Goal: Task Accomplishment & Management: Manage account settings

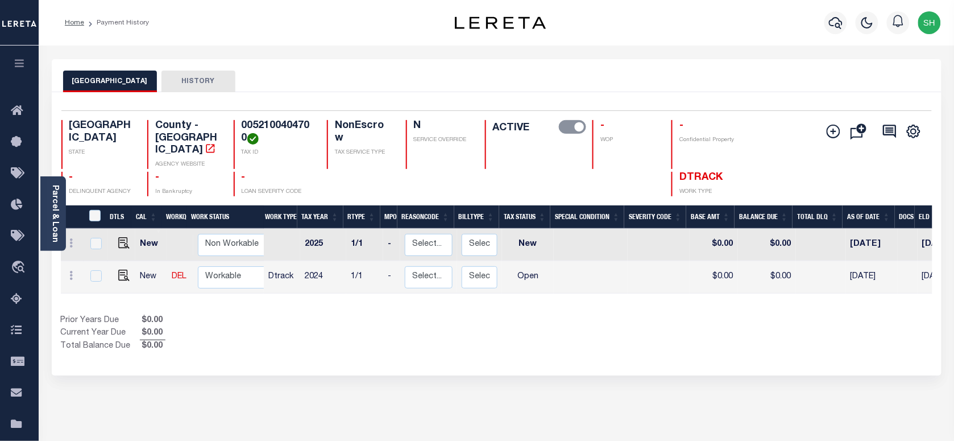
click at [255, 126] on h4 "0052100404700" at bounding box center [278, 132] width 72 height 24
drag, startPoint x: 243, startPoint y: 124, endPoint x: 248, endPoint y: 138, distance: 15.1
click at [248, 138] on h4 "0052100404700" at bounding box center [278, 132] width 72 height 24
copy h4 "0052100404700"
click at [119, 269] on img "" at bounding box center [123, 274] width 11 height 11
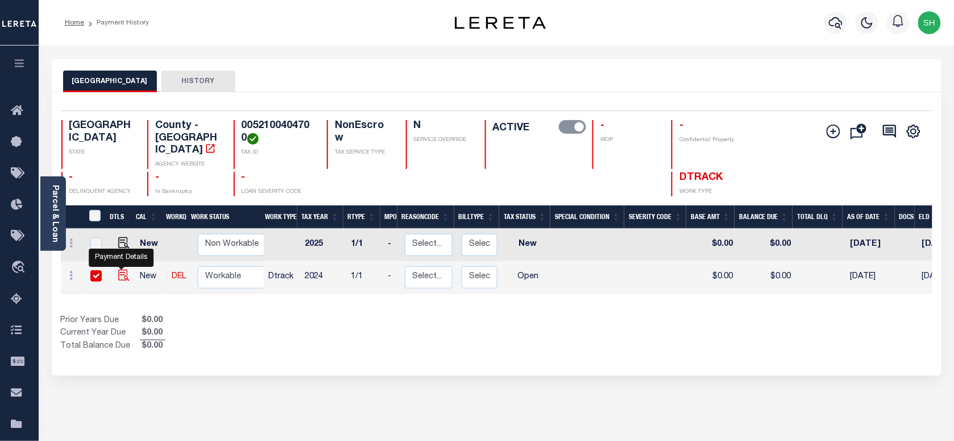
checkbox input "true"
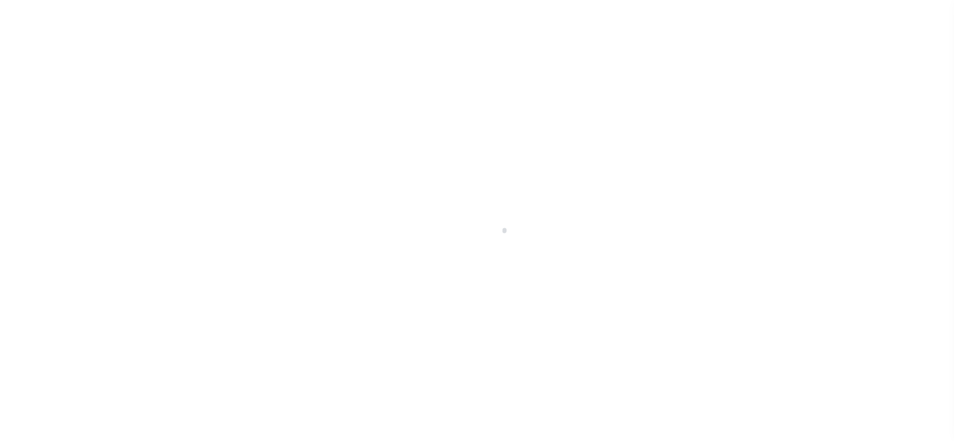
checkbox input "false"
type input "[DATE]"
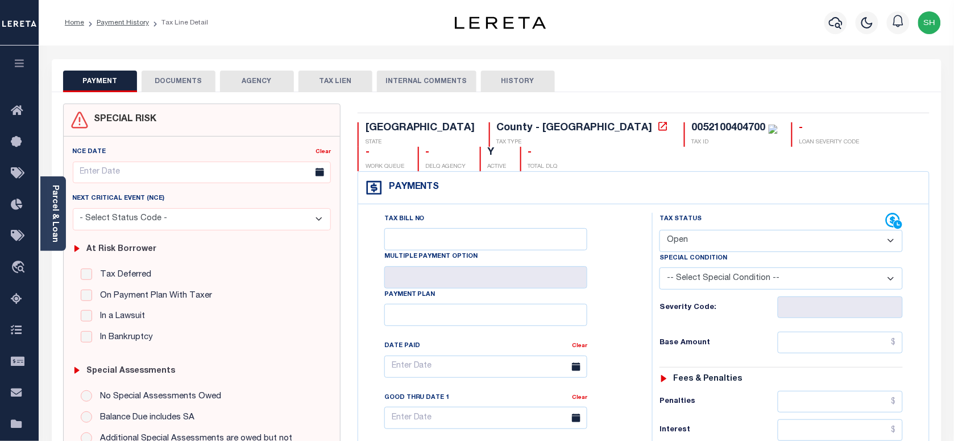
drag, startPoint x: 724, startPoint y: 223, endPoint x: 722, endPoint y: 229, distance: 5.9
click at [724, 230] on select "- Select Status Code - Open Due/Unpaid Paid Incomplete No Tax Due Internal Refu…" at bounding box center [780, 241] width 243 height 22
select select "PYD"
click at [659, 230] on select "- Select Status Code - Open Due/Unpaid Paid Incomplete No Tax Due Internal Refu…" at bounding box center [780, 241] width 243 height 22
type input "[DATE]"
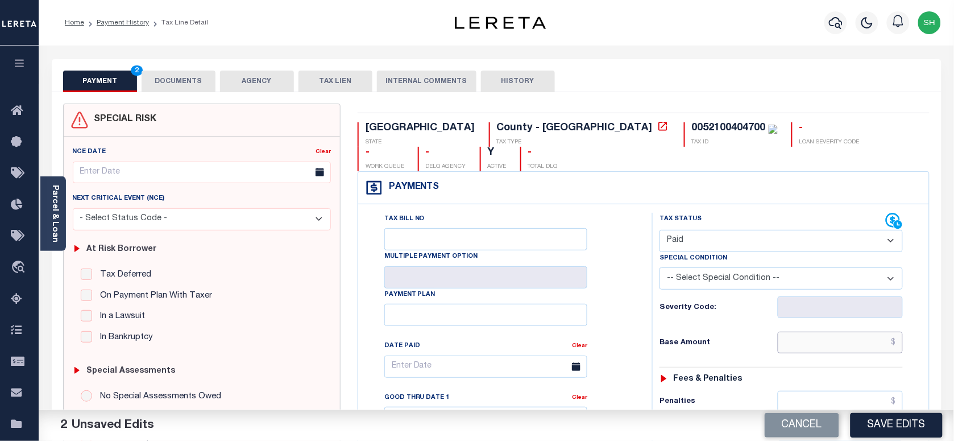
paste input "2,078.28"
click at [802, 331] on input "text" at bounding box center [841, 342] width 126 height 22
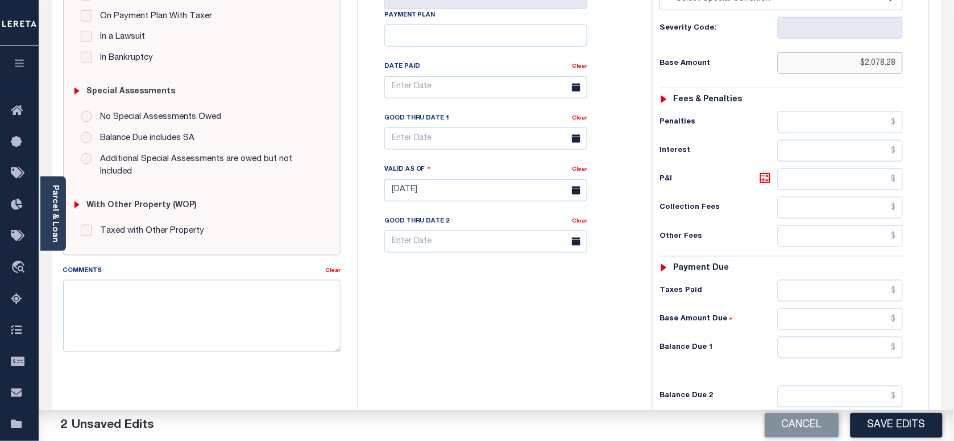
scroll to position [402, 0]
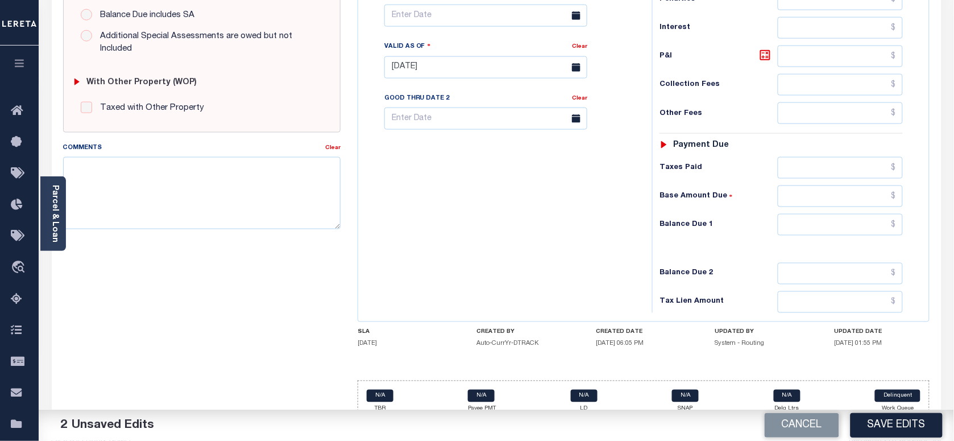
type input "$2,078.28"
click at [881, 189] on div "Tax Status Status - Select Status Code -" at bounding box center [784, 62] width 265 height 502
click at [878, 214] on input "text" at bounding box center [841, 225] width 126 height 22
type input "$0.00"
click at [51, 206] on link "Parcel & Loan" at bounding box center [55, 213] width 8 height 57
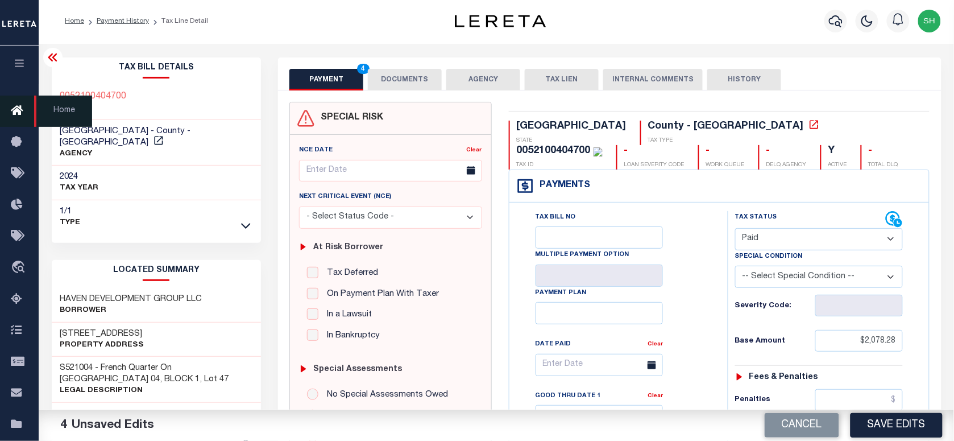
scroll to position [0, 0]
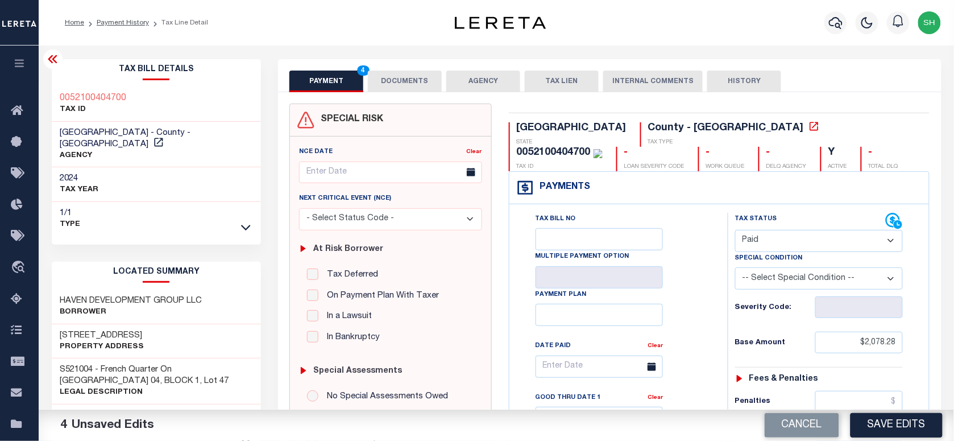
click at [52, 93] on div "0052100404700 TAX ID" at bounding box center [157, 104] width 210 height 35
copy h3 "0052100404700"
click at [416, 78] on button "DOCUMENTS" at bounding box center [405, 81] width 74 height 22
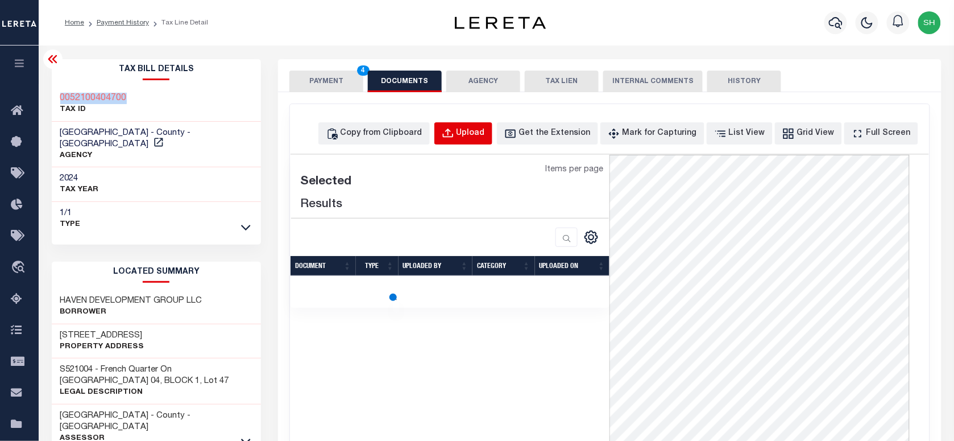
click at [485, 131] on div "Upload" at bounding box center [470, 133] width 28 height 13
select select "POP"
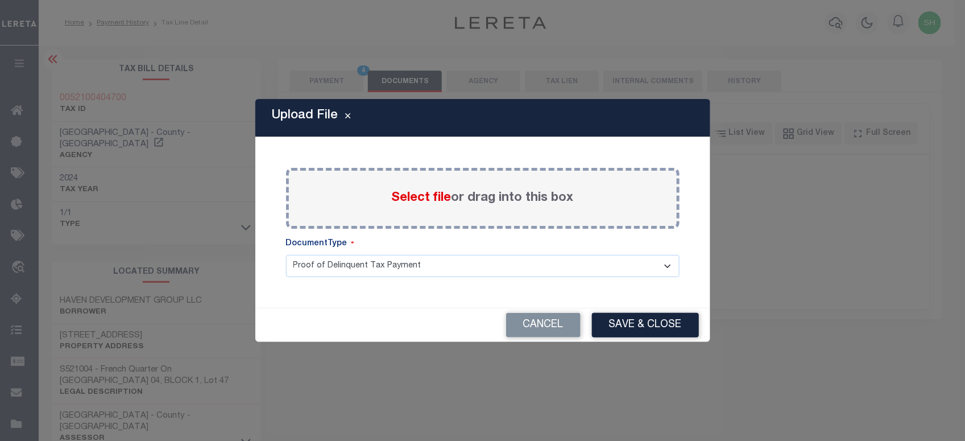
click at [410, 197] on span "Select file" at bounding box center [422, 198] width 60 height 13
click at [0, 0] on input "Select file or drag into this box" at bounding box center [0, 0] width 0 height 0
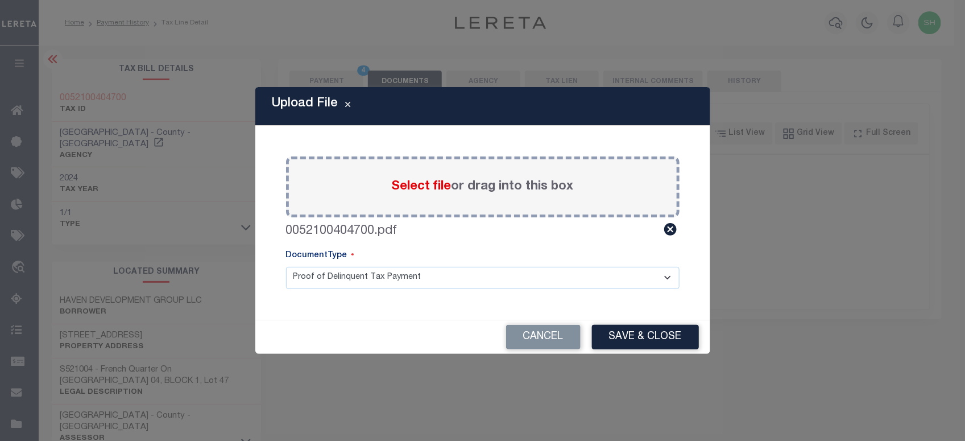
click at [655, 333] on button "Save & Close" at bounding box center [645, 337] width 107 height 24
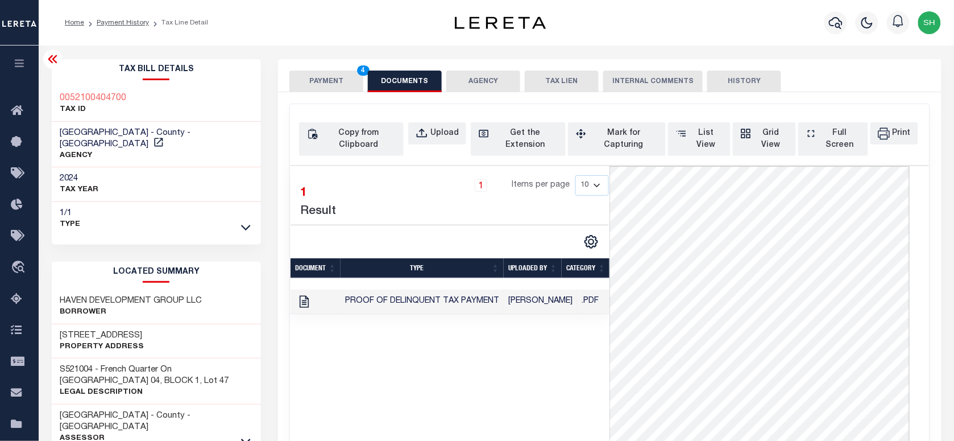
click at [333, 78] on button "PAYMENT 4" at bounding box center [326, 81] width 74 height 22
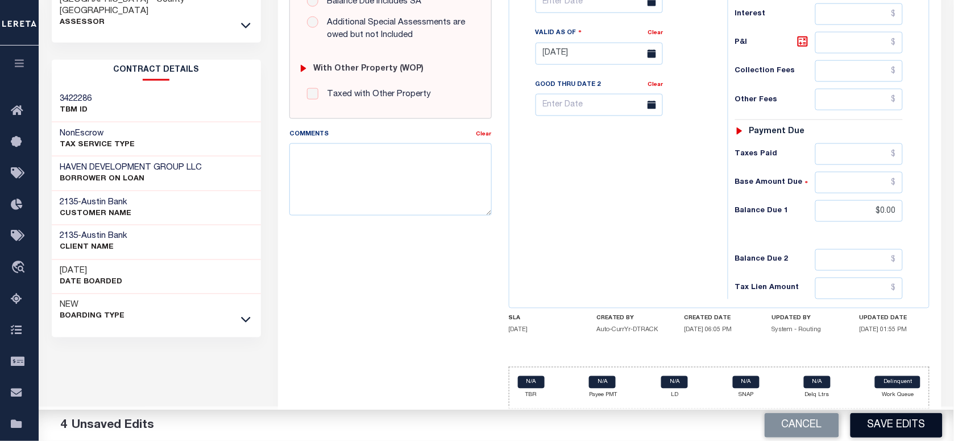
click at [885, 421] on button "Save Edits" at bounding box center [896, 425] width 92 height 24
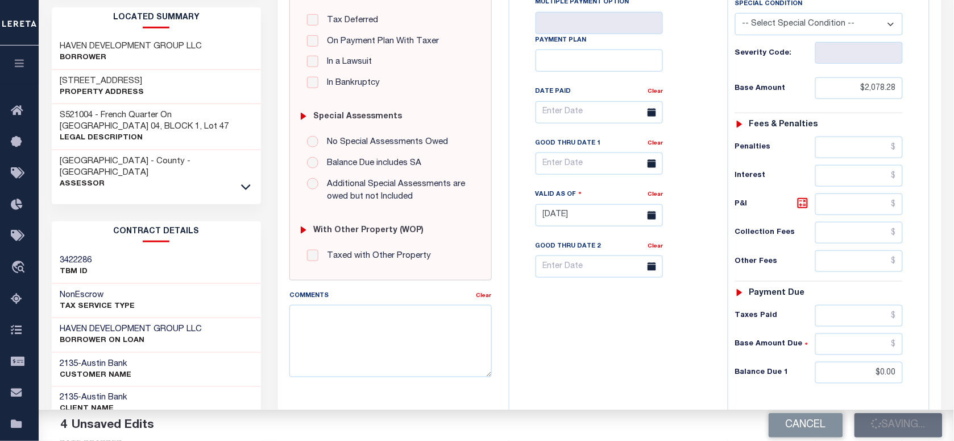
scroll to position [67, 0]
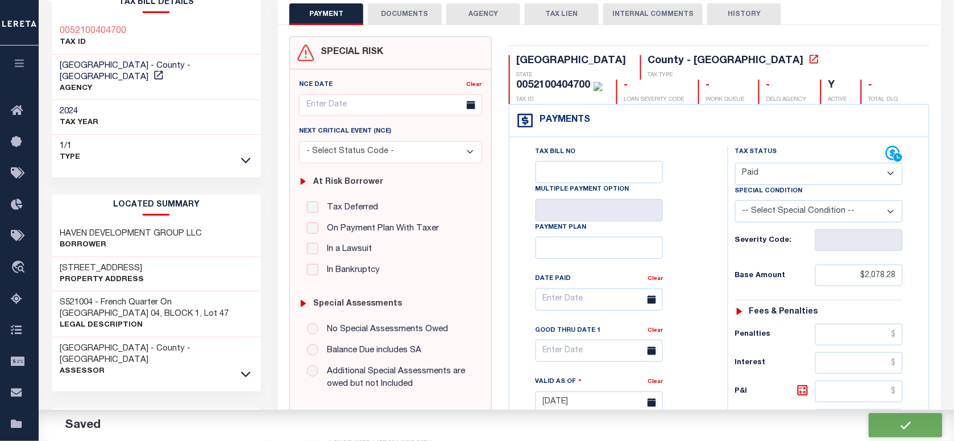
checkbox input "false"
type input "$2,078.28"
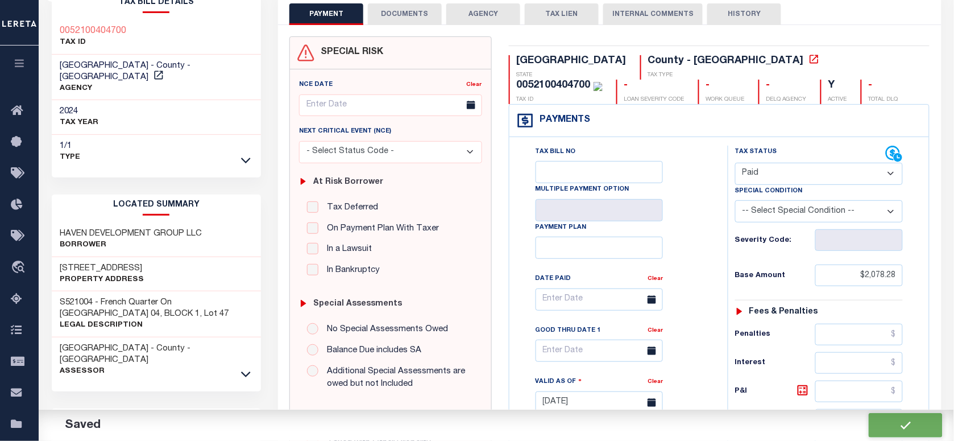
type input "$0"
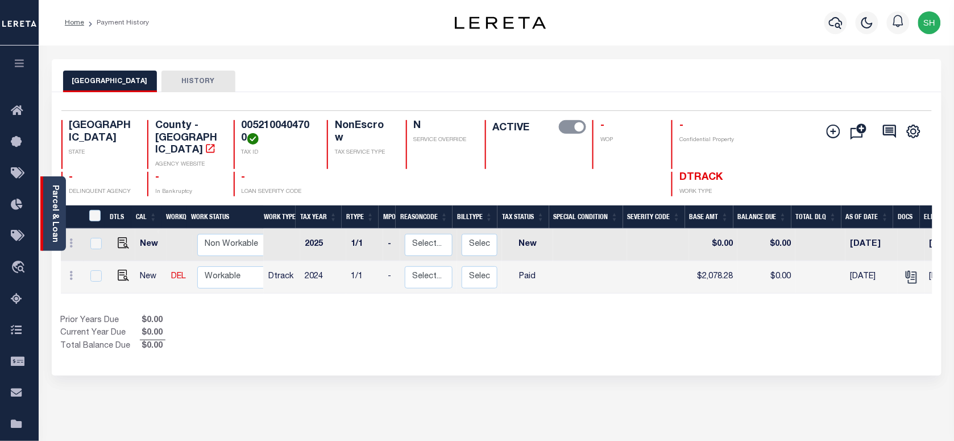
click at [57, 196] on link "Parcel & Loan" at bounding box center [55, 213] width 8 height 57
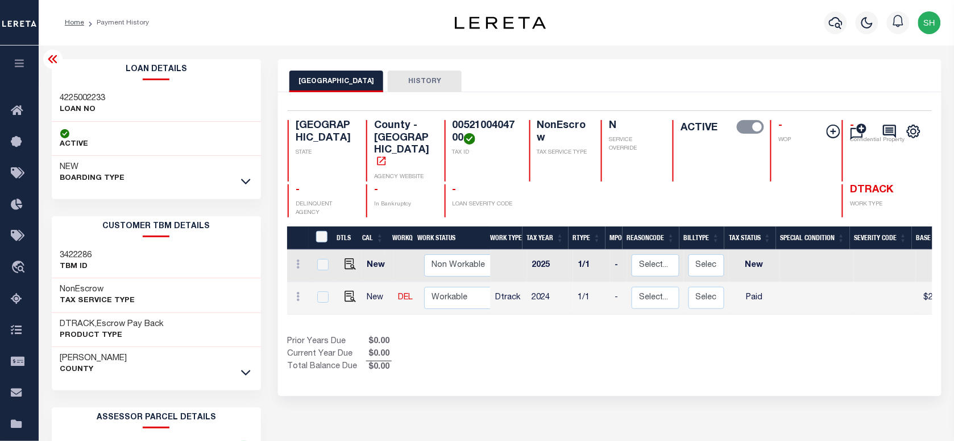
click at [72, 98] on h3 "4225002233" at bounding box center [82, 98] width 45 height 11
copy h3 "4225002233"
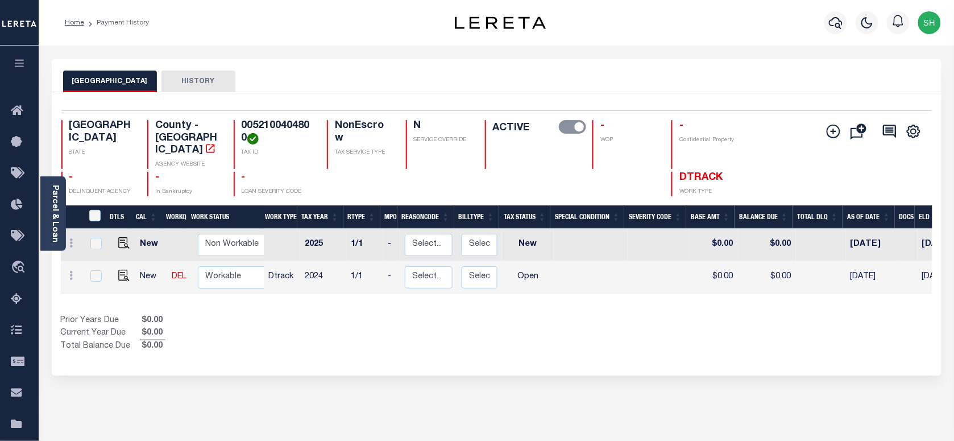
click at [264, 124] on h4 "0052100404800" at bounding box center [278, 132] width 72 height 24
drag, startPoint x: 243, startPoint y: 123, endPoint x: 245, endPoint y: 141, distance: 17.8
click at [245, 141] on h4 "0052100404800" at bounding box center [278, 132] width 72 height 24
copy h4 "0052100404800"
click at [121, 269] on img "" at bounding box center [123, 274] width 11 height 11
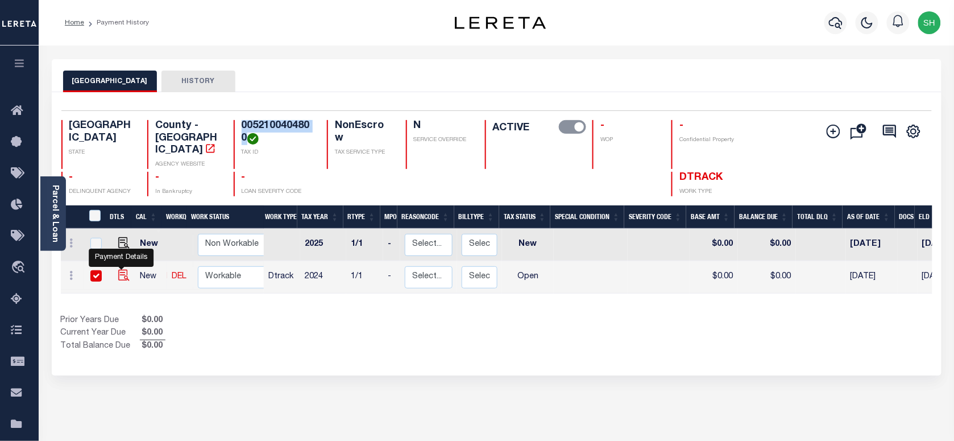
checkbox input "true"
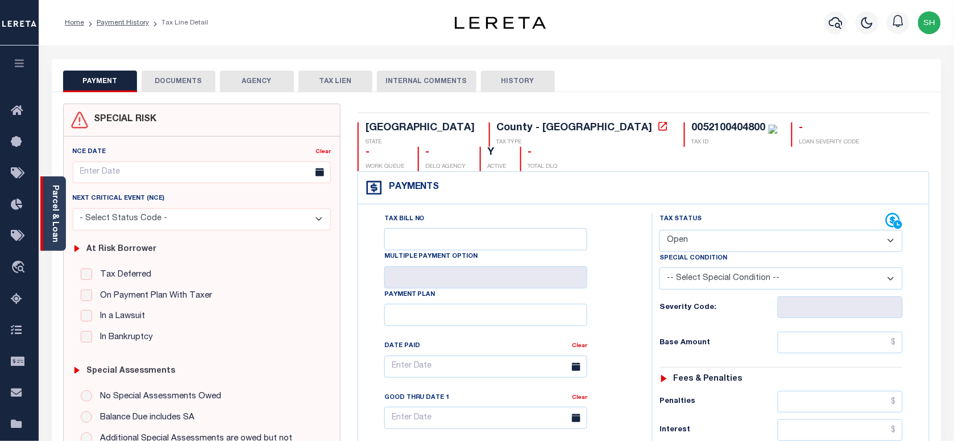
click at [53, 218] on link "Parcel & Loan" at bounding box center [55, 213] width 8 height 57
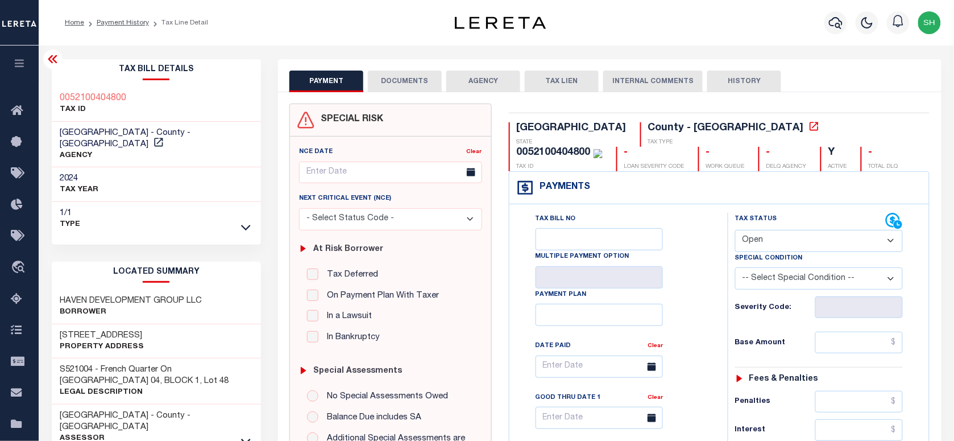
drag, startPoint x: 795, startPoint y: 239, endPoint x: 791, endPoint y: 254, distance: 15.2
click at [795, 239] on select "- Select Status Code - Open Due/Unpaid Paid Incomplete No Tax Due Internal Refu…" at bounding box center [819, 241] width 168 height 22
select select "PYD"
click at [735, 231] on select "- Select Status Code - Open Due/Unpaid Paid Incomplete No Tax Due Internal Refu…" at bounding box center [819, 241] width 168 height 22
type input "[DATE]"
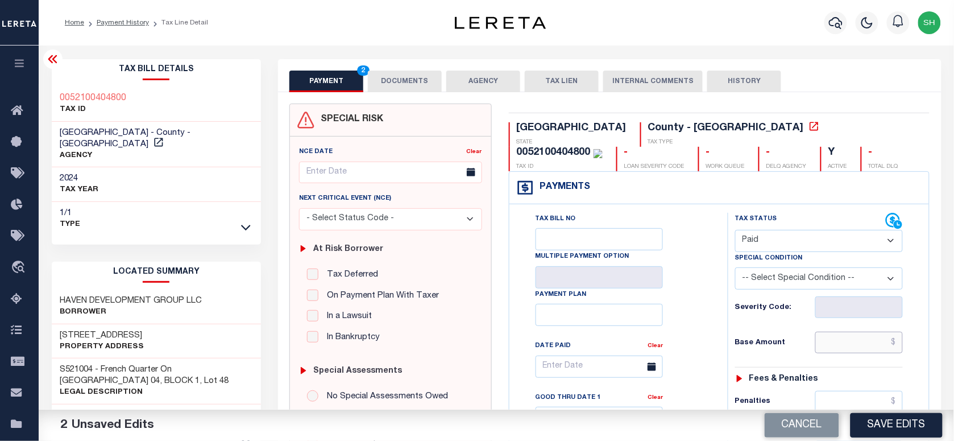
click at [848, 337] on input "text" at bounding box center [859, 342] width 88 height 22
paste input "2,078.28"
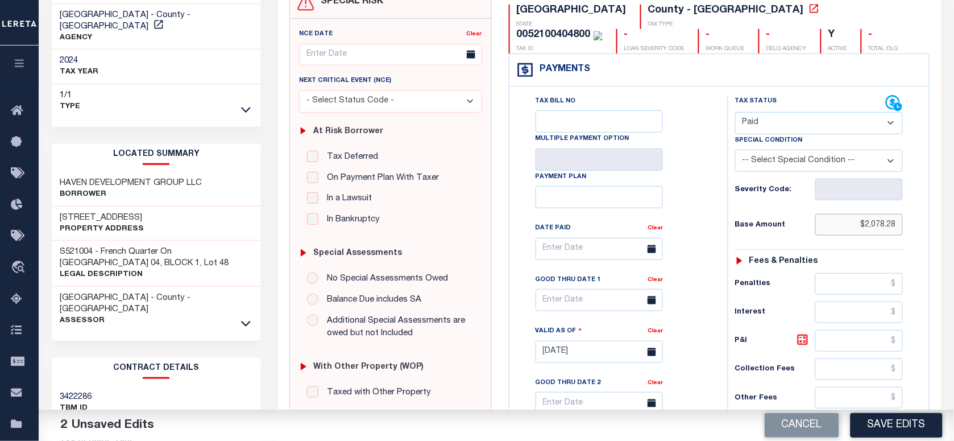
scroll to position [355, 0]
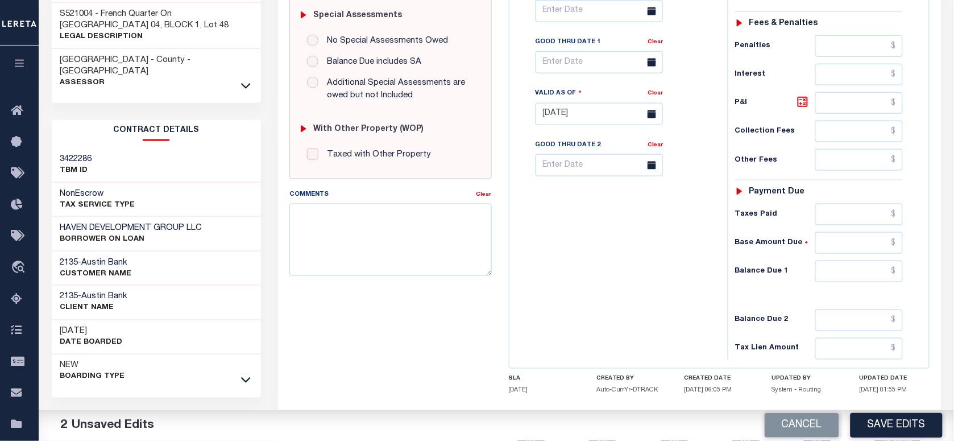
type input "$2,078.28"
click at [854, 282] on input "text" at bounding box center [859, 271] width 88 height 22
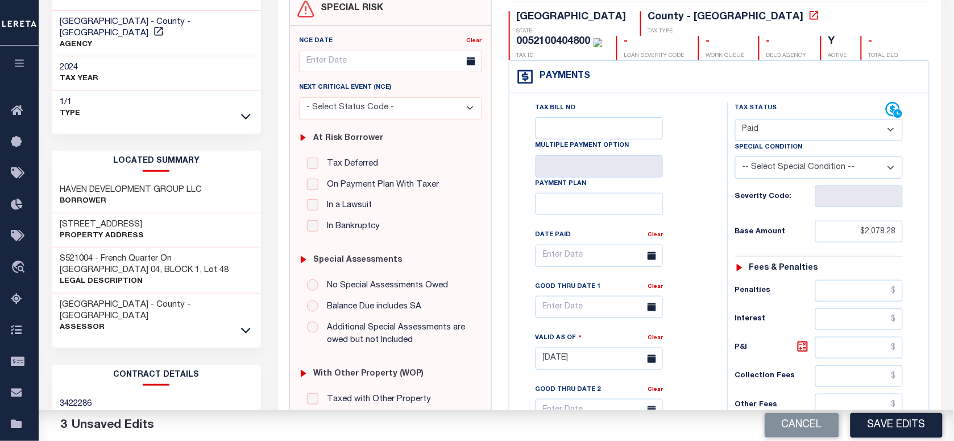
scroll to position [0, 0]
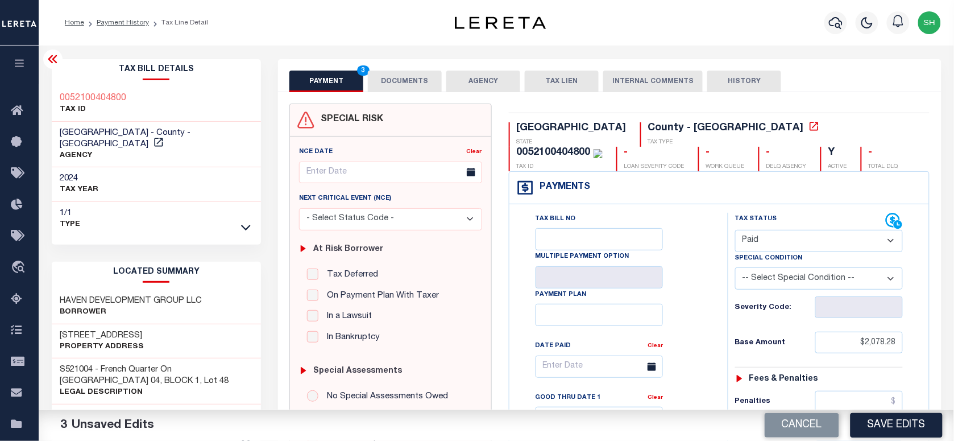
type input "$0.00"
click at [591, 147] on div "0052100404800" at bounding box center [554, 152] width 74 height 10
copy div "0052100404800"
click at [385, 78] on button "DOCUMENTS" at bounding box center [405, 81] width 74 height 22
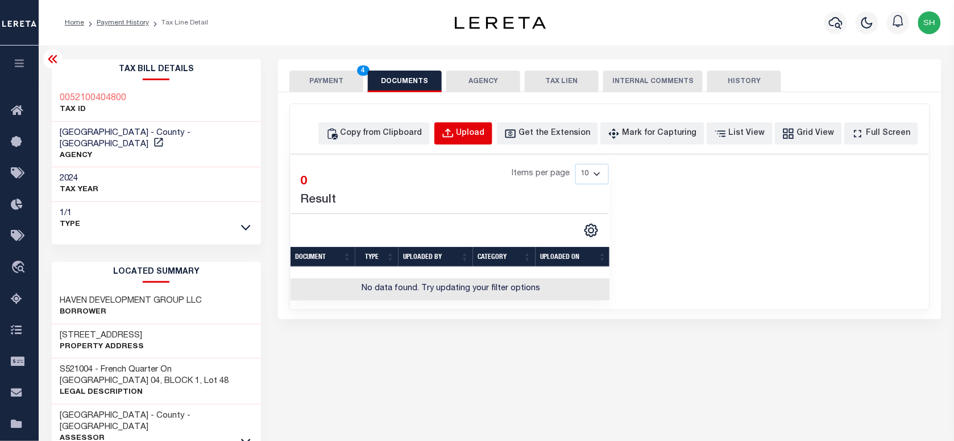
click at [485, 138] on div "Upload" at bounding box center [470, 133] width 28 height 13
select select "POP"
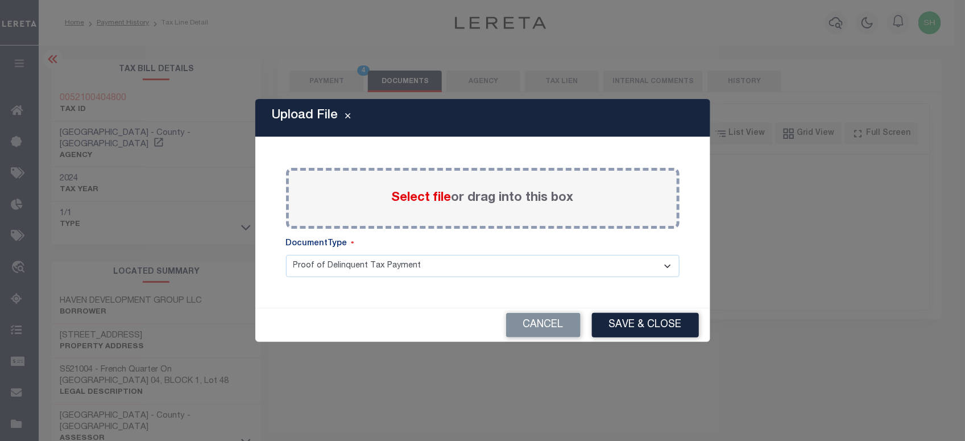
click at [414, 210] on div "Select file or drag into this box" at bounding box center [482, 198] width 393 height 61
click at [420, 193] on span "Select file" at bounding box center [422, 198] width 60 height 13
click at [0, 0] on input "Select file or drag into this box" at bounding box center [0, 0] width 0 height 0
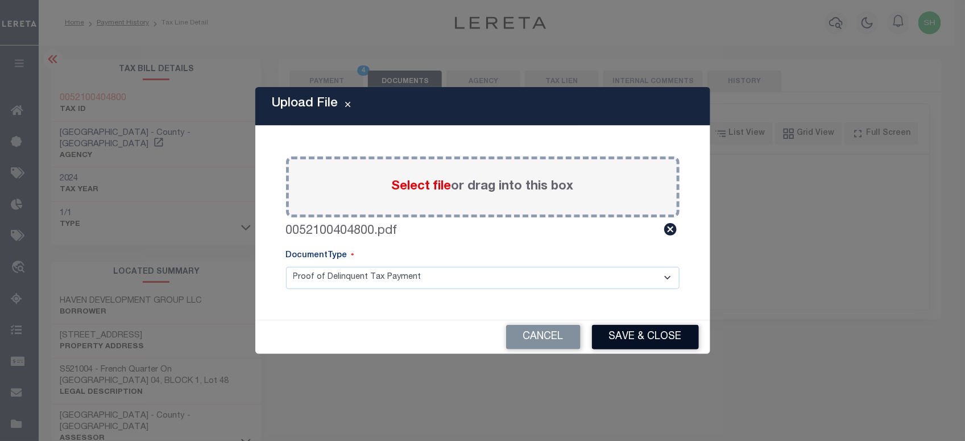
click at [647, 334] on button "Save & Close" at bounding box center [645, 337] width 107 height 24
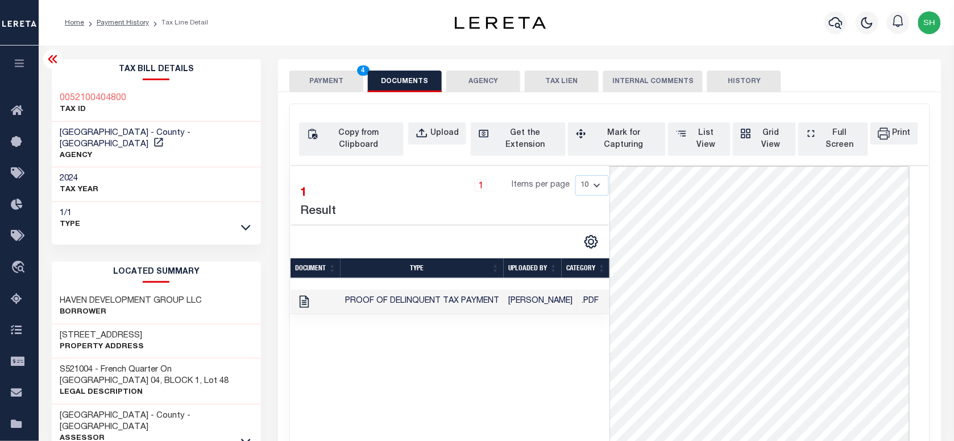
click at [325, 78] on button "PAYMENT 4" at bounding box center [326, 81] width 74 height 22
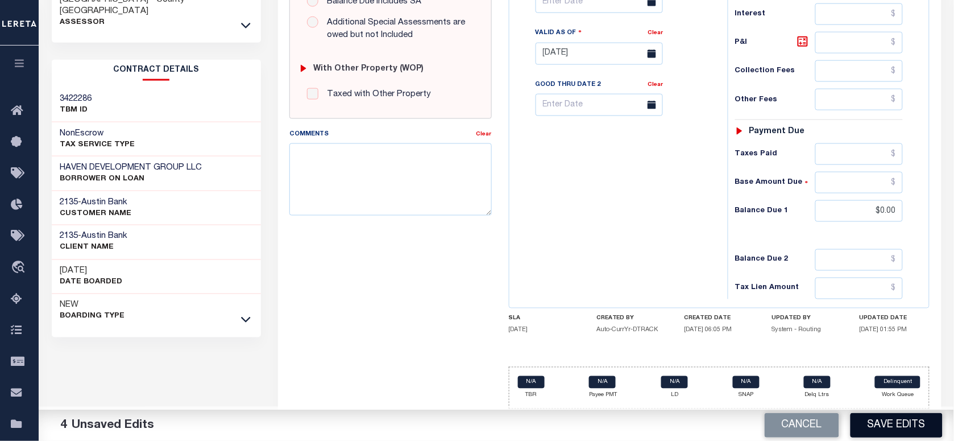
click at [896, 424] on button "Save Edits" at bounding box center [896, 425] width 92 height 24
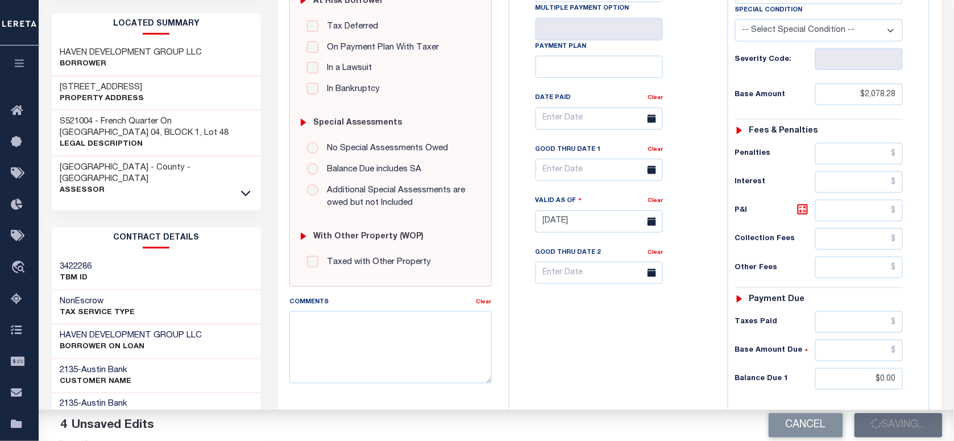
scroll to position [138, 0]
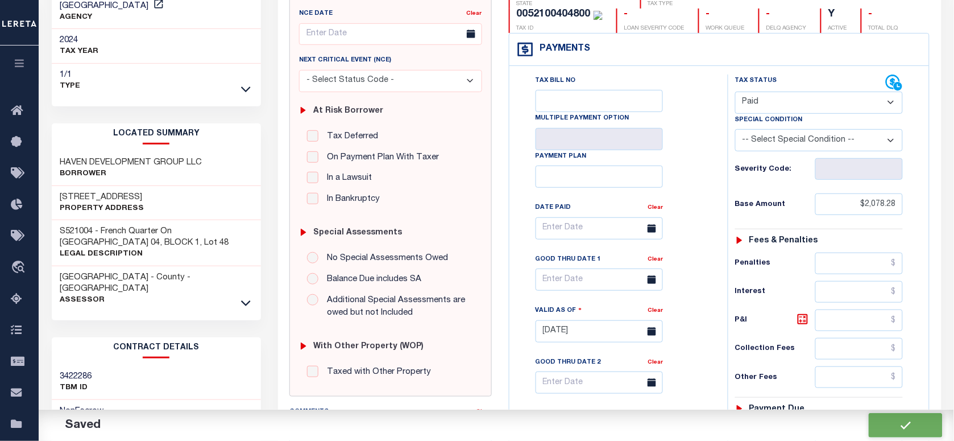
checkbox input "false"
type input "$2,078.28"
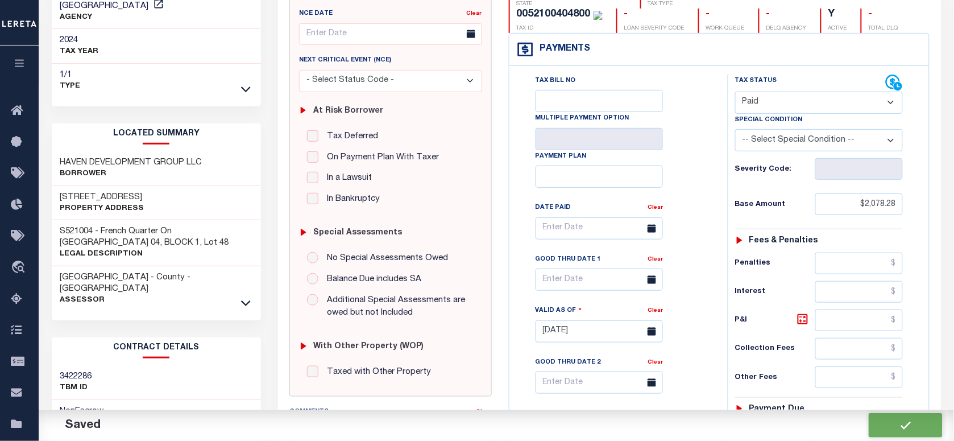
type input "$0"
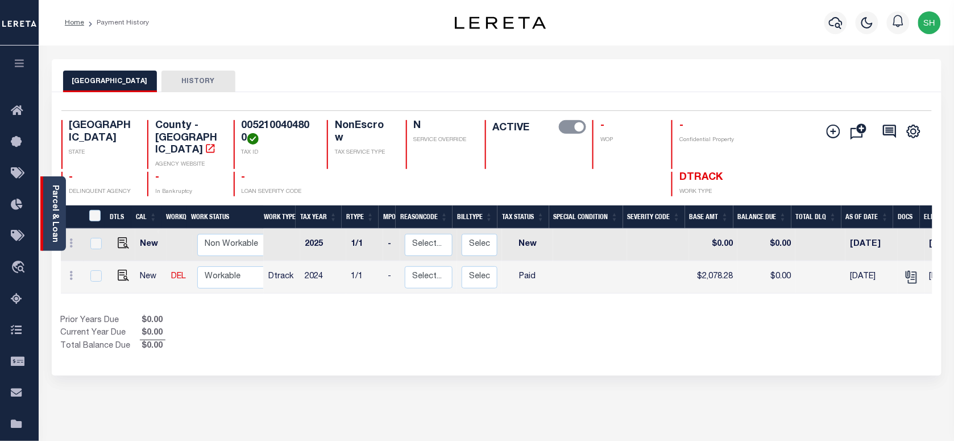
click at [48, 200] on div "Parcel & Loan" at bounding box center [53, 213] width 26 height 74
drag, startPoint x: 239, startPoint y: 123, endPoint x: 249, endPoint y: 132, distance: 13.7
click at [249, 132] on div "0052100405000 TAX ID" at bounding box center [274, 144] width 80 height 49
copy h4 "0052100405000"
click at [120, 269] on img "" at bounding box center [123, 274] width 11 height 11
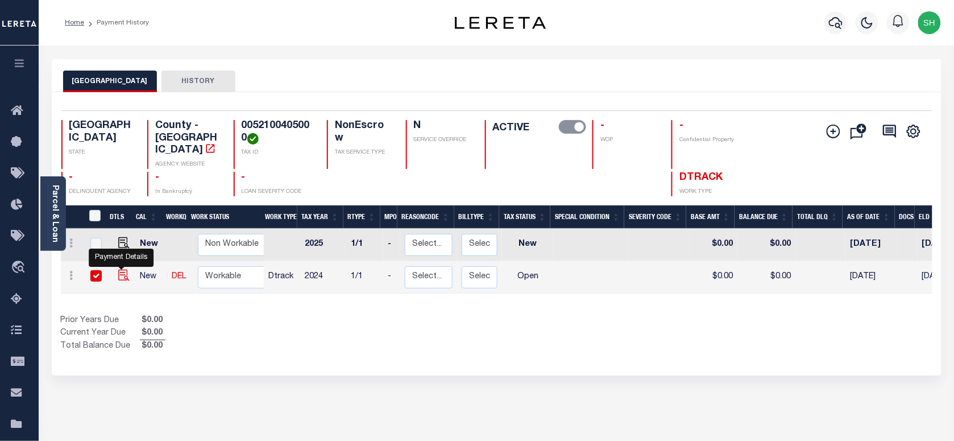
checkbox input "true"
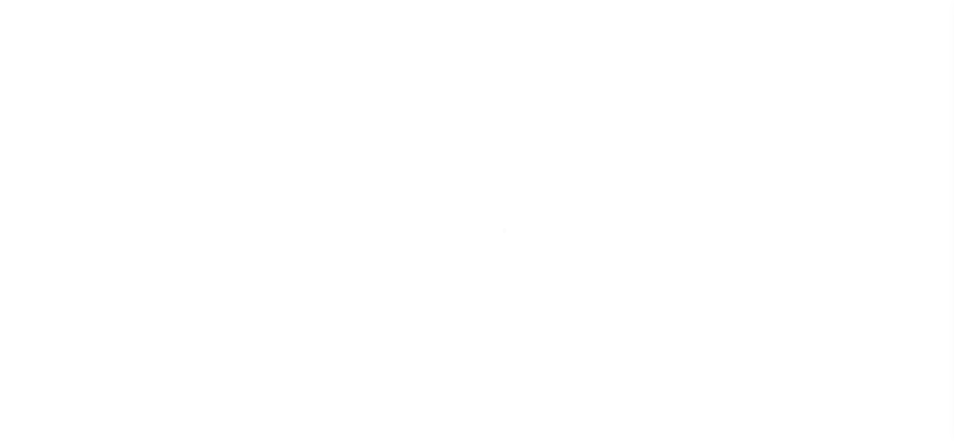
select select "OP2"
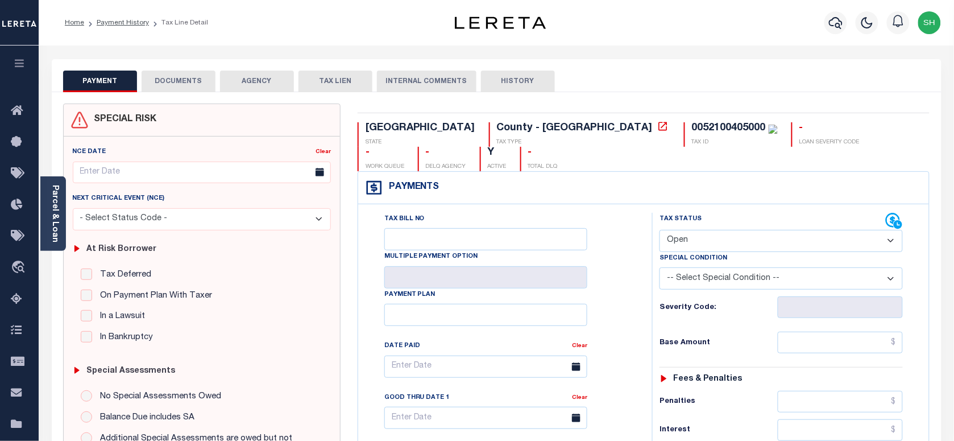
click at [53, 216] on link "Parcel & Loan" at bounding box center [55, 213] width 8 height 57
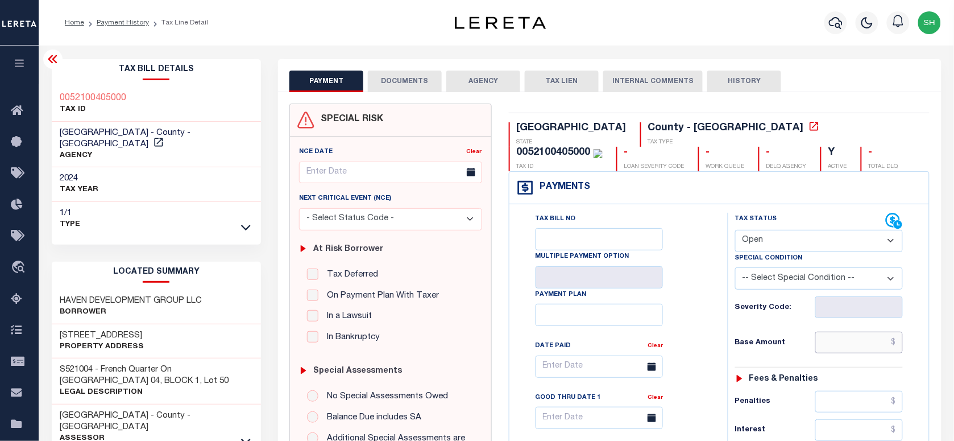
paste input "2,078.28"
click at [862, 350] on input "text" at bounding box center [859, 342] width 88 height 22
type input "$2,078.28"
type input "[DATE]"
drag, startPoint x: 800, startPoint y: 233, endPoint x: 797, endPoint y: 239, distance: 7.1
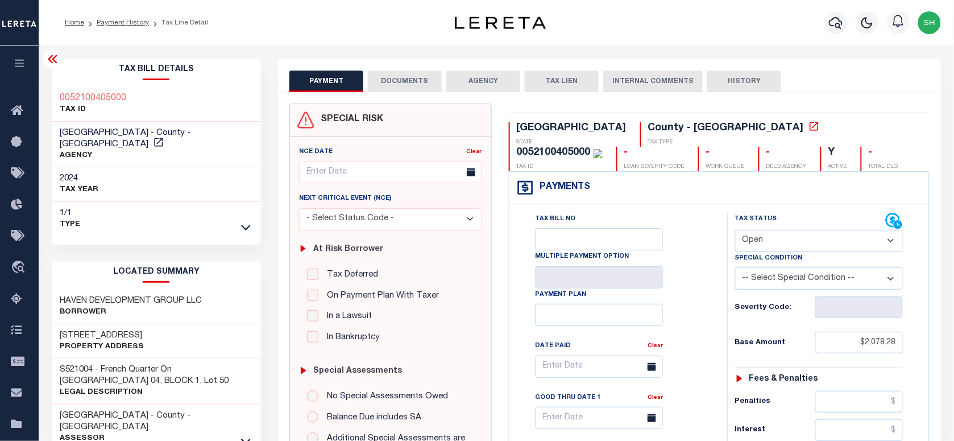
click at [797, 239] on select "- Select Status Code - Open Due/Unpaid Paid Incomplete No Tax Due Internal Refu…" at bounding box center [819, 241] width 168 height 22
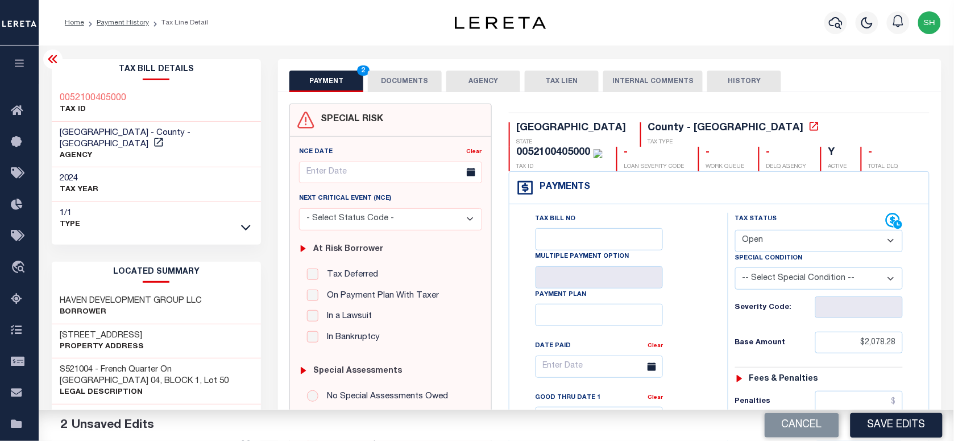
select select "PYD"
click at [735, 231] on select "- Select Status Code - Open Due/Unpaid Paid Incomplete No Tax Due Internal Refu…" at bounding box center [819, 241] width 168 height 22
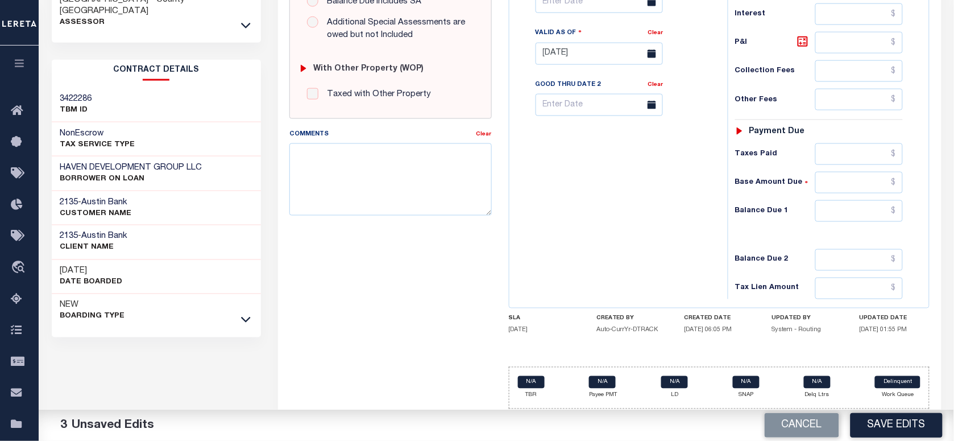
scroll to position [426, 0]
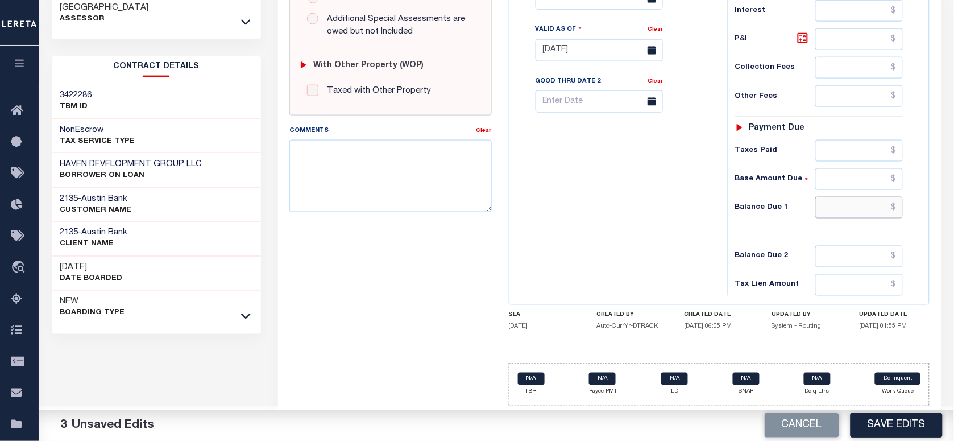
click at [882, 205] on input "text" at bounding box center [859, 208] width 88 height 22
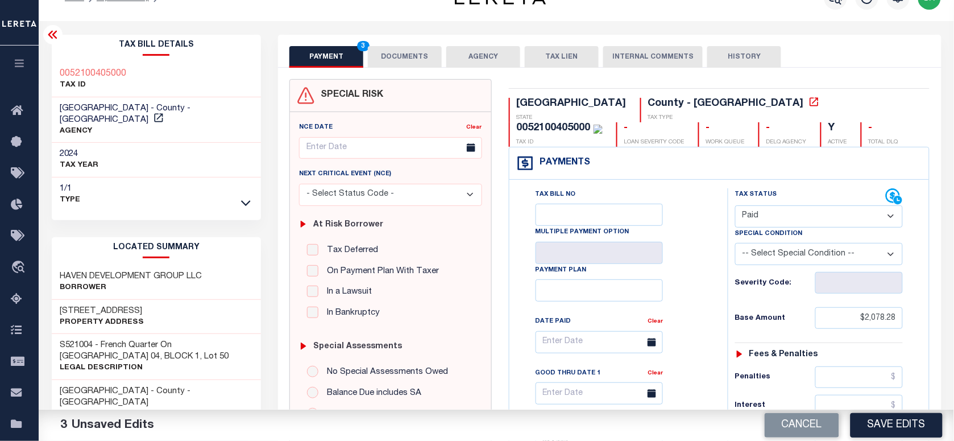
scroll to position [0, 0]
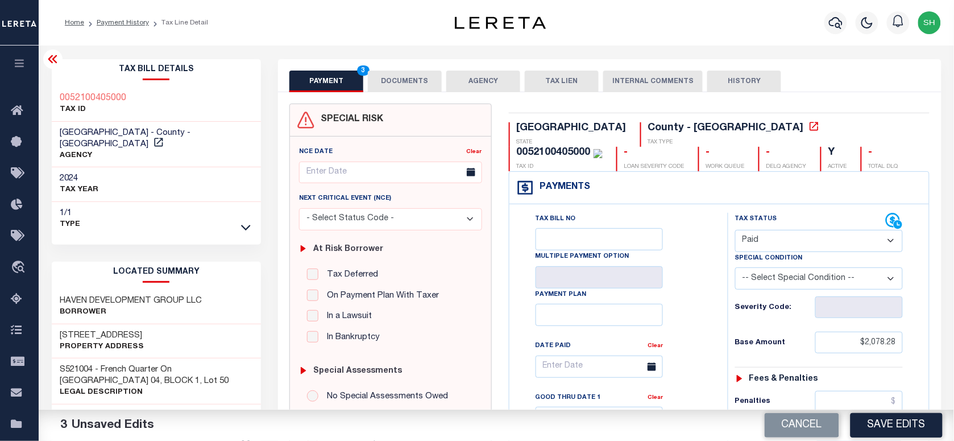
type input "$0.00"
click at [56, 90] on div "0052100405000 TAX ID" at bounding box center [157, 104] width 210 height 35
copy h3 "0052100405000"
click at [432, 81] on button "DOCUMENTS" at bounding box center [405, 81] width 74 height 22
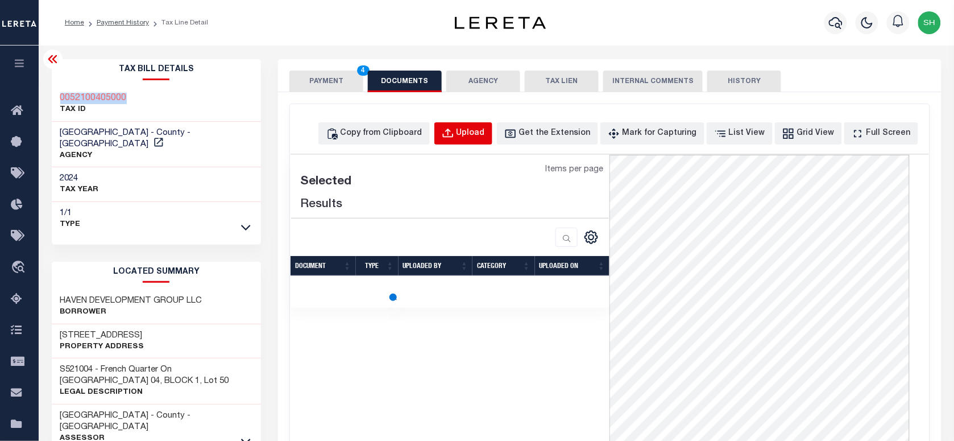
click at [485, 130] on div "Upload" at bounding box center [470, 133] width 28 height 13
select select "POP"
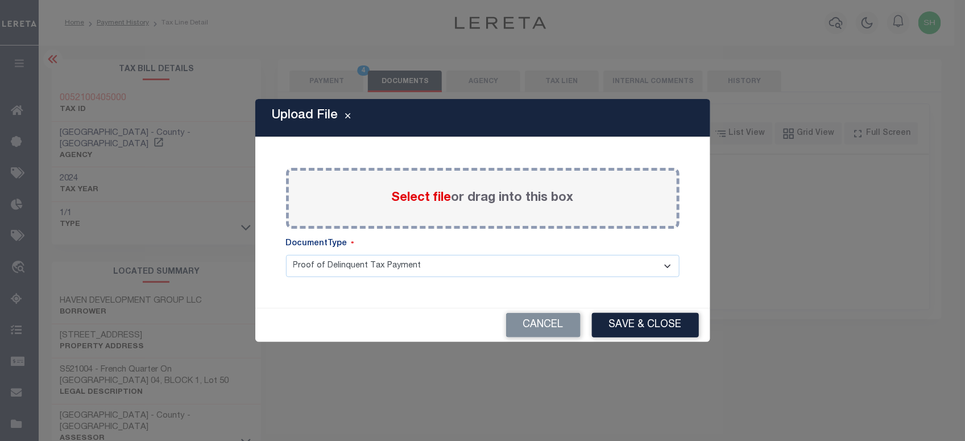
click at [406, 197] on span "Select file" at bounding box center [422, 198] width 60 height 13
click at [0, 0] on input "Select file or drag into this box" at bounding box center [0, 0] width 0 height 0
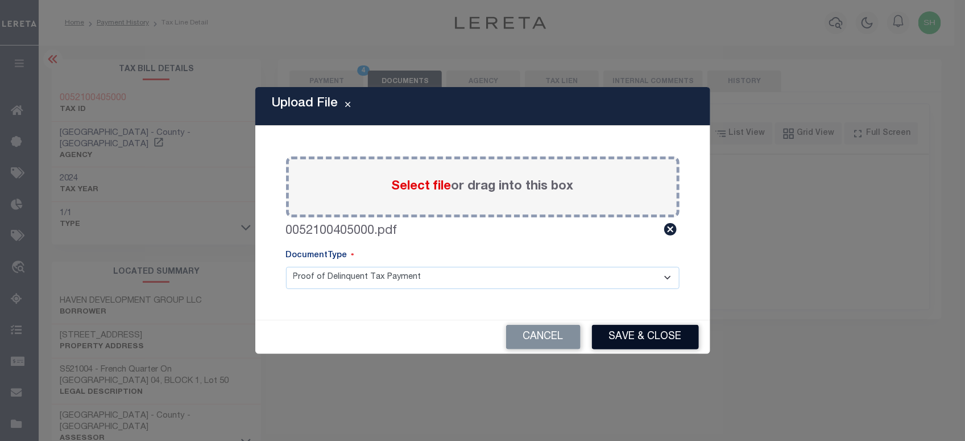
click at [647, 331] on button "Save & Close" at bounding box center [645, 337] width 107 height 24
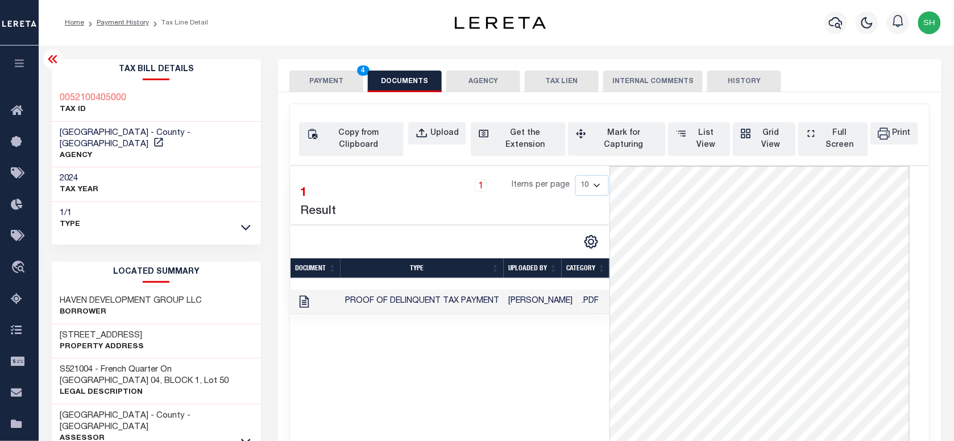
click at [347, 73] on button "PAYMENT 4" at bounding box center [326, 81] width 74 height 22
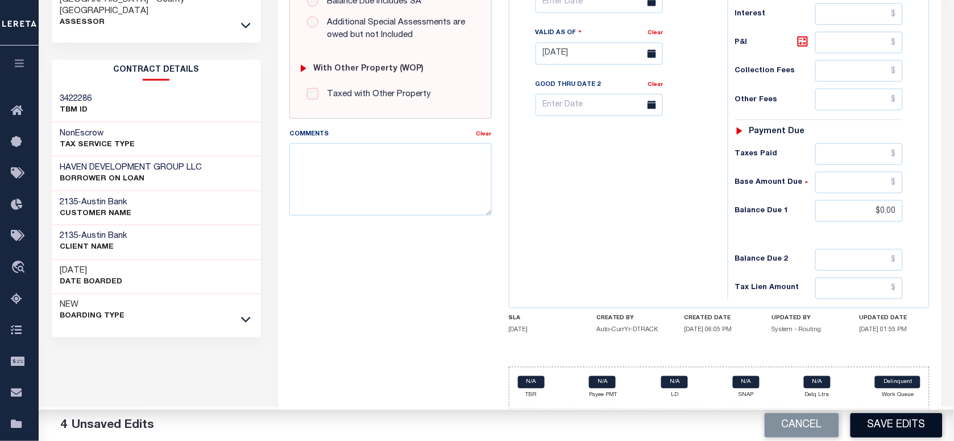
click at [893, 427] on button "Save Edits" at bounding box center [896, 425] width 92 height 24
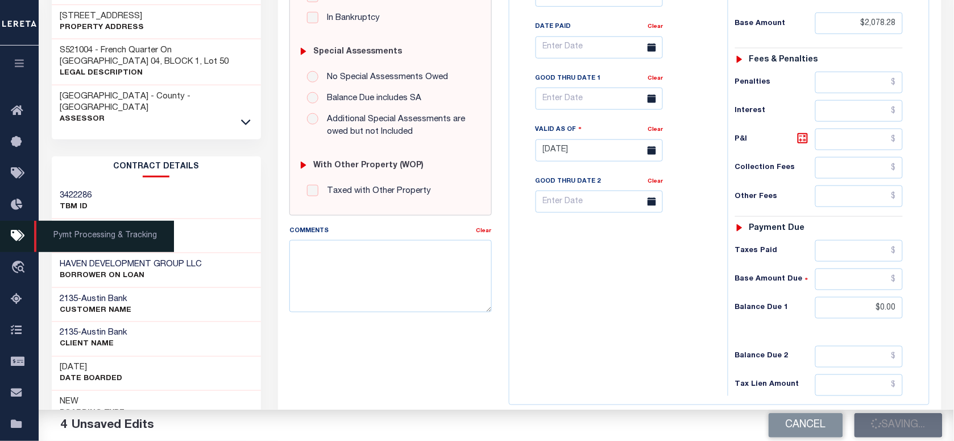
scroll to position [138, 0]
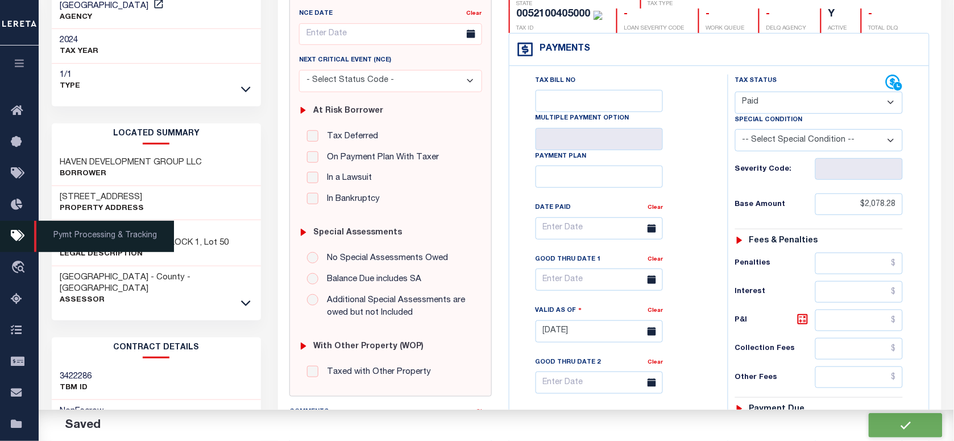
checkbox input "false"
type input "$2,078.28"
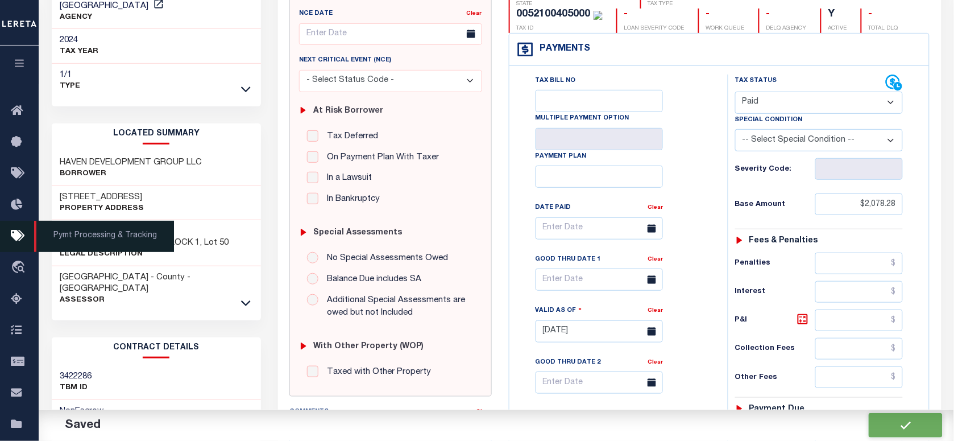
type input "$0"
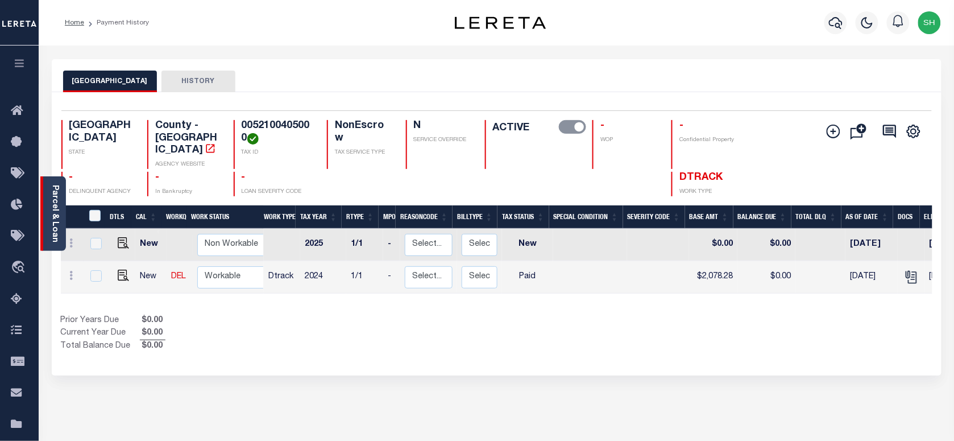
click at [58, 204] on link "Parcel & Loan" at bounding box center [55, 213] width 8 height 57
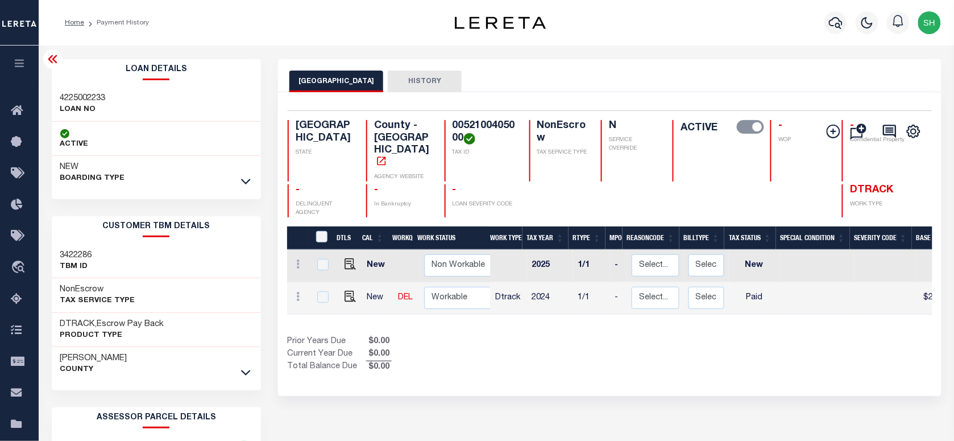
click at [86, 90] on div "4225002233 LOAN NO" at bounding box center [157, 104] width 210 height 35
copy h3 "4225002233"
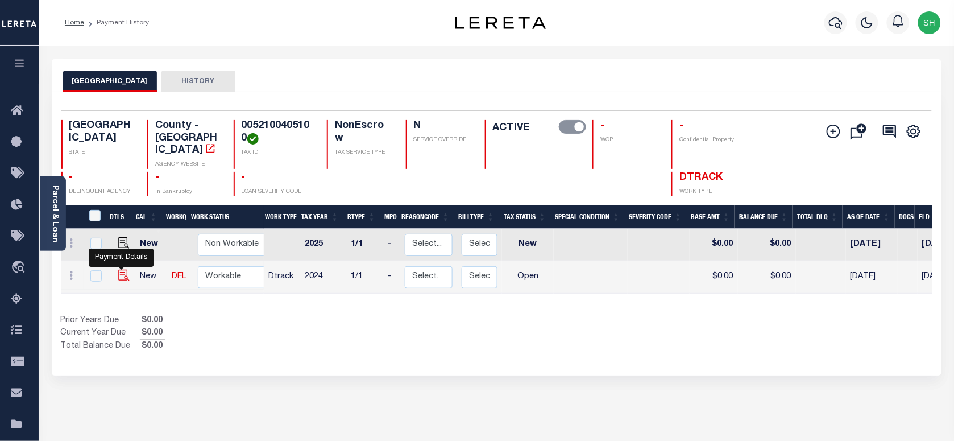
click at [123, 269] on img "" at bounding box center [123, 274] width 11 height 11
checkbox input "true"
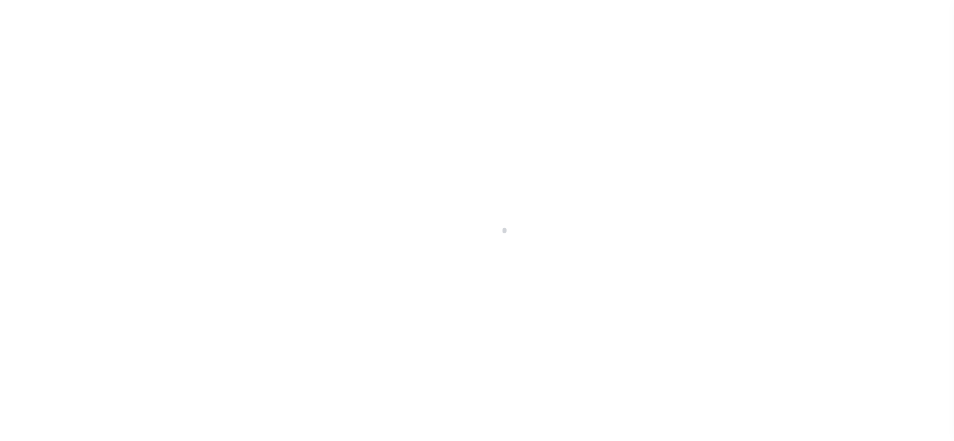
checkbox input "false"
type input "[DATE]"
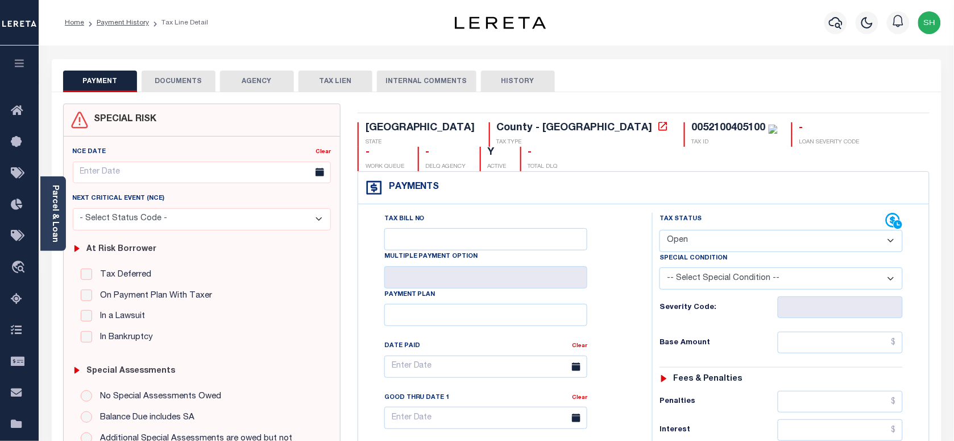
click at [692, 131] on div "0052100405100" at bounding box center [729, 128] width 74 height 10
copy div "0052100405100"
click at [740, 230] on select "- Select Status Code - Open Due/Unpaid Paid Incomplete No Tax Due Internal Refu…" at bounding box center [780, 241] width 243 height 22
select select "PYD"
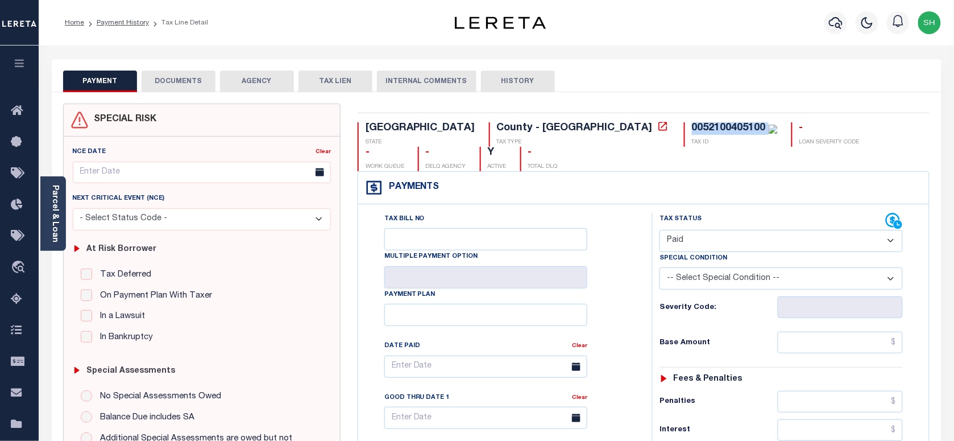
click at [659, 230] on select "- Select Status Code - Open Due/Unpaid Paid Incomplete No Tax Due Internal Refu…" at bounding box center [780, 241] width 243 height 22
type input "[DATE]"
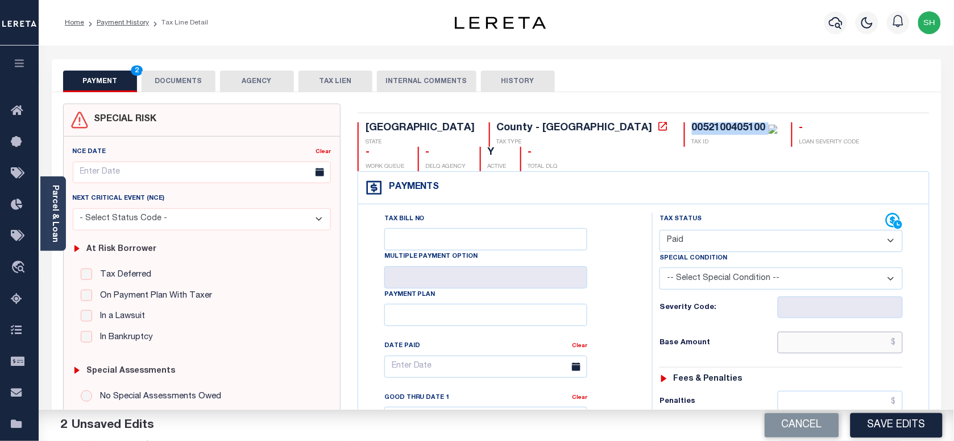
click at [840, 331] on input "text" at bounding box center [841, 342] width 126 height 22
paste input "2,078.28"
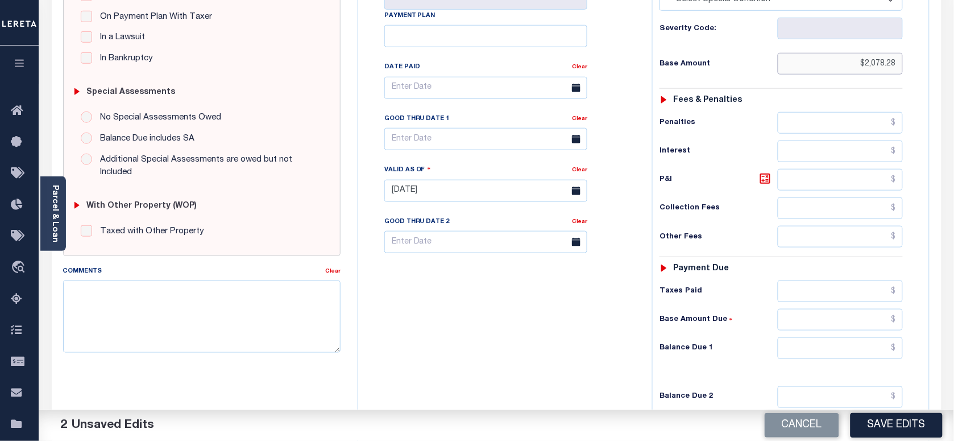
scroll to position [284, 0]
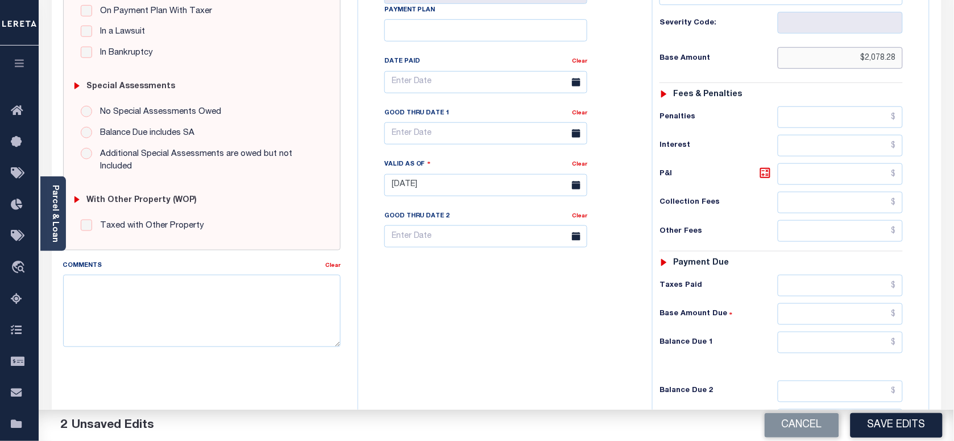
type input "$2,078.28"
click at [882, 331] on input "text" at bounding box center [841, 342] width 126 height 22
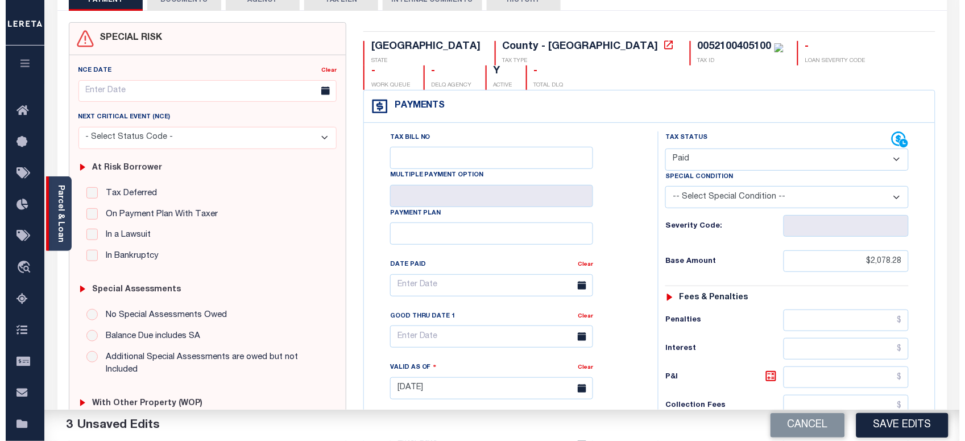
scroll to position [0, 0]
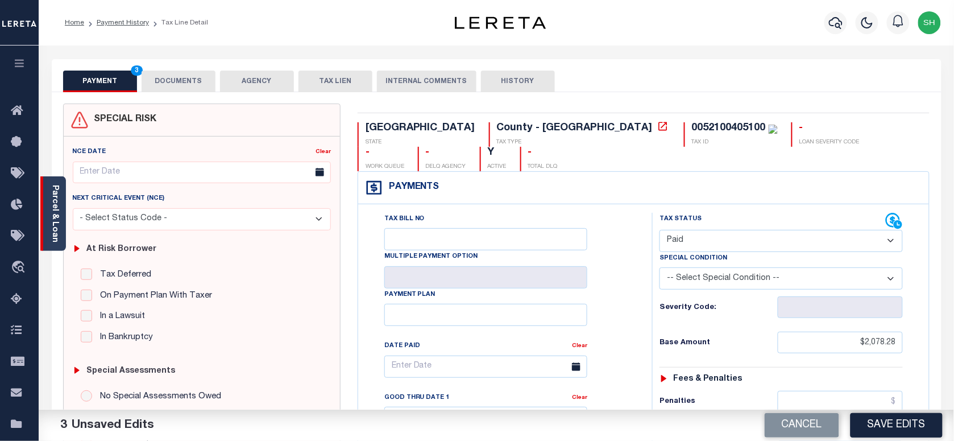
type input "$0.00"
click at [47, 223] on div "Parcel & Loan" at bounding box center [53, 213] width 26 height 74
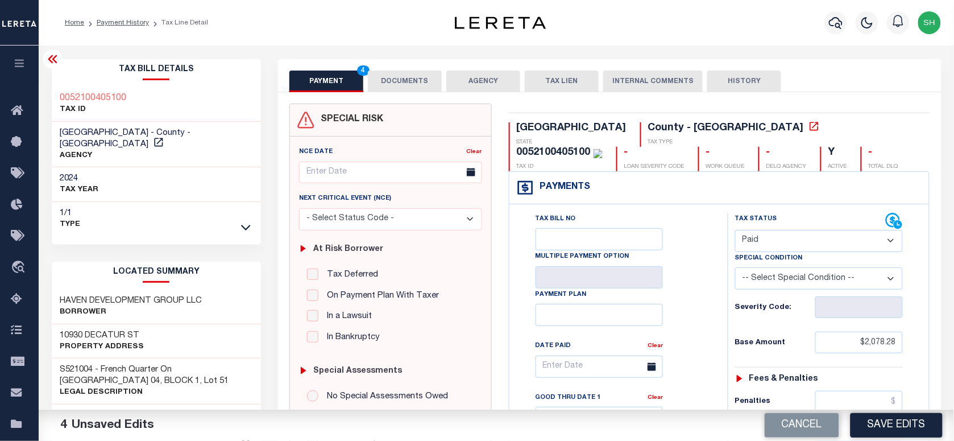
copy h3 "0052100405100"
drag, startPoint x: 405, startPoint y: 70, endPoint x: 398, endPoint y: 106, distance: 37.0
click at [405, 70] on button "DOCUMENTS" at bounding box center [405, 81] width 74 height 22
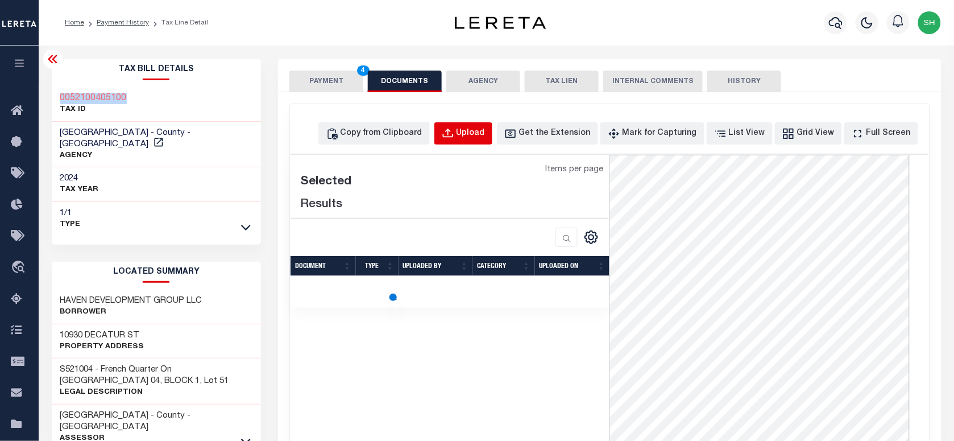
click at [485, 134] on div "Upload" at bounding box center [470, 133] width 28 height 13
select select "POP"
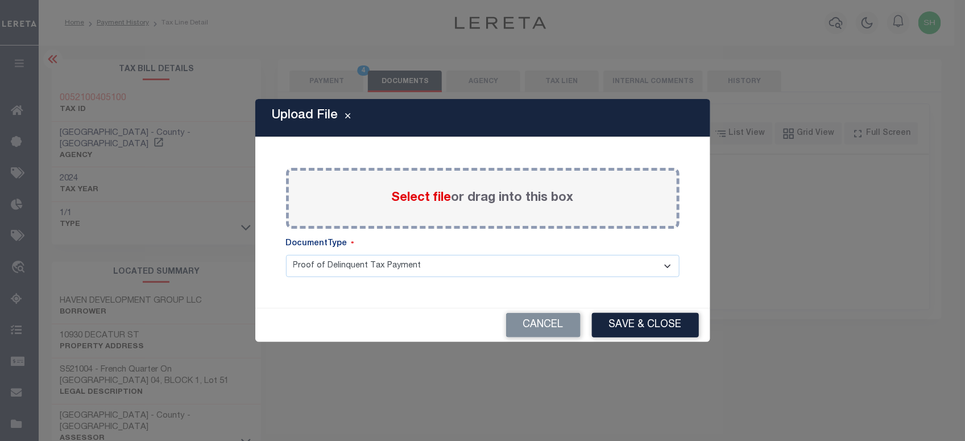
click at [432, 202] on span "Select file" at bounding box center [422, 198] width 60 height 13
click at [0, 0] on input "Select file or drag into this box" at bounding box center [0, 0] width 0 height 0
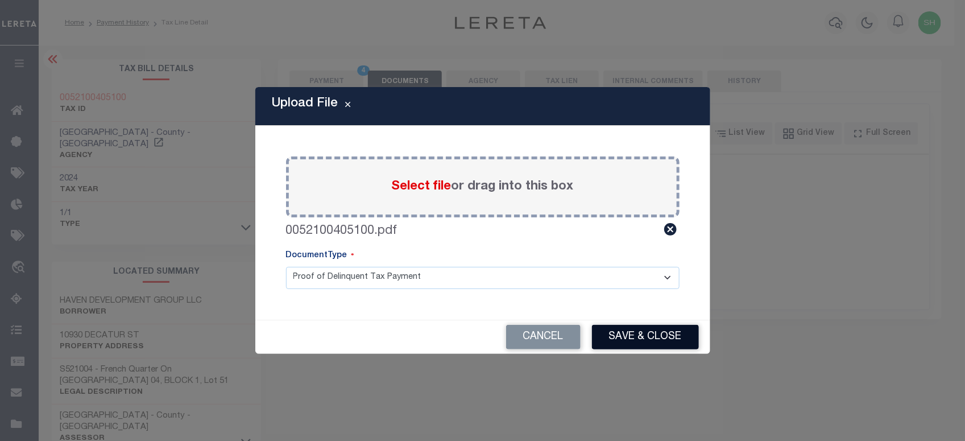
click at [622, 341] on button "Save & Close" at bounding box center [645, 337] width 107 height 24
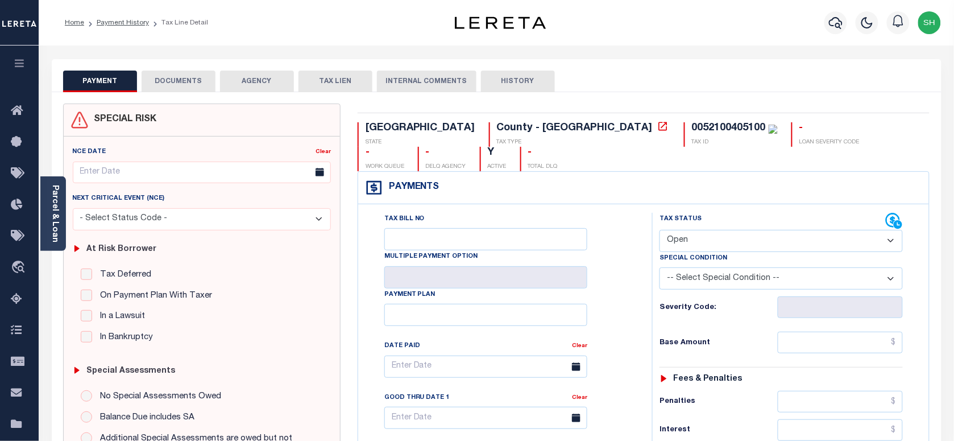
drag, startPoint x: 767, startPoint y: 209, endPoint x: 754, endPoint y: 230, distance: 25.1
click at [767, 230] on select "- Select Status Code - Open Due/Unpaid Paid Incomplete No Tax Due Internal Refu…" at bounding box center [780, 241] width 243 height 22
select select "PYD"
click at [659, 230] on select "- Select Status Code - Open Due/Unpaid Paid Incomplete No Tax Due Internal Refu…" at bounding box center [780, 241] width 243 height 22
type input "[DATE]"
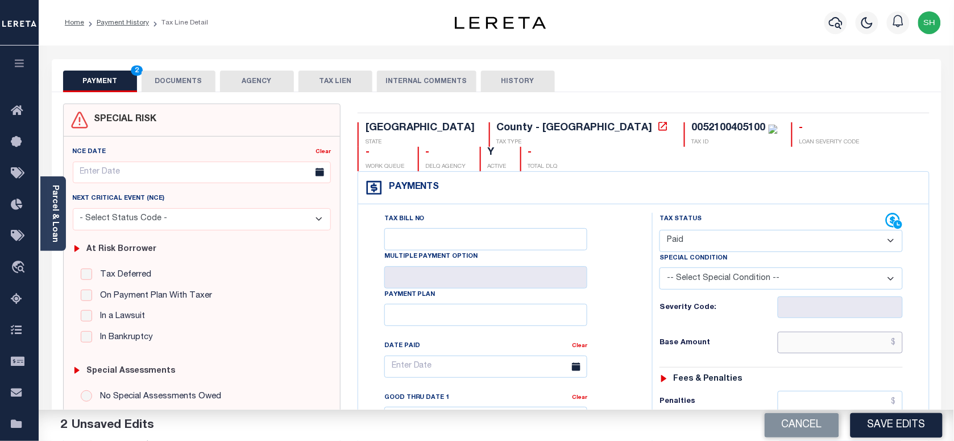
paste input "2,078.28"
click at [832, 331] on input "text" at bounding box center [841, 342] width 126 height 22
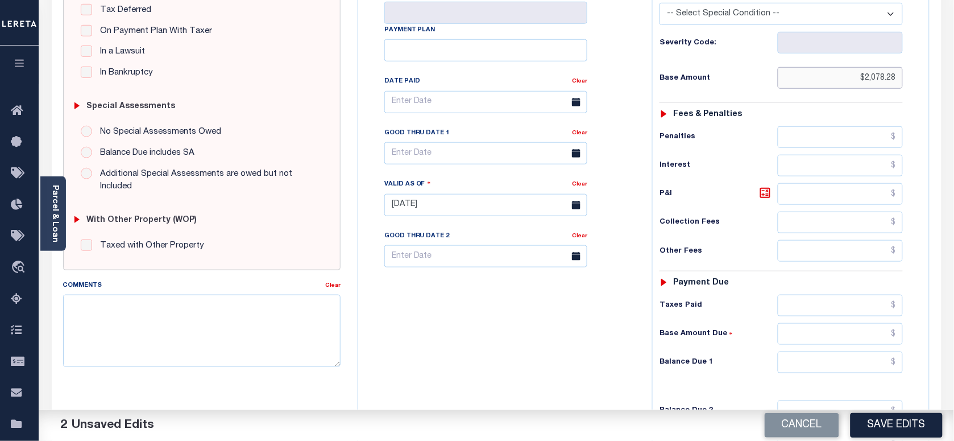
scroll to position [284, 0]
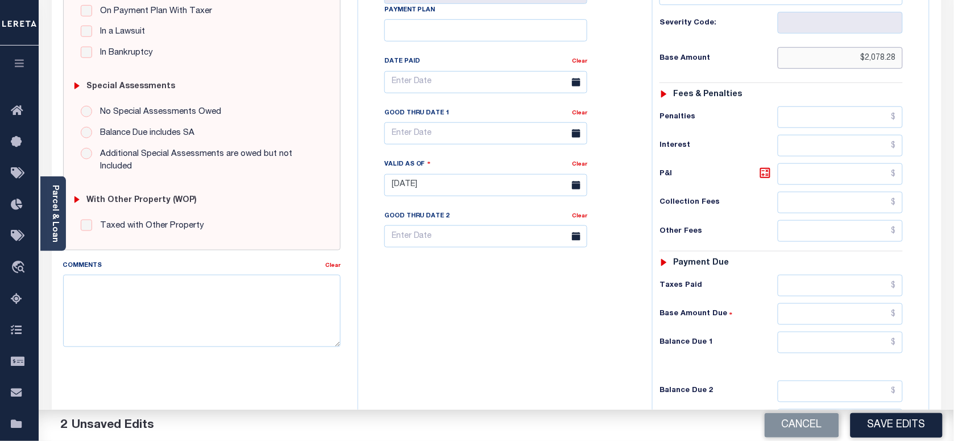
type input "$2,078.28"
click at [862, 331] on input "text" at bounding box center [841, 342] width 126 height 22
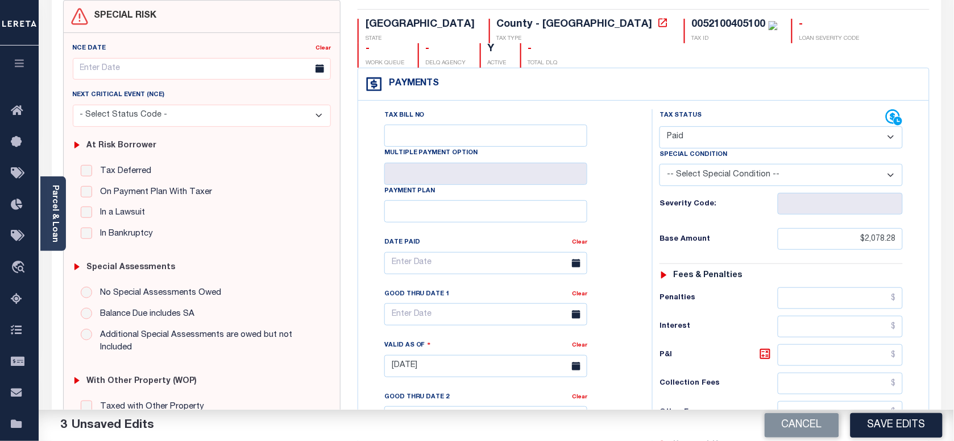
scroll to position [0, 0]
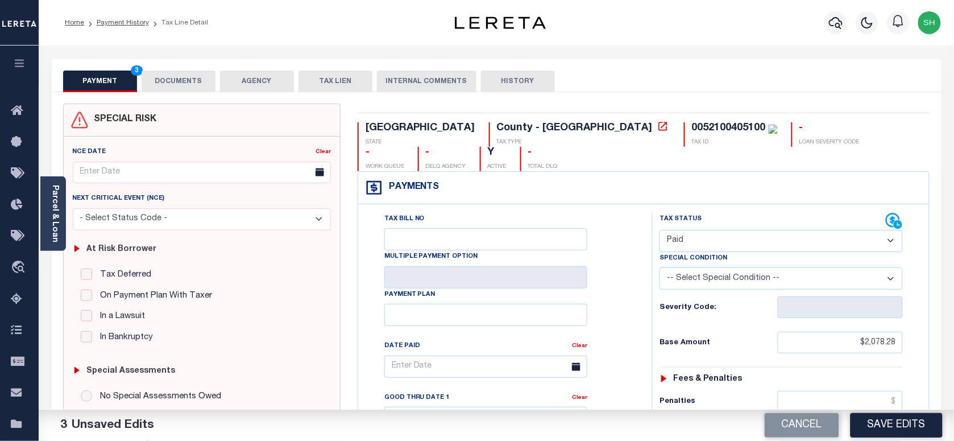
type input "$0.00"
click at [185, 81] on button "DOCUMENTS" at bounding box center [179, 81] width 74 height 22
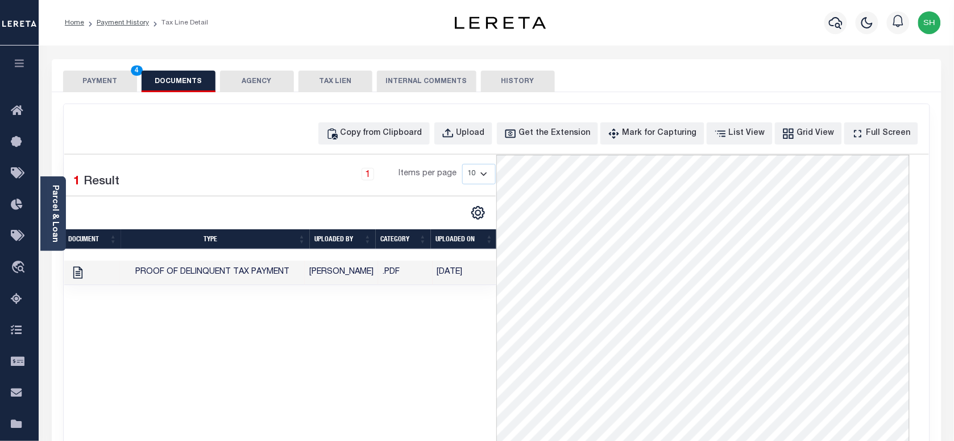
click at [106, 82] on button "PAYMENT 4" at bounding box center [100, 81] width 74 height 22
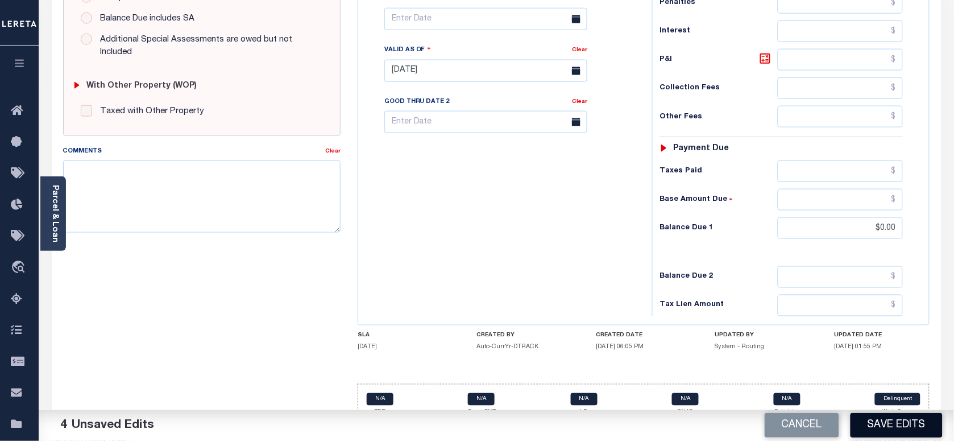
click at [874, 418] on button "Save Edits" at bounding box center [896, 425] width 92 height 24
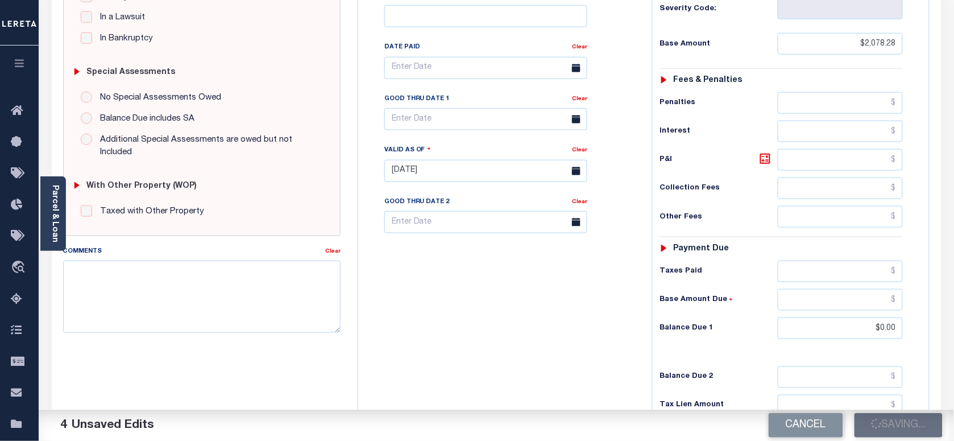
scroll to position [114, 0]
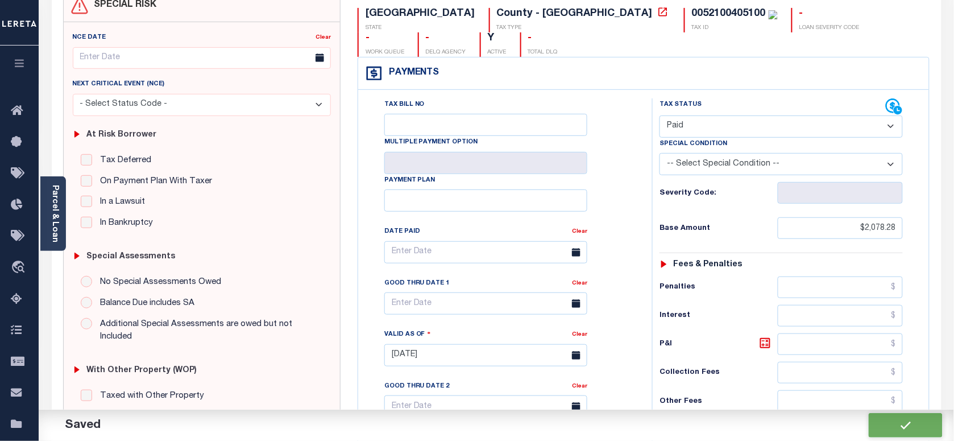
checkbox input "false"
type input "$2,078.28"
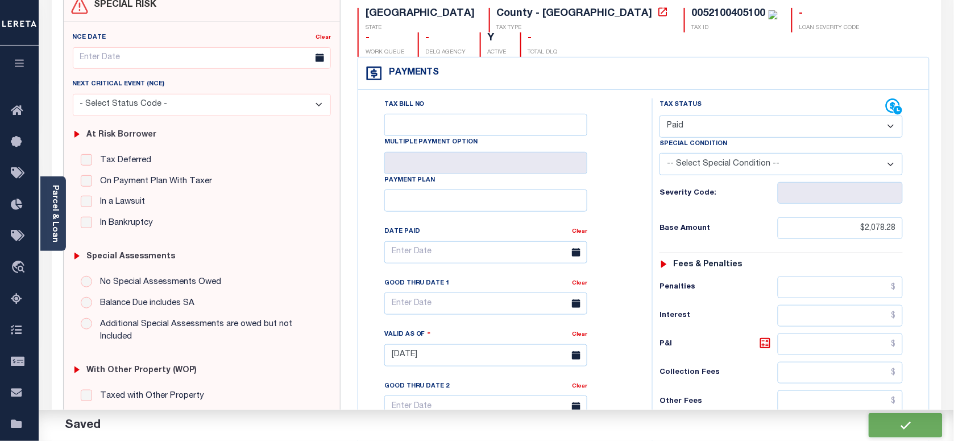
type input "$0"
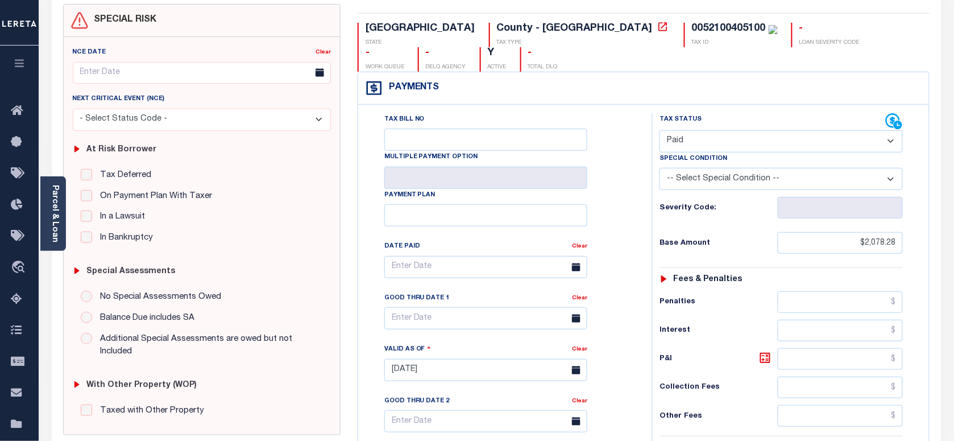
scroll to position [0, 0]
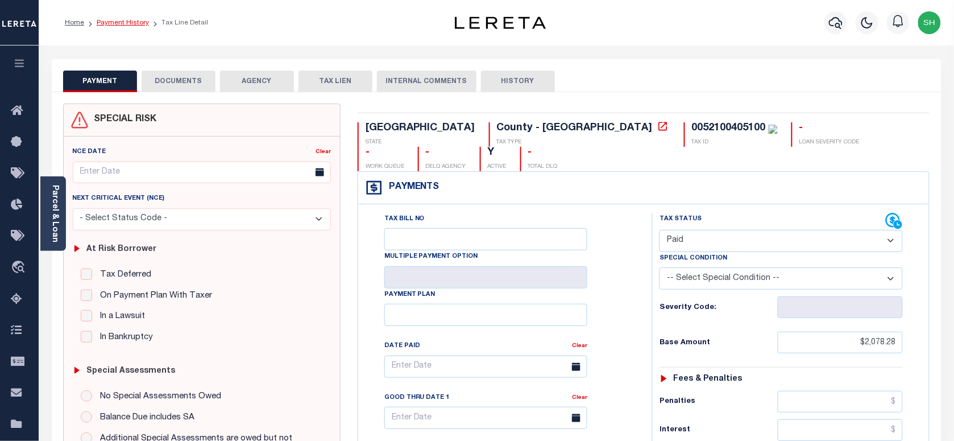
click at [110, 19] on link "Payment History" at bounding box center [123, 22] width 52 height 7
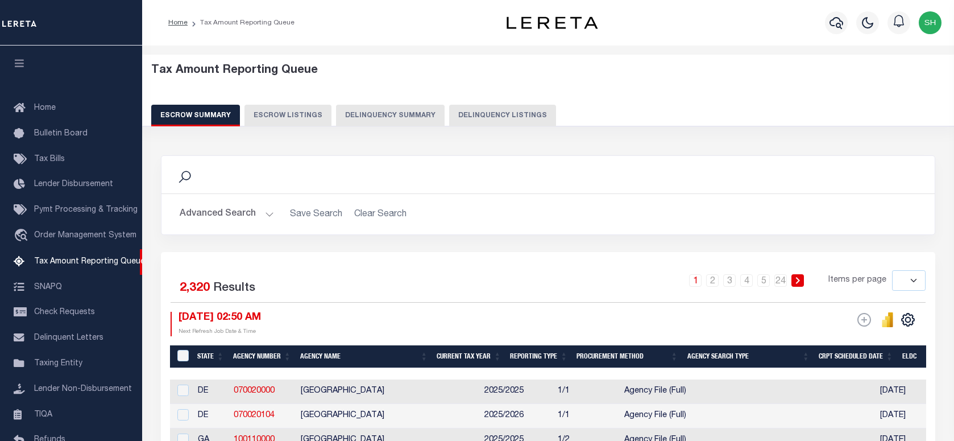
select select
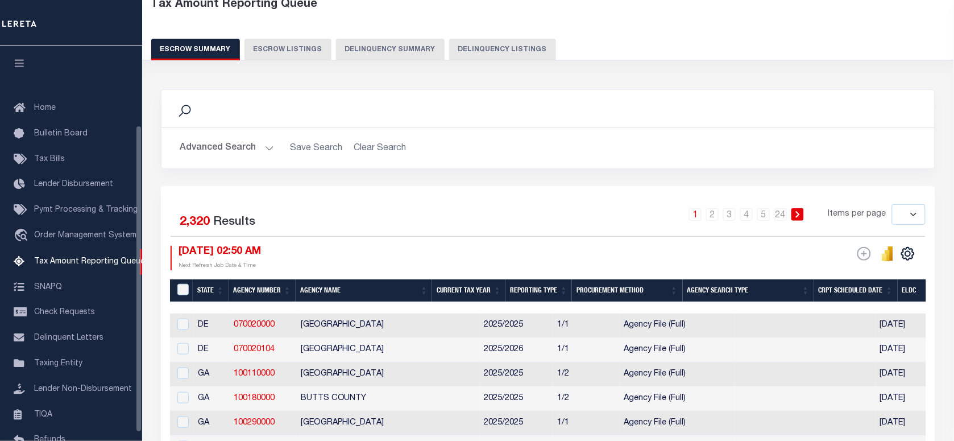
scroll to position [102, 0]
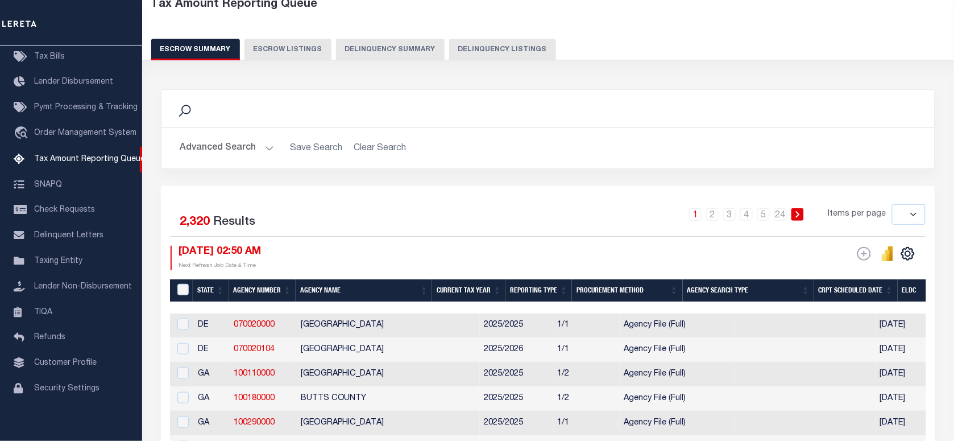
click at [464, 45] on button "Delinquency Listings" at bounding box center [502, 50] width 107 height 22
select select "100"
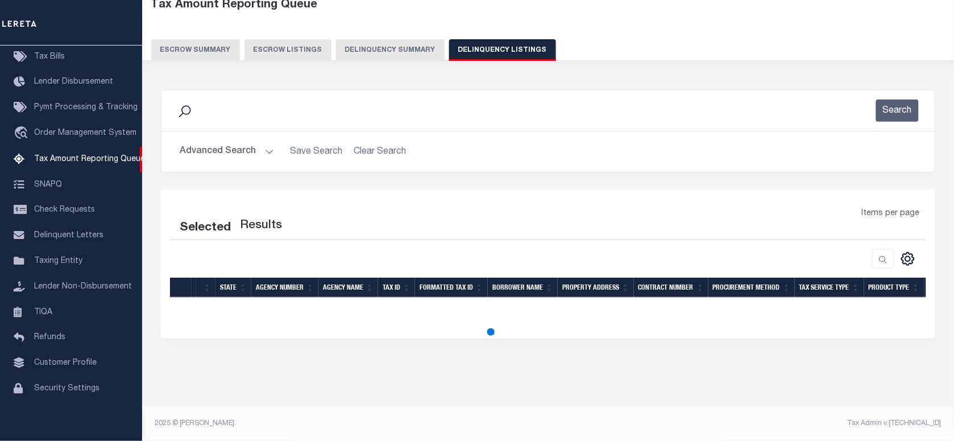
select select "100"
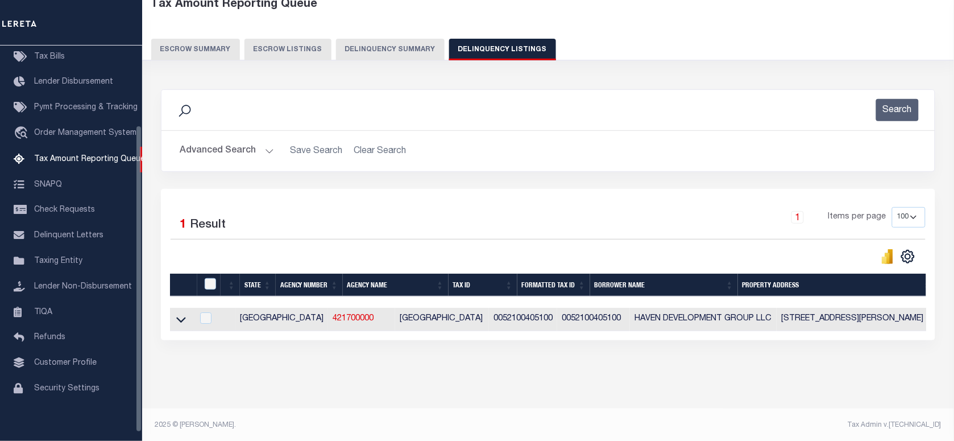
click at [206, 149] on button "Advanced Search" at bounding box center [227, 151] width 94 height 22
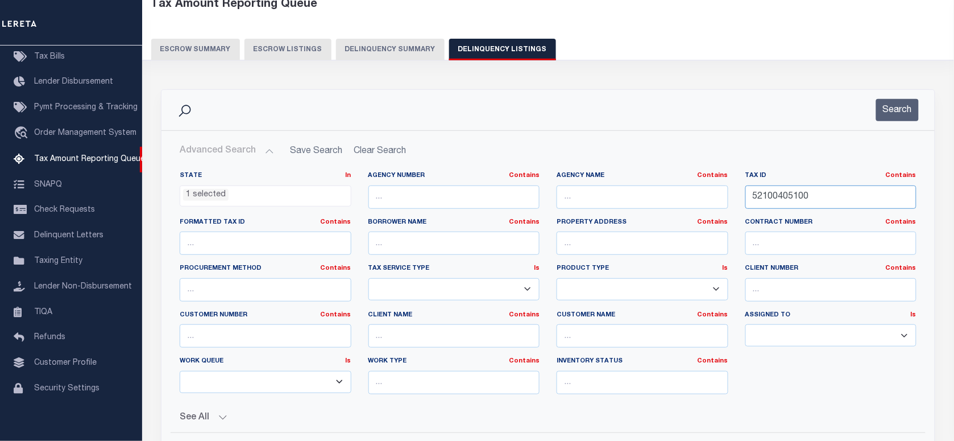
click at [560, 173] on div "State In In AK AL AR AZ CA CO CT DC DE FL GA GU HI IA ID IL IN KS KY LA MA MD M…" at bounding box center [548, 287] width 754 height 232
paste input "27025"
type input "27025"
click at [893, 113] on button "Search" at bounding box center [897, 110] width 43 height 22
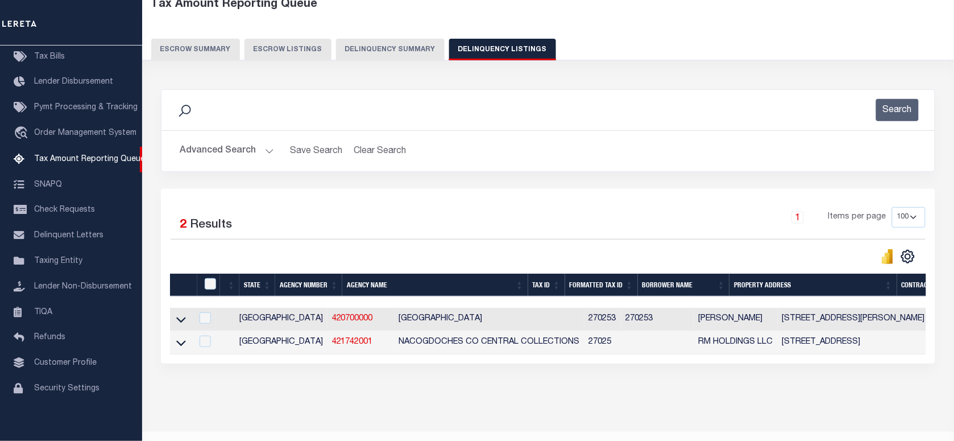
drag, startPoint x: 179, startPoint y: 344, endPoint x: 512, endPoint y: 23, distance: 462.3
click at [179, 344] on icon at bounding box center [181, 343] width 10 height 12
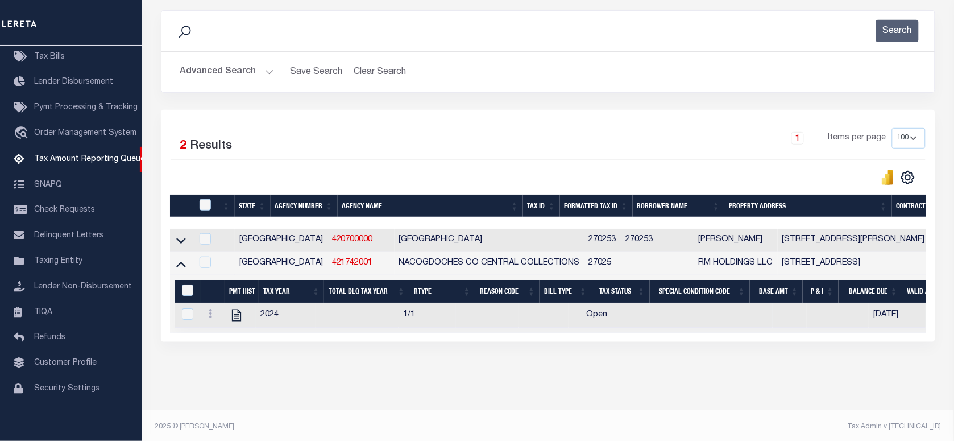
scroll to position [160, 0]
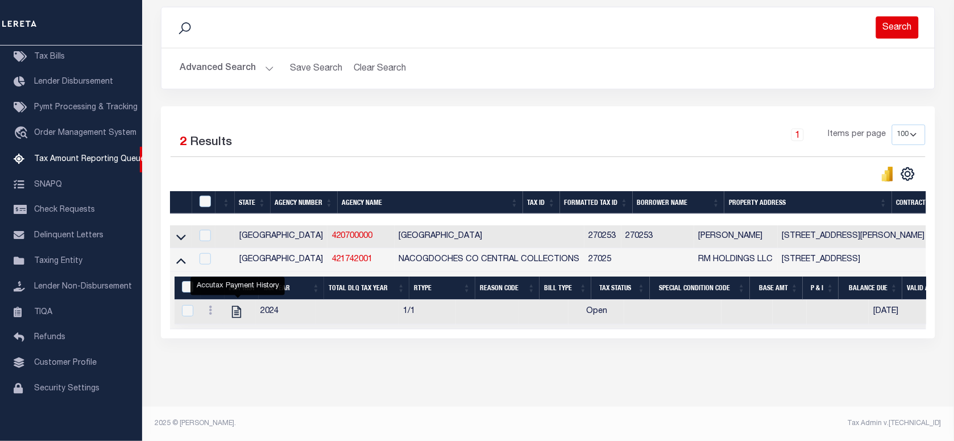
click at [886, 16] on button "Search" at bounding box center [897, 27] width 43 height 22
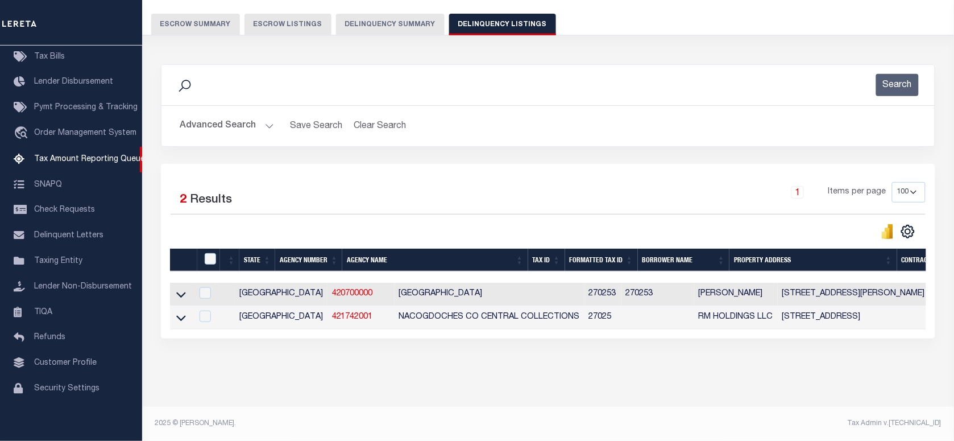
scroll to position [102, 0]
click at [220, 115] on button "Advanced Search" at bounding box center [227, 126] width 94 height 22
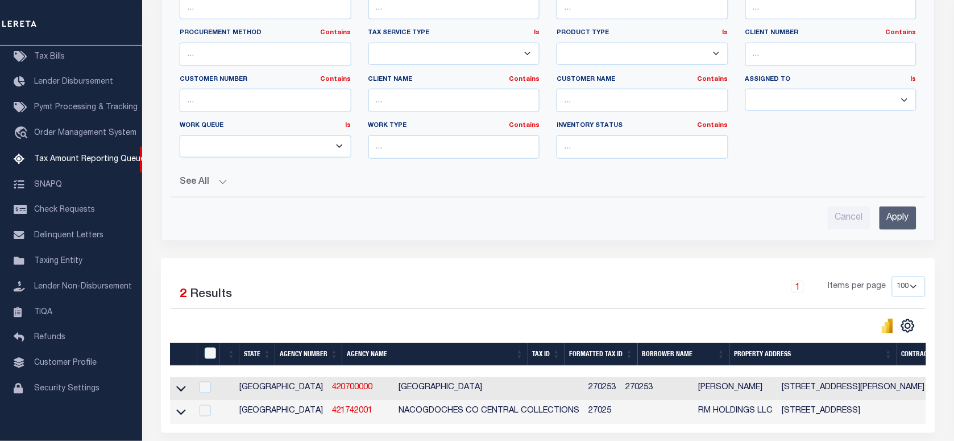
scroll to position [387, 0]
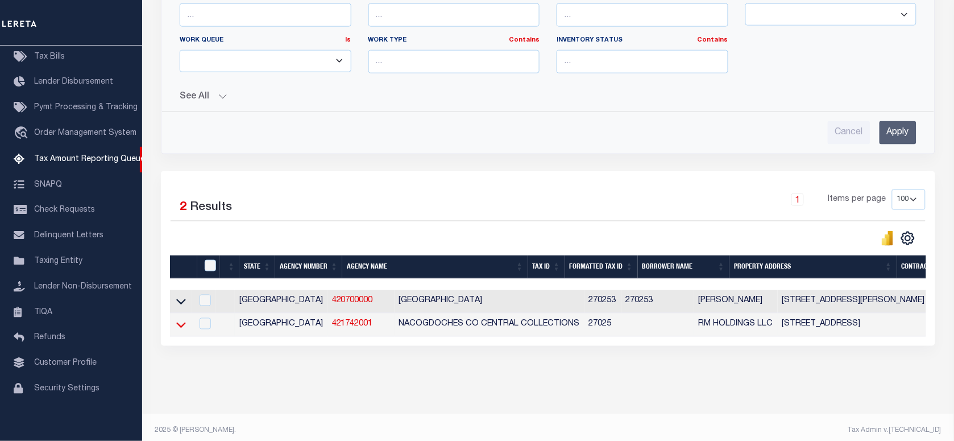
click at [177, 327] on icon at bounding box center [181, 325] width 10 height 12
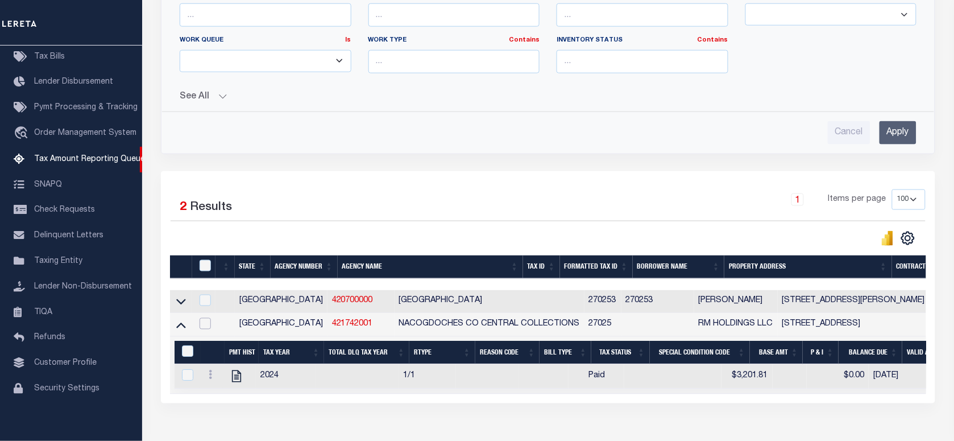
drag, startPoint x: 205, startPoint y: 331, endPoint x: 209, endPoint y: 352, distance: 21.4
click at [205, 329] on input "checkbox" at bounding box center [205, 323] width 11 height 11
checkbox input "true"
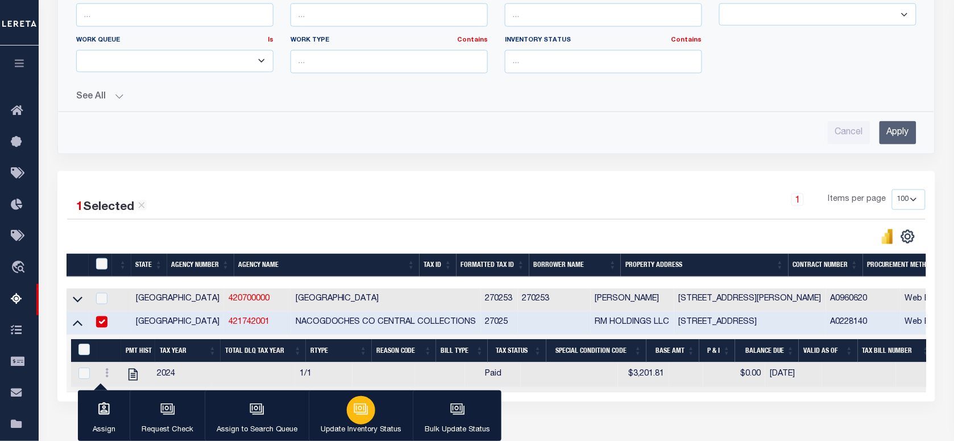
click at [364, 411] on icon "button" at bounding box center [360, 407] width 12 height 9
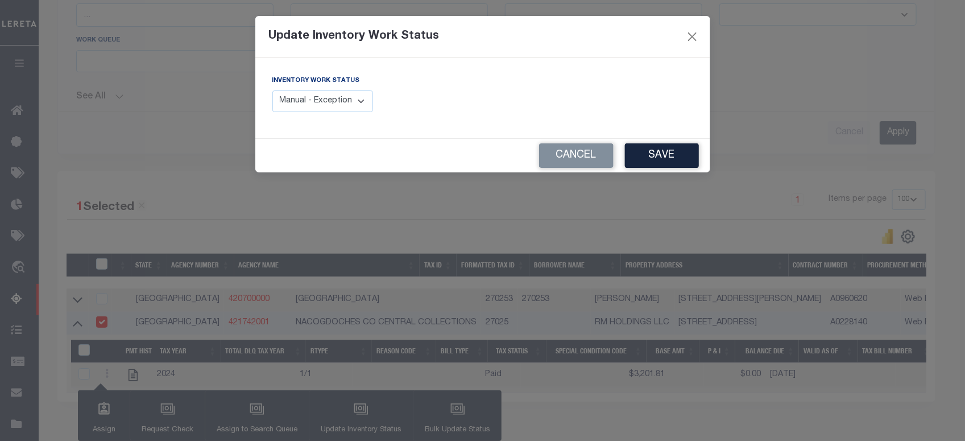
click at [310, 98] on select "Manual - Exception Pended - Awaiting Search Late Add Exception Completed" at bounding box center [322, 101] width 101 height 22
select select "4"
click at [272, 90] on select "Manual - Exception Pended - Awaiting Search Late Add Exception Completed" at bounding box center [322, 101] width 101 height 22
click at [668, 157] on button "Save" at bounding box center [662, 155] width 74 height 24
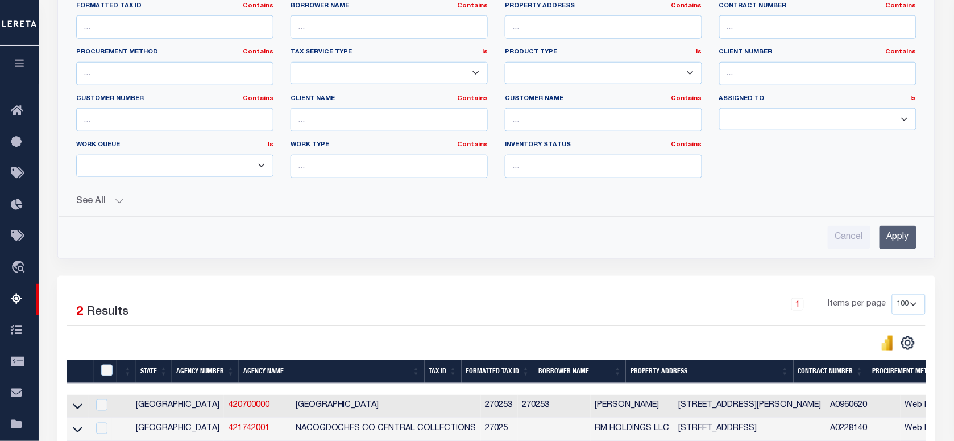
scroll to position [173, 0]
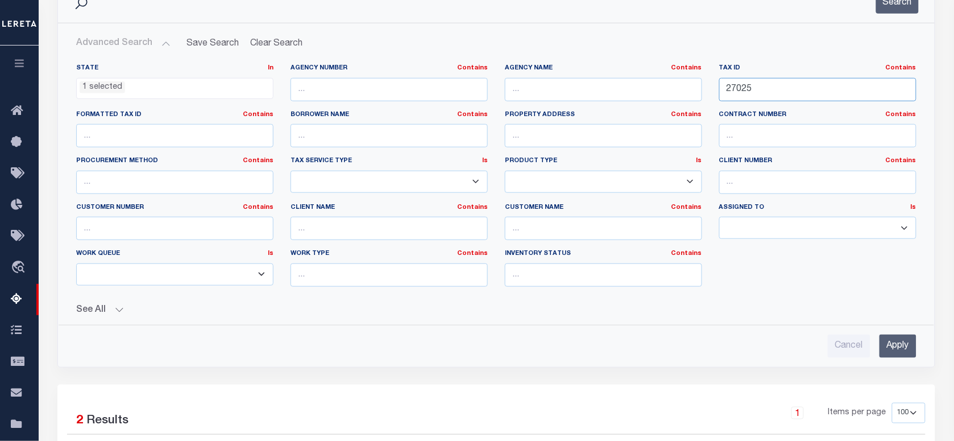
drag, startPoint x: 768, startPoint y: 94, endPoint x: 620, endPoint y: 94, distance: 147.8
click at [620, 94] on div "State In In AK AL AR AZ CA CO CT DC DE FL GA GU HI IA ID IL IN KS KY LA MA MD M…" at bounding box center [496, 180] width 857 height 232
paste input "76028"
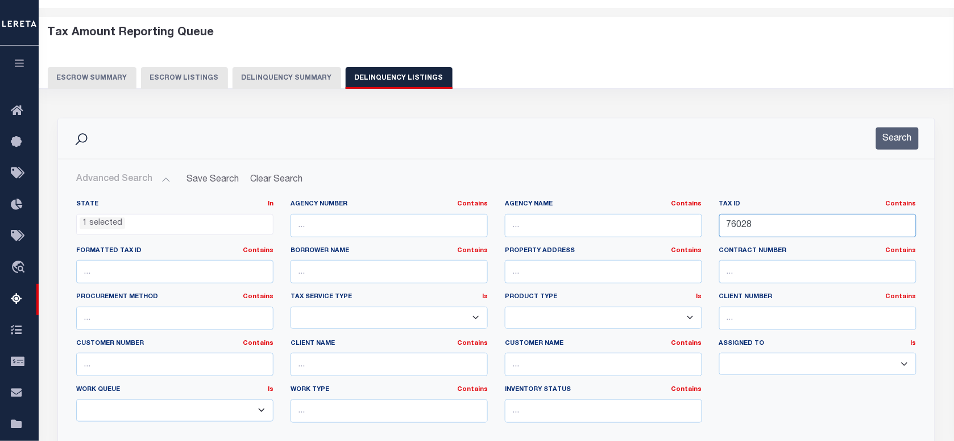
scroll to position [31, 0]
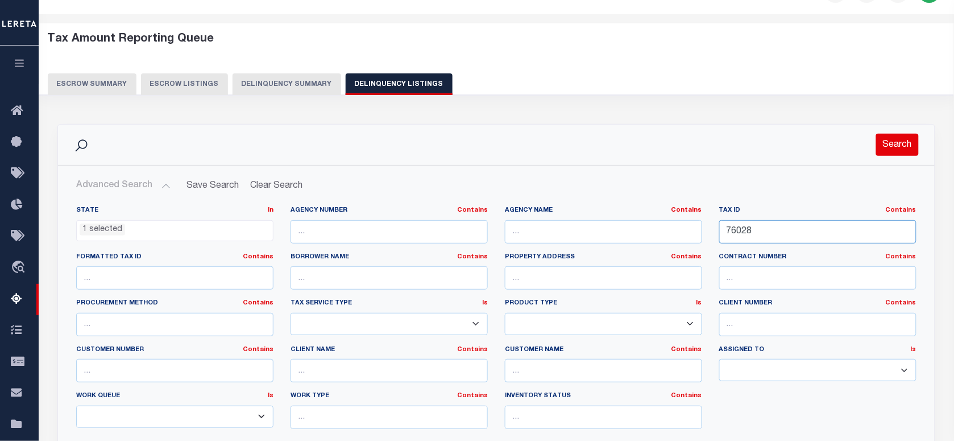
type input "76028"
click at [880, 139] on button "Search" at bounding box center [897, 145] width 43 height 22
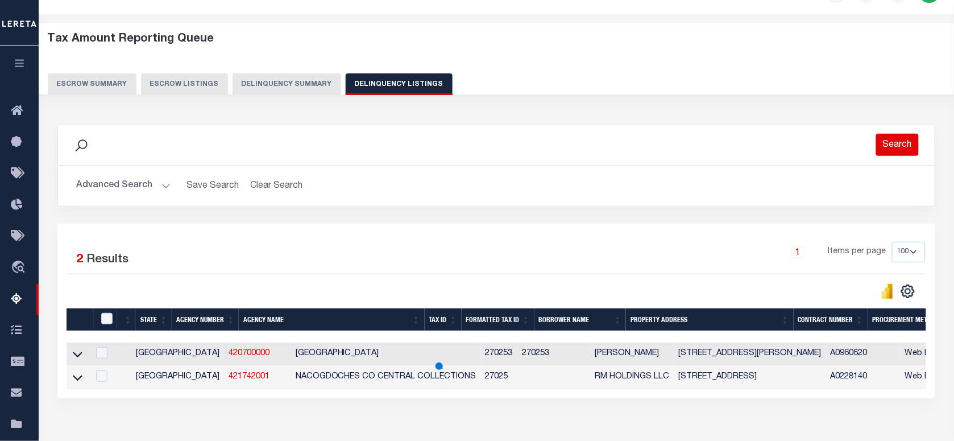
click at [888, 140] on button "Search" at bounding box center [897, 145] width 43 height 22
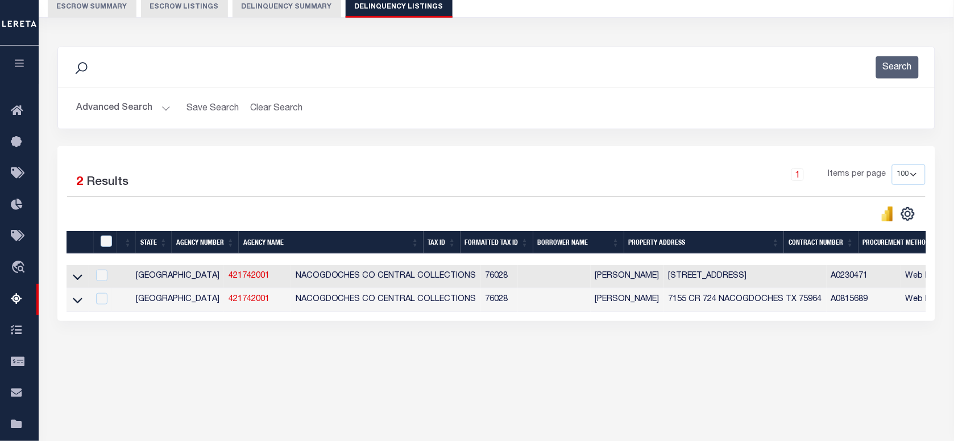
scroll to position [162, 0]
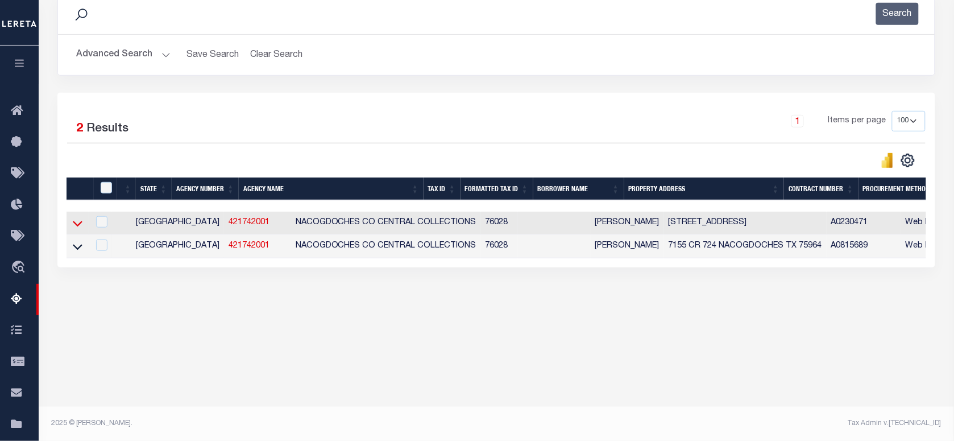
click at [77, 226] on icon at bounding box center [78, 223] width 10 height 12
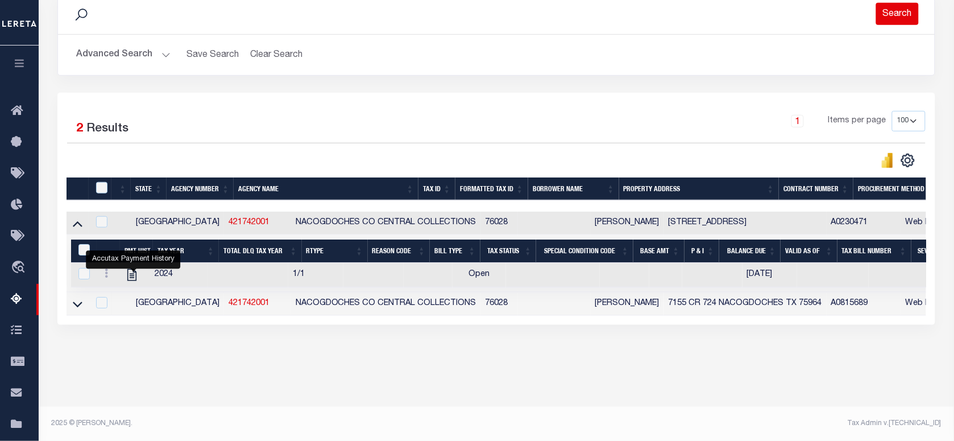
click at [882, 9] on button "Search" at bounding box center [897, 14] width 43 height 22
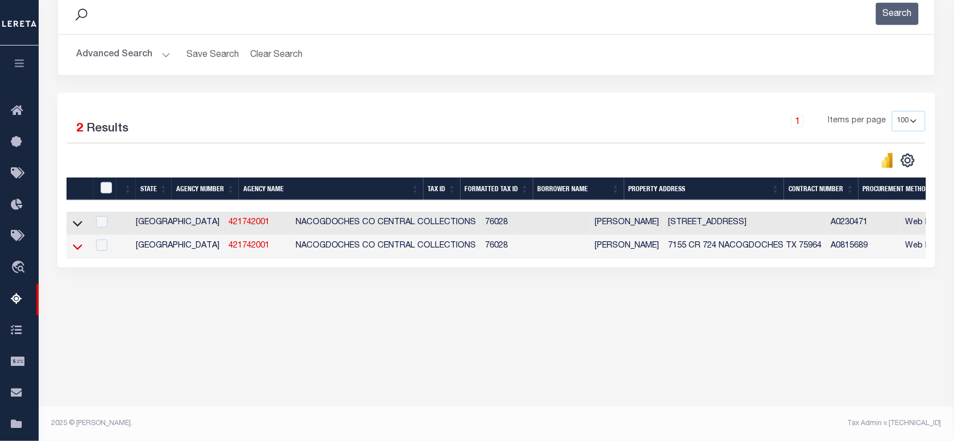
click at [77, 249] on icon at bounding box center [78, 246] width 10 height 12
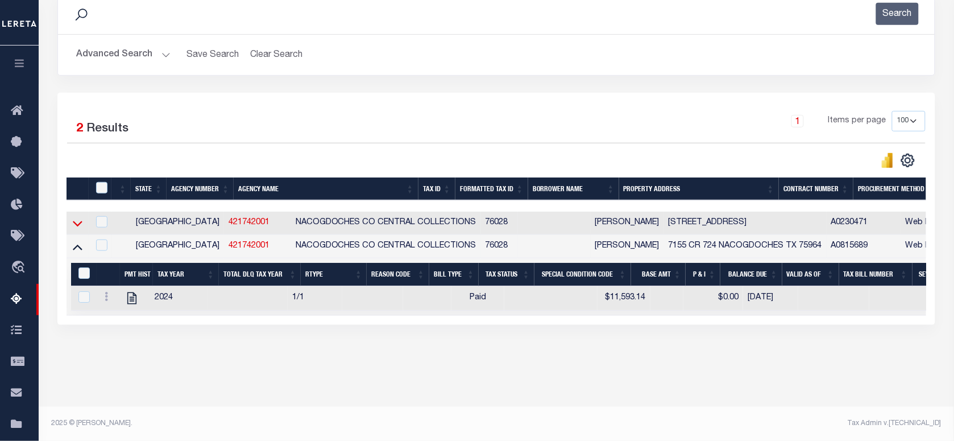
click at [75, 223] on icon at bounding box center [78, 223] width 10 height 12
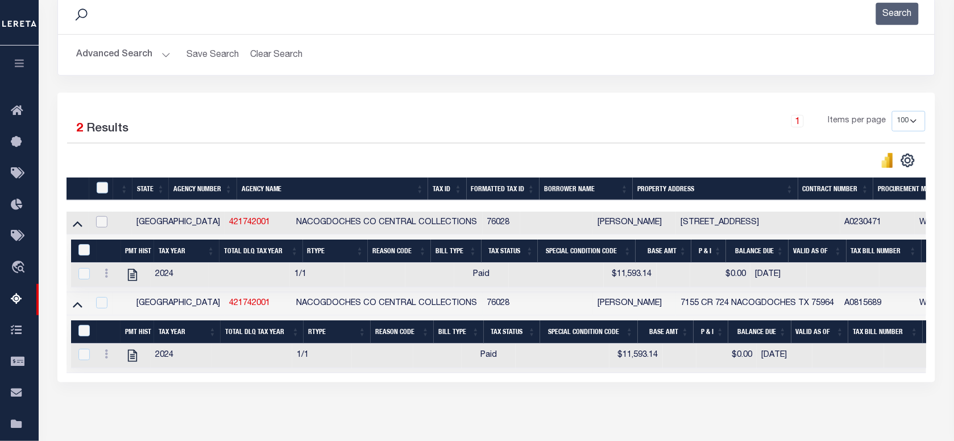
click at [101, 226] on input "checkbox" at bounding box center [101, 221] width 11 height 11
checkbox input "true"
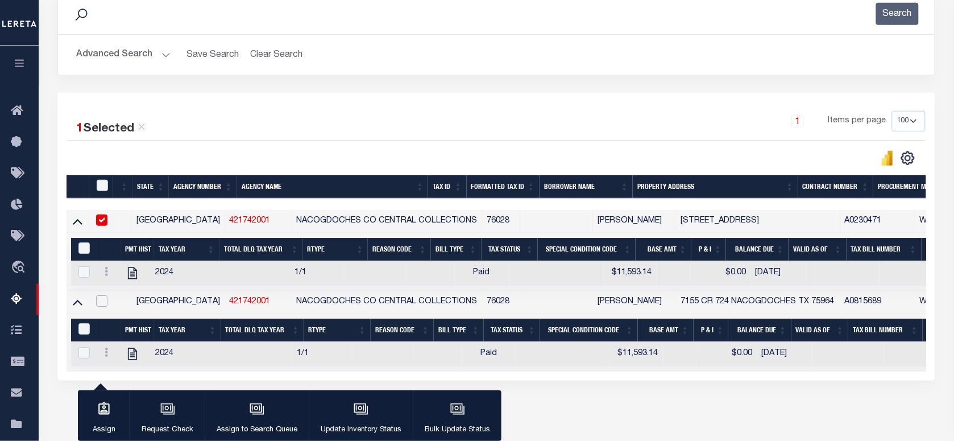
click at [105, 302] on input "checkbox" at bounding box center [101, 300] width 11 height 11
checkbox input "true"
click at [354, 416] on icon "button" at bounding box center [361, 408] width 15 height 15
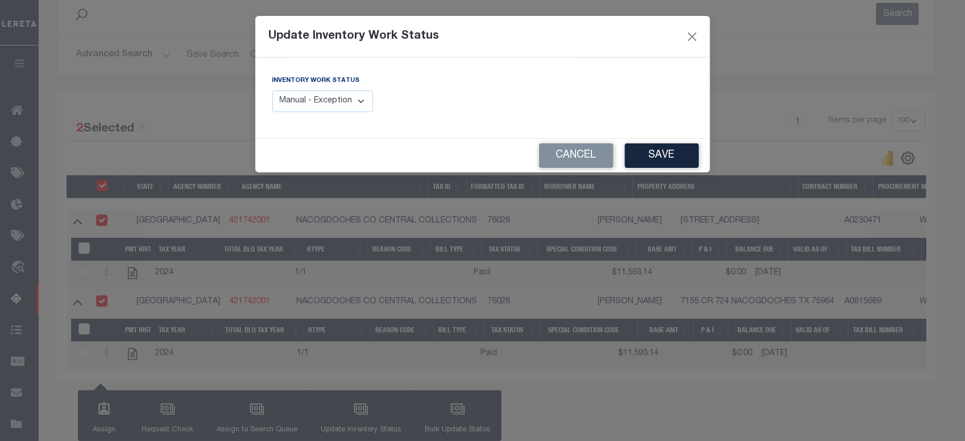
drag, startPoint x: 333, startPoint y: 99, endPoint x: 333, endPoint y: 106, distance: 6.3
click at [333, 99] on select "Manual - Exception Pended - Awaiting Search Late Add Exception Completed" at bounding box center [322, 101] width 101 height 22
select select "4"
click at [272, 90] on select "Manual - Exception Pended - Awaiting Search Late Add Exception Completed" at bounding box center [322, 101] width 101 height 22
click at [640, 156] on button "Save" at bounding box center [662, 155] width 74 height 24
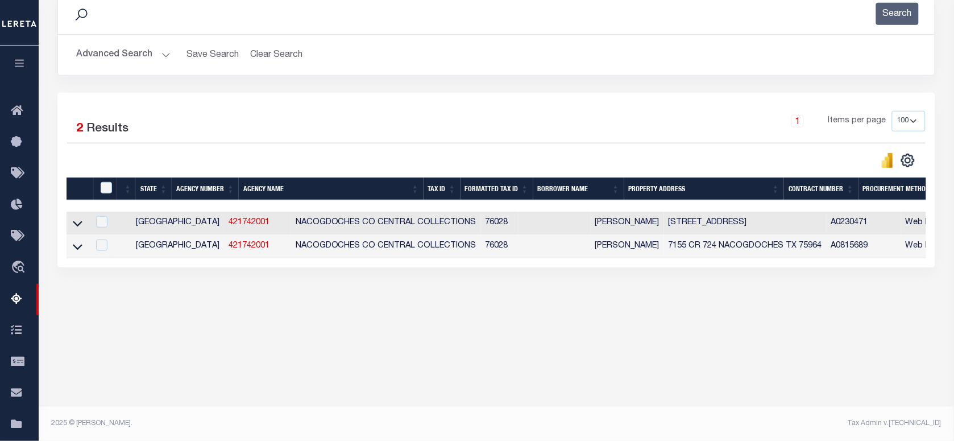
click at [122, 48] on button "Advanced Search" at bounding box center [123, 55] width 94 height 22
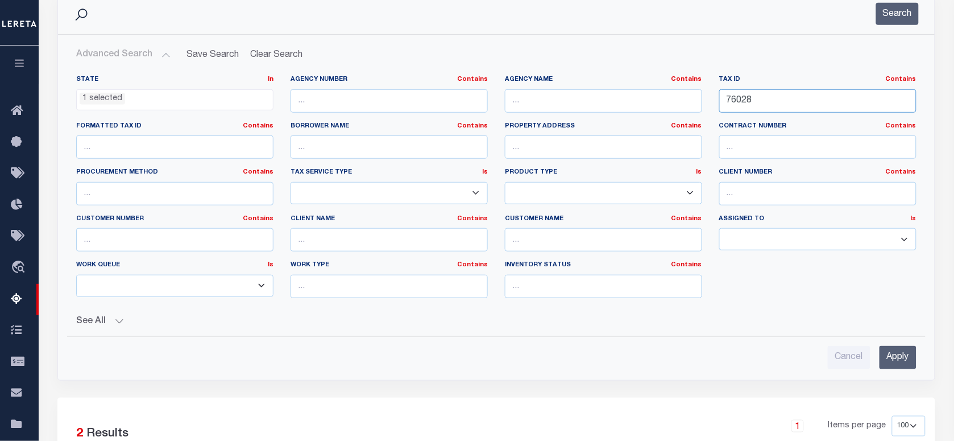
drag, startPoint x: 746, startPoint y: 101, endPoint x: 646, endPoint y: 92, distance: 101.0
click at [646, 92] on div "State In In AK AL AR AZ CA CO CT DC DE FL GA GU HI IA ID IL IN KS KY LA MA MD M…" at bounding box center [496, 191] width 857 height 232
paste input "100044680"
type input "100044680"
click at [907, 22] on button "Search" at bounding box center [897, 14] width 43 height 22
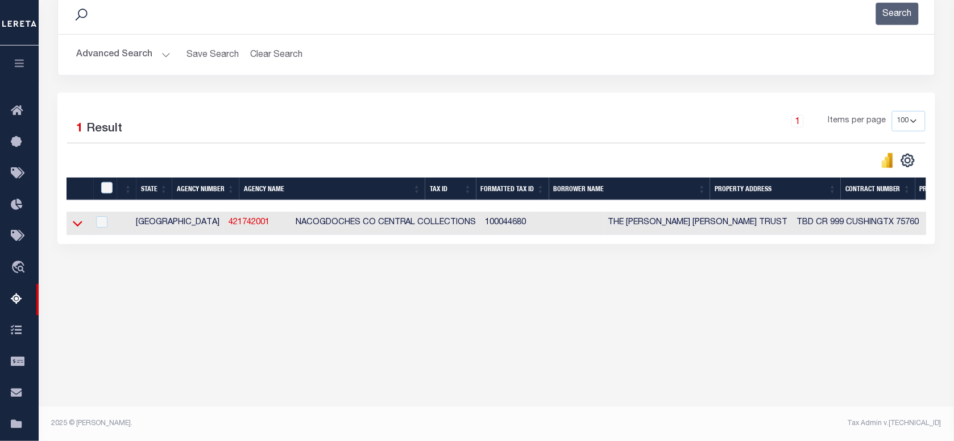
click at [80, 226] on icon at bounding box center [78, 223] width 10 height 12
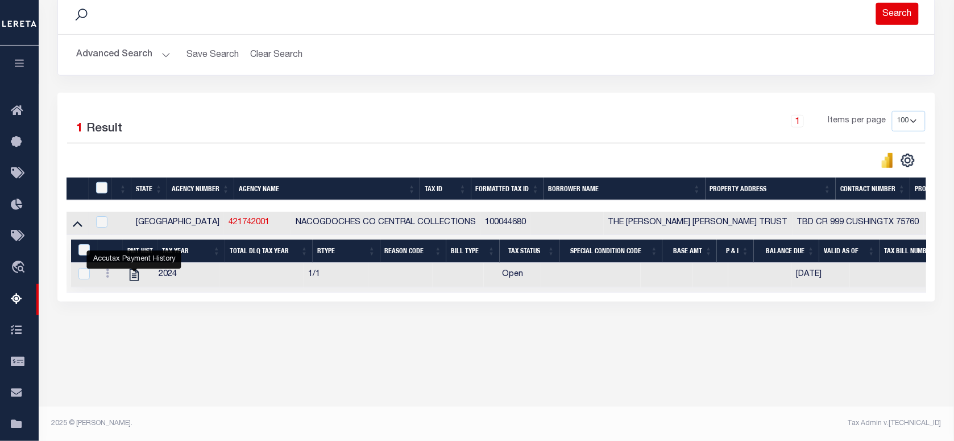
click at [880, 18] on button "Search" at bounding box center [897, 14] width 43 height 22
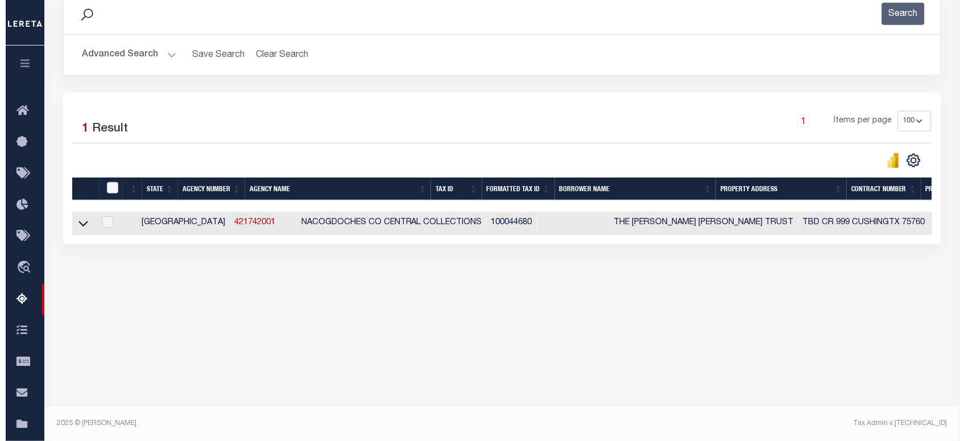
scroll to position [0, 0]
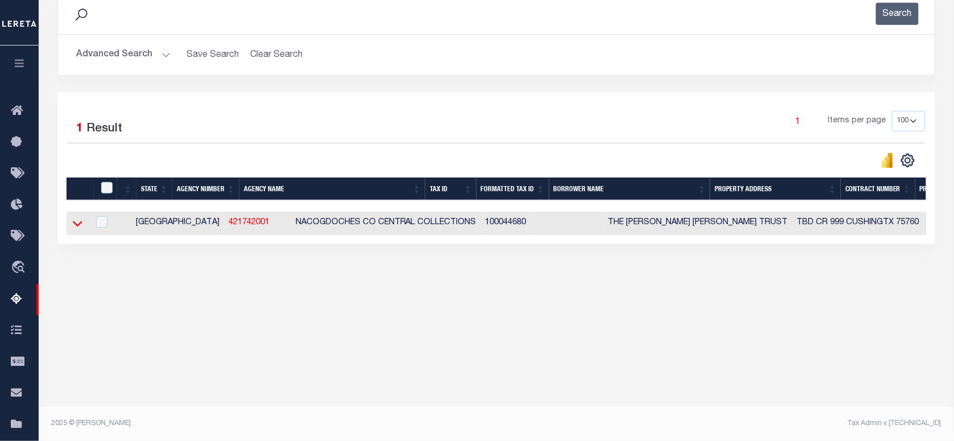
click at [73, 229] on icon at bounding box center [78, 223] width 10 height 12
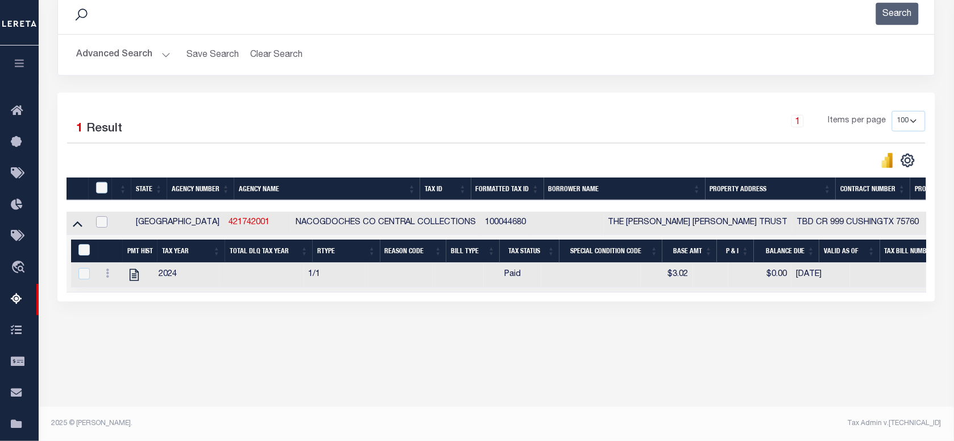
click at [106, 225] on input "checkbox" at bounding box center [101, 221] width 11 height 11
checkbox input "true"
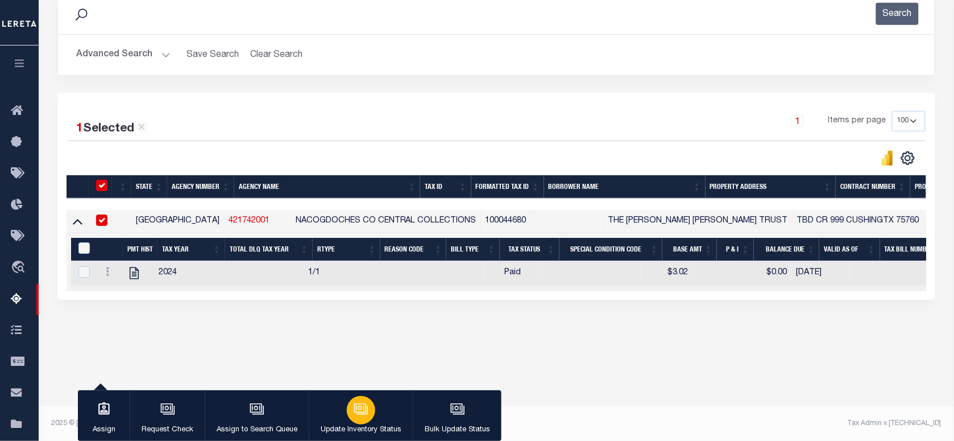
click at [356, 410] on icon "button" at bounding box center [360, 407] width 9 height 5
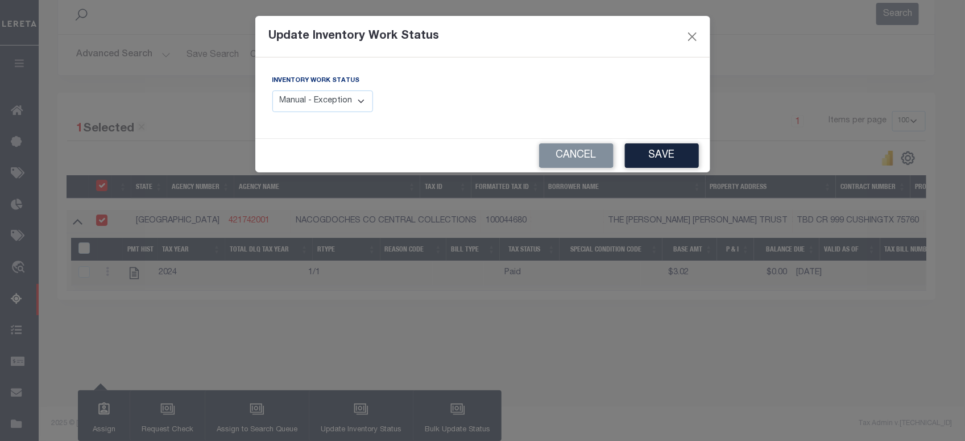
click at [308, 104] on select "Manual - Exception Pended - Awaiting Search Late Add Exception Completed" at bounding box center [322, 101] width 101 height 22
select select "4"
click at [272, 90] on select "Manual - Exception Pended - Awaiting Search Late Add Exception Completed" at bounding box center [322, 101] width 101 height 22
click at [654, 162] on button "Save" at bounding box center [662, 155] width 74 height 24
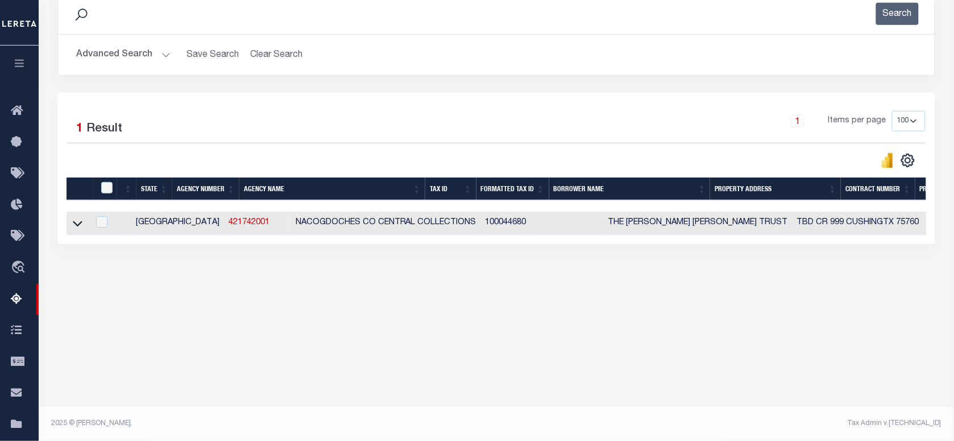
click at [132, 51] on button "Advanced Search" at bounding box center [123, 55] width 94 height 22
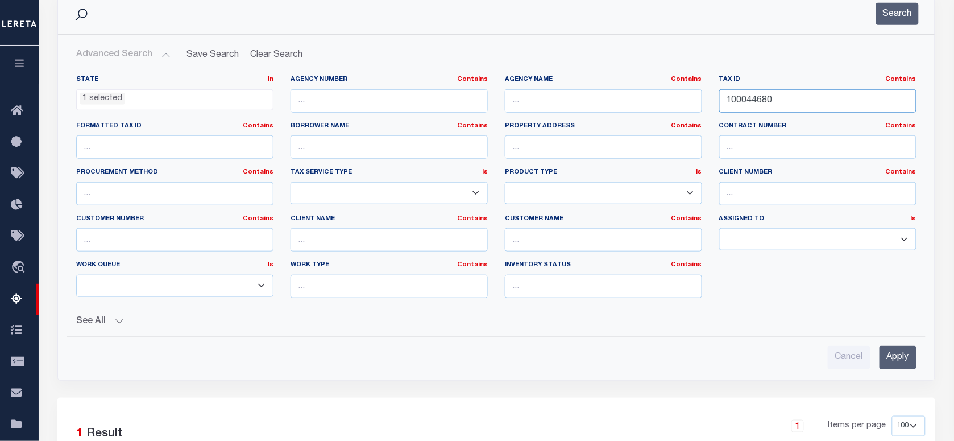
click at [499, 90] on div "State In In AK AL AR AZ CA CO CT DC DE FL GA GU HI IA ID IL IN KS KY LA MA MD M…" at bounding box center [496, 191] width 857 height 232
paste input "93001201000"
type input "10930012010000"
click at [895, 15] on button "Search" at bounding box center [897, 14] width 43 height 22
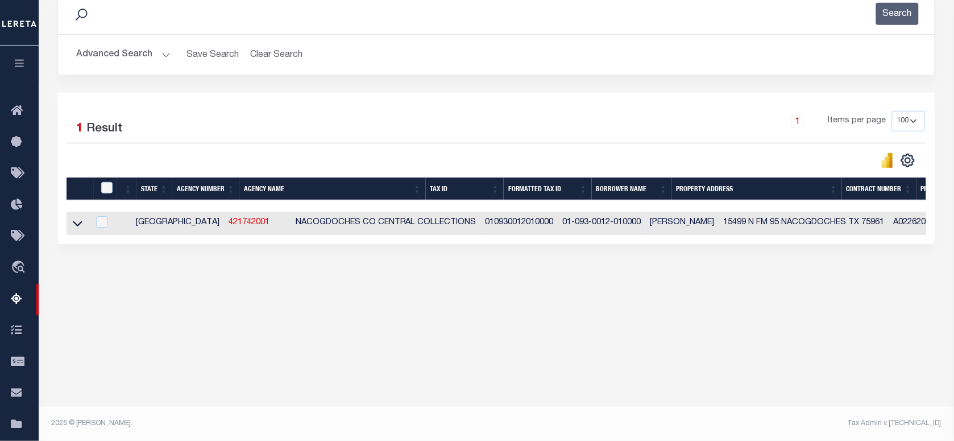
click at [70, 226] on td at bounding box center [78, 222] width 22 height 23
checkbox input "true"
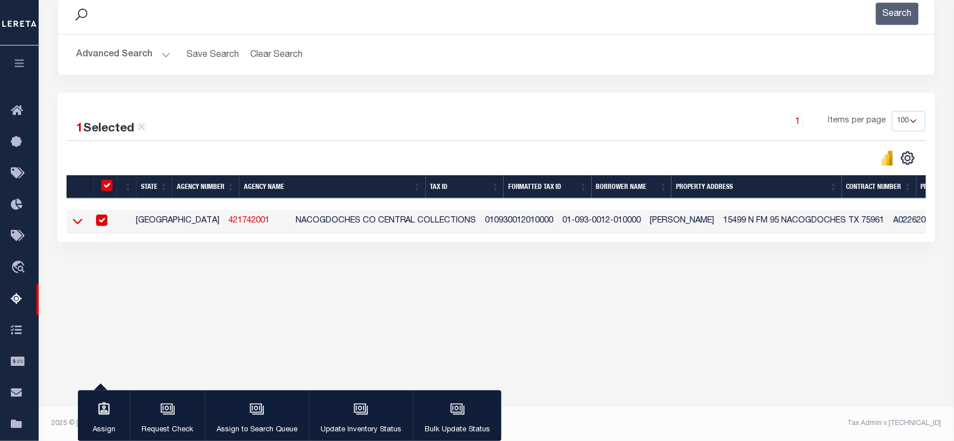
click at [74, 222] on icon at bounding box center [78, 221] width 10 height 12
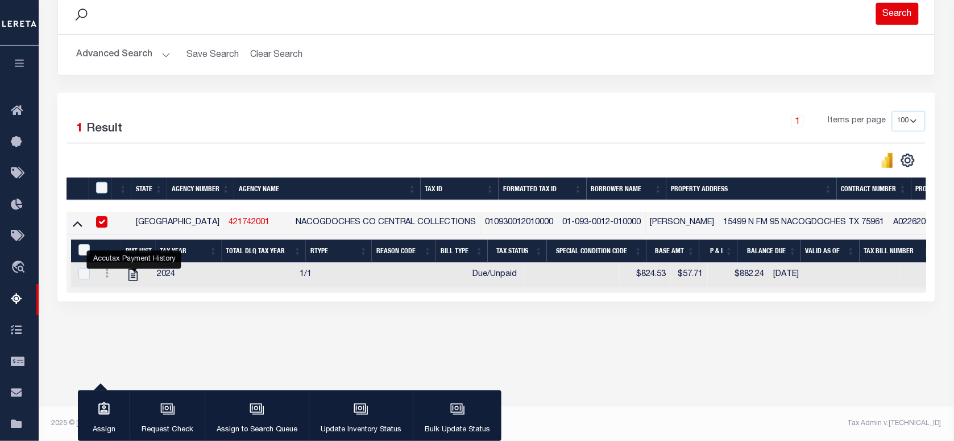
click at [897, 19] on button "Search" at bounding box center [897, 14] width 43 height 22
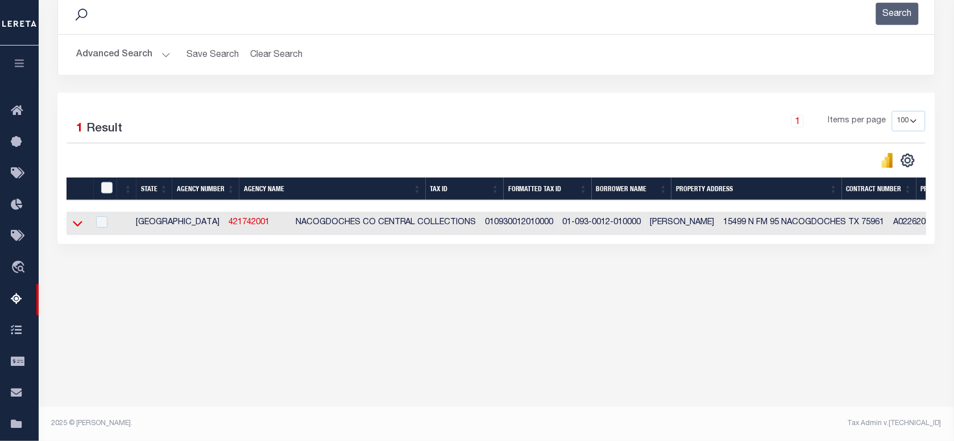
click at [73, 226] on icon at bounding box center [78, 223] width 10 height 12
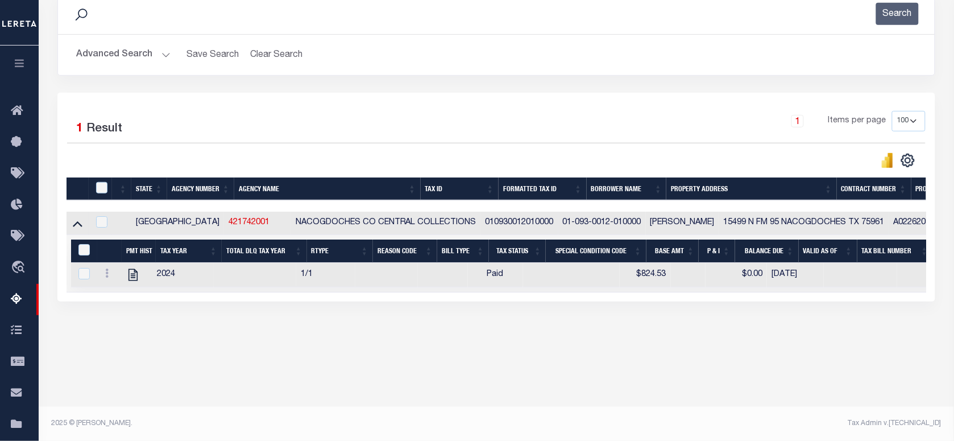
click at [109, 223] on td at bounding box center [100, 222] width 23 height 23
checkbox input "true"
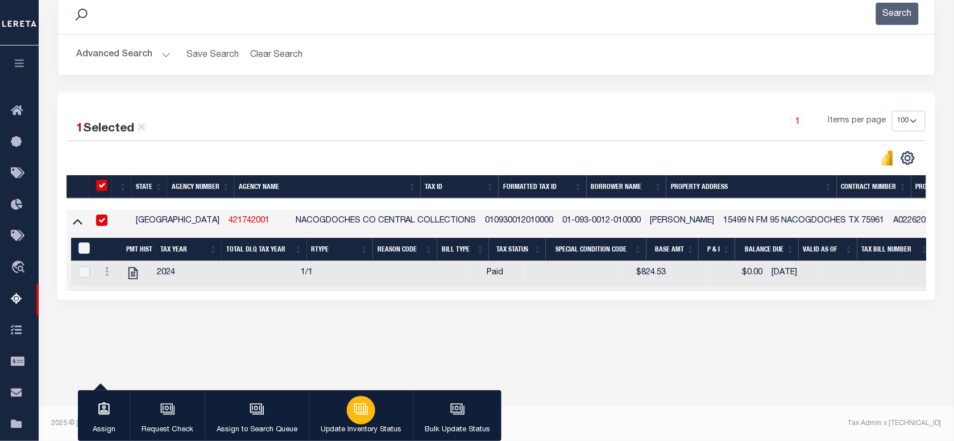
click at [359, 404] on icon "button" at bounding box center [361, 408] width 15 height 15
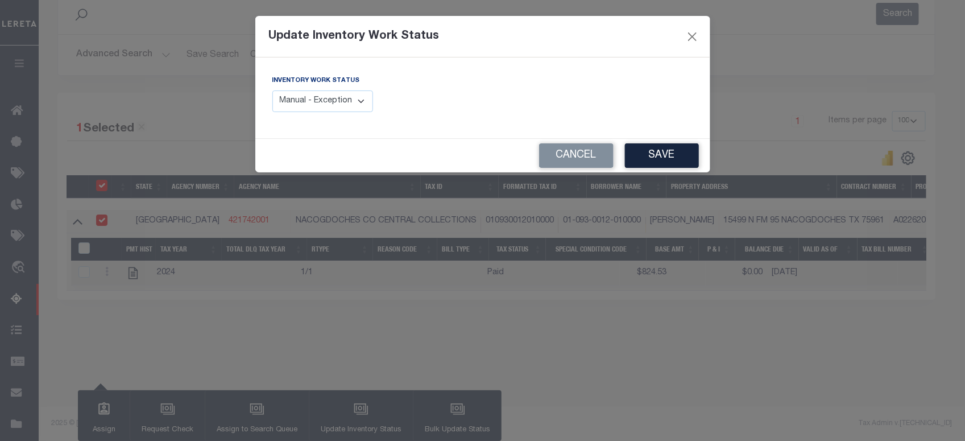
drag, startPoint x: 330, startPoint y: 105, endPoint x: 329, endPoint y: 112, distance: 7.0
click at [330, 104] on select "Manual - Exception Pended - Awaiting Search Late Add Exception Completed" at bounding box center [322, 101] width 101 height 22
select select "4"
click at [272, 90] on select "Manual - Exception Pended - Awaiting Search Late Add Exception Completed" at bounding box center [322, 101] width 101 height 22
click at [646, 155] on button "Save" at bounding box center [662, 155] width 74 height 24
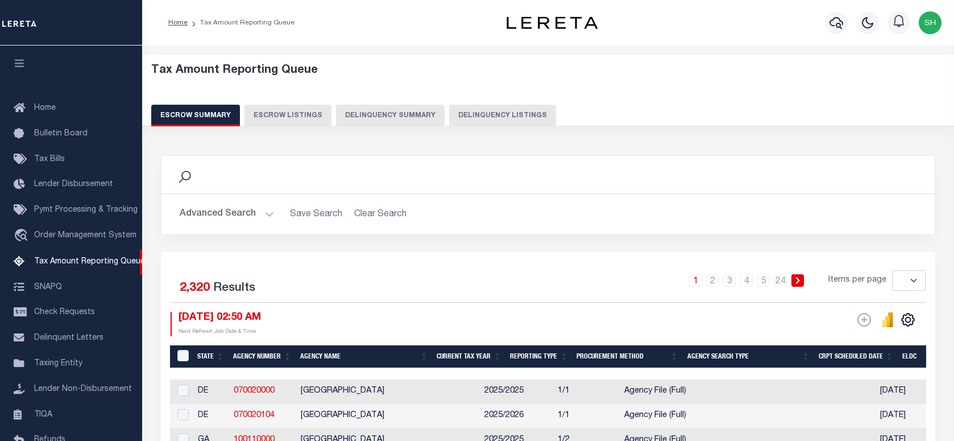
select select
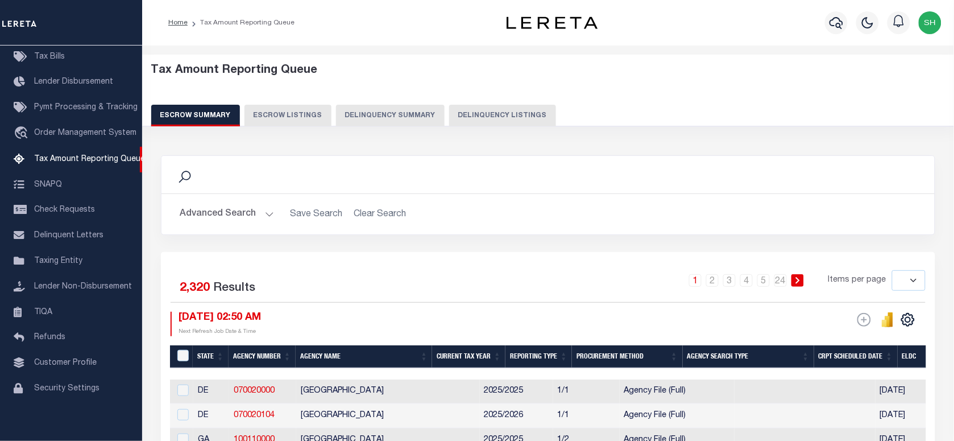
click at [475, 110] on button "Delinquency Listings" at bounding box center [502, 116] width 107 height 22
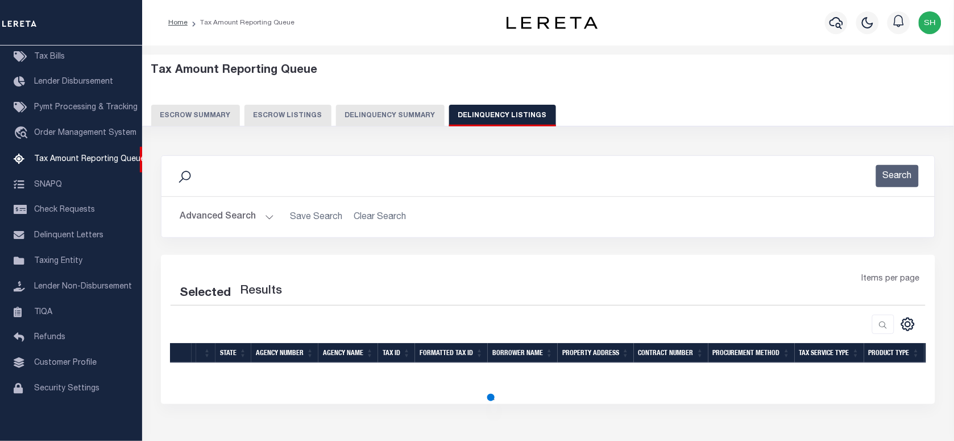
select select "100"
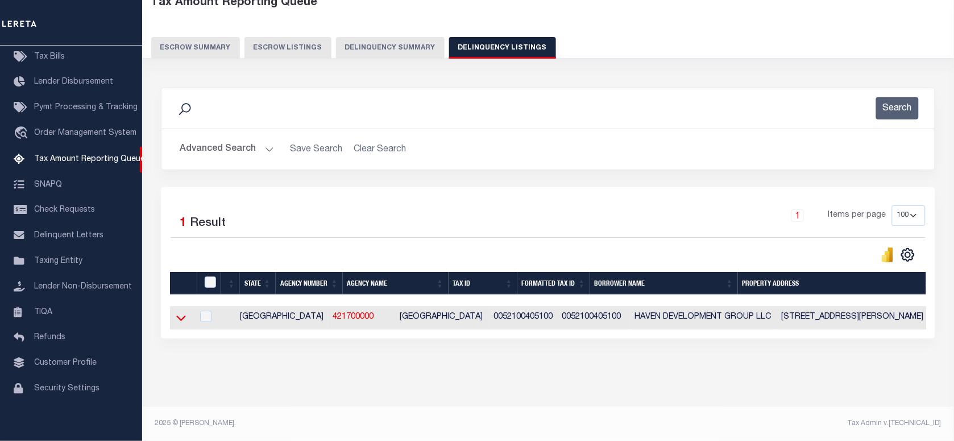
click at [181, 312] on icon at bounding box center [181, 318] width 10 height 12
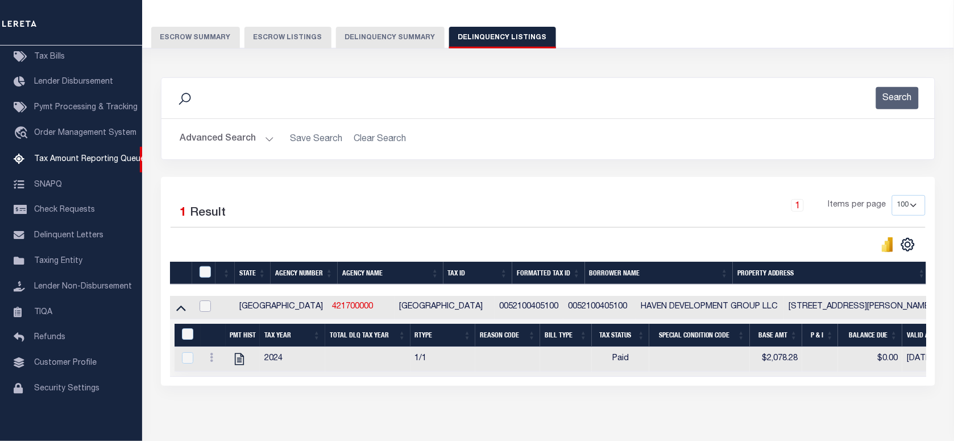
click at [202, 305] on input "checkbox" at bounding box center [205, 305] width 11 height 11
checkbox input "true"
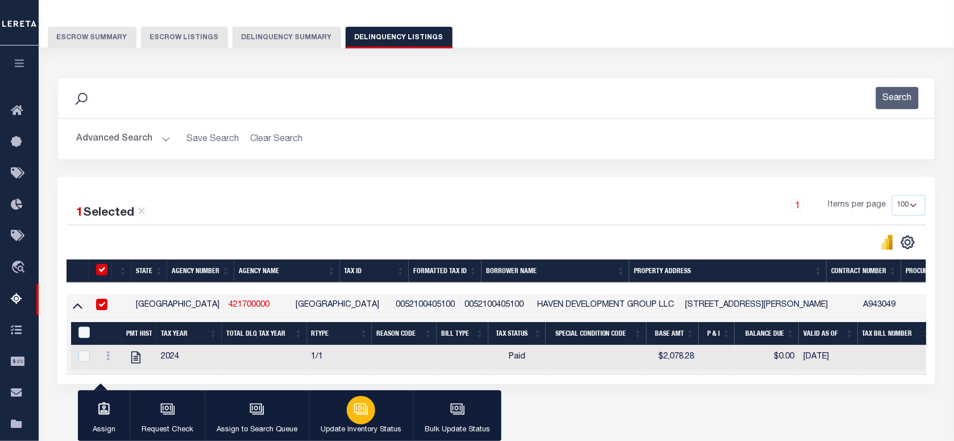
click at [360, 407] on icon "button" at bounding box center [361, 408] width 15 height 15
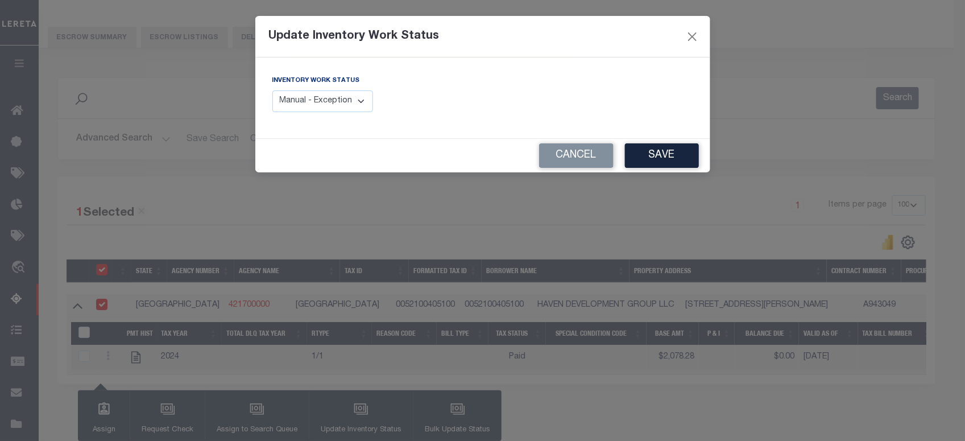
drag, startPoint x: 311, startPoint y: 103, endPoint x: 310, endPoint y: 114, distance: 10.8
click at [311, 103] on select "Manual - Exception Pended - Awaiting Search Late Add Exception Completed" at bounding box center [322, 101] width 101 height 22
select select "4"
click at [272, 90] on select "Manual - Exception Pended - Awaiting Search Late Add Exception Completed" at bounding box center [322, 101] width 101 height 22
click at [652, 157] on button "Save" at bounding box center [662, 155] width 74 height 24
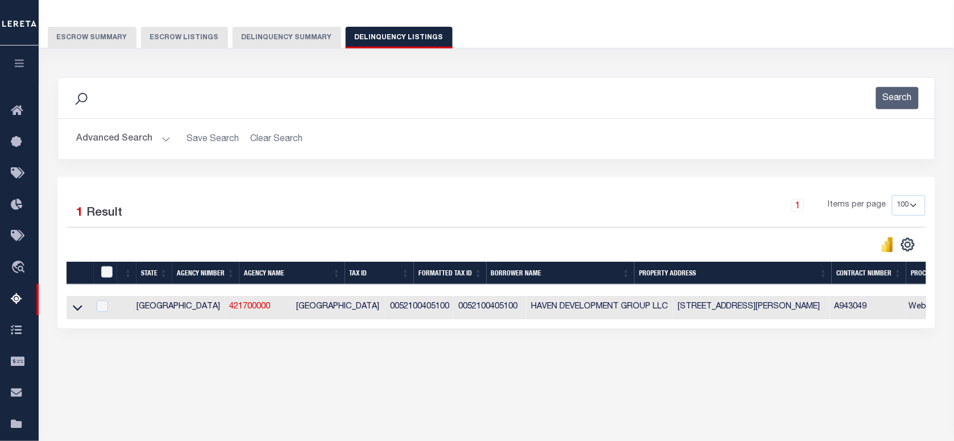
click at [110, 139] on button "Advanced Search" at bounding box center [123, 139] width 94 height 22
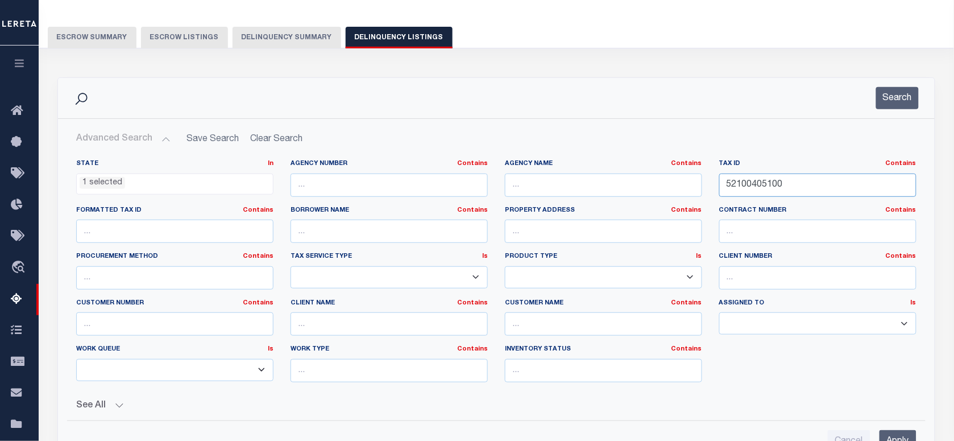
drag, startPoint x: 795, startPoint y: 179, endPoint x: 581, endPoint y: 184, distance: 213.8
click at [581, 184] on div "State In In AK AL AR AZ CA CO CT DC DE FL GA GU HI IA ID IL IN KS KY LA MA MD M…" at bounding box center [496, 275] width 857 height 232
paste input "3057"
type input "30570"
click at [908, 99] on button "Search" at bounding box center [897, 98] width 43 height 22
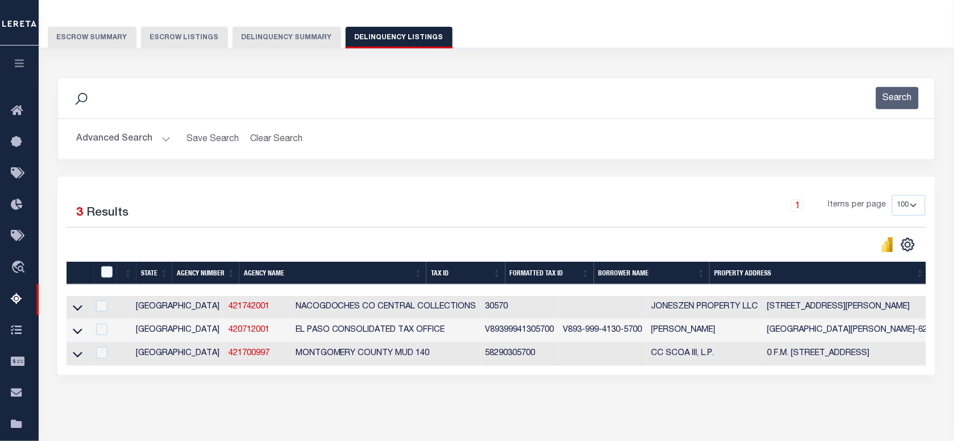
click at [76, 310] on icon at bounding box center [78, 307] width 10 height 12
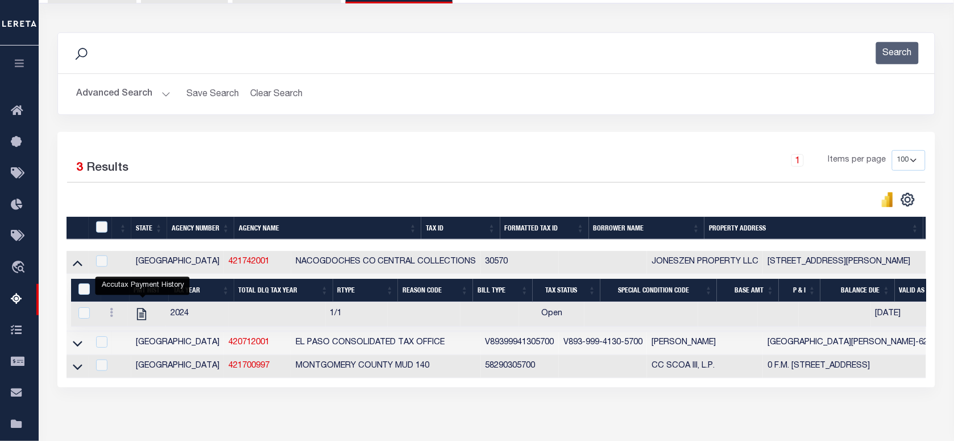
scroll to position [114, 0]
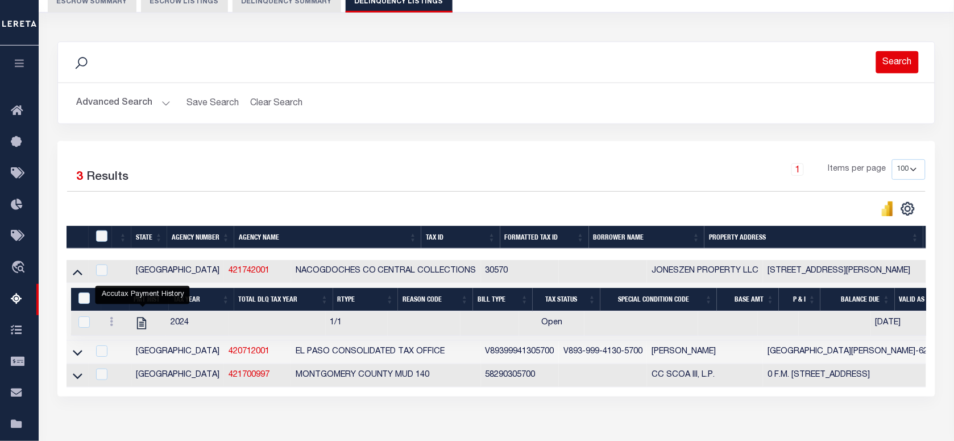
click at [891, 54] on button "Search" at bounding box center [897, 62] width 43 height 22
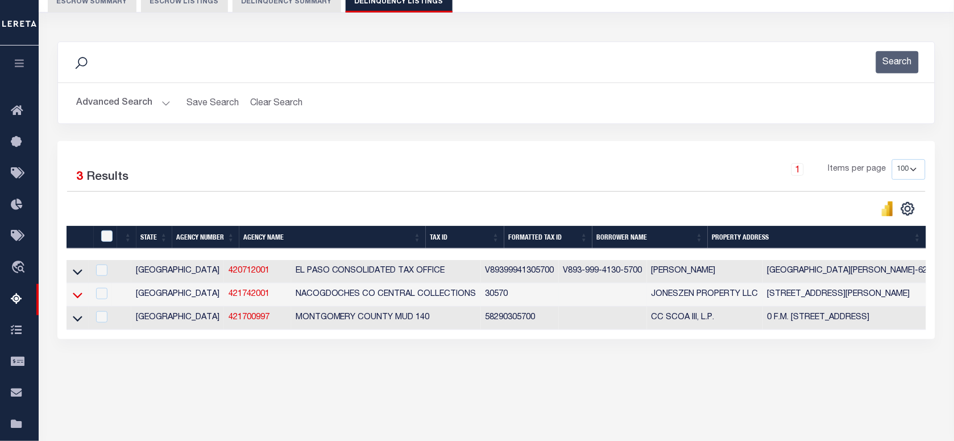
click at [78, 297] on icon at bounding box center [78, 295] width 10 height 12
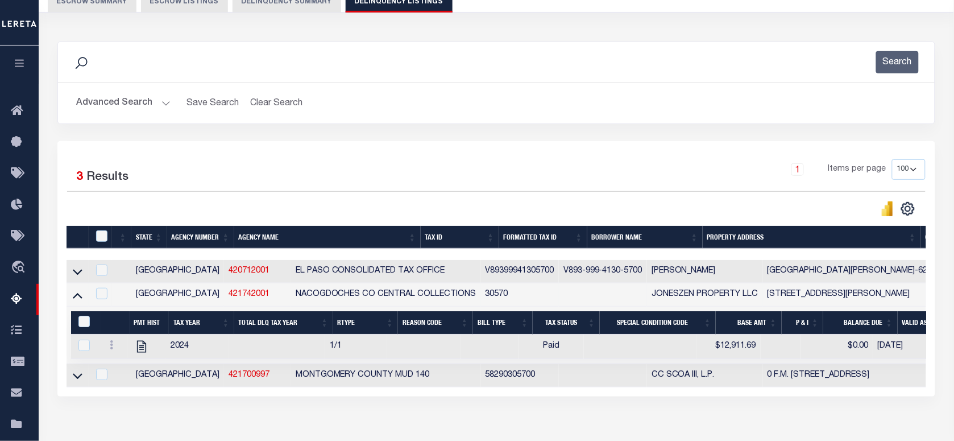
click at [103, 290] on td at bounding box center [100, 294] width 23 height 23
checkbox input "true"
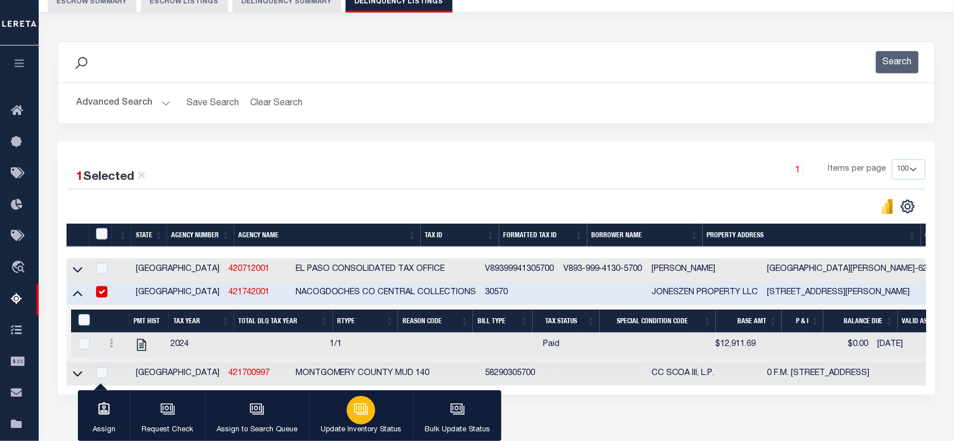
click at [359, 418] on div "button" at bounding box center [361, 410] width 28 height 28
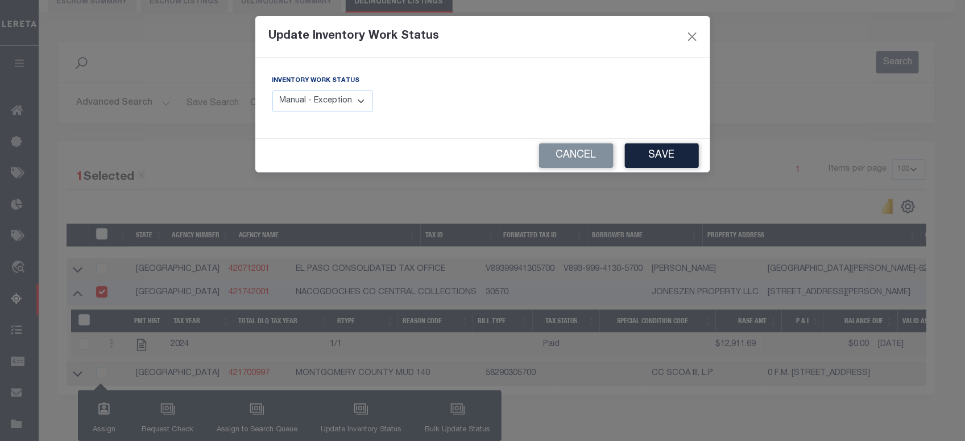
drag, startPoint x: 308, startPoint y: 103, endPoint x: 308, endPoint y: 114, distance: 11.4
click at [308, 103] on select "Manual - Exception Pended - Awaiting Search Late Add Exception Completed" at bounding box center [322, 101] width 101 height 22
select select "4"
click at [272, 90] on select "Manual - Exception Pended - Awaiting Search Late Add Exception Completed" at bounding box center [322, 101] width 101 height 22
click at [634, 154] on button "Save" at bounding box center [662, 155] width 74 height 24
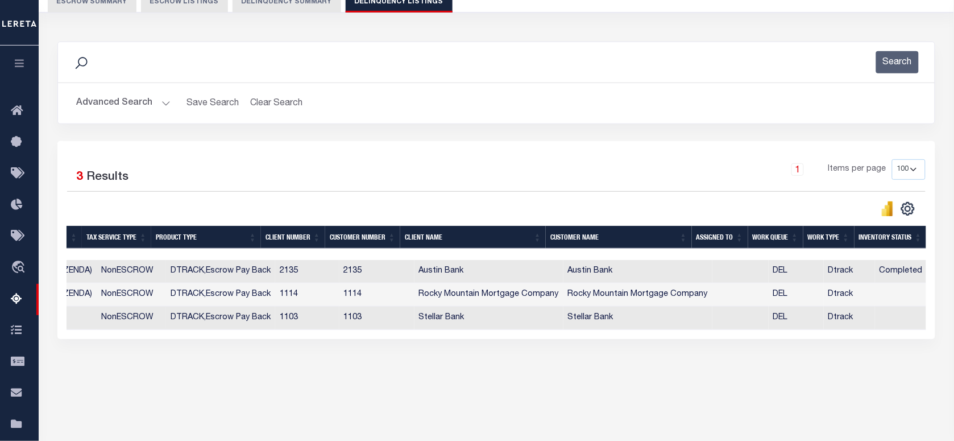
scroll to position [0, 49]
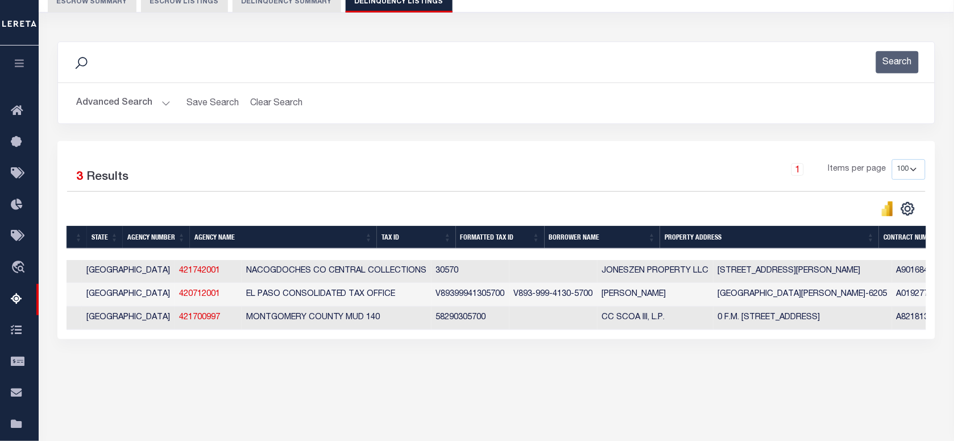
click at [123, 105] on button "Advanced Search" at bounding box center [123, 103] width 94 height 22
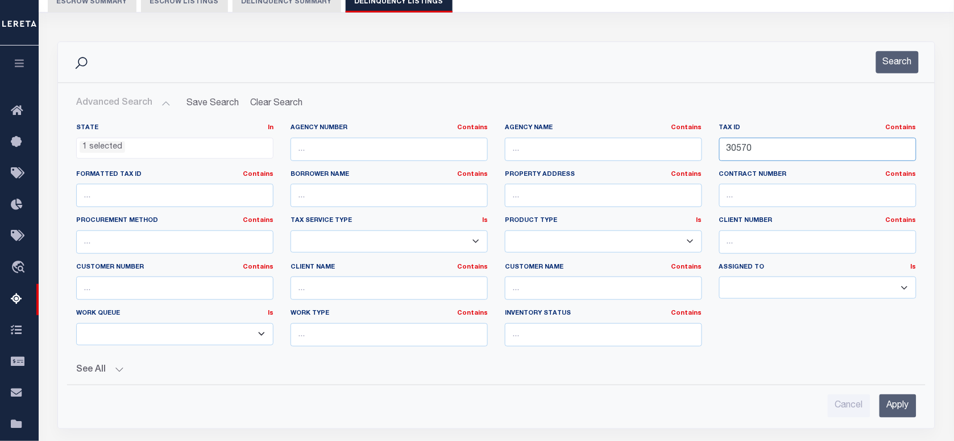
drag, startPoint x: 754, startPoint y: 154, endPoint x: 631, endPoint y: 143, distance: 123.9
click at [631, 143] on div "State In In AK AL AR AZ CA CO CT DC DE FL GA GU HI IA ID IL IN KS KY LA MA MD M…" at bounding box center [496, 239] width 857 height 232
paste input "100010443"
type input "100010443"
drag, startPoint x: 890, startPoint y: 48, endPoint x: 892, endPoint y: 64, distance: 15.5
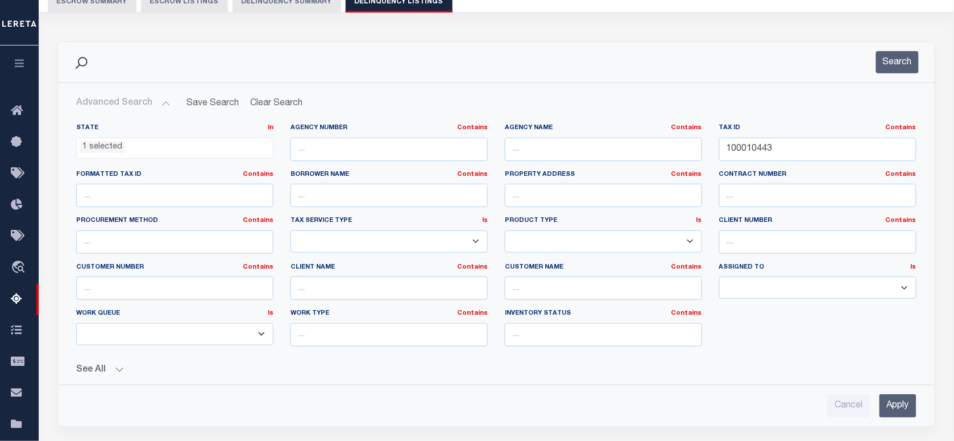
click at [890, 49] on div "Search" at bounding box center [496, 62] width 877 height 40
click at [892, 64] on button "Search" at bounding box center [897, 62] width 43 height 22
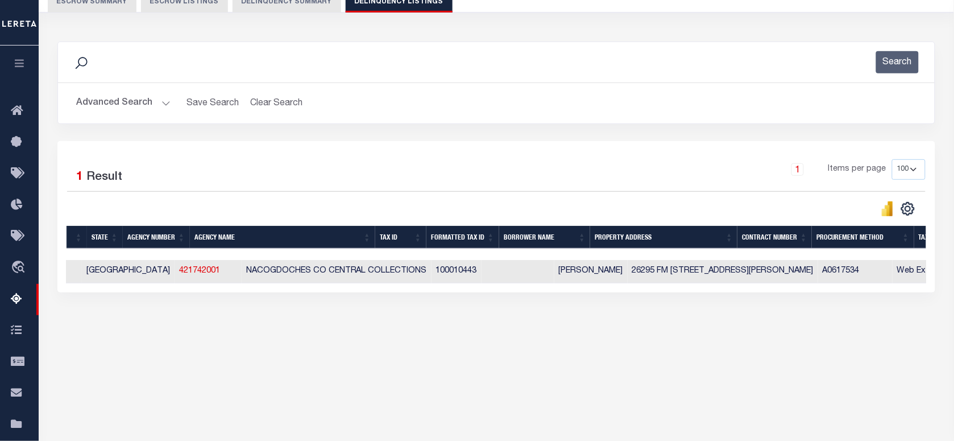
scroll to position [0, 0]
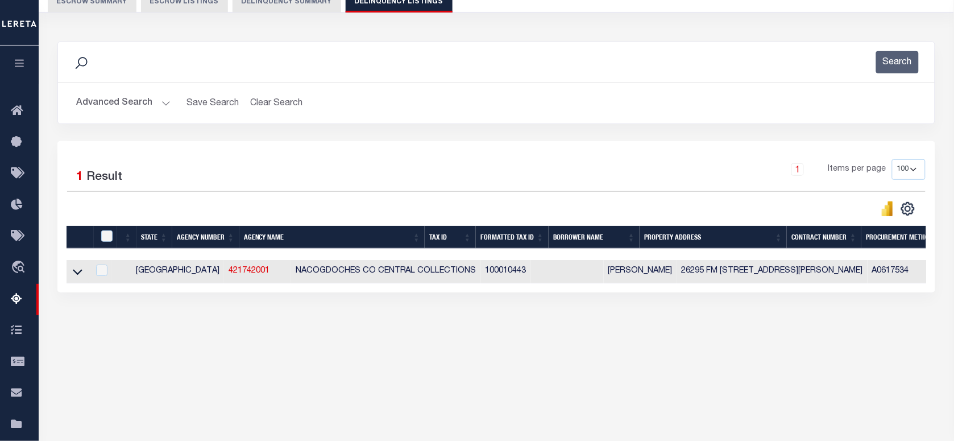
drag, startPoint x: 74, startPoint y: 275, endPoint x: 504, endPoint y: 14, distance: 502.5
click at [74, 275] on icon at bounding box center [78, 272] width 10 height 6
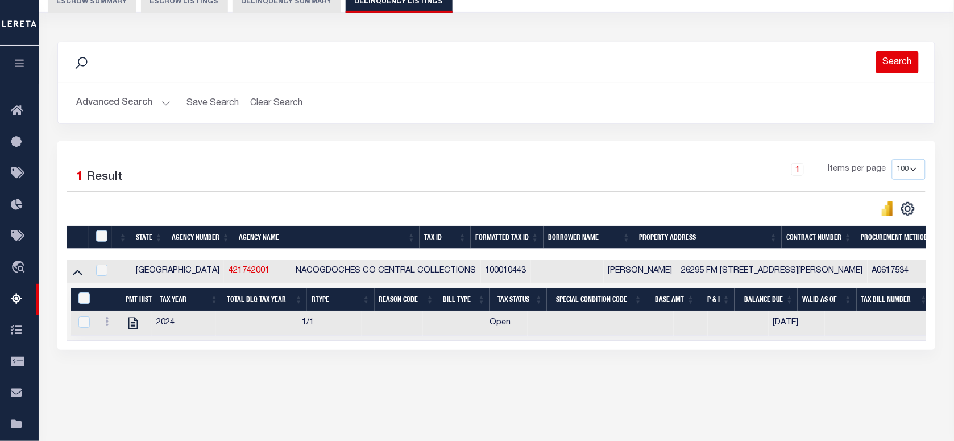
click at [899, 59] on button "Search" at bounding box center [897, 62] width 43 height 22
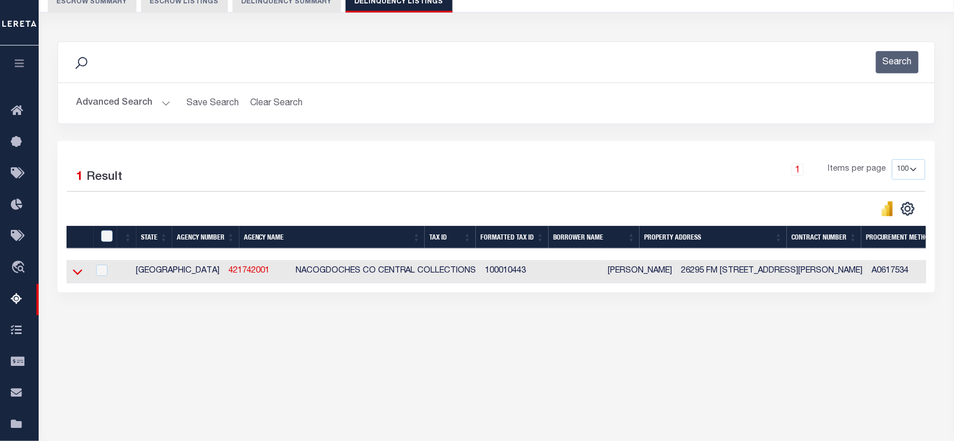
click at [76, 274] on icon at bounding box center [78, 271] width 10 height 12
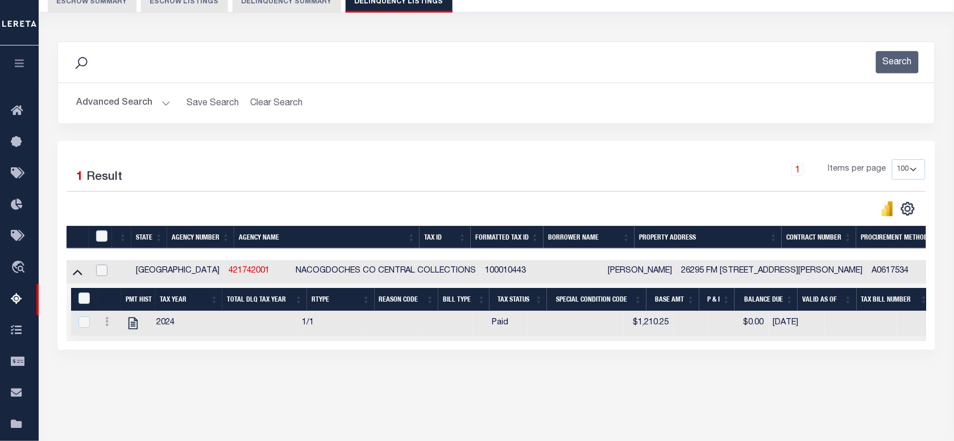
click at [105, 272] on input "checkbox" at bounding box center [101, 269] width 11 height 11
checkbox input "true"
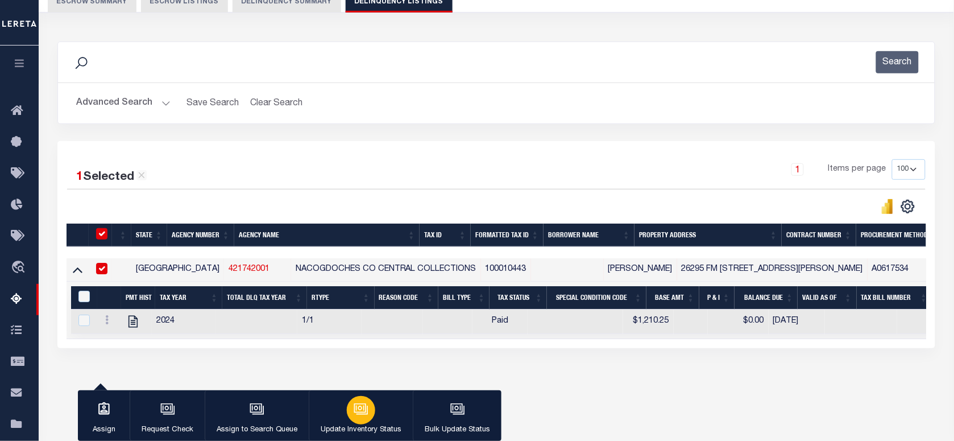
click at [351, 402] on div "button" at bounding box center [361, 410] width 28 height 28
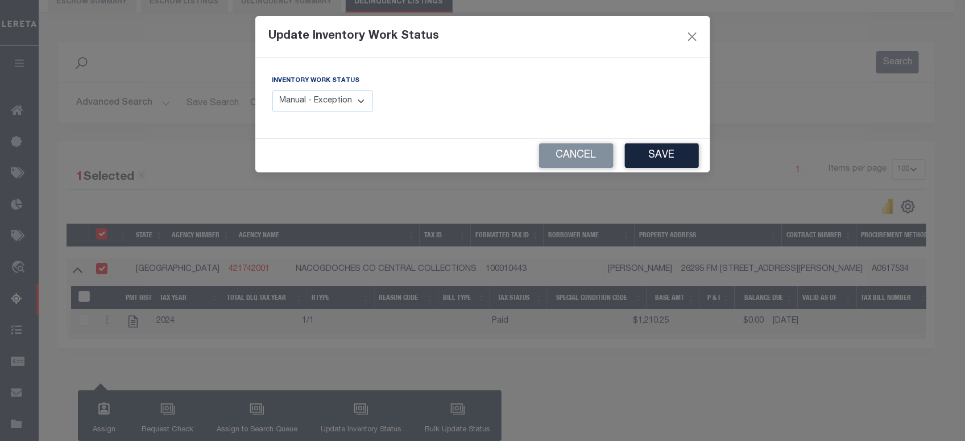
click at [309, 98] on select "Manual - Exception Pended - Awaiting Search Late Add Exception Completed" at bounding box center [322, 101] width 101 height 22
select select "4"
click at [272, 90] on select "Manual - Exception Pended - Awaiting Search Late Add Exception Completed" at bounding box center [322, 101] width 101 height 22
click at [665, 155] on button "Save" at bounding box center [662, 155] width 74 height 24
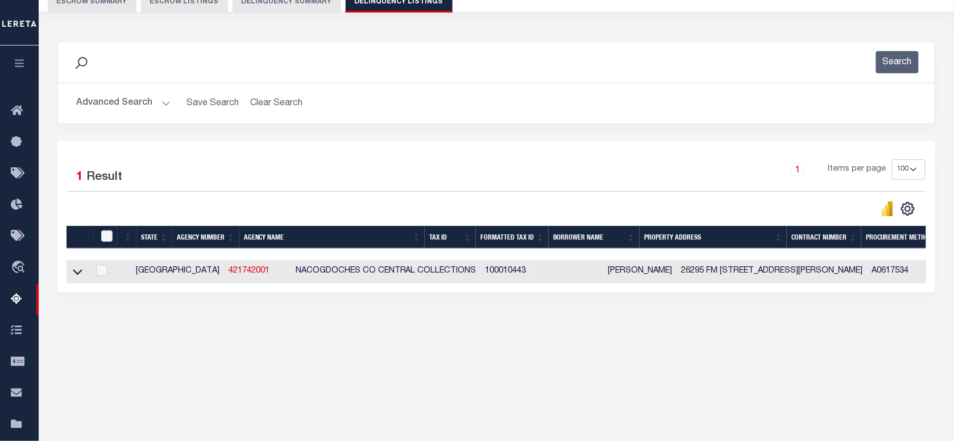
click at [108, 103] on button "Advanced Search" at bounding box center [123, 103] width 94 height 22
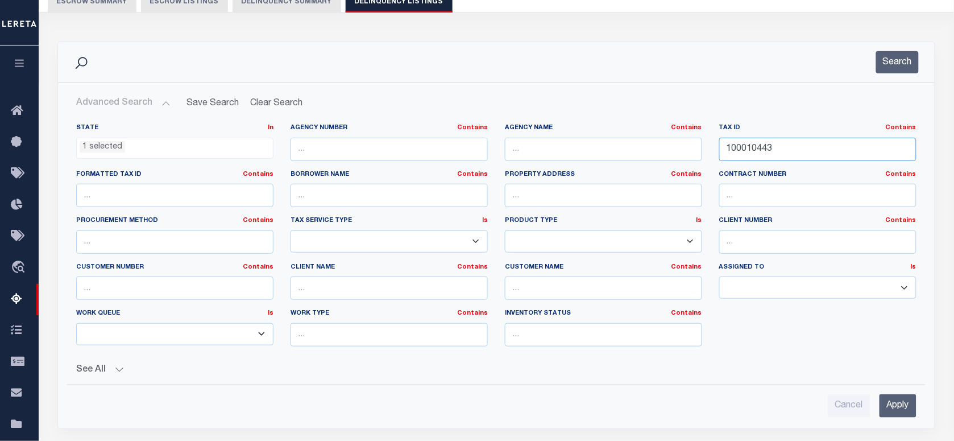
drag, startPoint x: 687, startPoint y: 143, endPoint x: 540, endPoint y: 127, distance: 147.5
click at [521, 131] on div "State In In AK AL AR AZ CA CO CT DC DE FL GA GU HI IA ID IL IN KS KY LA MA MD M…" at bounding box center [496, 239] width 857 height 232
paste input "830023060000"
type input "10830023060000"
click at [905, 60] on button "Search" at bounding box center [897, 62] width 43 height 22
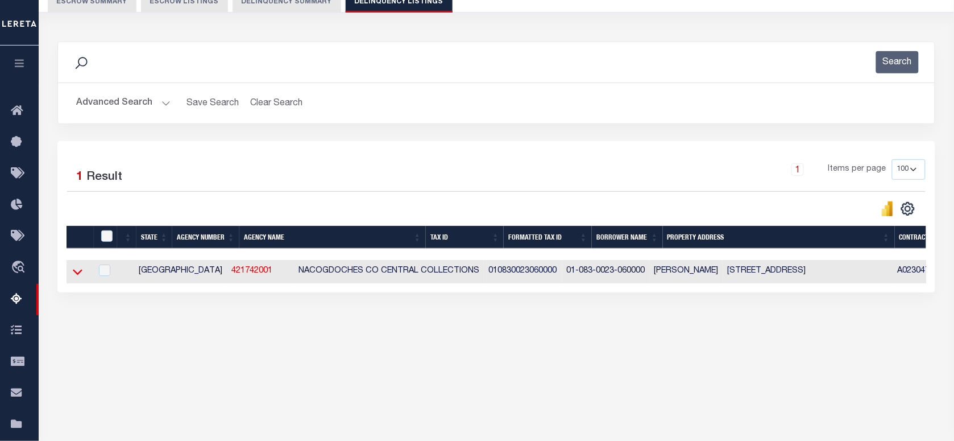
click at [76, 273] on icon at bounding box center [78, 271] width 10 height 12
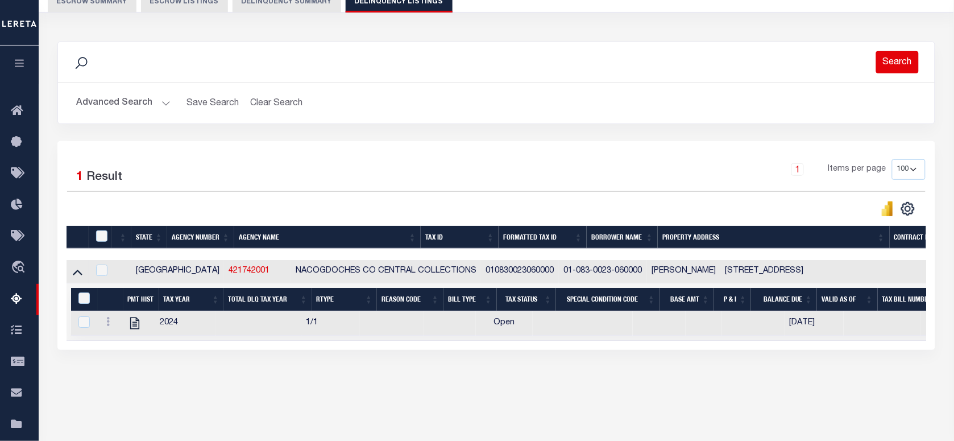
click at [900, 63] on button "Search" at bounding box center [897, 62] width 43 height 22
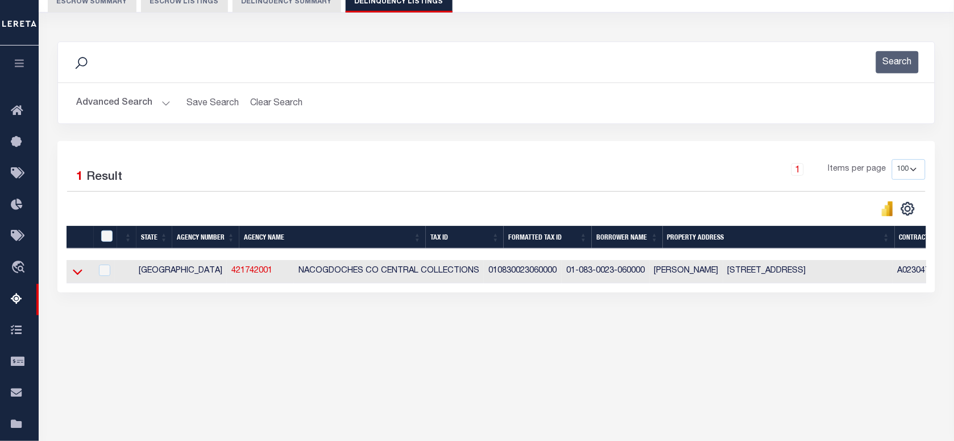
click at [73, 273] on icon at bounding box center [78, 271] width 10 height 12
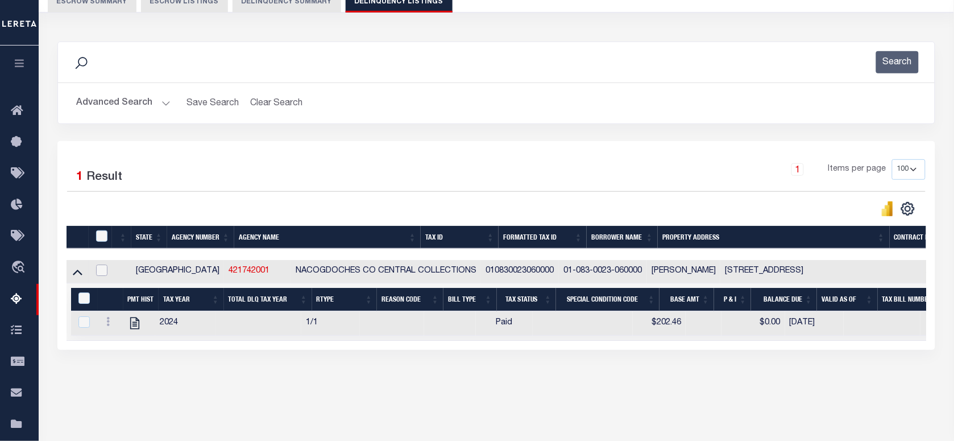
click at [103, 271] on input "checkbox" at bounding box center [101, 269] width 11 height 11
checkbox input "true"
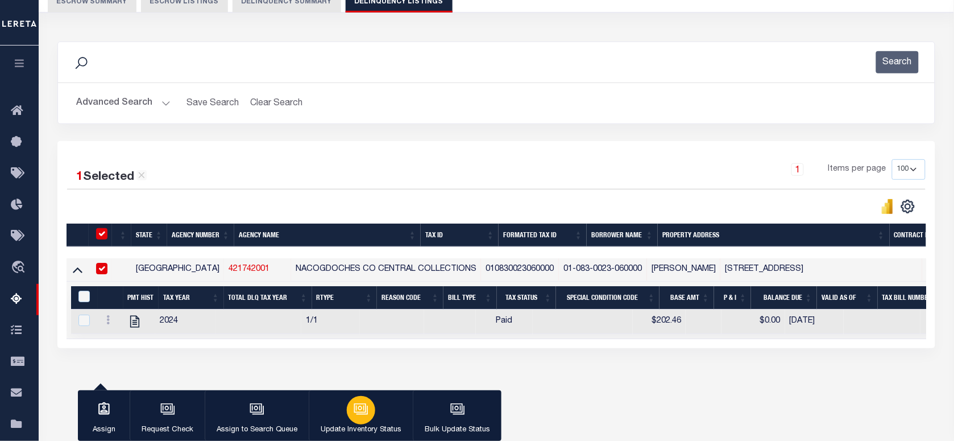
click at [362, 411] on icon "button" at bounding box center [361, 408] width 15 height 15
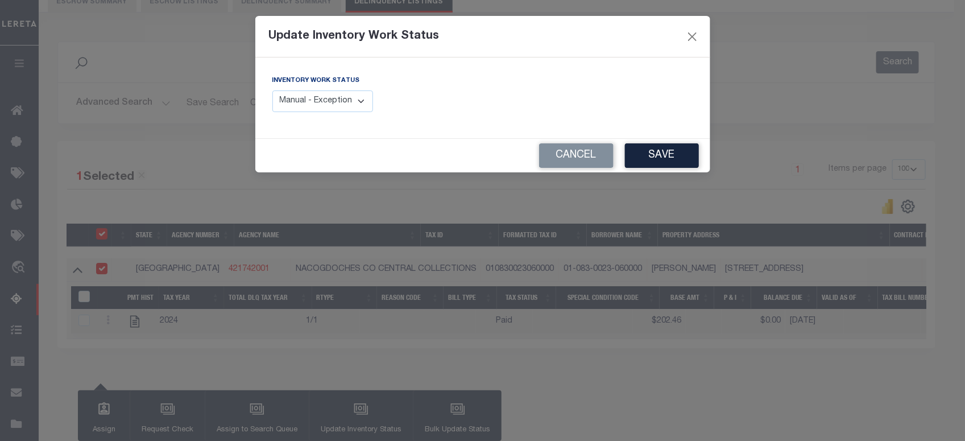
drag, startPoint x: 333, startPoint y: 101, endPoint x: 333, endPoint y: 113, distance: 11.4
click at [333, 101] on select "Manual - Exception Pended - Awaiting Search Late Add Exception Completed" at bounding box center [322, 101] width 101 height 22
select select "4"
click at [272, 90] on select "Manual - Exception Pended - Awaiting Search Late Add Exception Completed" at bounding box center [322, 101] width 101 height 22
click at [666, 163] on button "Save" at bounding box center [662, 155] width 74 height 24
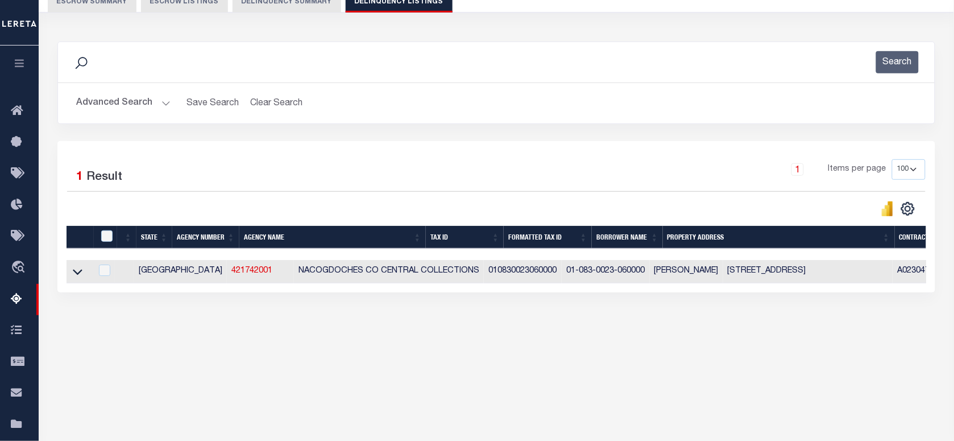
click at [122, 98] on button "Advanced Search" at bounding box center [123, 103] width 94 height 22
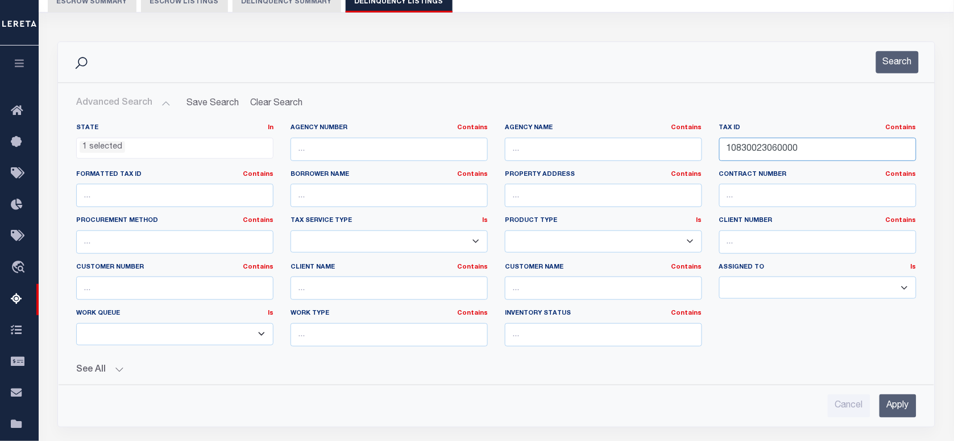
drag, startPoint x: 811, startPoint y: 147, endPoint x: 530, endPoint y: 138, distance: 280.9
click at [530, 138] on div "State In In AK AL AR AZ CA CO CT DC DE FL GA GU HI IA ID IL IN KS KY LA MA MD M…" at bounding box center [496, 239] width 857 height 232
paste input "102000200"
type input "11020002000000"
click at [893, 57] on button "Search" at bounding box center [897, 62] width 43 height 22
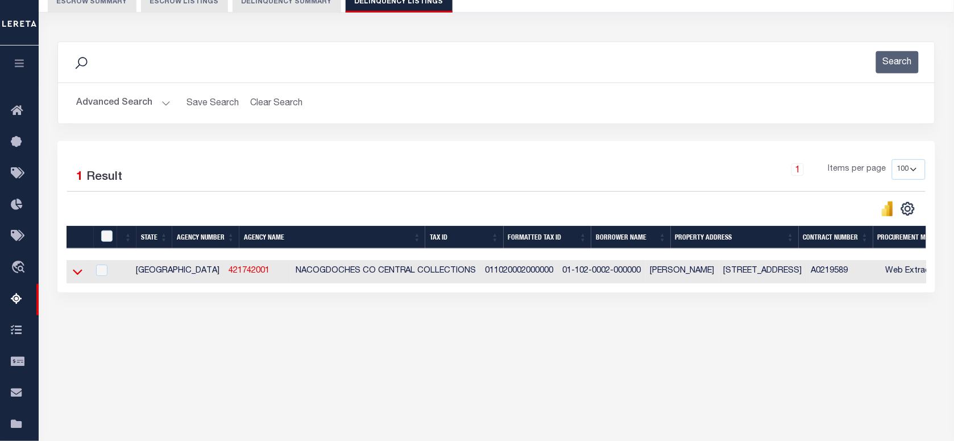
click at [74, 276] on icon at bounding box center [78, 271] width 10 height 12
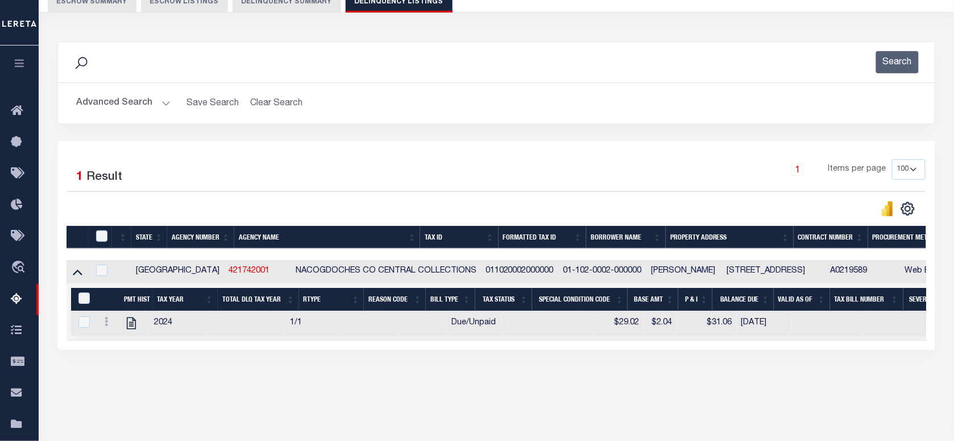
scroll to position [162, 0]
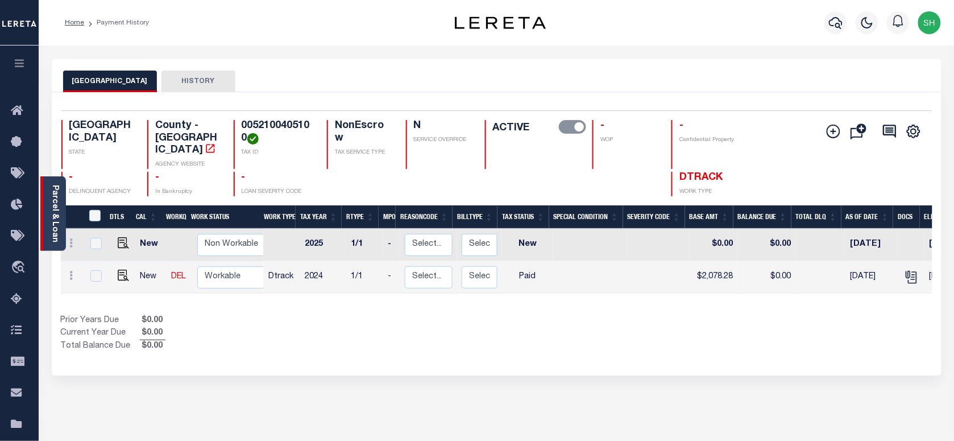
click at [55, 201] on link "Parcel & Loan" at bounding box center [55, 213] width 8 height 57
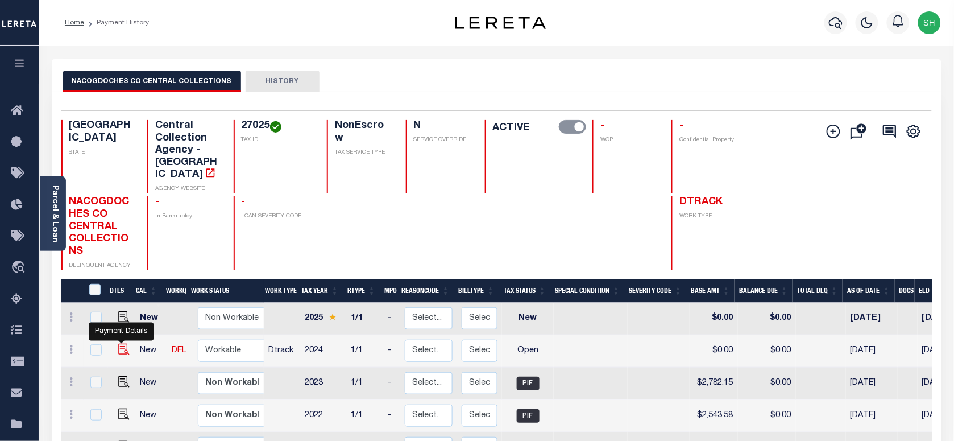
click at [118, 343] on img "" at bounding box center [123, 348] width 11 height 11
checkbox input "true"
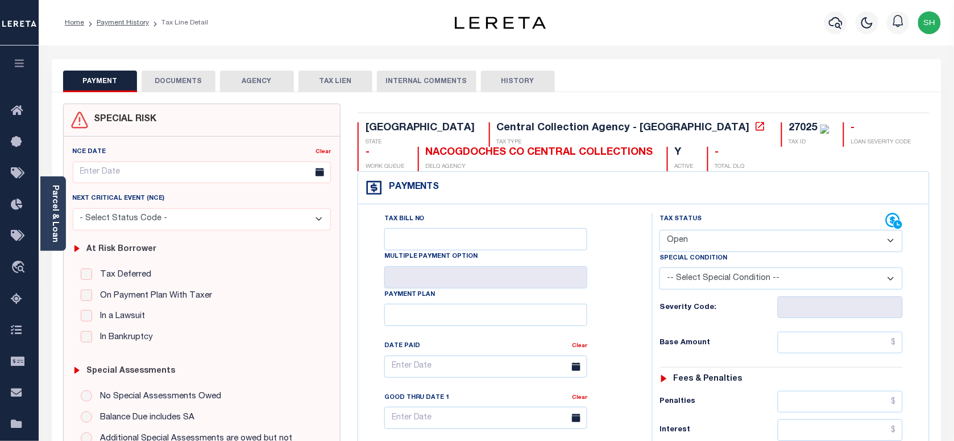
click at [789, 123] on div "27025" at bounding box center [803, 128] width 28 height 10
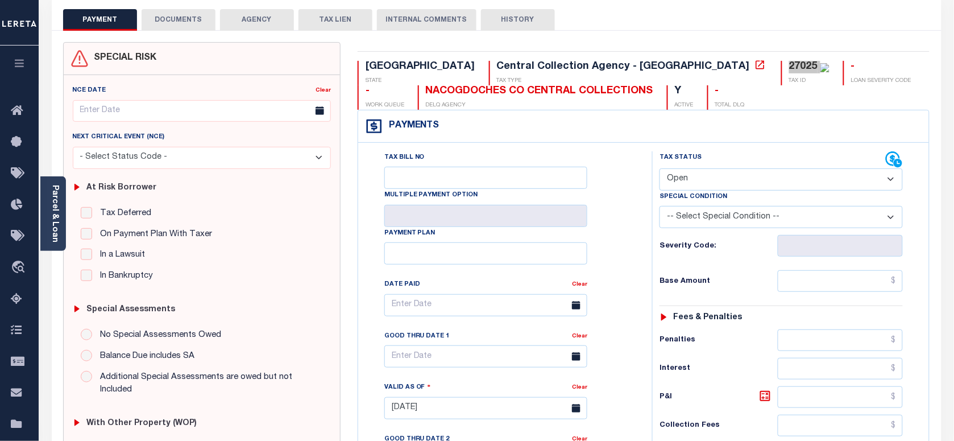
scroll to position [142, 0]
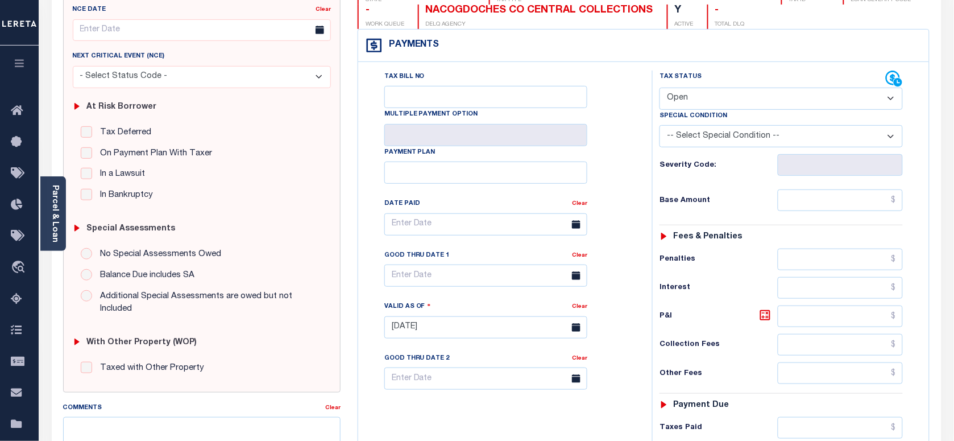
drag, startPoint x: 740, startPoint y: 95, endPoint x: 736, endPoint y: 112, distance: 17.5
click at [740, 98] on select "- Select Status Code - Open Due/Unpaid Paid Incomplete No Tax Due Internal Refu…" at bounding box center [780, 99] width 243 height 22
select select "PYD"
click at [659, 89] on select "- Select Status Code - Open Due/Unpaid Paid Incomplete No Tax Due Internal Refu…" at bounding box center [780, 99] width 243 height 22
type input "[DATE]"
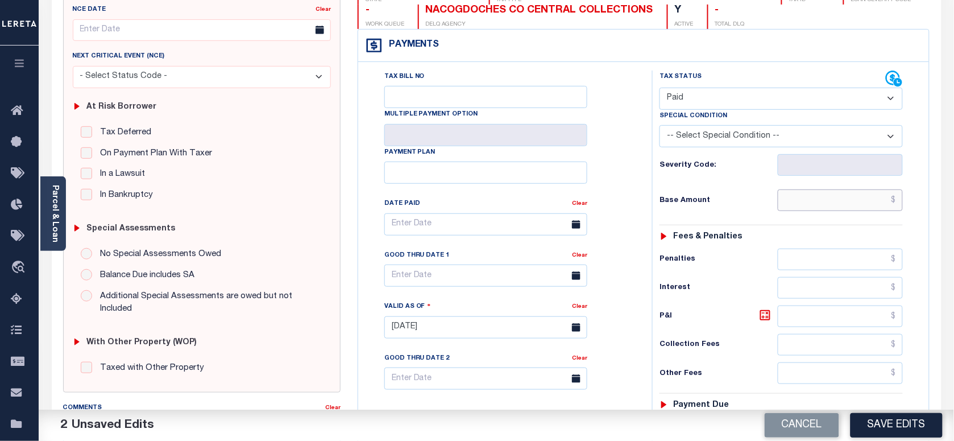
paste input "3,201.81"
click at [839, 206] on input "text" at bounding box center [841, 200] width 126 height 22
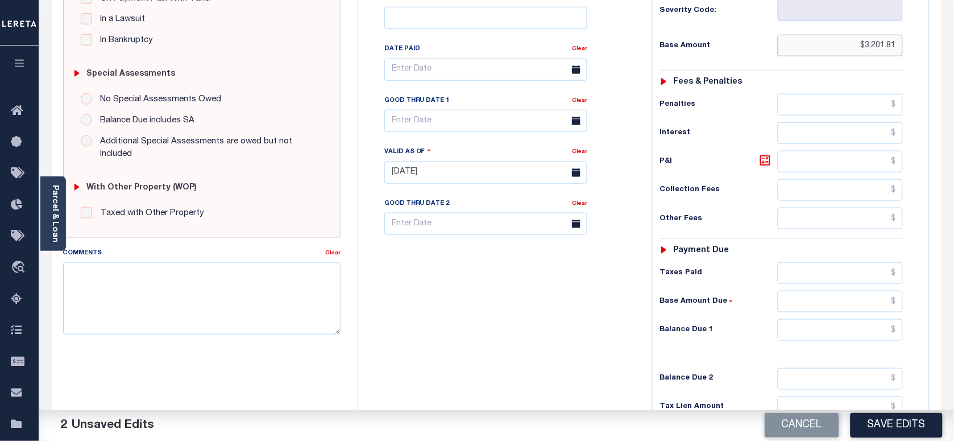
scroll to position [426, 0]
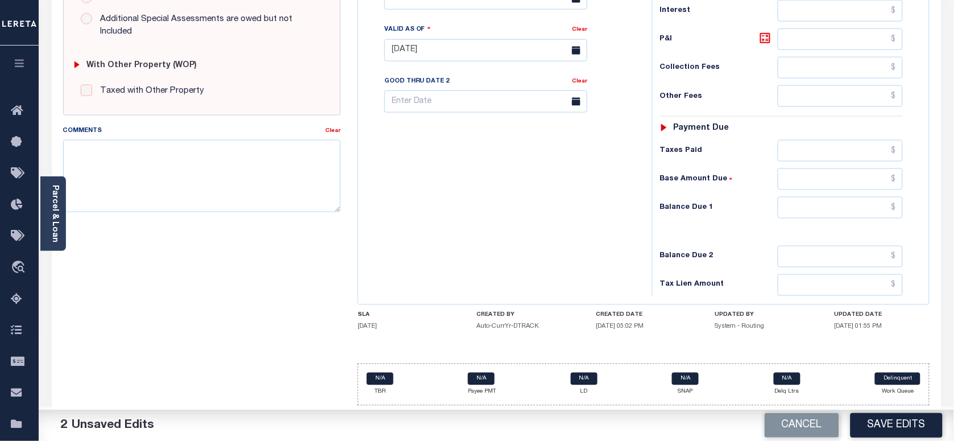
type input "$3,201.81"
click at [877, 201] on input "text" at bounding box center [841, 208] width 126 height 22
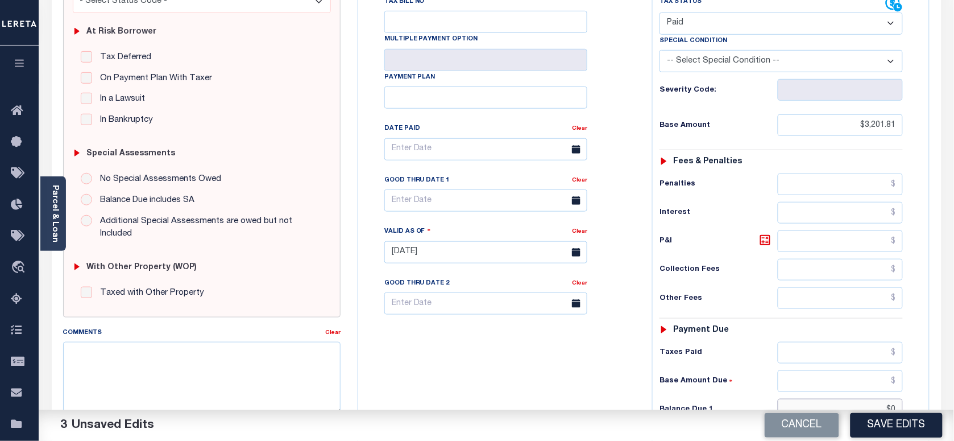
scroll to position [71, 0]
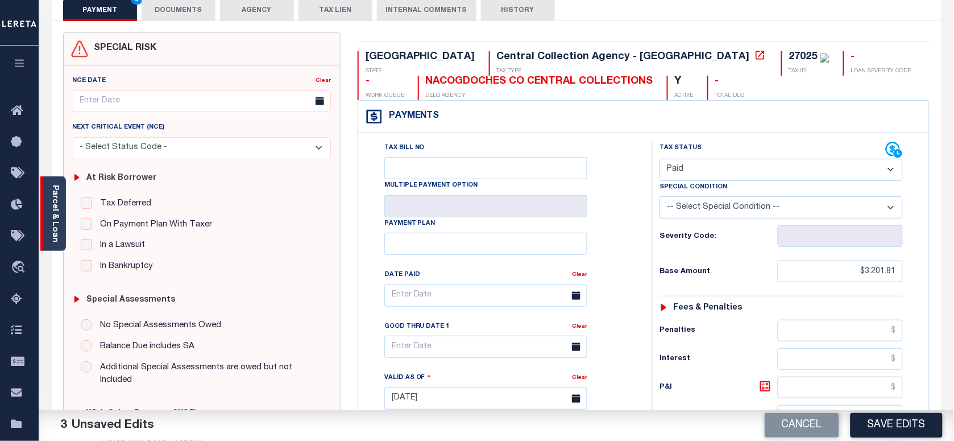
type input "$0.00"
click at [57, 217] on link "Parcel & Loan" at bounding box center [55, 213] width 8 height 57
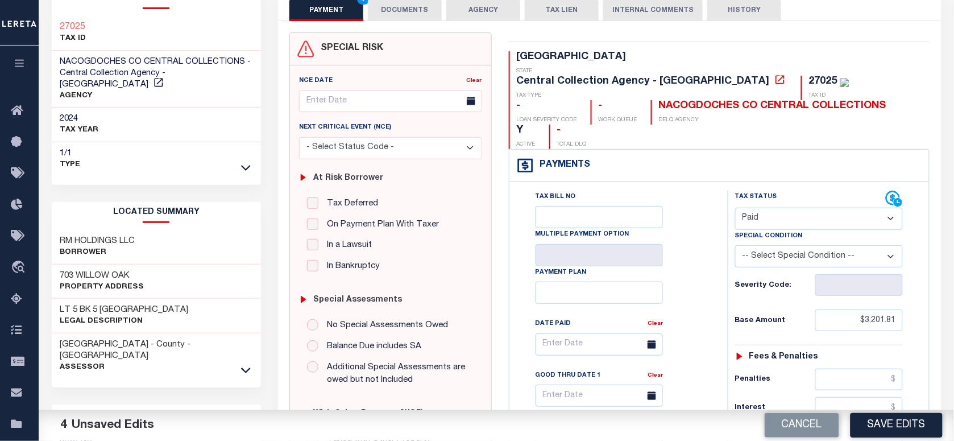
scroll to position [0, 0]
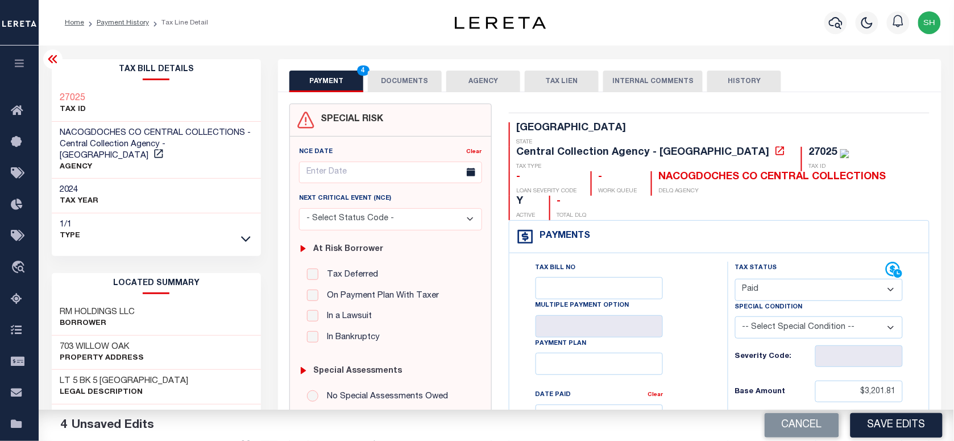
copy h3 "27025"
click at [418, 74] on button "DOCUMENTS" at bounding box center [405, 81] width 74 height 22
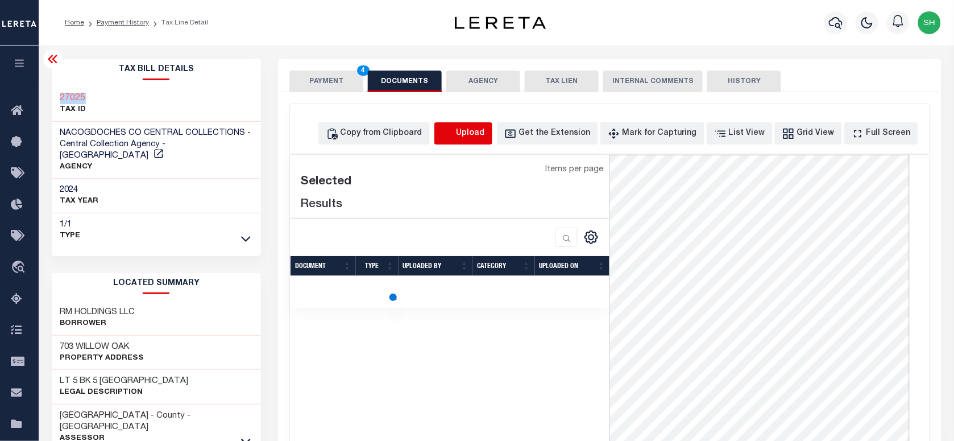
click at [454, 132] on icon "button" at bounding box center [448, 133] width 13 height 13
select select "POP"
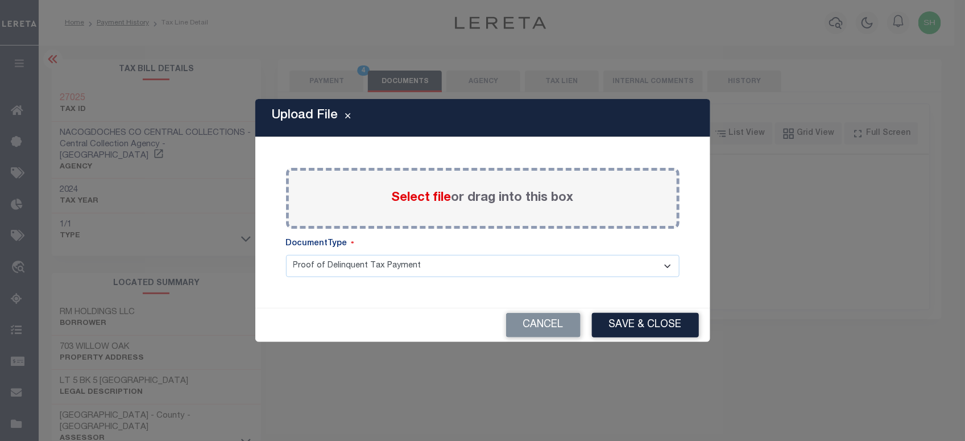
click at [415, 194] on span "Select file" at bounding box center [422, 198] width 60 height 13
click at [0, 0] on input "Select file or drag into this box" at bounding box center [0, 0] width 0 height 0
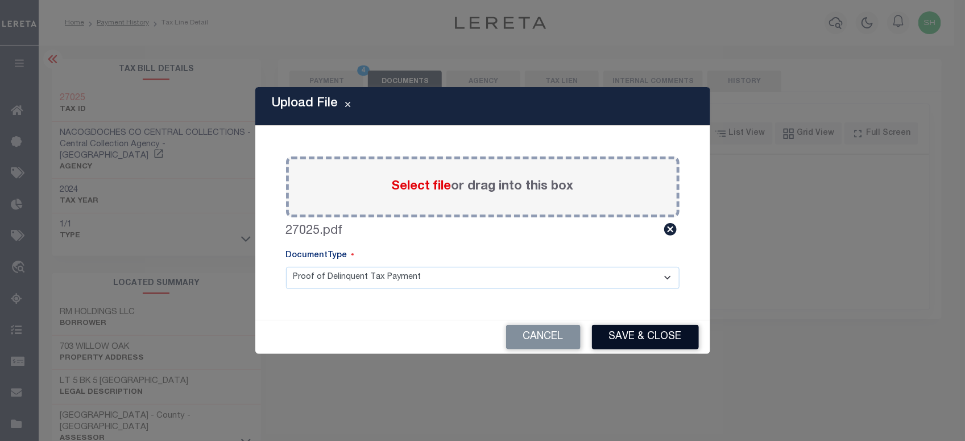
click at [632, 338] on button "Save & Close" at bounding box center [645, 337] width 107 height 24
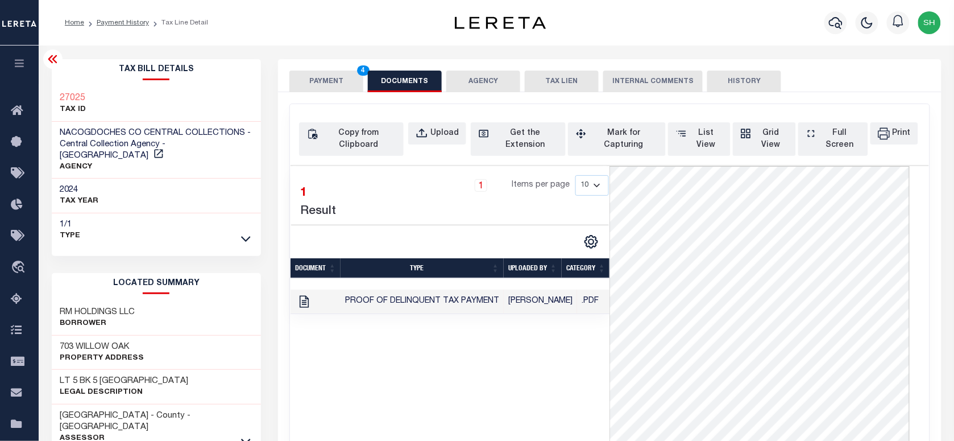
drag, startPoint x: 329, startPoint y: 72, endPoint x: 362, endPoint y: 94, distance: 40.2
click at [329, 72] on button "PAYMENT 4" at bounding box center [326, 81] width 74 height 22
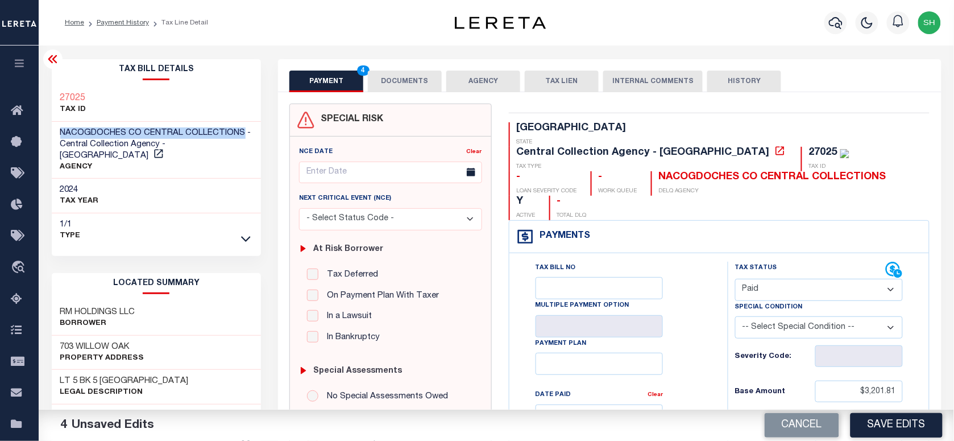
drag, startPoint x: 74, startPoint y: 131, endPoint x: 243, endPoint y: 132, distance: 168.3
click at [243, 132] on div "NACOGDOCHES CO CENTRAL COLLECTIONS - Central Collection Agency - [GEOGRAPHIC_DA…" at bounding box center [157, 150] width 210 height 57
copy span "NACOGDOCHES CO CENTRAL COLLECTIONS"
click at [901, 422] on button "Save Edits" at bounding box center [896, 425] width 92 height 24
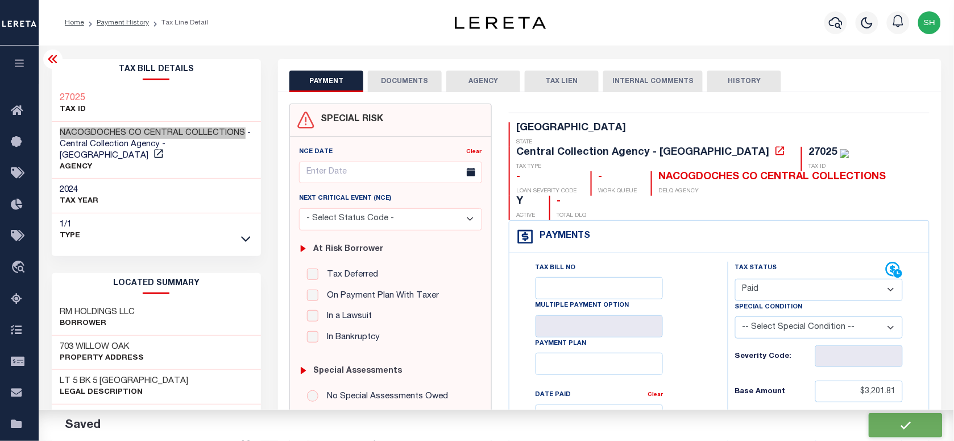
checkbox input "false"
type input "$3,201.81"
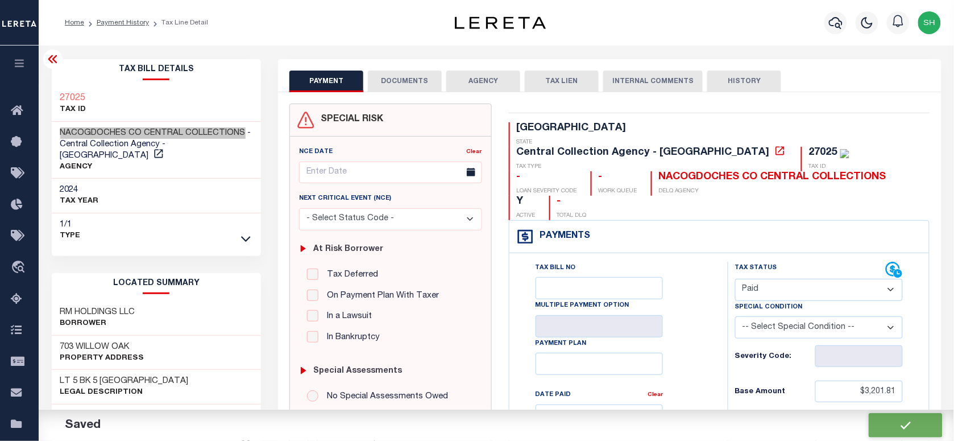
type input "$0"
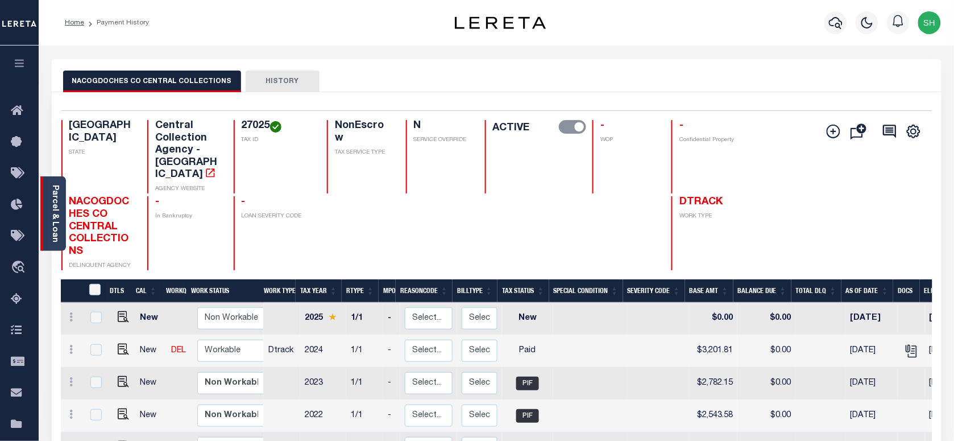
click at [56, 201] on link "Parcel & Loan" at bounding box center [55, 213] width 8 height 57
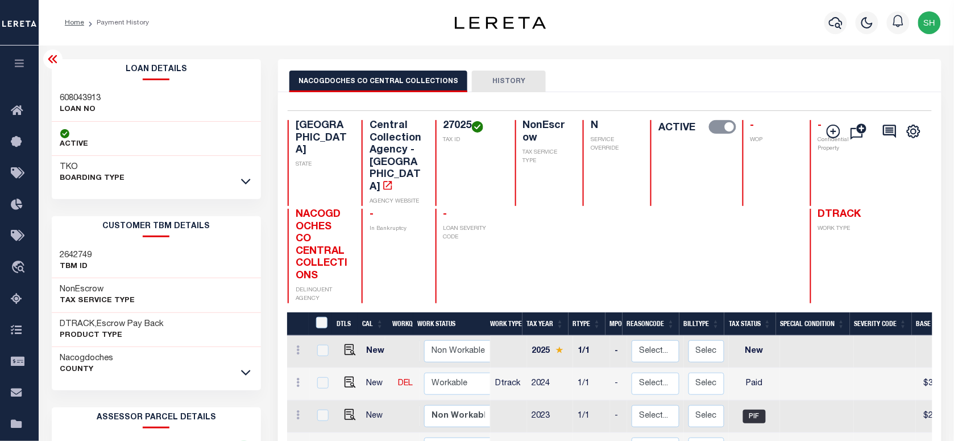
click at [81, 98] on h3 "608043913" at bounding box center [80, 98] width 41 height 11
copy h3 "608043913"
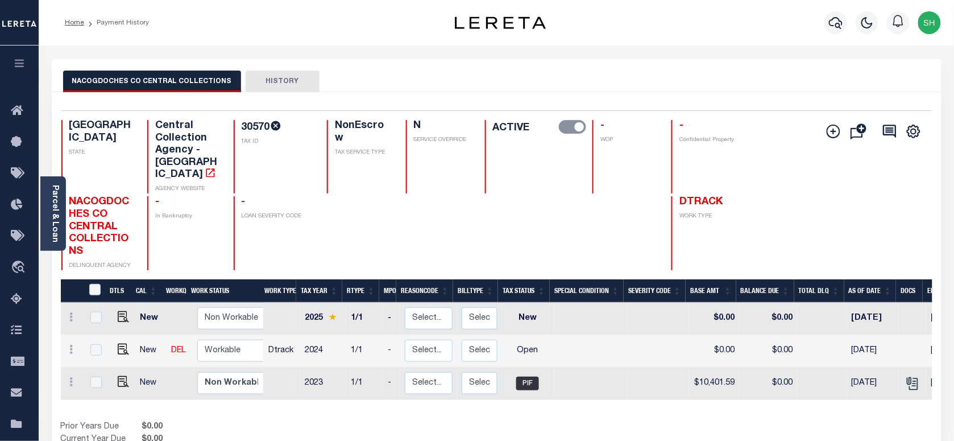
click at [244, 122] on h4 "30570" at bounding box center [278, 127] width 72 height 14
copy h4 "30570"
click at [121, 343] on img "" at bounding box center [123, 348] width 11 height 11
checkbox input "true"
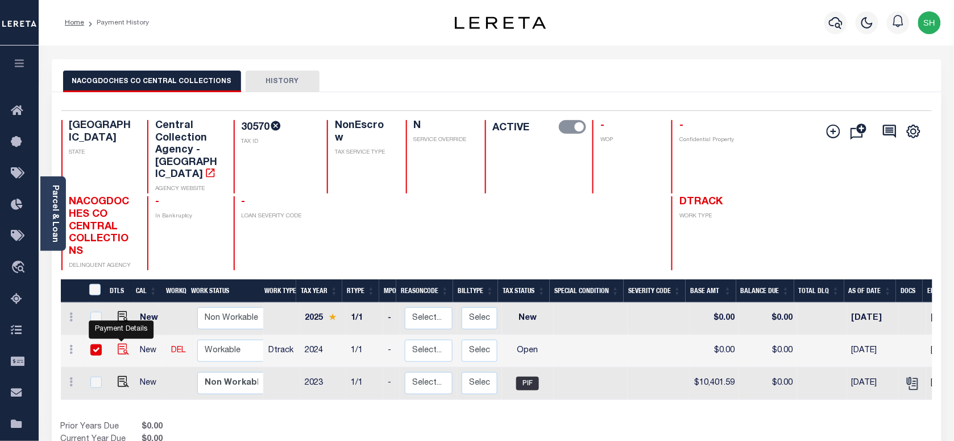
checkbox input "true"
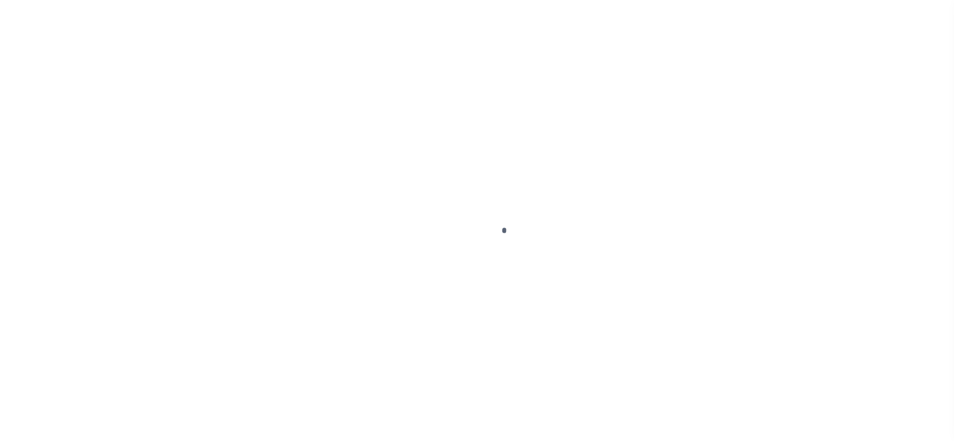
checkbox input "false"
type input "[DATE]"
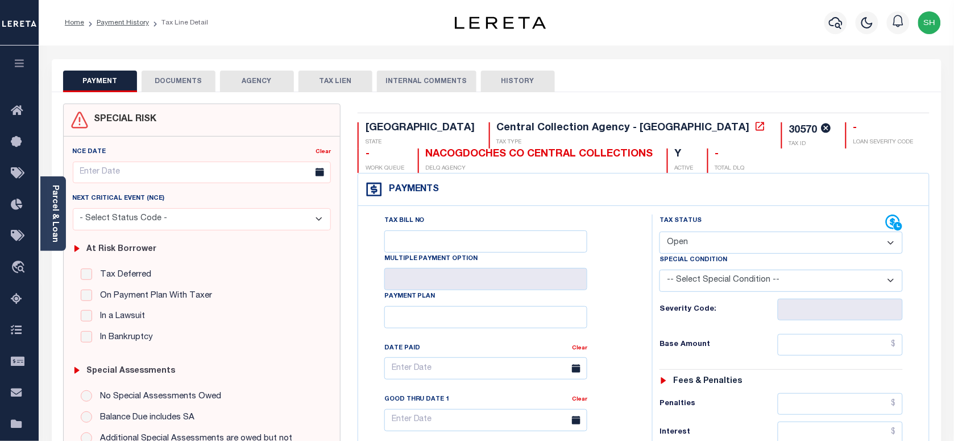
scroll to position [142, 0]
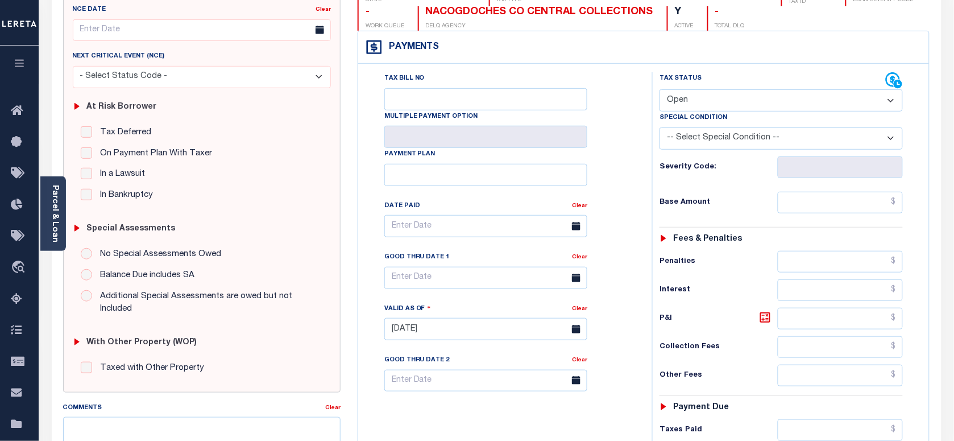
drag, startPoint x: 771, startPoint y: 97, endPoint x: 766, endPoint y: 111, distance: 15.3
click at [771, 97] on select "- Select Status Code - Open Due/Unpaid Paid Incomplete No Tax Due Internal Refu…" at bounding box center [780, 100] width 243 height 22
select select "PYD"
click at [659, 89] on select "- Select Status Code - Open Due/Unpaid Paid Incomplete No Tax Due Internal Refu…" at bounding box center [780, 100] width 243 height 22
type input "[DATE]"
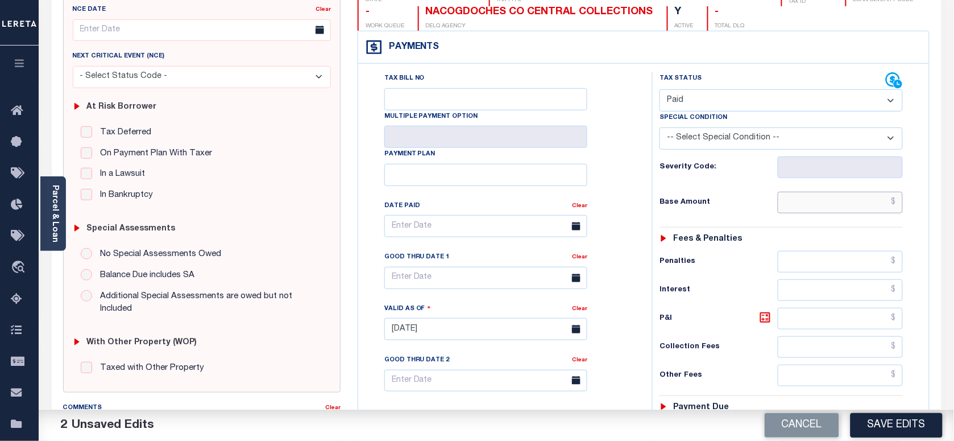
click at [853, 202] on input "text" at bounding box center [841, 203] width 126 height 22
paste input "12,911.69"
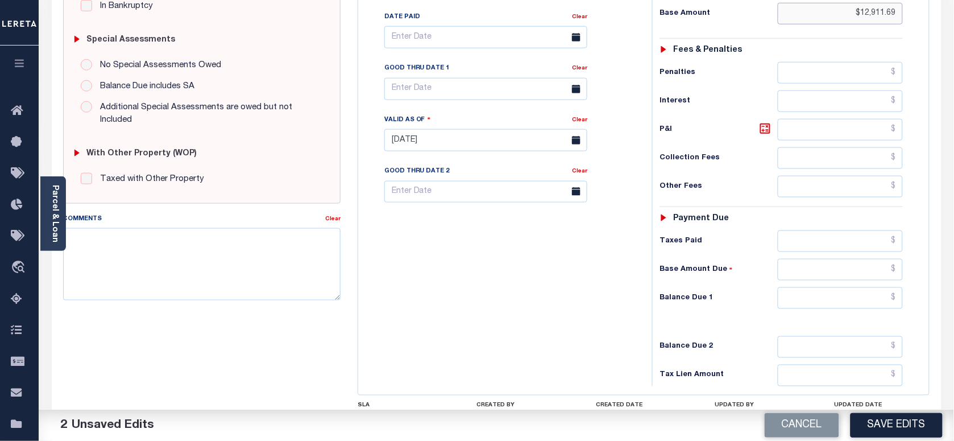
scroll to position [425, 0]
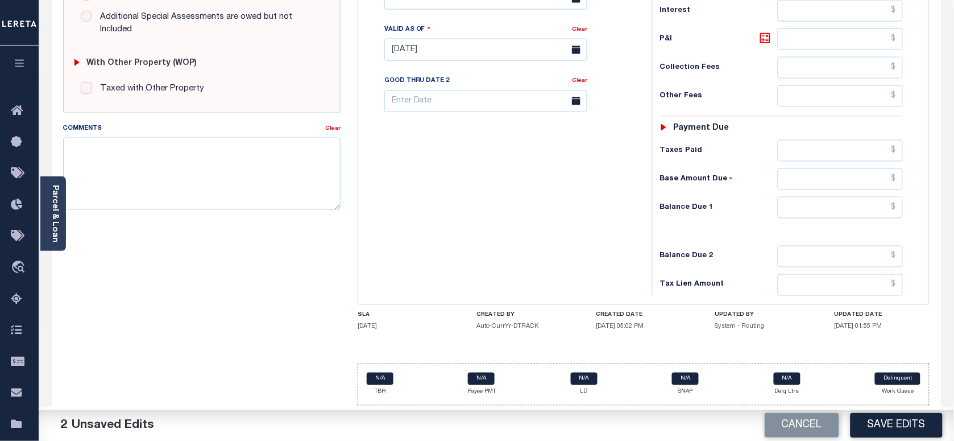
type input "$12,911.69"
click at [884, 203] on input "text" at bounding box center [841, 208] width 126 height 22
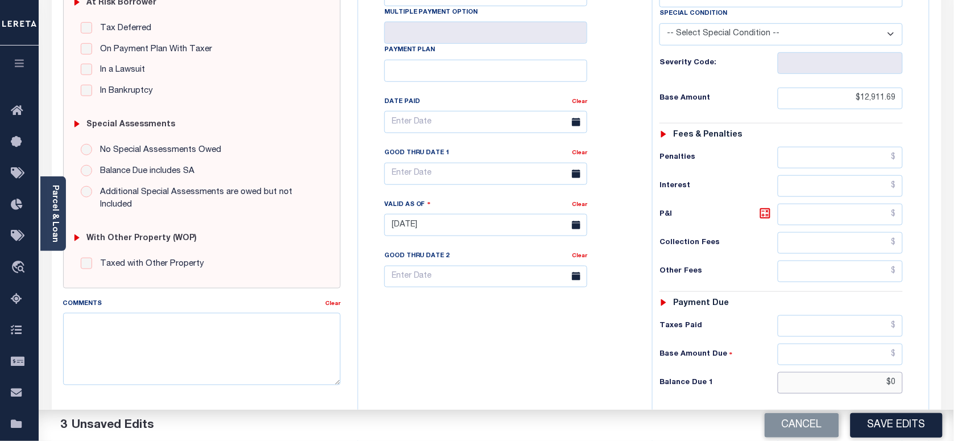
scroll to position [141, 0]
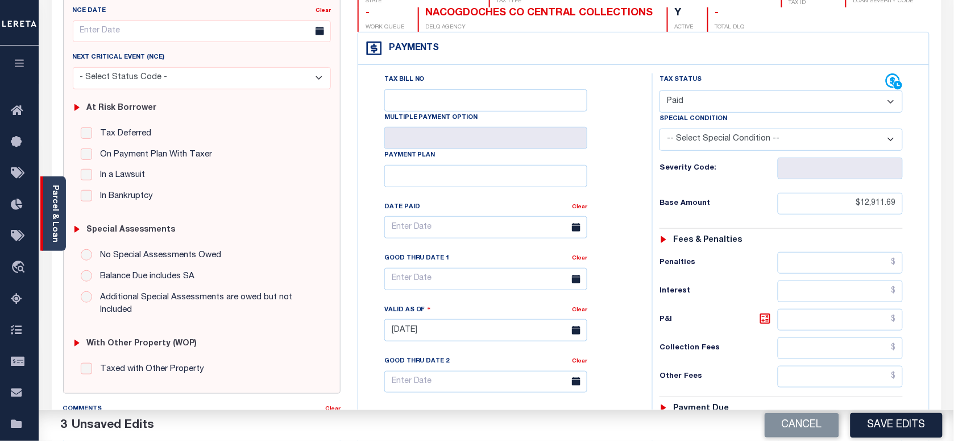
type input "$0.00"
click at [57, 201] on link "Parcel & Loan" at bounding box center [55, 213] width 8 height 57
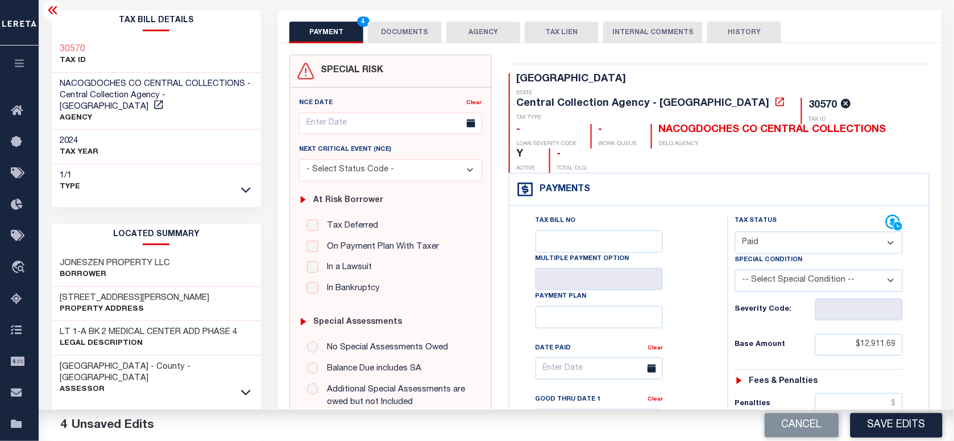
scroll to position [0, 0]
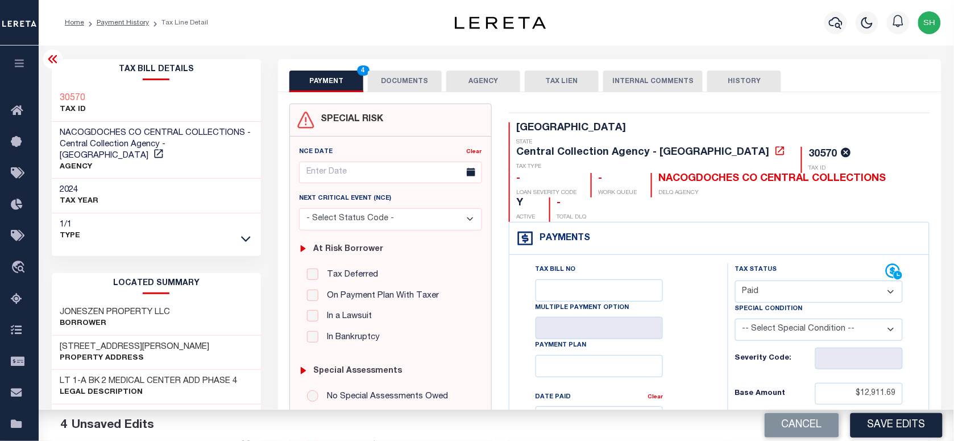
copy h3 "30570"
drag, startPoint x: 406, startPoint y: 74, endPoint x: 391, endPoint y: 127, distance: 54.5
click at [406, 74] on button "DOCUMENTS" at bounding box center [405, 81] width 74 height 22
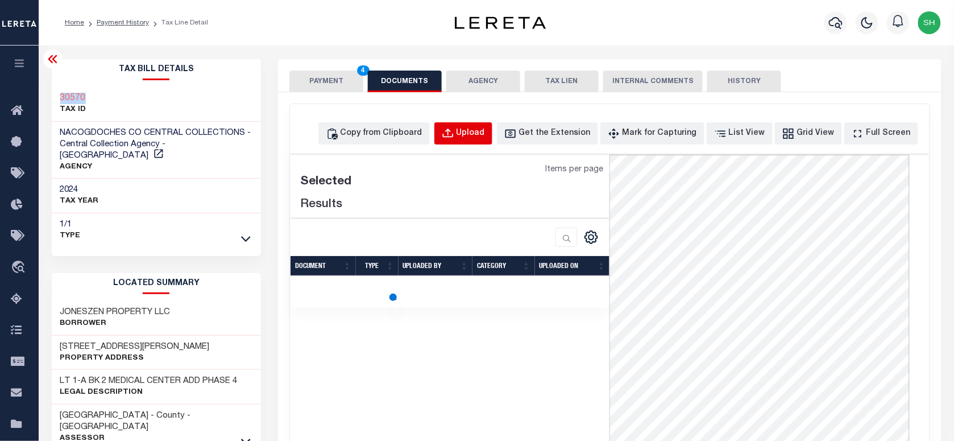
click at [481, 128] on div "Upload" at bounding box center [470, 133] width 28 height 13
select select "POP"
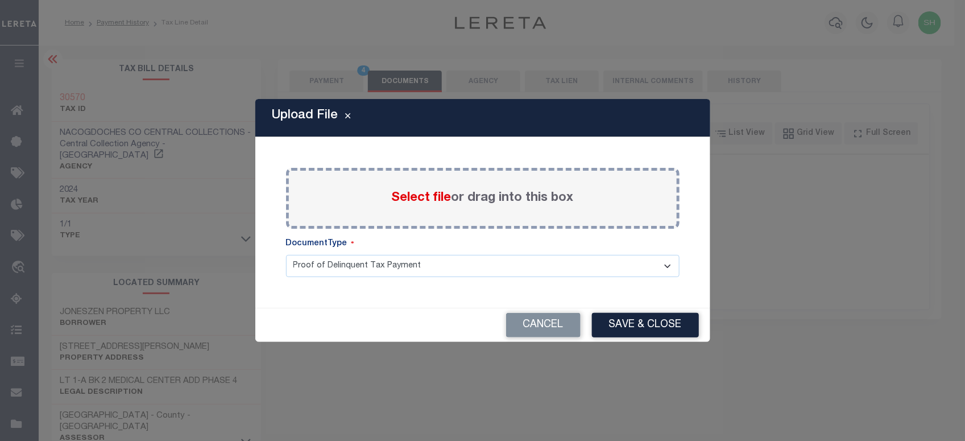
click at [425, 194] on span "Select file" at bounding box center [422, 198] width 60 height 13
click at [0, 0] on input "Select file or drag into this box" at bounding box center [0, 0] width 0 height 0
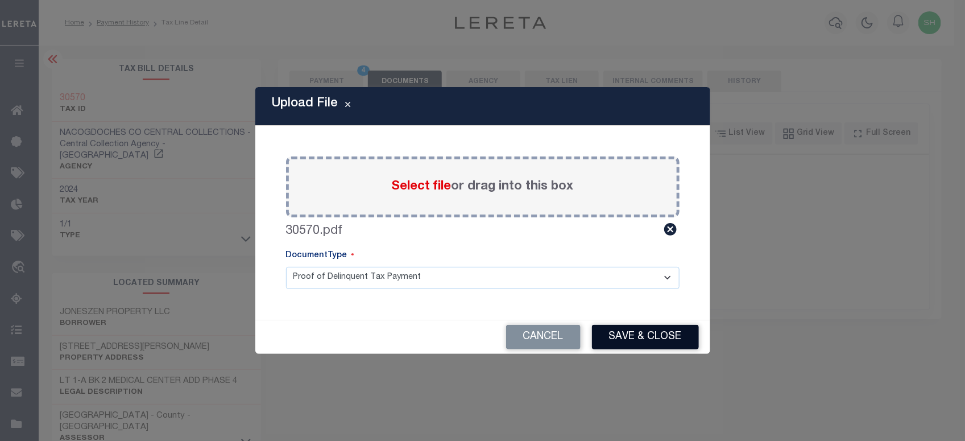
click at [646, 333] on button "Save & Close" at bounding box center [645, 337] width 107 height 24
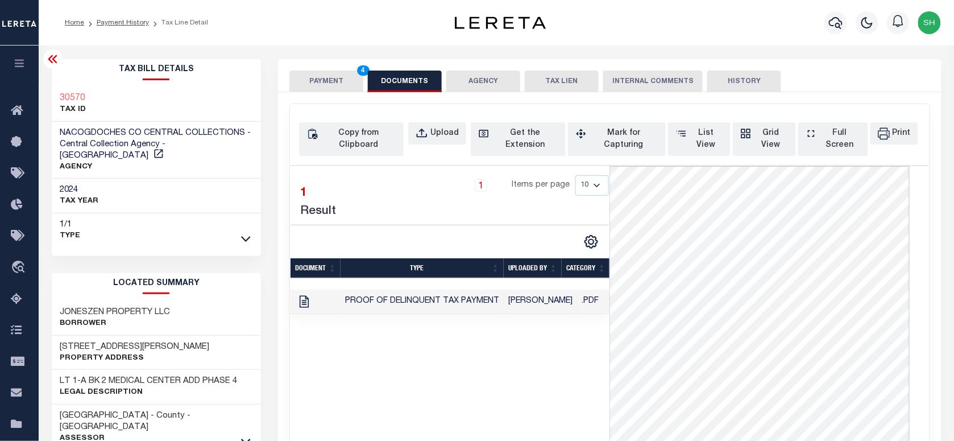
click at [342, 83] on button "PAYMENT 4" at bounding box center [326, 81] width 74 height 22
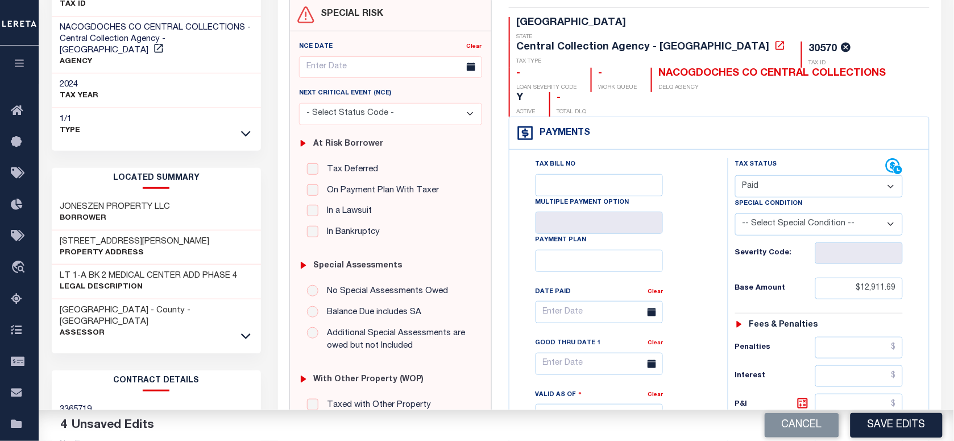
scroll to position [355, 0]
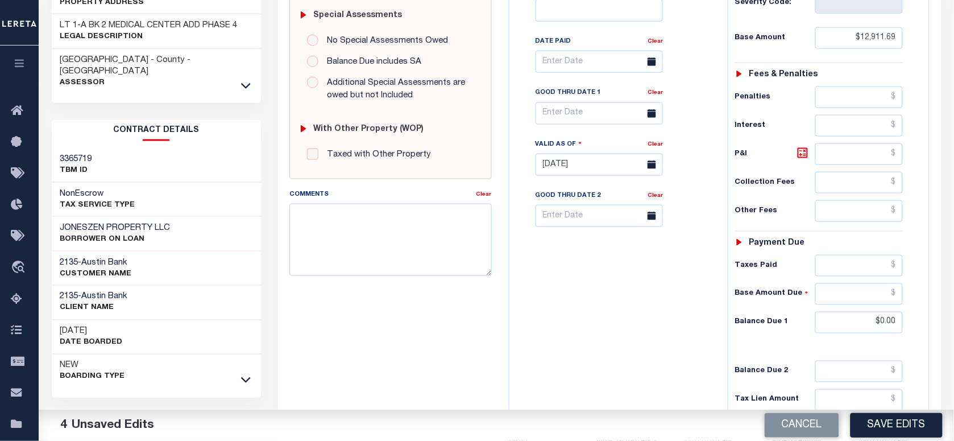
drag, startPoint x: 927, startPoint y: 432, endPoint x: 908, endPoint y: 428, distance: 19.7
click at [927, 431] on button "Save Edits" at bounding box center [896, 425] width 92 height 24
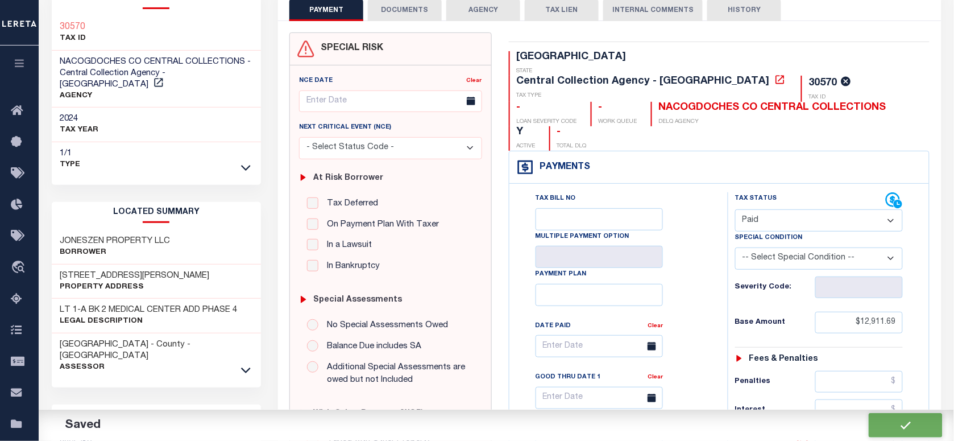
checkbox input "false"
type input "$12,911.69"
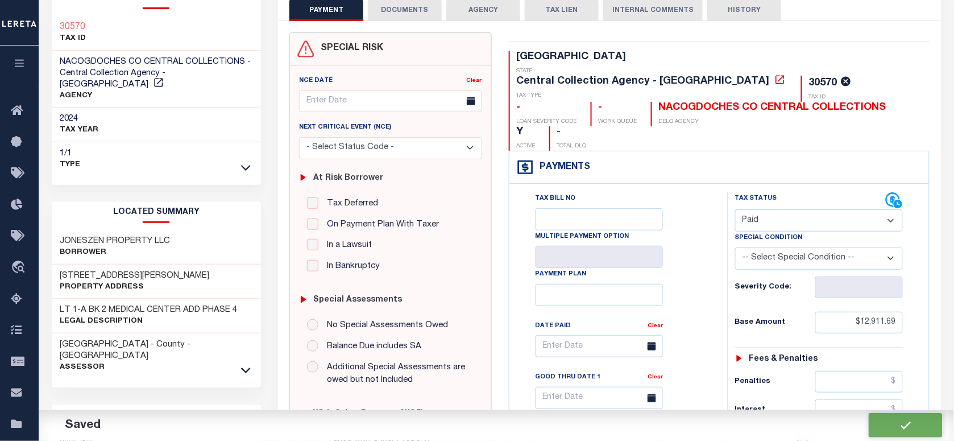
type input "$0"
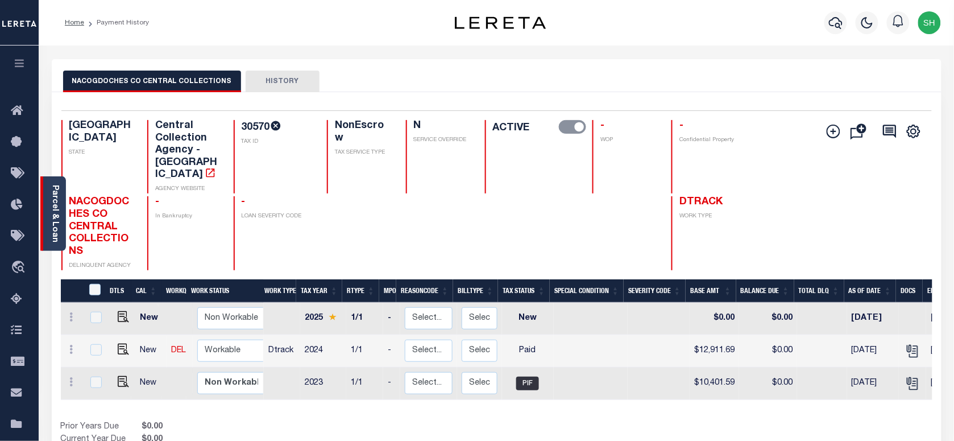
click at [51, 213] on link "Parcel & Loan" at bounding box center [55, 213] width 8 height 57
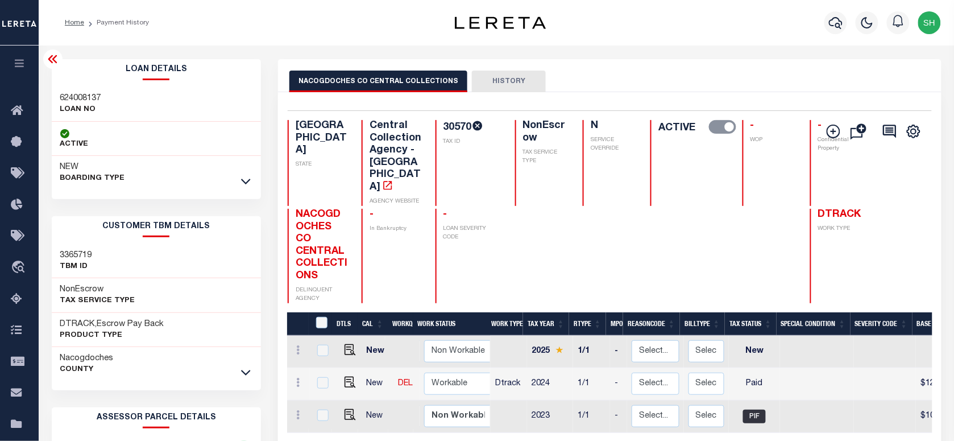
click at [75, 99] on h3 "624008137" at bounding box center [80, 98] width 41 height 11
copy h3 "624008137"
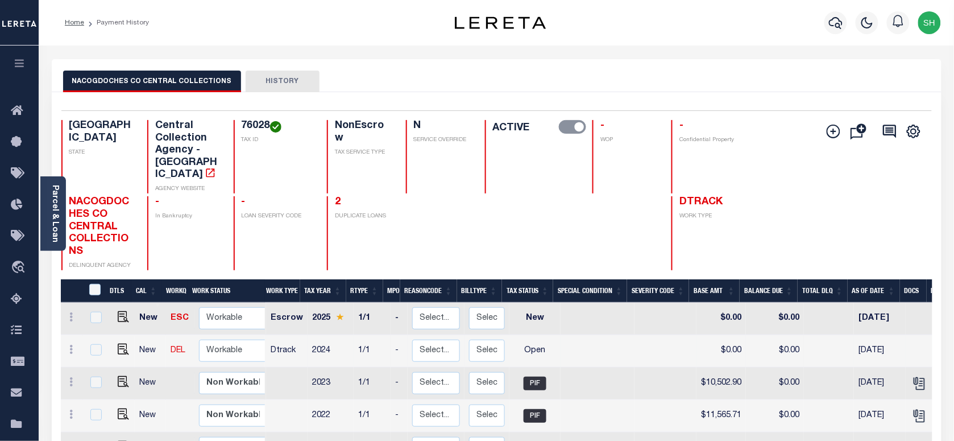
scroll to position [142, 0]
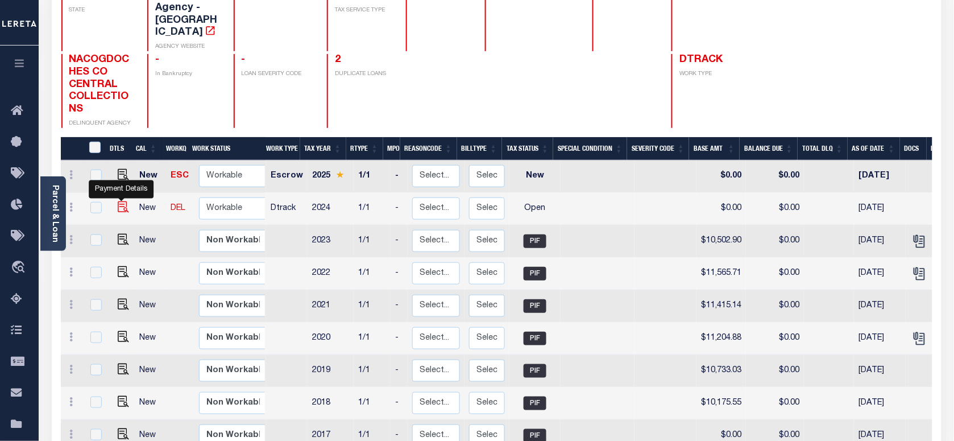
click at [119, 201] on img "" at bounding box center [123, 206] width 11 height 11
checkbox input "true"
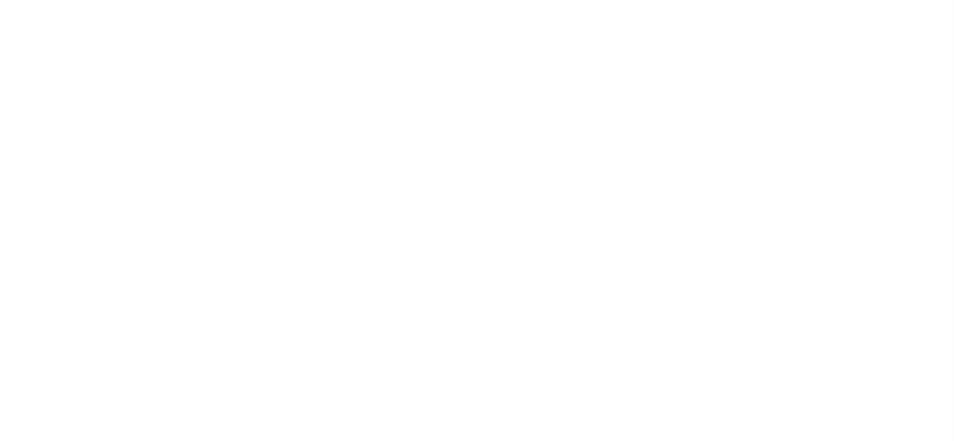
select select "OP2"
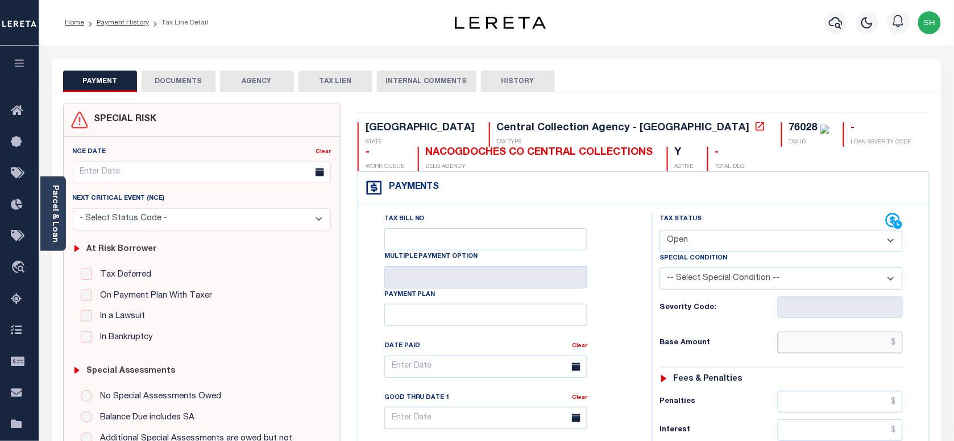
drag, startPoint x: 822, startPoint y: 350, endPoint x: 948, endPoint y: 375, distance: 128.8
click at [822, 350] on input "text" at bounding box center [841, 342] width 126 height 22
click at [829, 341] on input "text" at bounding box center [841, 342] width 126 height 22
paste input "11,593.14"
type input "$11,593.14"
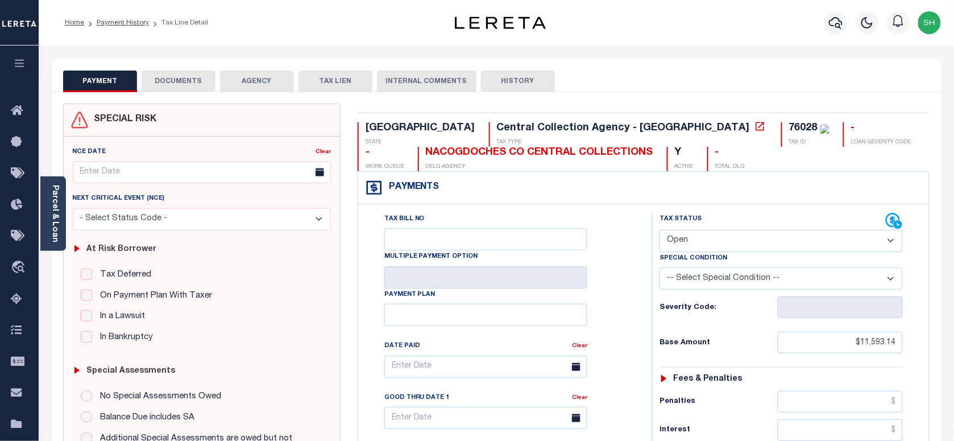
type input "[DATE]"
click at [772, 240] on select "- Select Status Code - Open Due/Unpaid Paid Incomplete No Tax Due Internal Refu…" at bounding box center [780, 241] width 243 height 22
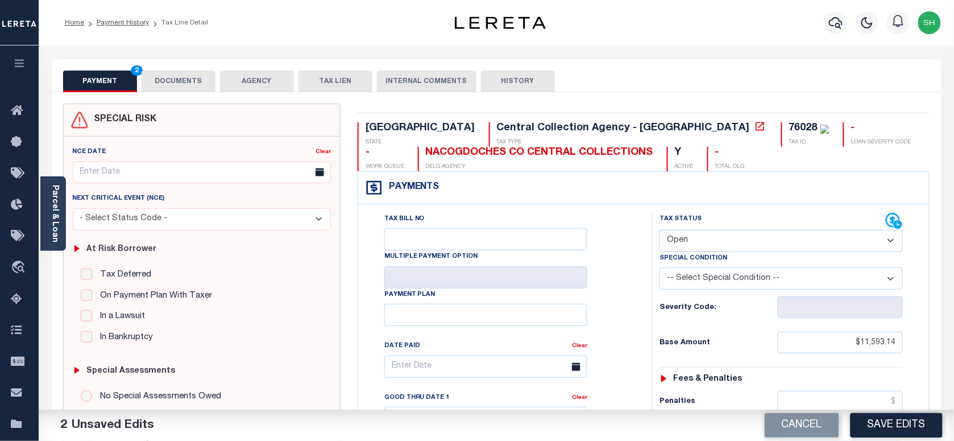
select select "PYD"
click at [659, 231] on select "- Select Status Code - Open Due/Unpaid Paid Incomplete No Tax Due Internal Refu…" at bounding box center [780, 241] width 243 height 22
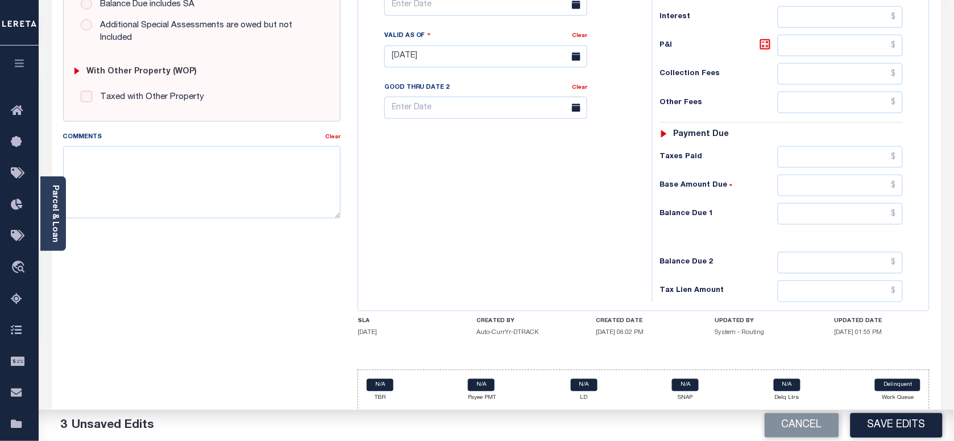
scroll to position [426, 0]
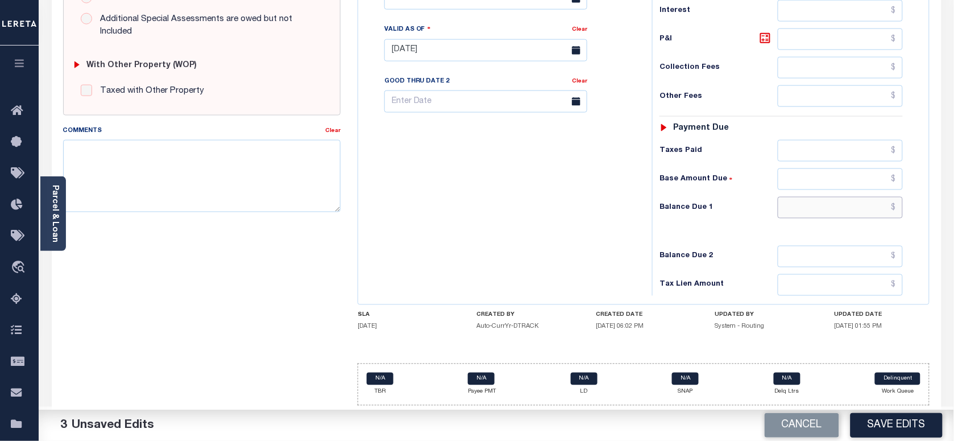
click at [891, 207] on input "text" at bounding box center [841, 208] width 126 height 22
type input "$0.00"
click at [51, 211] on link "Parcel & Loan" at bounding box center [55, 213] width 8 height 57
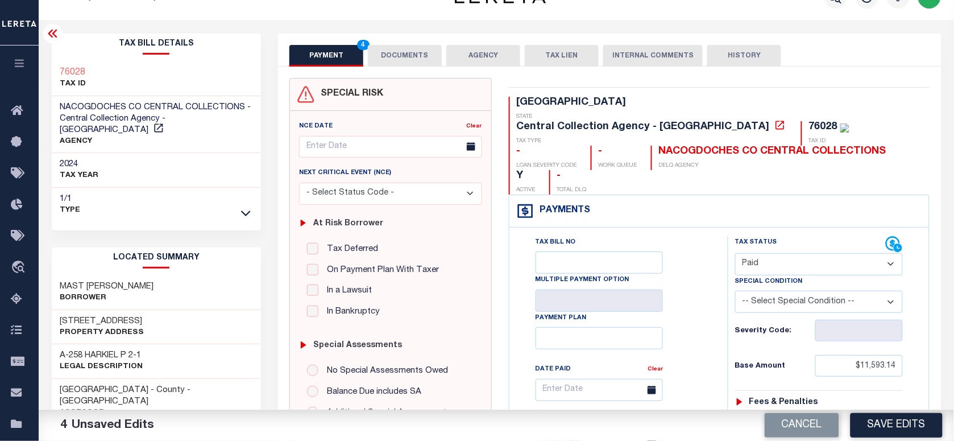
scroll to position [0, 0]
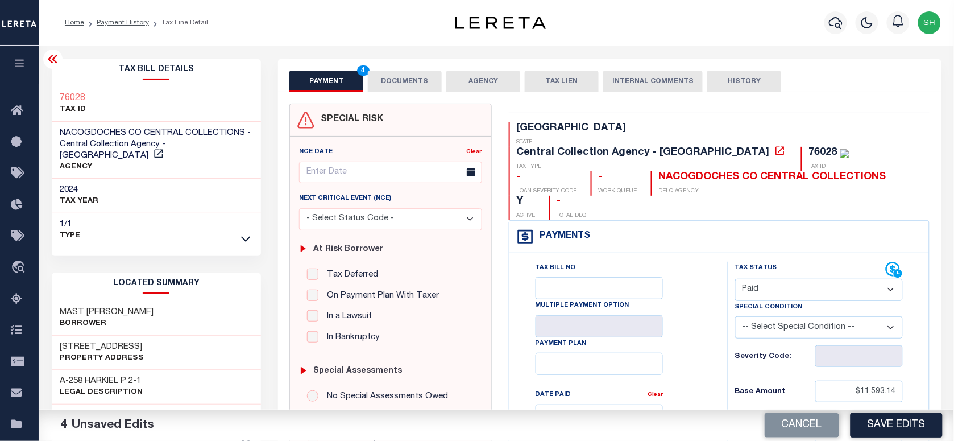
click at [53, 93] on div "76028 TAX ID" at bounding box center [157, 104] width 210 height 35
copy h3 "76028"
drag, startPoint x: 405, startPoint y: 75, endPoint x: 398, endPoint y: 115, distance: 40.4
click at [406, 76] on button "DOCUMENTS" at bounding box center [405, 81] width 74 height 22
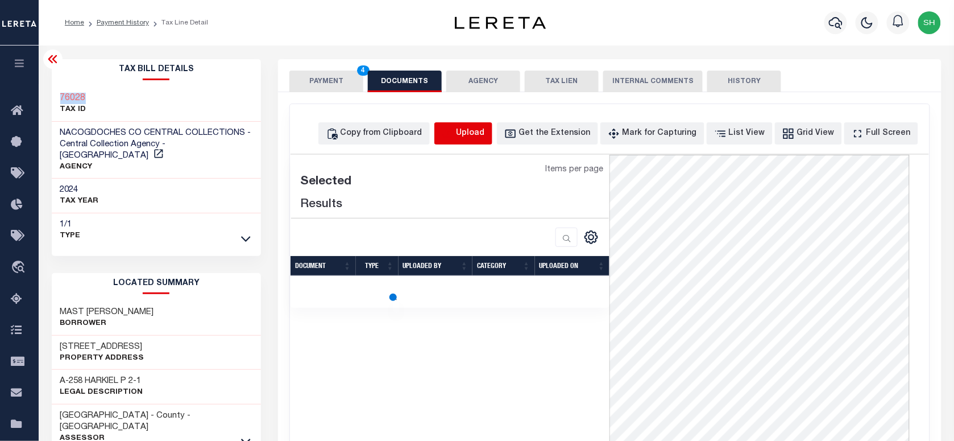
click at [454, 132] on icon "button" at bounding box center [448, 133] width 13 height 13
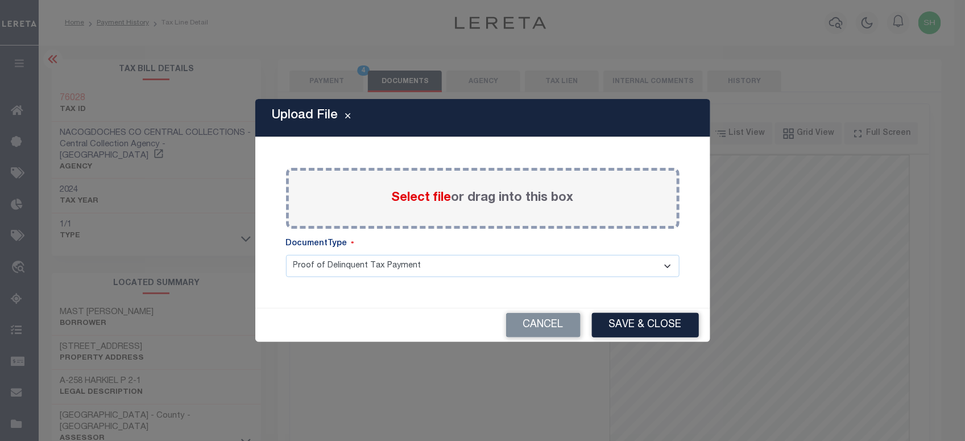
click at [427, 204] on span "Select file" at bounding box center [422, 198] width 60 height 13
click at [0, 0] on input "Select file or drag into this box" at bounding box center [0, 0] width 0 height 0
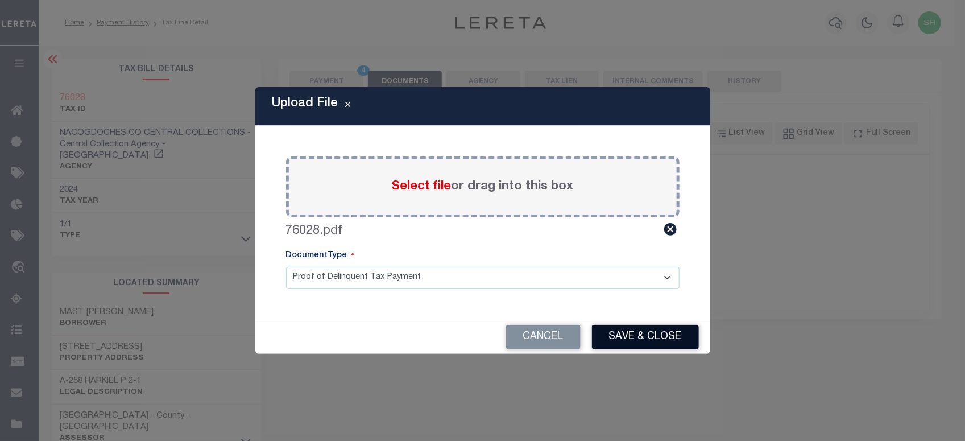
click at [655, 330] on button "Save & Close" at bounding box center [645, 337] width 107 height 24
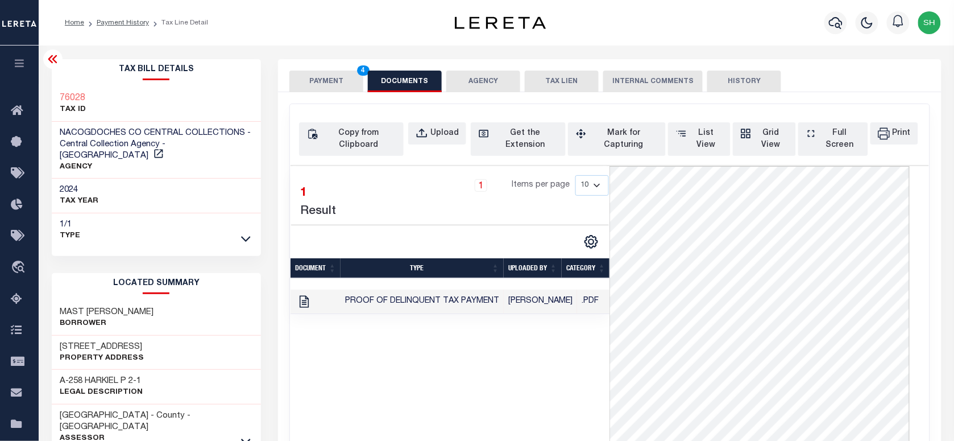
click at [325, 77] on button "PAYMENT 4" at bounding box center [326, 81] width 74 height 22
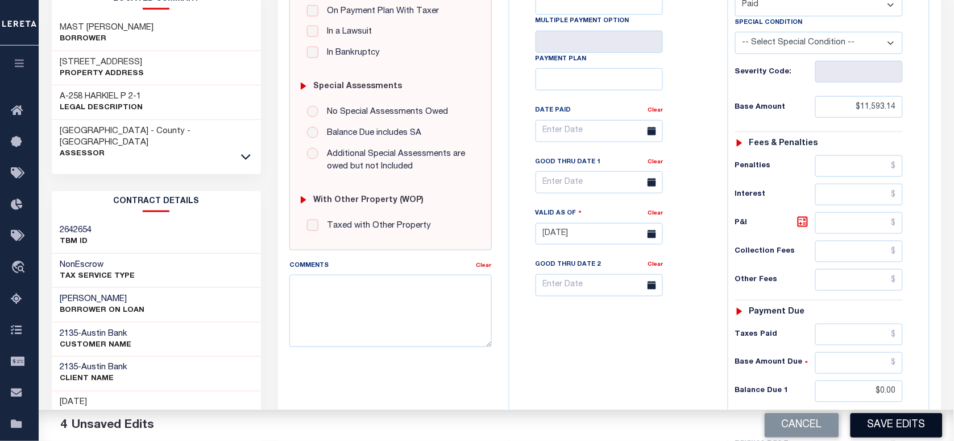
click at [878, 423] on button "Save Edits" at bounding box center [896, 425] width 92 height 24
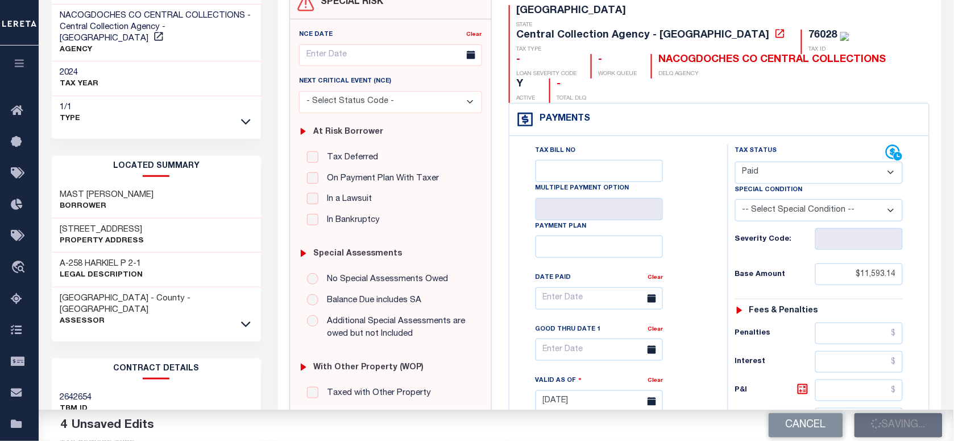
scroll to position [71, 0]
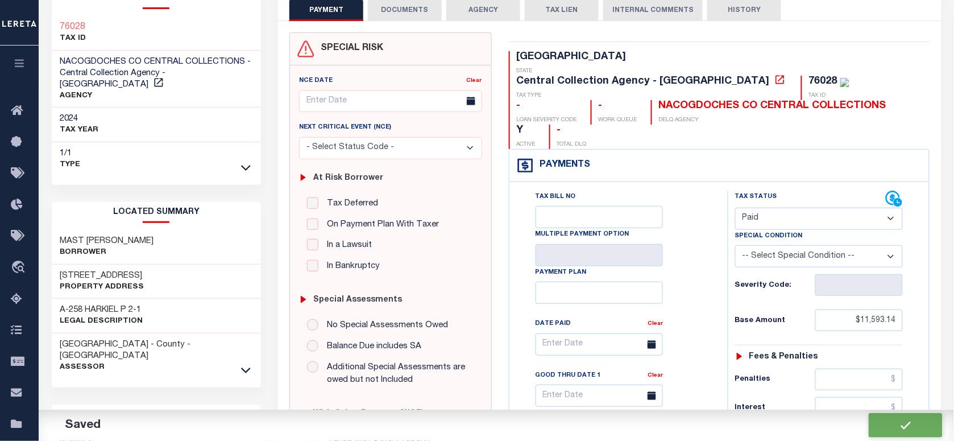
checkbox input "false"
type input "$11,593.14"
type input "$0"
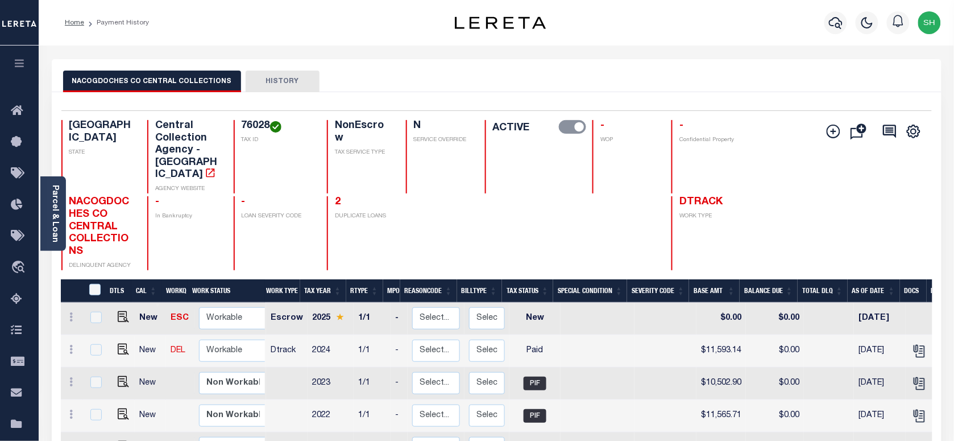
click at [45, 200] on body "Home Payment History Profile Sign out" at bounding box center [477, 362] width 954 height 725
click at [48, 205] on div "Parcel & Loan" at bounding box center [53, 213] width 26 height 74
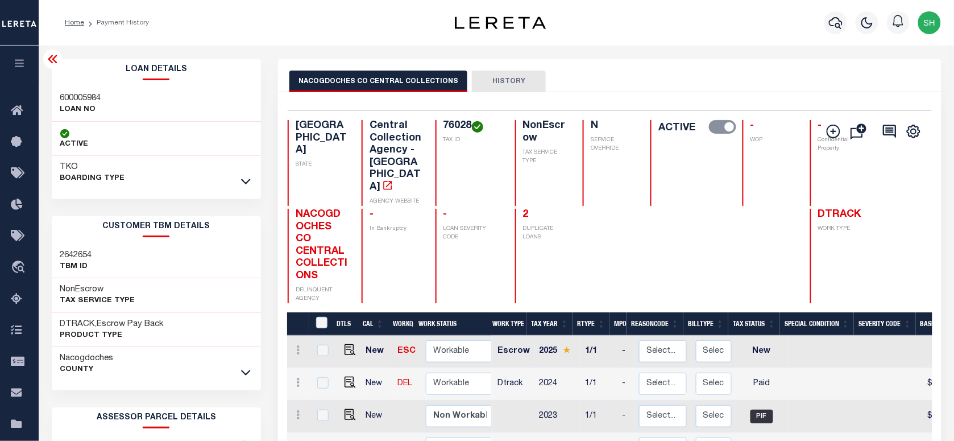
click at [68, 95] on h3 "600005984" at bounding box center [80, 98] width 41 height 11
copy h3 "600005984"
click at [523, 209] on link "2" at bounding box center [526, 214] width 6 height 10
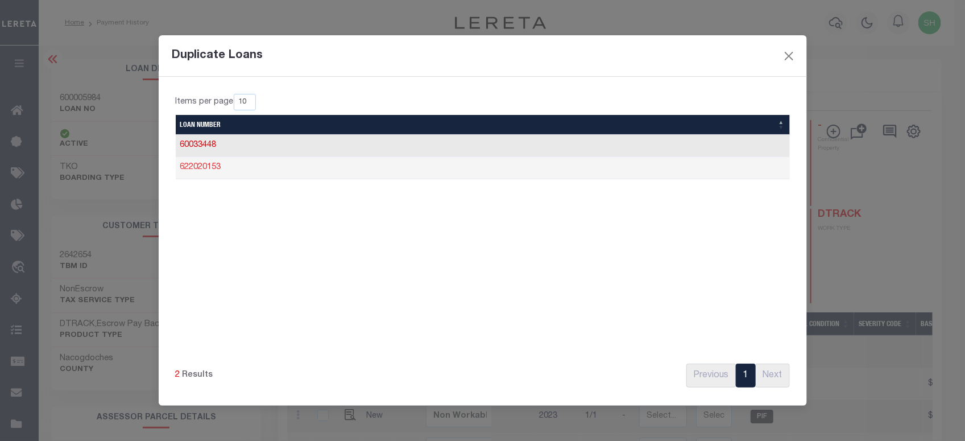
click at [210, 167] on link "622020153" at bounding box center [200, 167] width 41 height 8
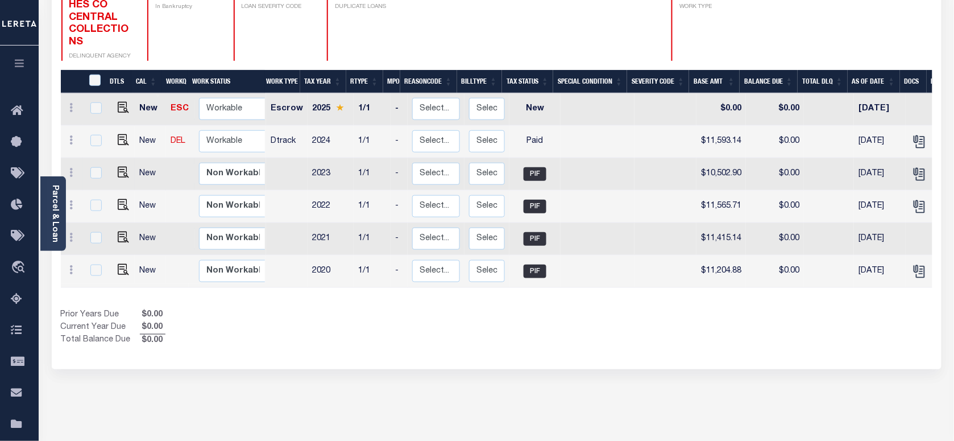
scroll to position [213, 0]
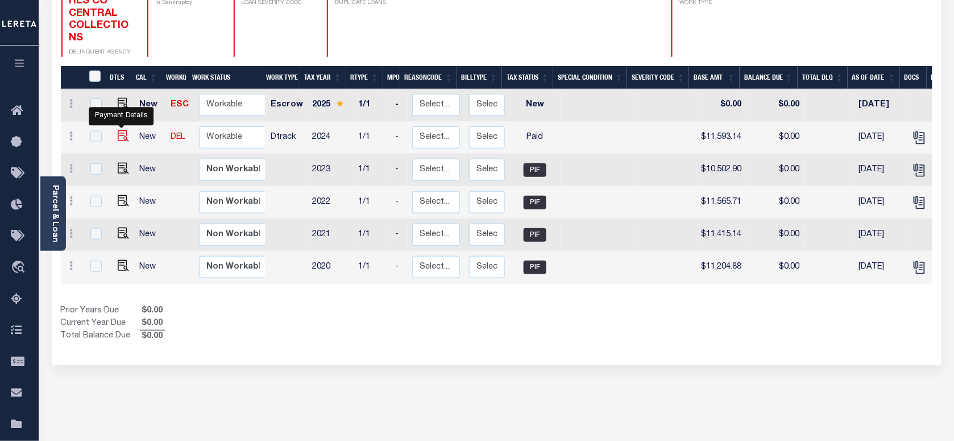
click at [118, 130] on img "" at bounding box center [123, 135] width 11 height 11
checkbox input "true"
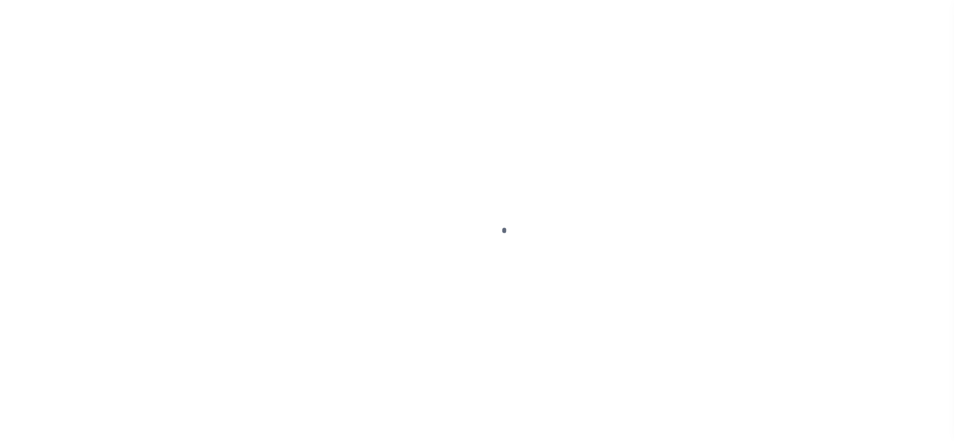
checkbox input "false"
type input "[DATE]"
select select "PYD"
type input "$11,593.14"
type input "$0"
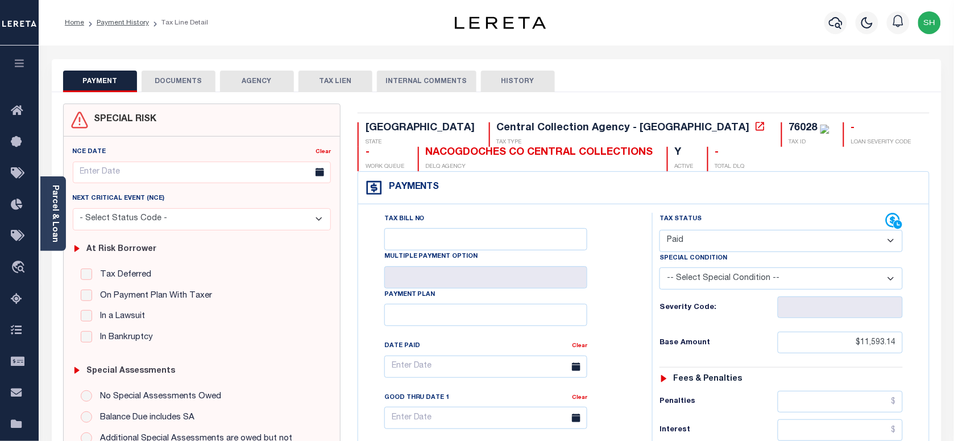
click at [192, 84] on button "DOCUMENTS" at bounding box center [179, 81] width 74 height 22
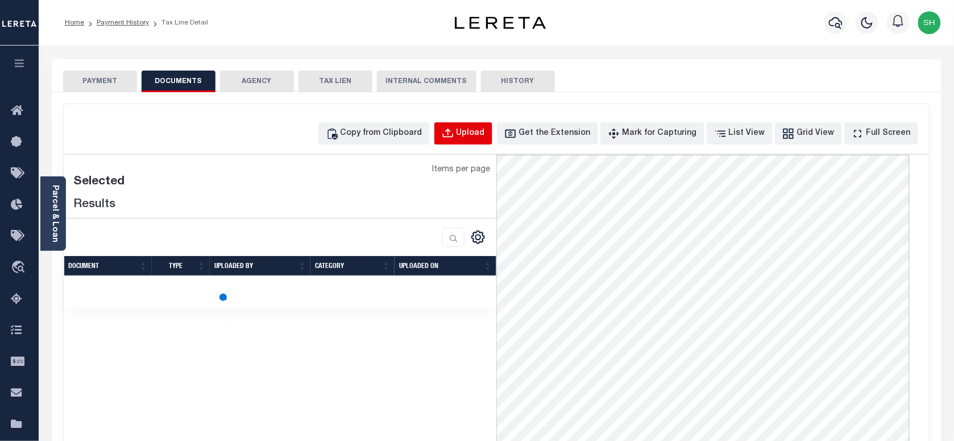
click at [479, 131] on div "Upload" at bounding box center [470, 133] width 28 height 13
select select "POP"
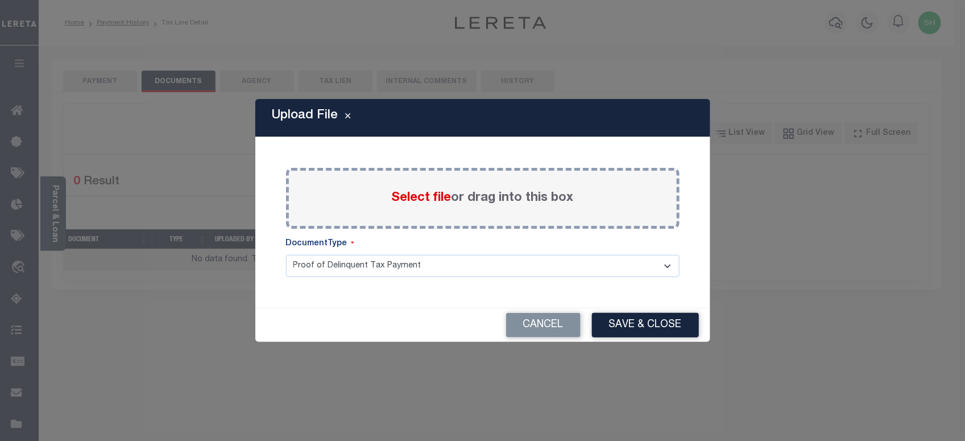
click at [408, 200] on span "Select file" at bounding box center [422, 198] width 60 height 13
click at [0, 0] on input "Select file or drag into this box" at bounding box center [0, 0] width 0 height 0
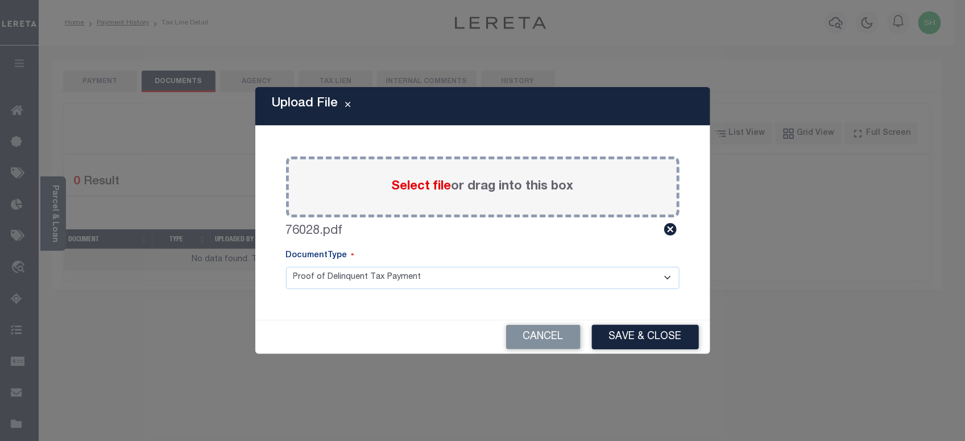
click at [658, 339] on button "Save & Close" at bounding box center [645, 337] width 107 height 24
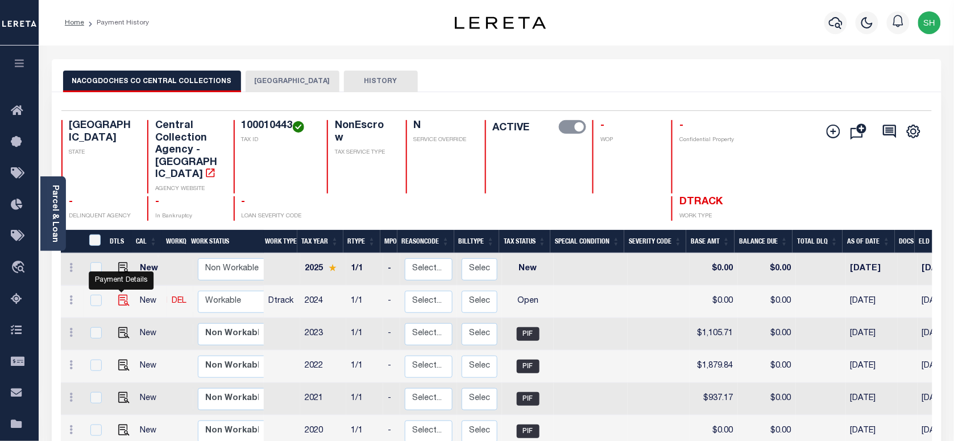
click at [121, 294] on img "" at bounding box center [123, 299] width 11 height 11
checkbox input "true"
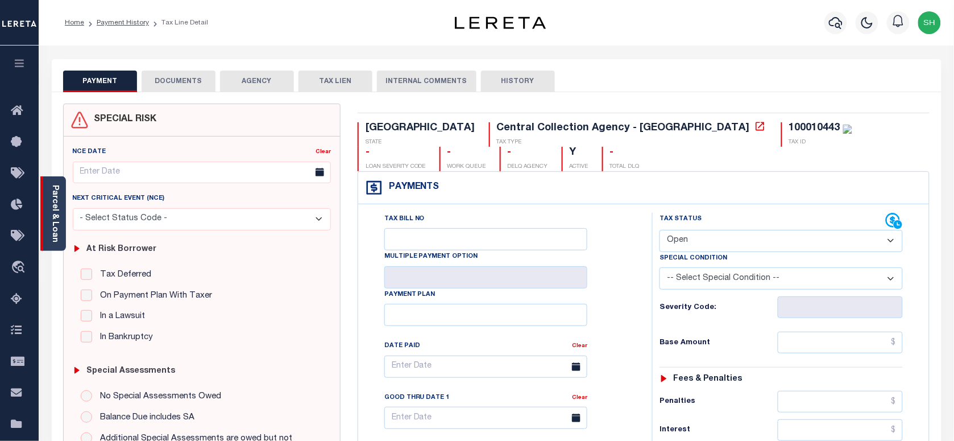
click at [51, 225] on link "Parcel & Loan" at bounding box center [55, 213] width 8 height 57
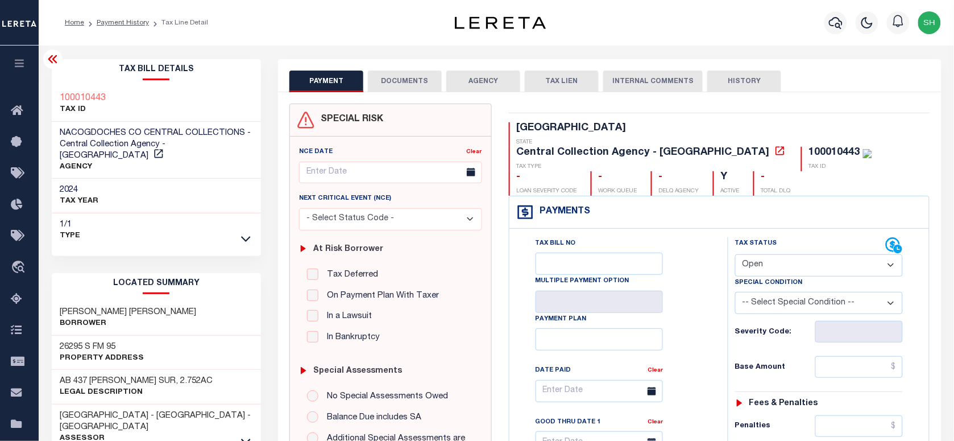
drag, startPoint x: 811, startPoint y: 235, endPoint x: 803, endPoint y: 254, distance: 20.6
click at [811, 254] on select "- Select Status Code - Open Due/Unpaid Paid Incomplete No Tax Due Internal Refu…" at bounding box center [819, 265] width 168 height 22
select select "PYD"
click at [735, 254] on select "- Select Status Code - Open Due/Unpaid Paid Incomplete No Tax Due Internal Refu…" at bounding box center [819, 265] width 168 height 22
type input "[DATE]"
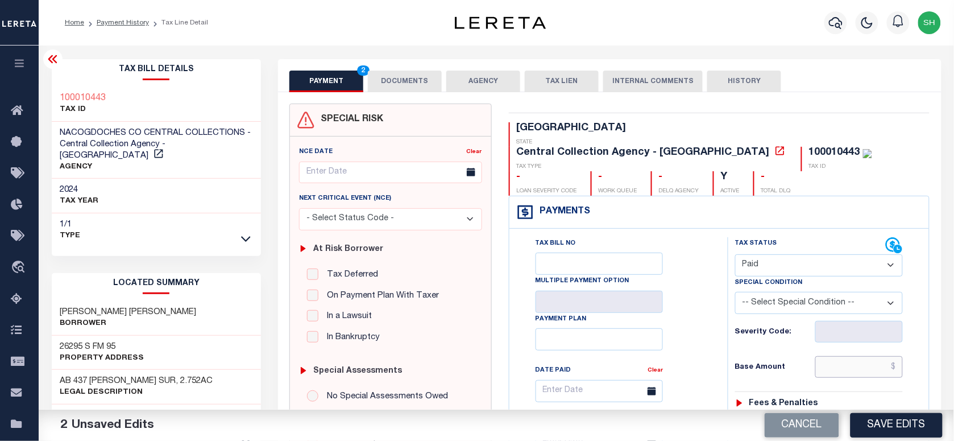
drag, startPoint x: 871, startPoint y: 352, endPoint x: 859, endPoint y: 353, distance: 12.5
click at [871, 356] on input "text" at bounding box center [859, 367] width 88 height 22
paste input "1,210.25"
type input "$1,210.25"
click at [858, 398] on div "Fees & Penalties" at bounding box center [819, 403] width 168 height 10
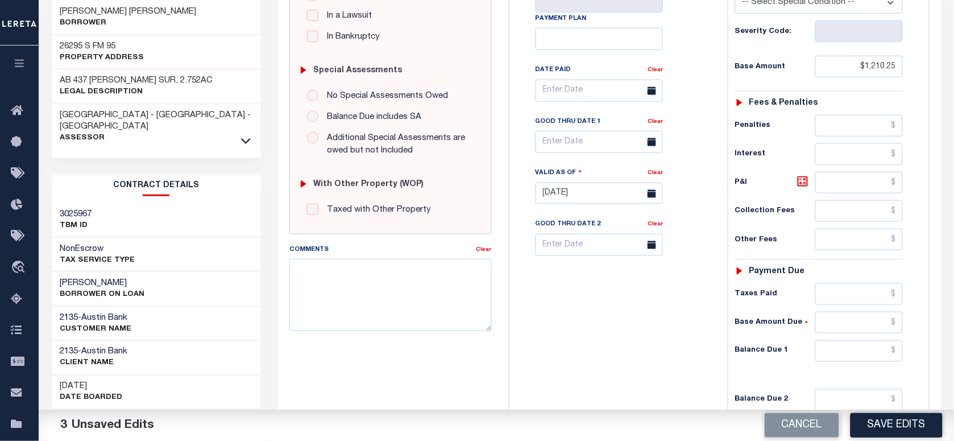
scroll to position [426, 0]
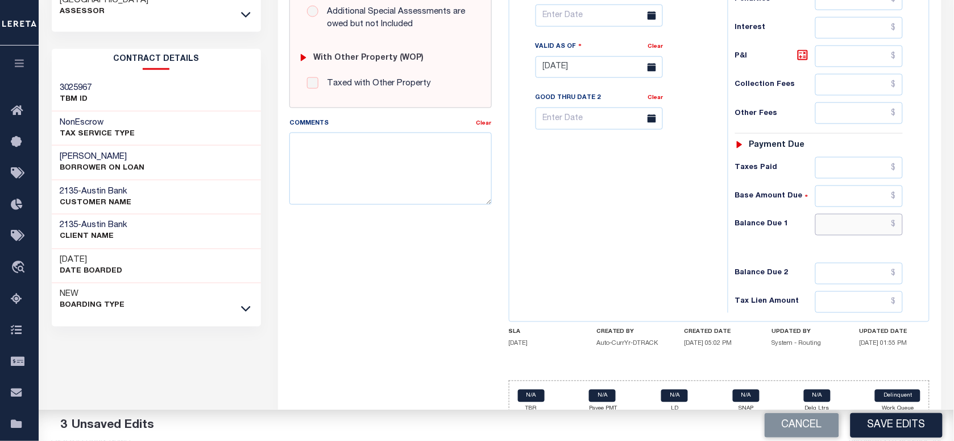
click at [887, 214] on input "text" at bounding box center [859, 225] width 88 height 22
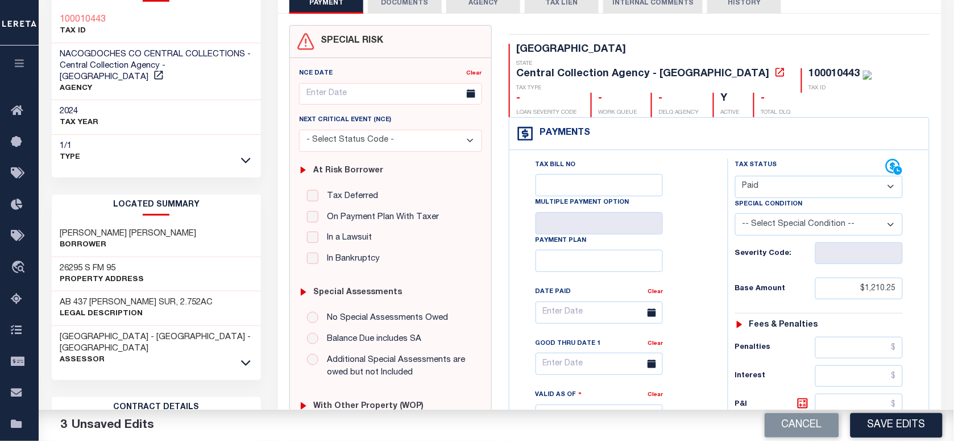
scroll to position [0, 0]
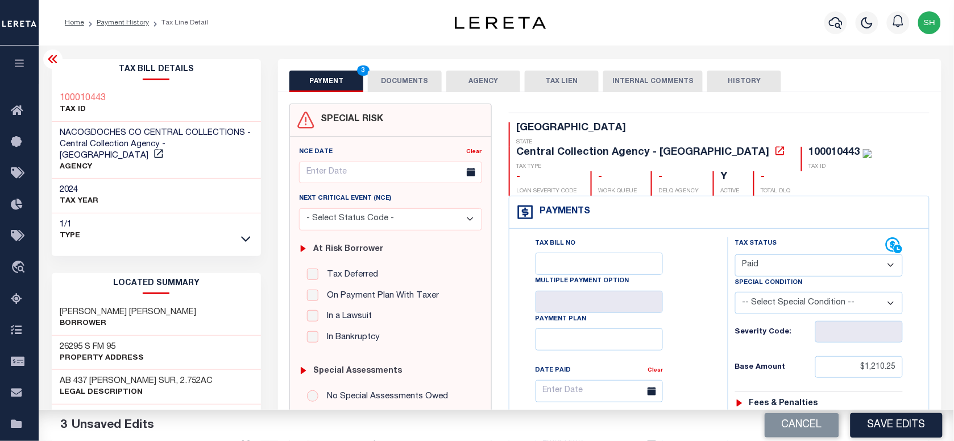
type input "$0.00"
click at [55, 87] on div "100010443 TAX ID" at bounding box center [157, 104] width 210 height 35
copy h3 "100010443"
click at [412, 75] on button "DOCUMENTS" at bounding box center [405, 81] width 74 height 22
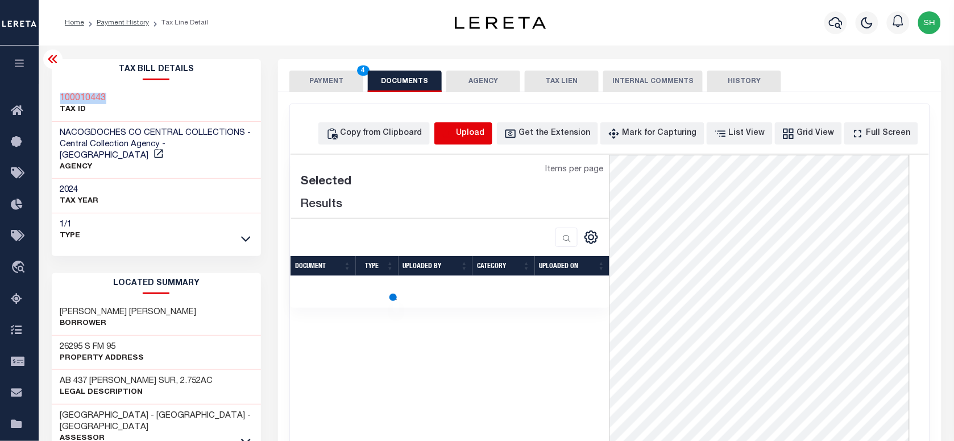
click at [454, 128] on icon "button" at bounding box center [448, 133] width 13 height 13
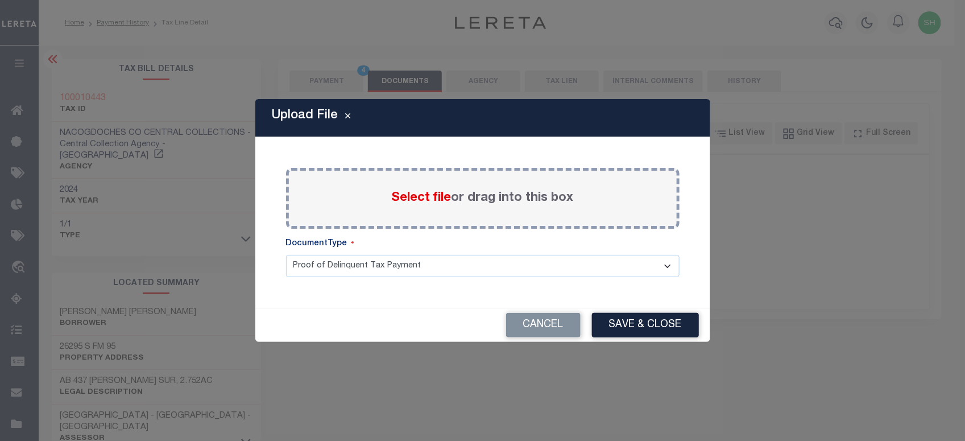
click at [401, 196] on span "Select file" at bounding box center [422, 198] width 60 height 13
click at [0, 0] on input "Select file or drag into this box" at bounding box center [0, 0] width 0 height 0
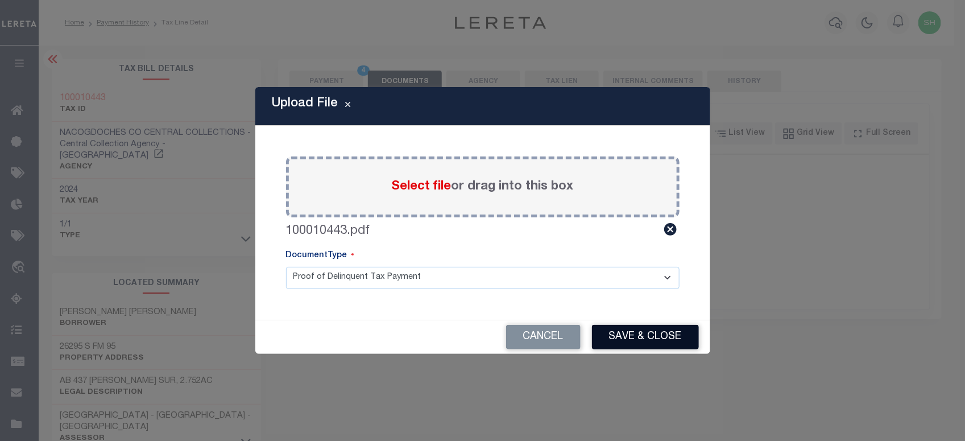
click at [651, 333] on button "Save & Close" at bounding box center [645, 337] width 107 height 24
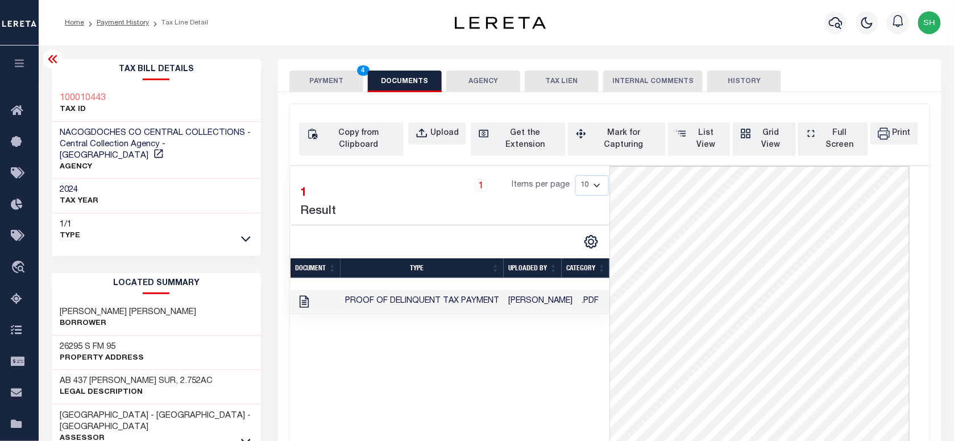
click at [337, 74] on button "PAYMENT 4" at bounding box center [326, 81] width 74 height 22
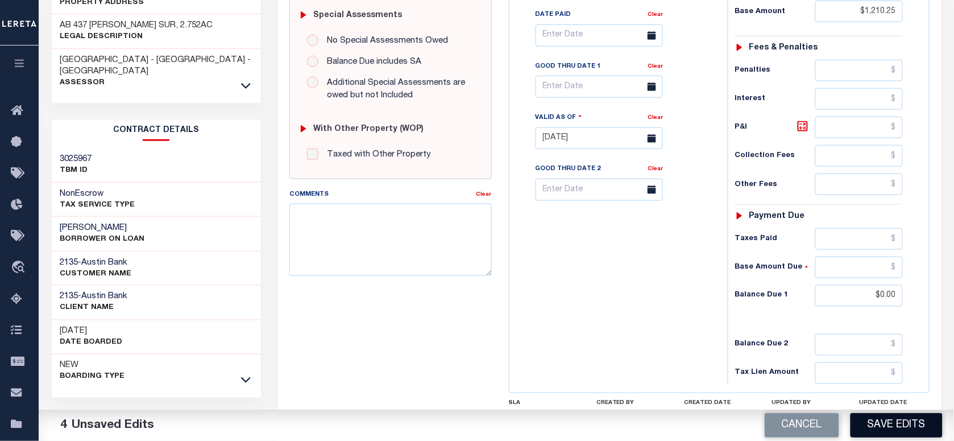
click at [888, 430] on button "Save Edits" at bounding box center [896, 425] width 92 height 24
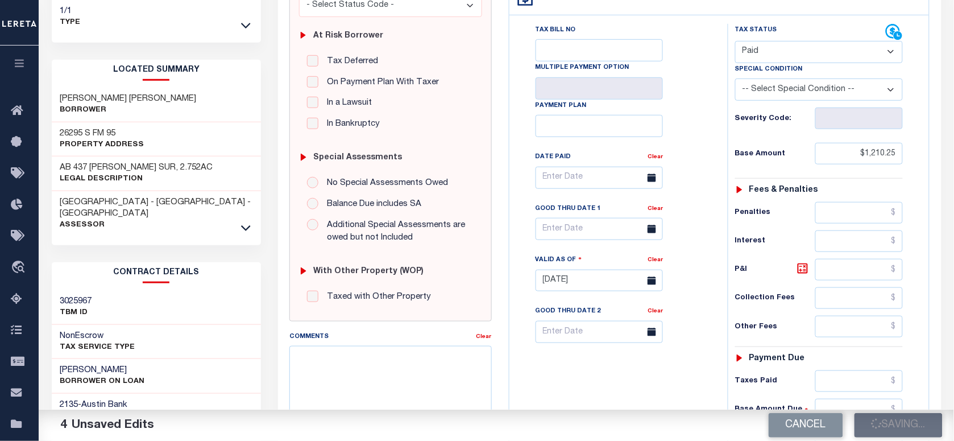
scroll to position [142, 0]
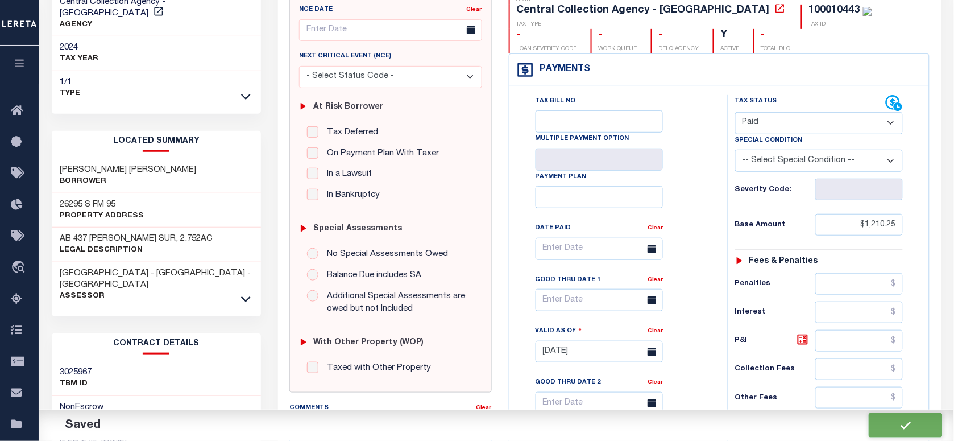
checkbox input "false"
type input "$1,210.25"
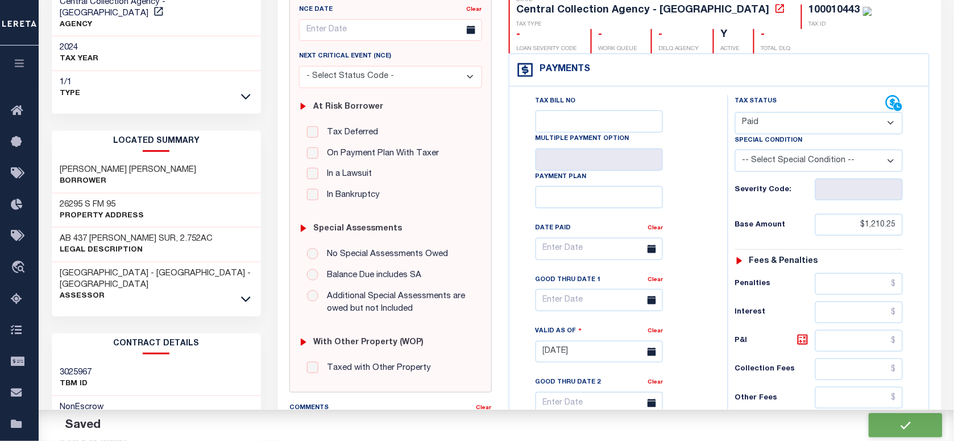
type input "$0"
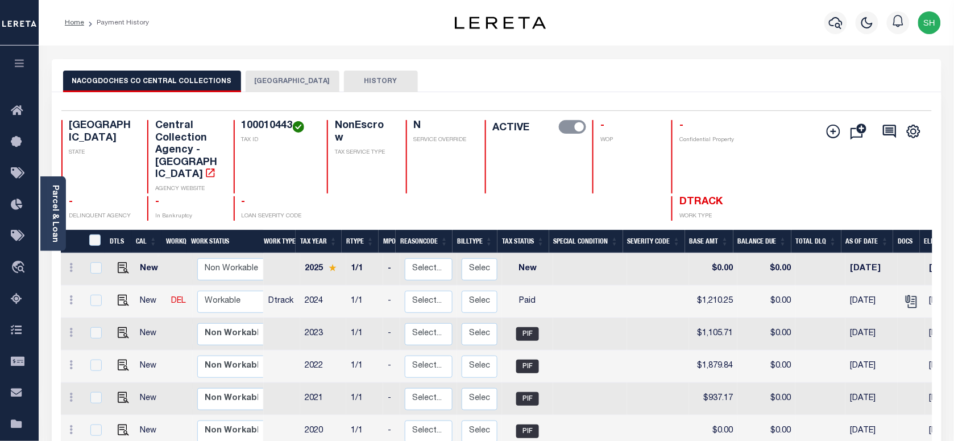
click at [57, 204] on link "Parcel & Loan" at bounding box center [55, 213] width 8 height 57
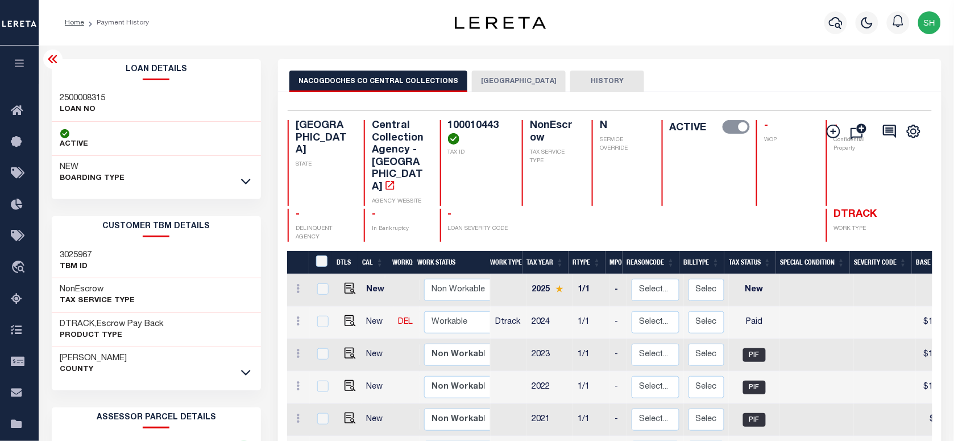
click at [69, 95] on h3 "2500008315" at bounding box center [82, 98] width 45 height 11
copy h3 "2500008315"
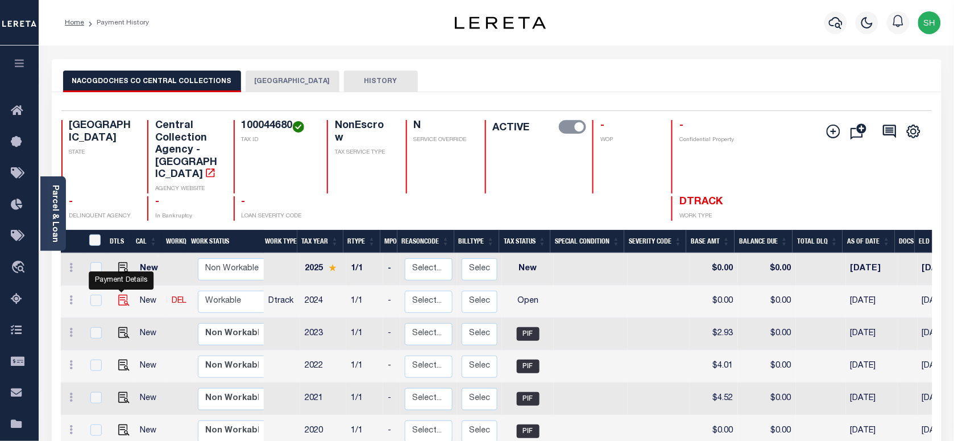
click at [118, 294] on img "" at bounding box center [123, 299] width 11 height 11
checkbox input "true"
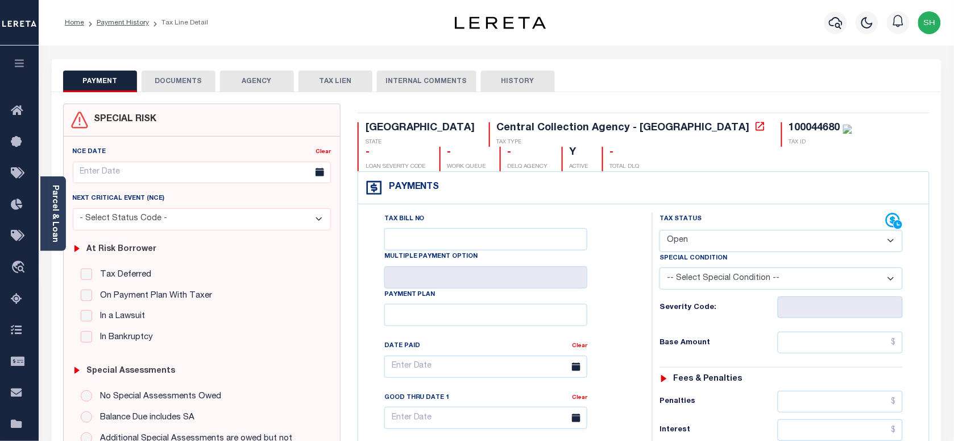
drag, startPoint x: 768, startPoint y: 239, endPoint x: 759, endPoint y: 253, distance: 16.1
click at [762, 248] on select "- Select Status Code - Open Due/Unpaid Paid Incomplete No Tax Due Internal Refu…" at bounding box center [780, 241] width 243 height 22
select select "PYD"
click at [659, 231] on select "- Select Status Code - Open Due/Unpaid Paid Incomplete No Tax Due Internal Refu…" at bounding box center [780, 241] width 243 height 22
type input "[DATE]"
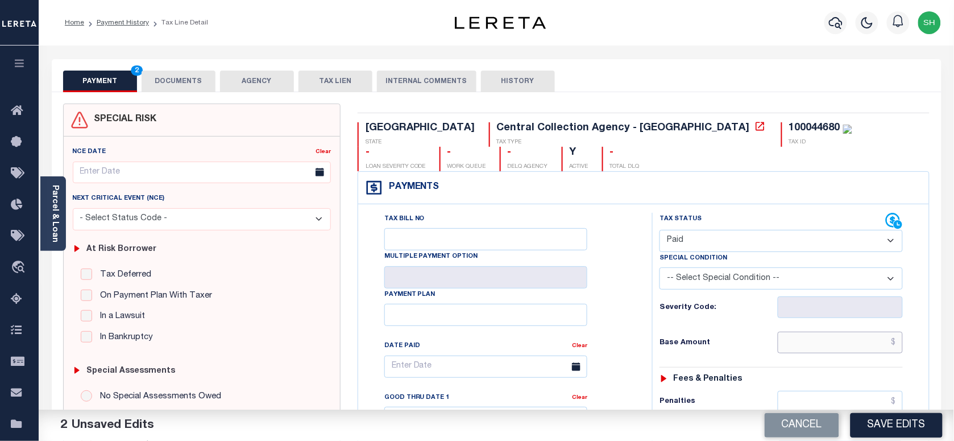
click at [846, 344] on input "text" at bounding box center [841, 342] width 126 height 22
paste input "3.02"
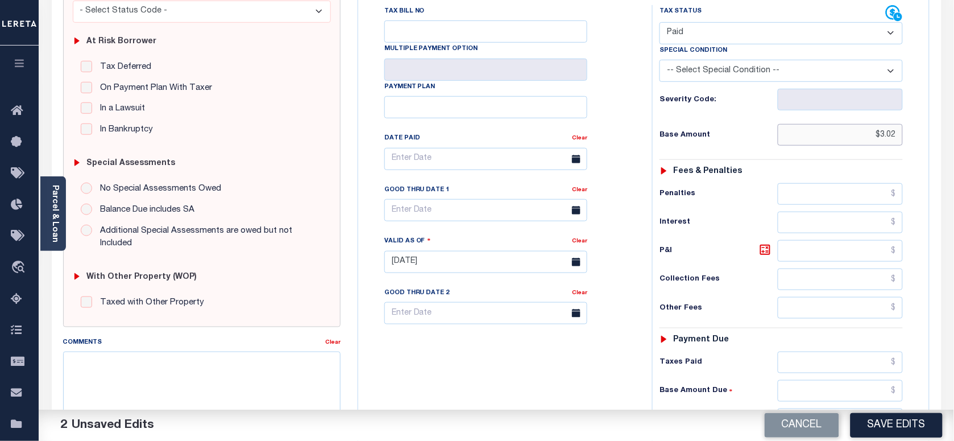
scroll to position [355, 0]
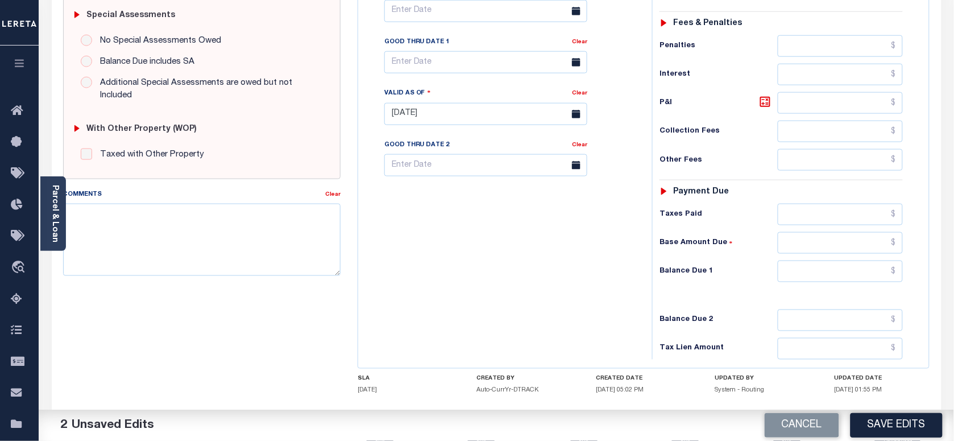
type input "$3.02"
click at [873, 276] on input "text" at bounding box center [841, 271] width 126 height 22
type input "$0.00"
click at [51, 199] on link "Parcel & Loan" at bounding box center [55, 213] width 8 height 57
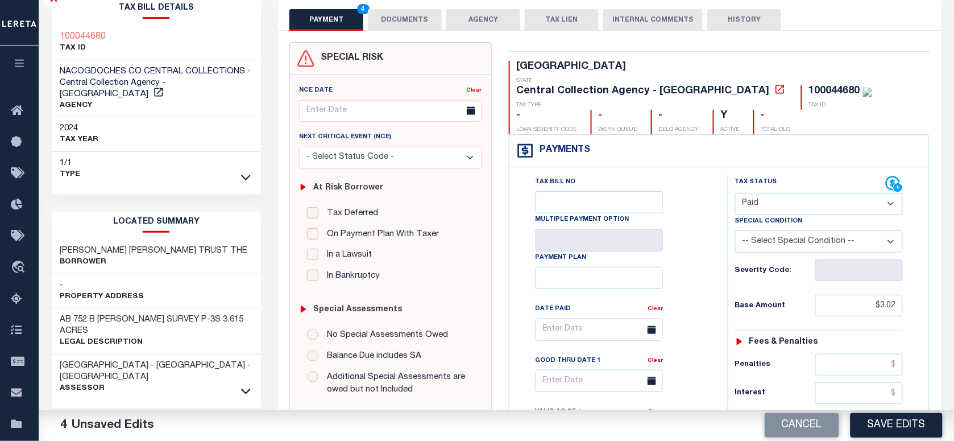
scroll to position [0, 0]
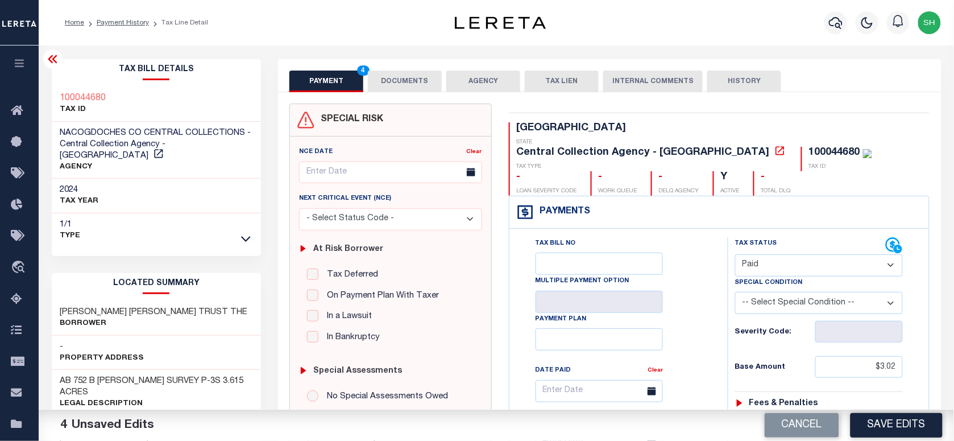
click at [57, 83] on div "Tax Bill Details 100044680 TAX ID NACOGDOCHES CO CENTRAL COLLECTIONS - Central …" at bounding box center [157, 153] width 210 height 188
copy h3 "100044680"
click at [411, 78] on button "DOCUMENTS" at bounding box center [405, 81] width 74 height 22
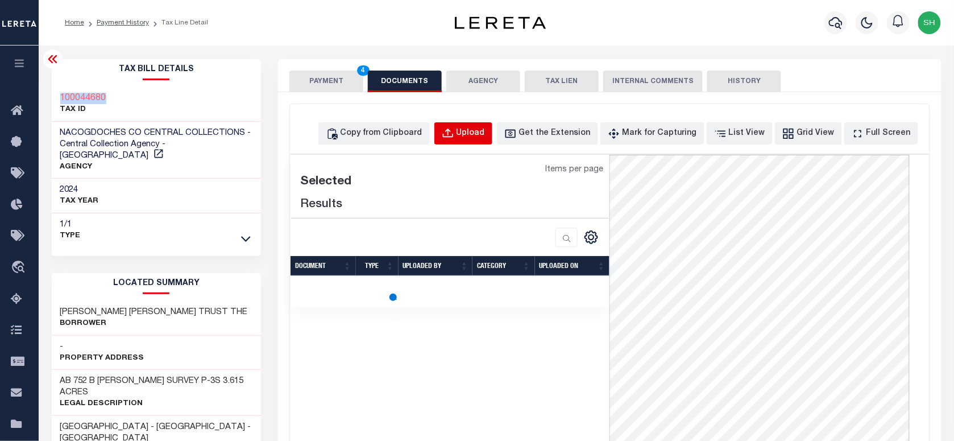
click at [485, 137] on div "Upload" at bounding box center [470, 133] width 28 height 13
select select "POP"
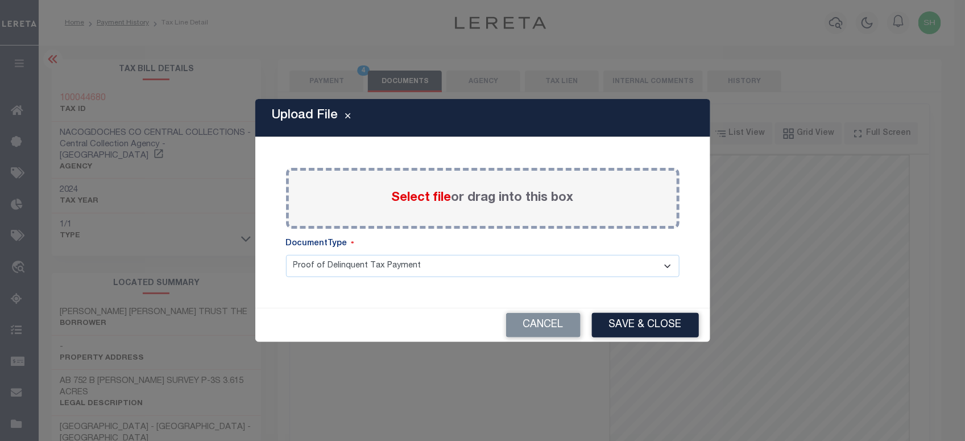
click at [421, 203] on span "Select file" at bounding box center [422, 198] width 60 height 13
click at [0, 0] on input "Select file or drag into this box" at bounding box center [0, 0] width 0 height 0
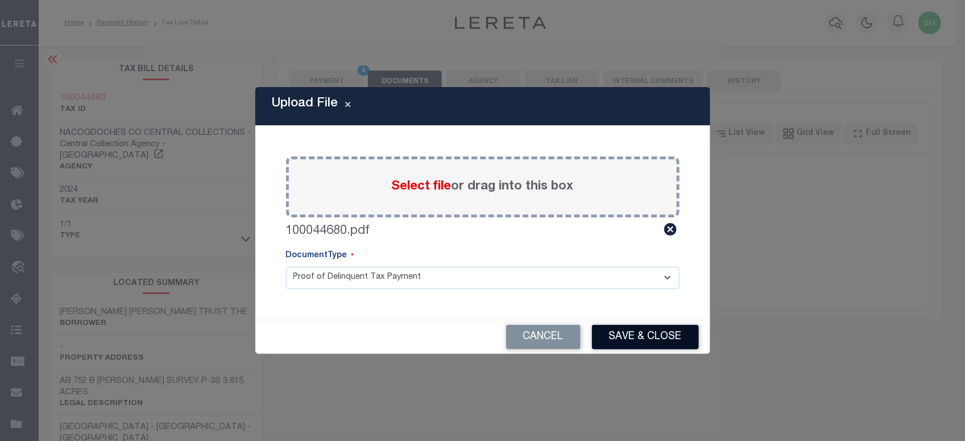
click at [634, 331] on button "Save & Close" at bounding box center [645, 337] width 107 height 24
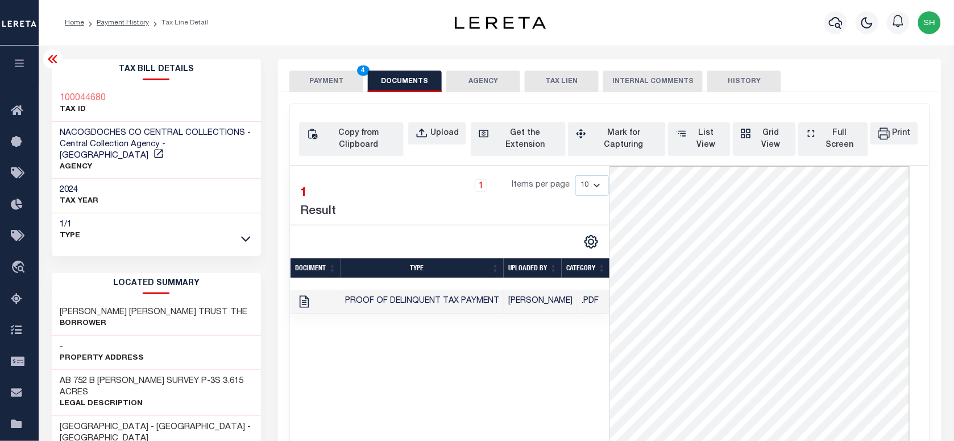
click at [361, 73] on span "4" at bounding box center [364, 70] width 12 height 10
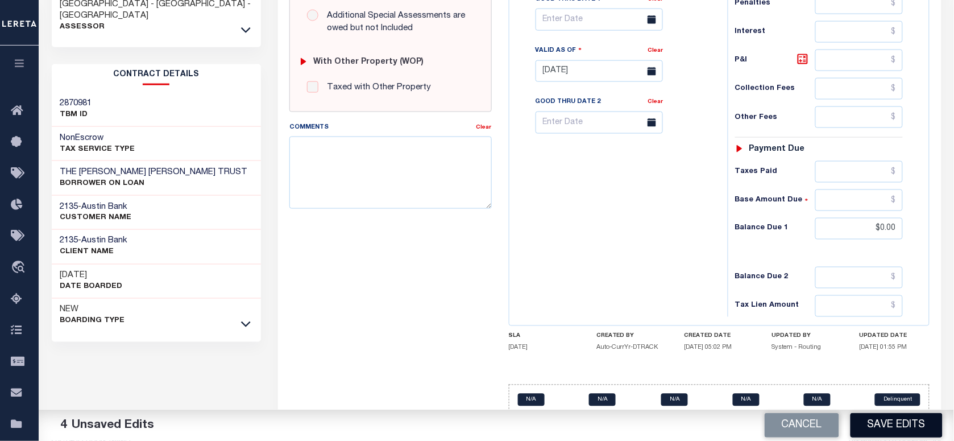
click at [899, 425] on button "Save Edits" at bounding box center [896, 425] width 92 height 24
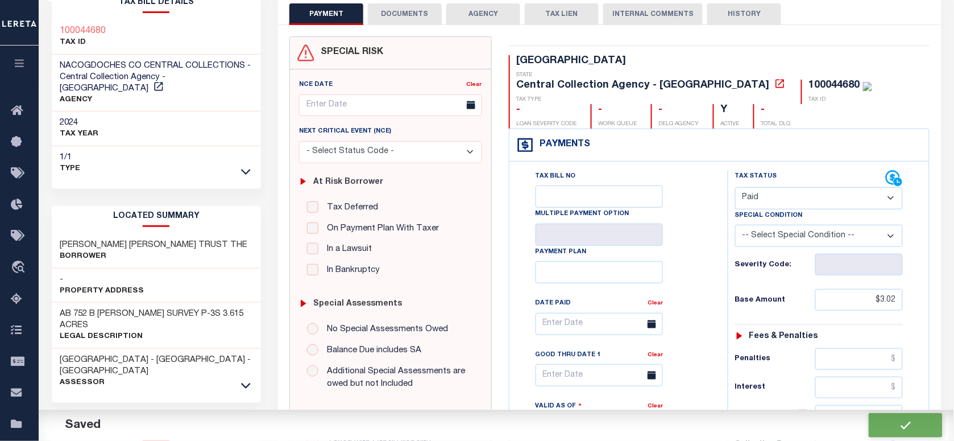
checkbox input "false"
type input "$3.02"
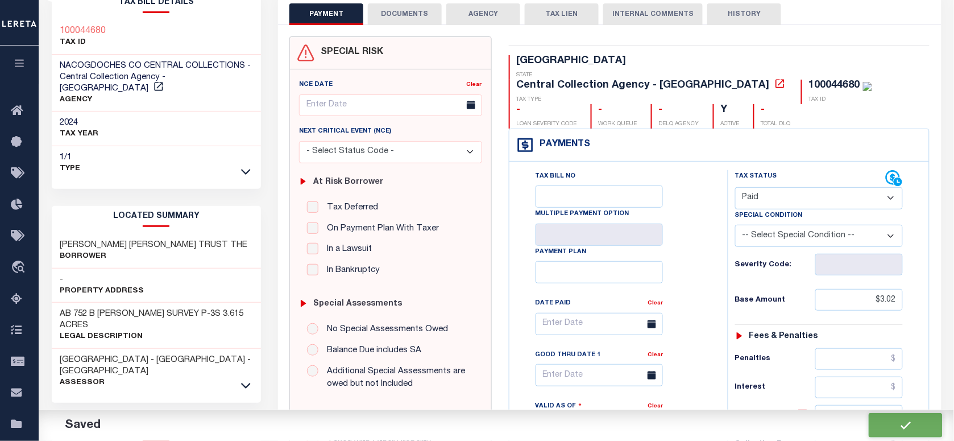
type input "$0"
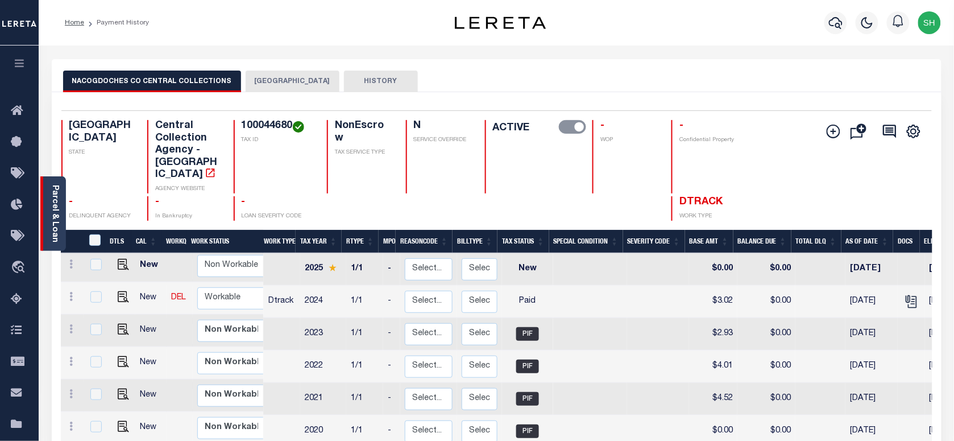
click at [52, 218] on link "Parcel & Loan" at bounding box center [55, 213] width 8 height 57
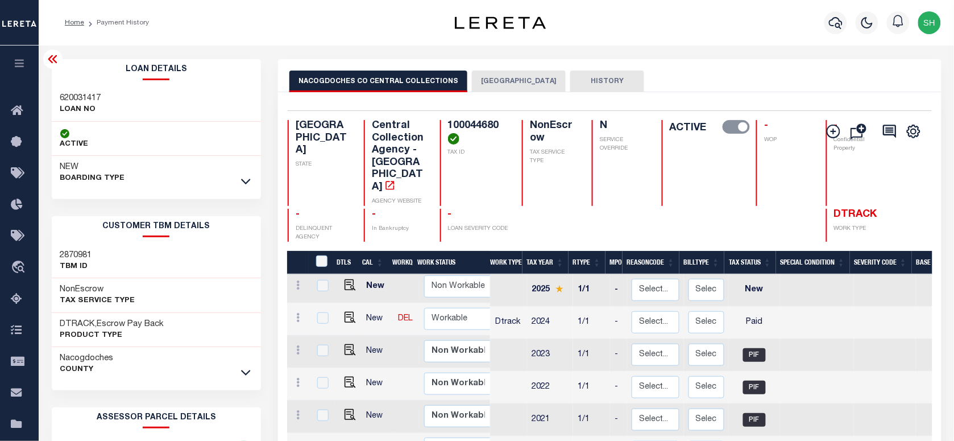
click at [89, 94] on h3 "620031417" at bounding box center [80, 98] width 41 height 11
copy h3 "620031417"
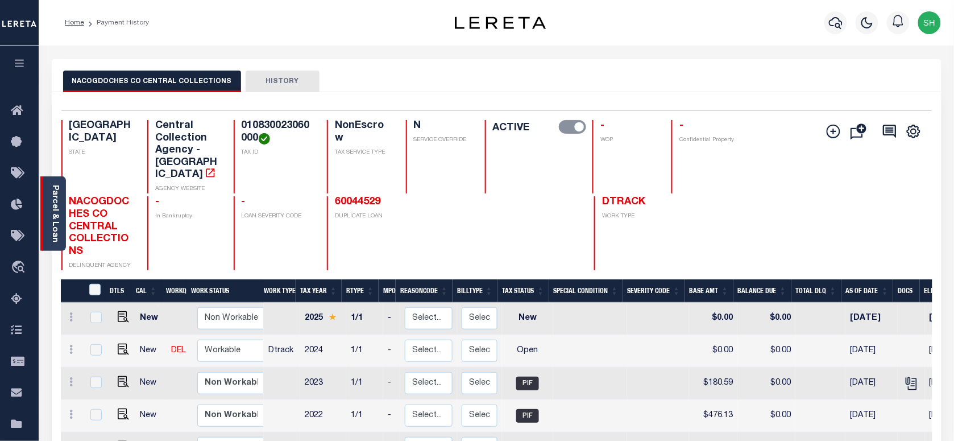
click at [49, 203] on div "Parcel & Loan" at bounding box center [53, 213] width 26 height 74
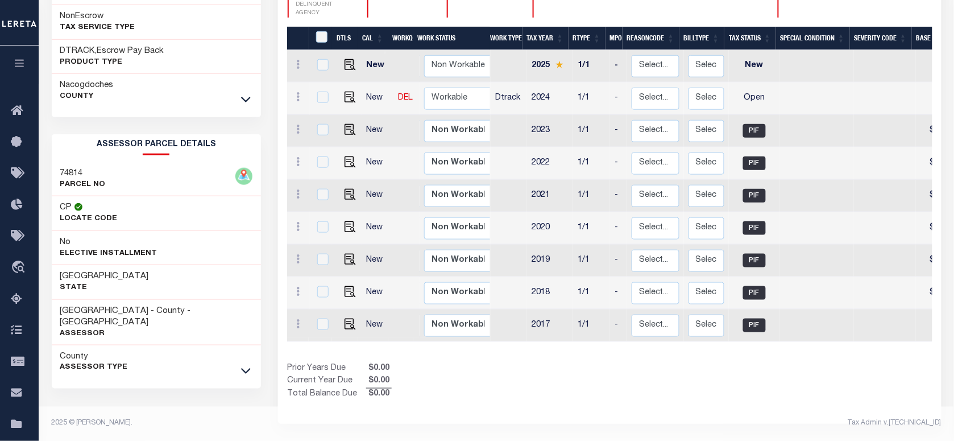
scroll to position [282, 0]
click at [53, 162] on div "74814 PARCEL NO" at bounding box center [157, 179] width 210 height 35
copy h3 "74814"
click at [347, 97] on img "" at bounding box center [349, 97] width 11 height 11
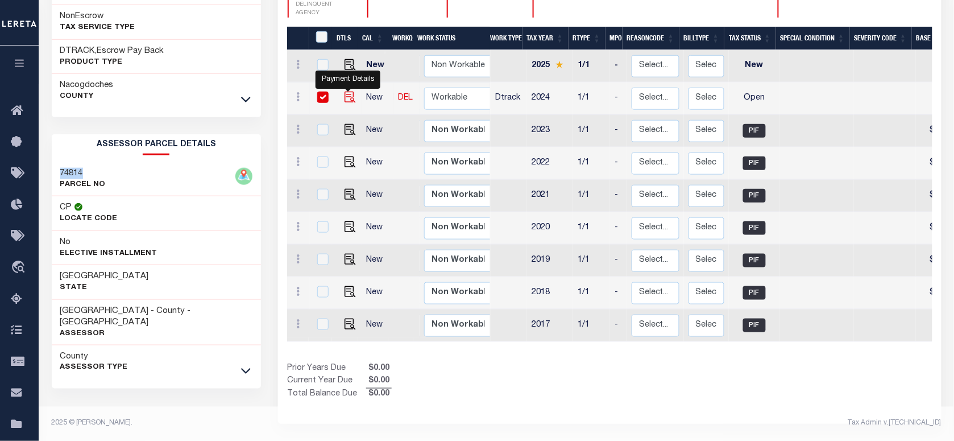
checkbox input "true"
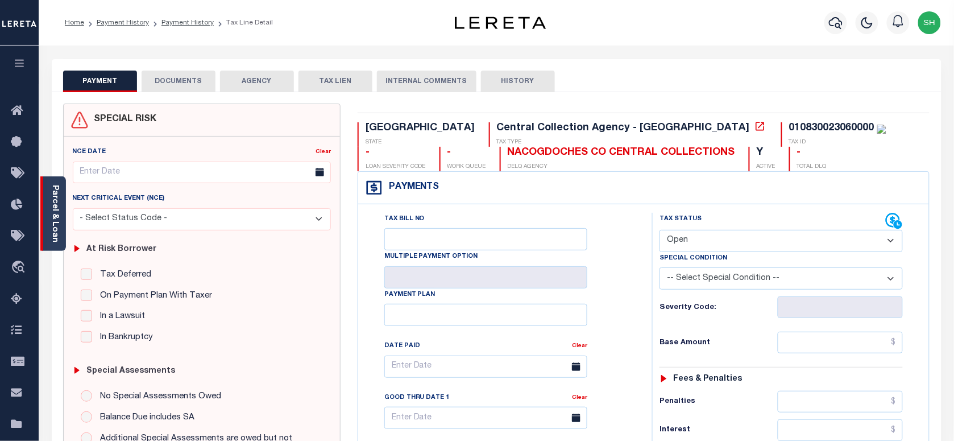
click at [55, 201] on link "Parcel & Loan" at bounding box center [55, 213] width 8 height 57
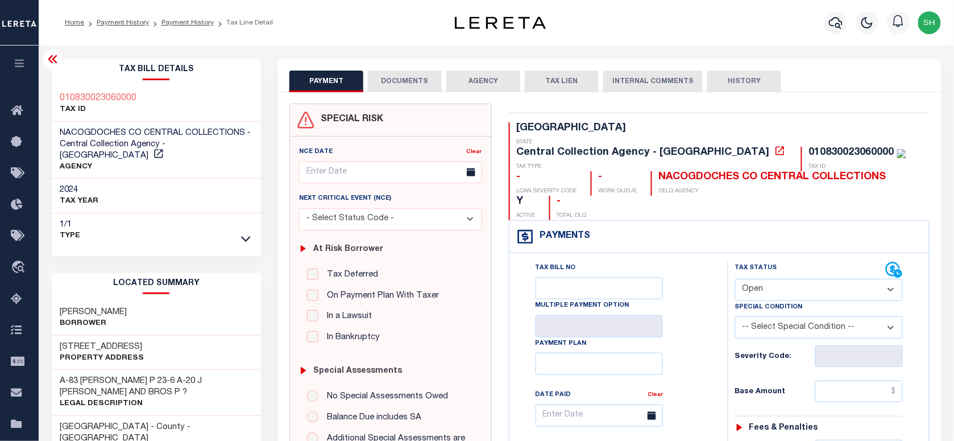
drag, startPoint x: 817, startPoint y: 265, endPoint x: 808, endPoint y: 280, distance: 16.9
click at [817, 279] on select "- Select Status Code - Open Due/Unpaid Paid Incomplete No Tax Due Internal Refu…" at bounding box center [819, 290] width 168 height 22
select select "PYD"
click at [735, 279] on select "- Select Status Code - Open Due/Unpaid Paid Incomplete No Tax Due Internal Refu…" at bounding box center [819, 290] width 168 height 22
type input "[DATE]"
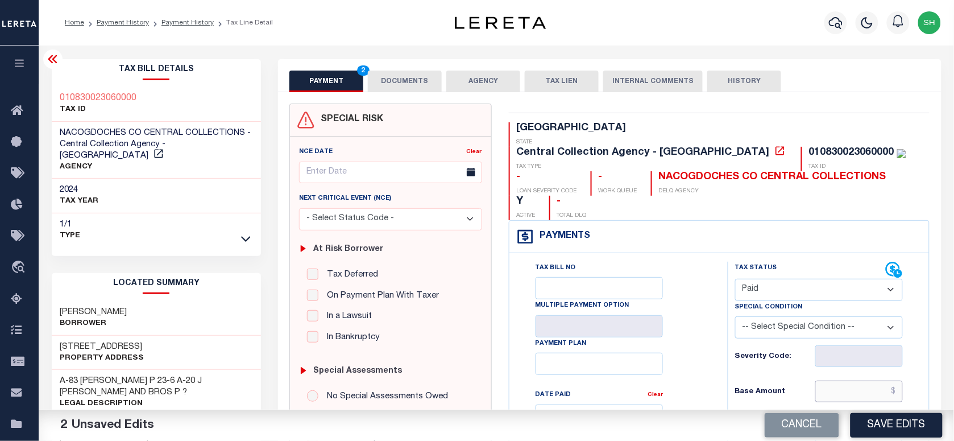
paste input "202.46"
drag, startPoint x: 865, startPoint y: 373, endPoint x: 859, endPoint y: 374, distance: 5.7
click at [865, 380] on input "text" at bounding box center [859, 391] width 88 height 22
type input "$202.46"
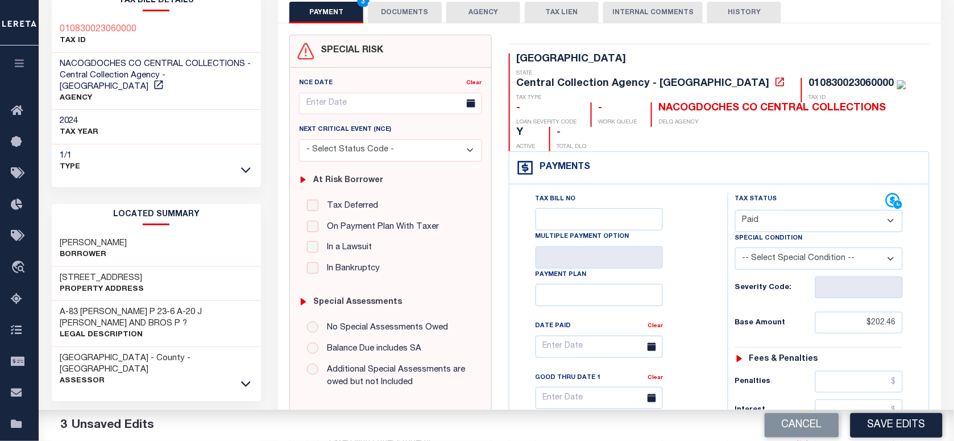
scroll to position [426, 0]
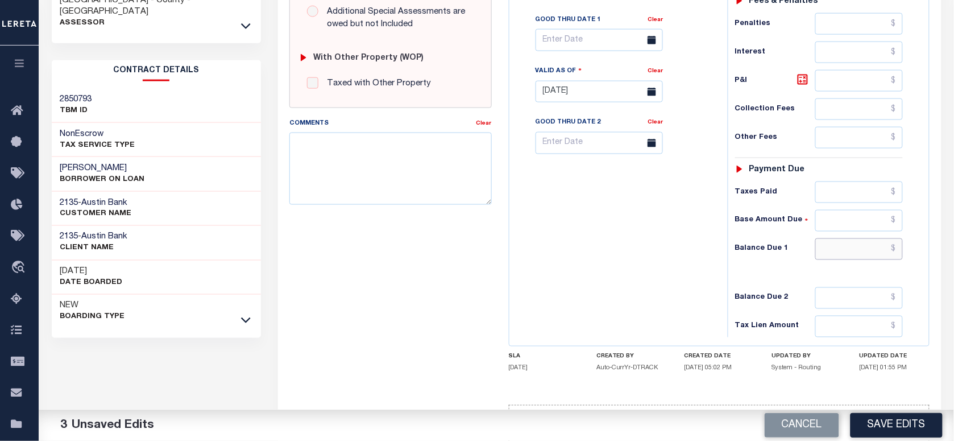
click at [874, 238] on input "text" at bounding box center [859, 249] width 88 height 22
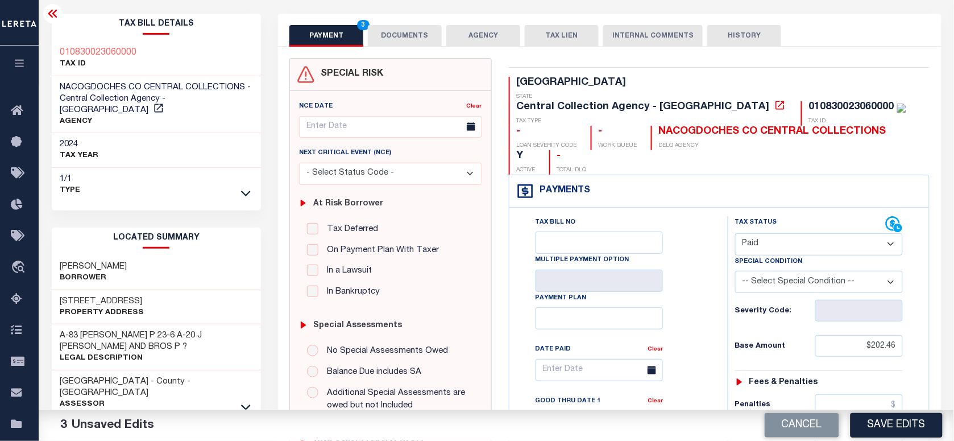
scroll to position [0, 0]
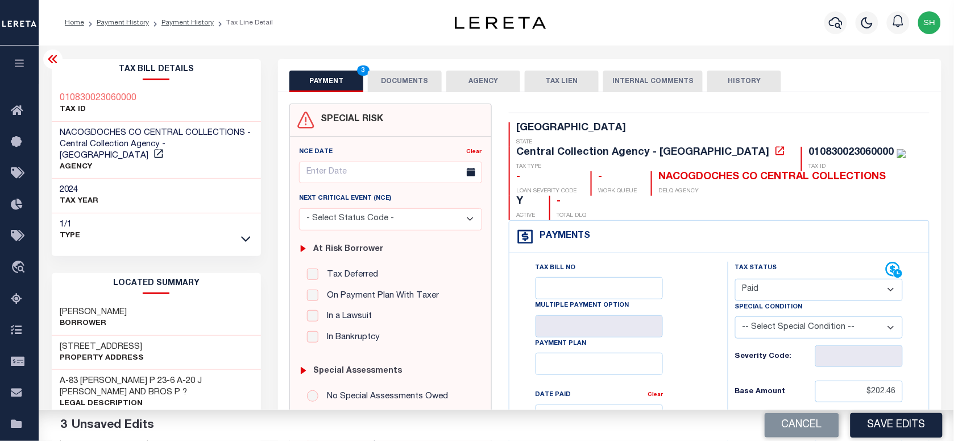
type input "$0.00"
click at [57, 93] on div "010830023060000 TAX ID" at bounding box center [157, 104] width 210 height 35
copy h3 "010830023060000"
drag, startPoint x: 393, startPoint y: 69, endPoint x: 397, endPoint y: 104, distance: 35.5
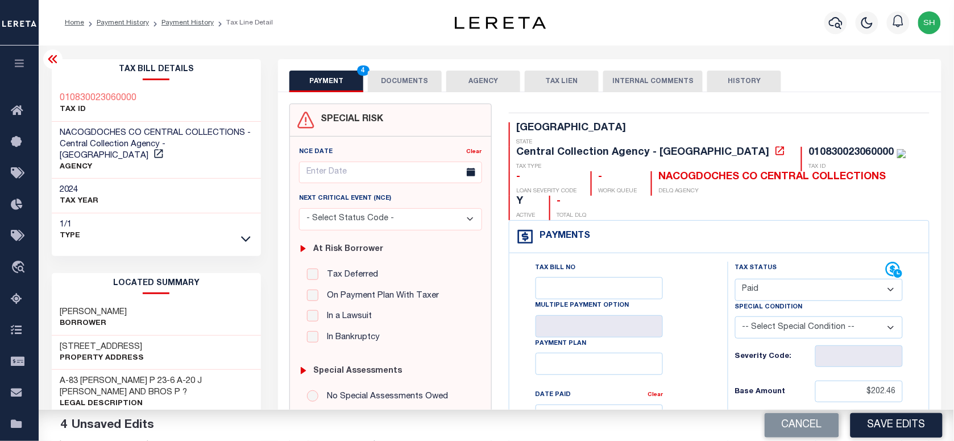
click at [393, 69] on div "PAYMENT 4 DOCUMENTS AGENCY DELINQUENT PAYEE TAX LIEN" at bounding box center [609, 75] width 663 height 33
click at [422, 86] on button "DOCUMENTS" at bounding box center [405, 81] width 74 height 22
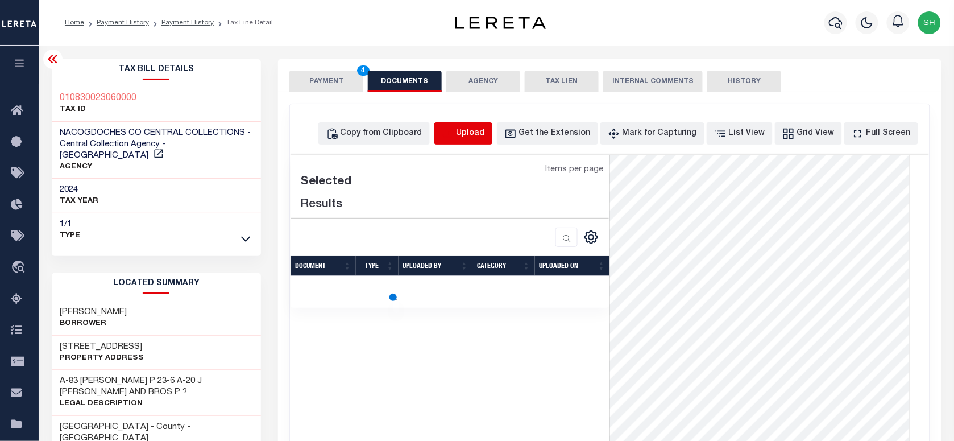
click at [454, 135] on icon "button" at bounding box center [448, 133] width 13 height 13
select select "POP"
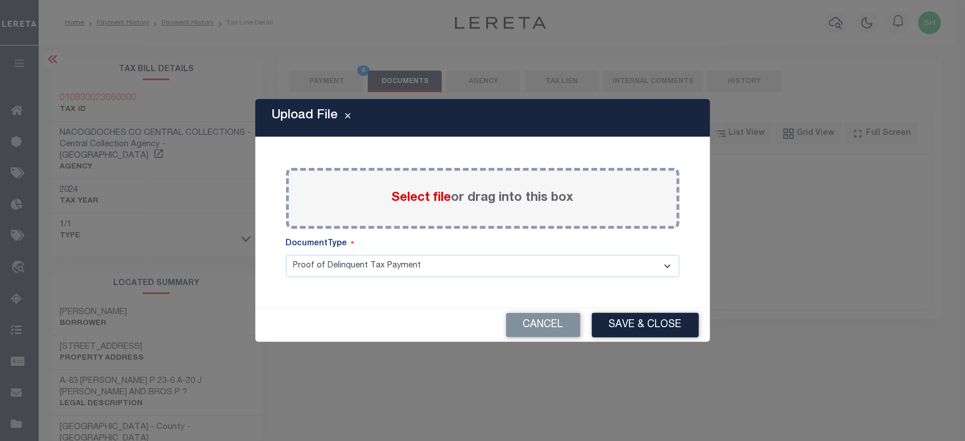
click at [388, 203] on div "Select file or drag into this box" at bounding box center [482, 198] width 393 height 61
click at [433, 197] on span "Select file" at bounding box center [422, 198] width 60 height 13
click at [0, 0] on input "Select file or drag into this box" at bounding box center [0, 0] width 0 height 0
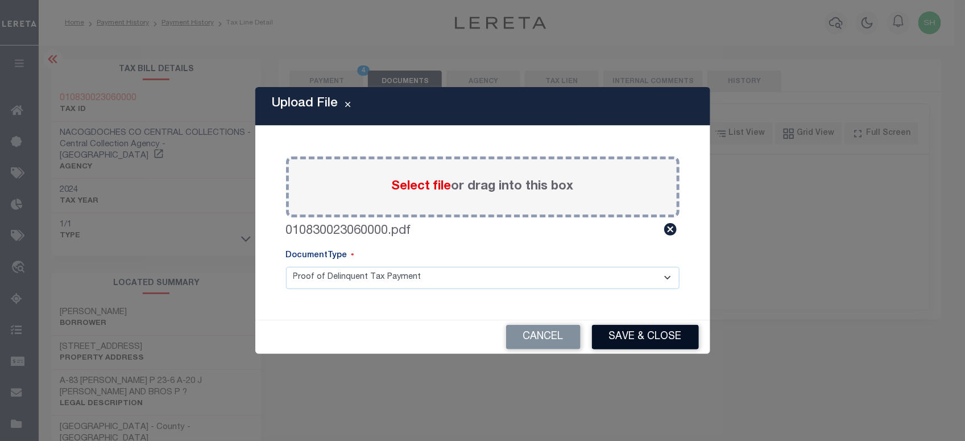
click at [627, 330] on button "Save & Close" at bounding box center [645, 337] width 107 height 24
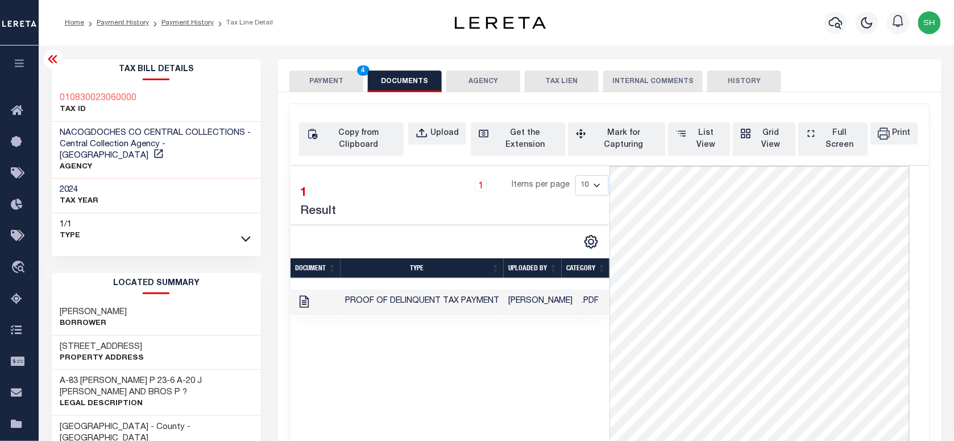
drag, startPoint x: 328, startPoint y: 84, endPoint x: 337, endPoint y: 95, distance: 14.1
click at [328, 84] on button "PAYMENT 4" at bounding box center [326, 81] width 74 height 22
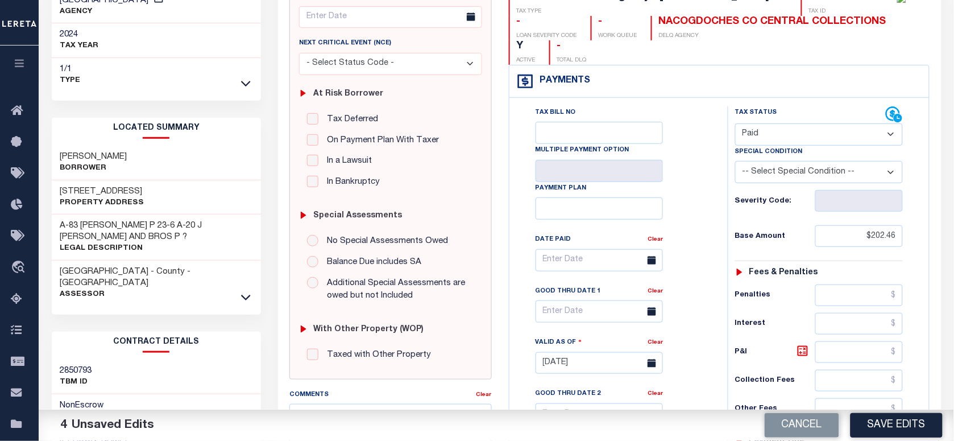
scroll to position [426, 0]
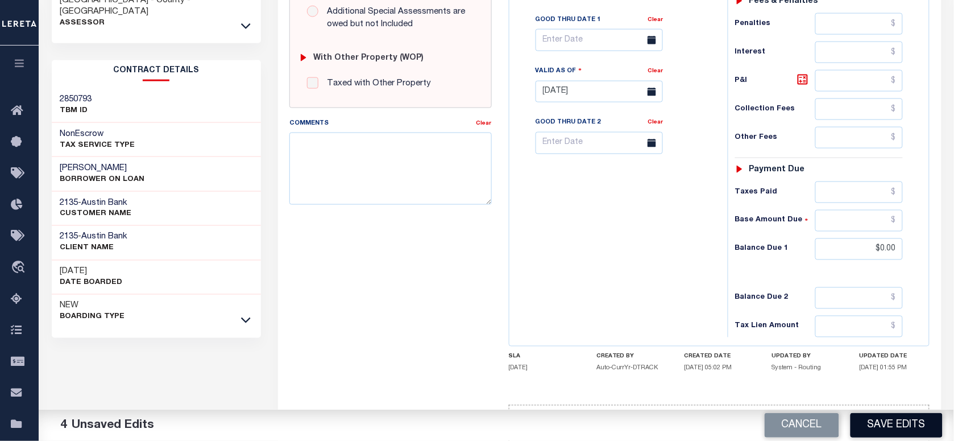
click at [896, 435] on button "Save Edits" at bounding box center [896, 425] width 92 height 24
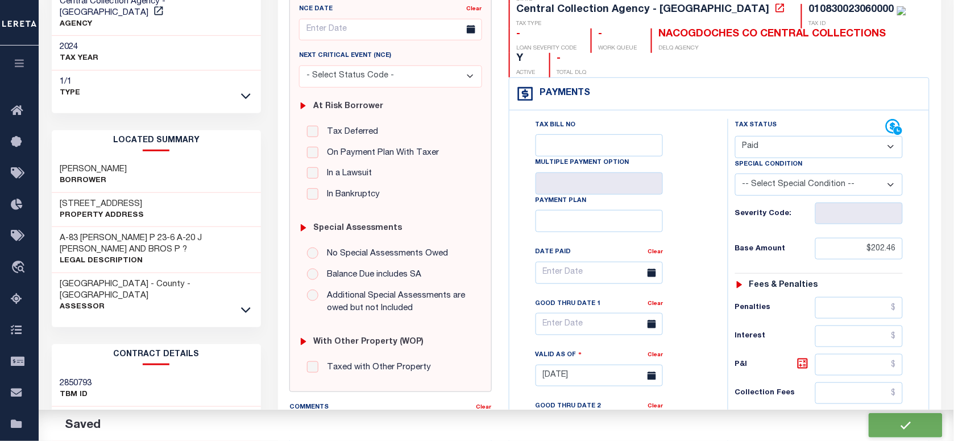
scroll to position [142, 0]
checkbox input "false"
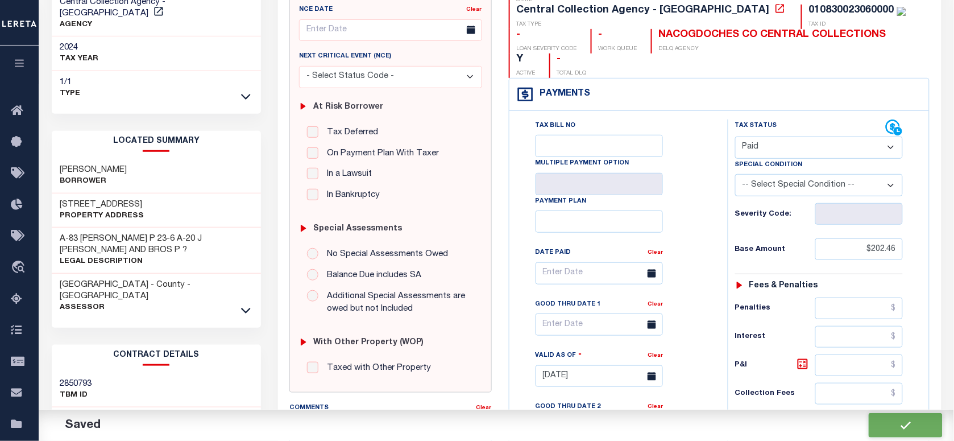
type input "$202.46"
type input "$0"
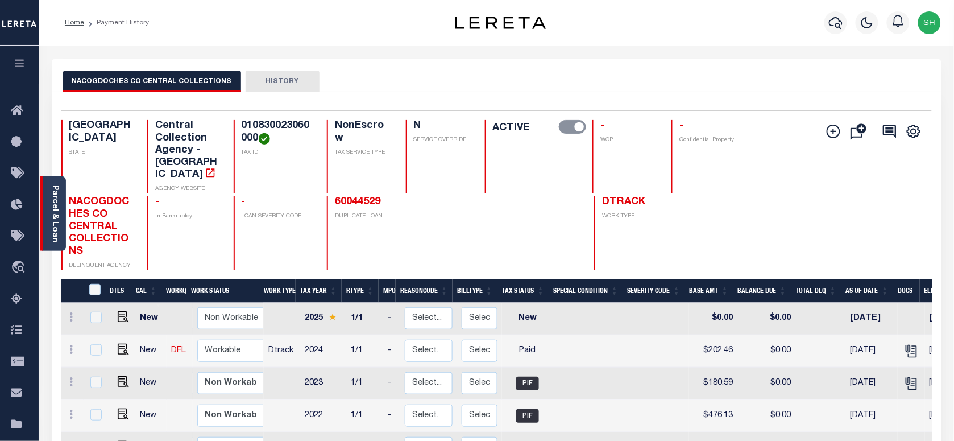
click at [52, 214] on link "Parcel & Loan" at bounding box center [55, 213] width 8 height 57
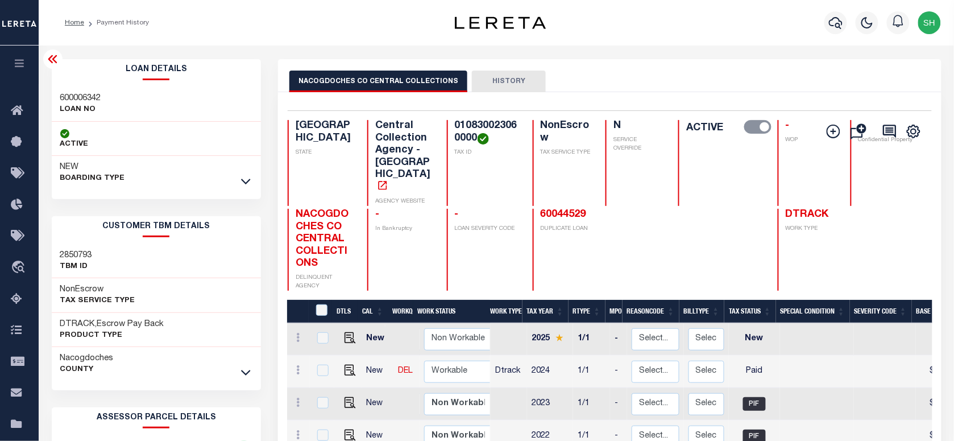
click at [68, 93] on h3 "600006342" at bounding box center [80, 98] width 41 height 11
copy h3 "600006342"
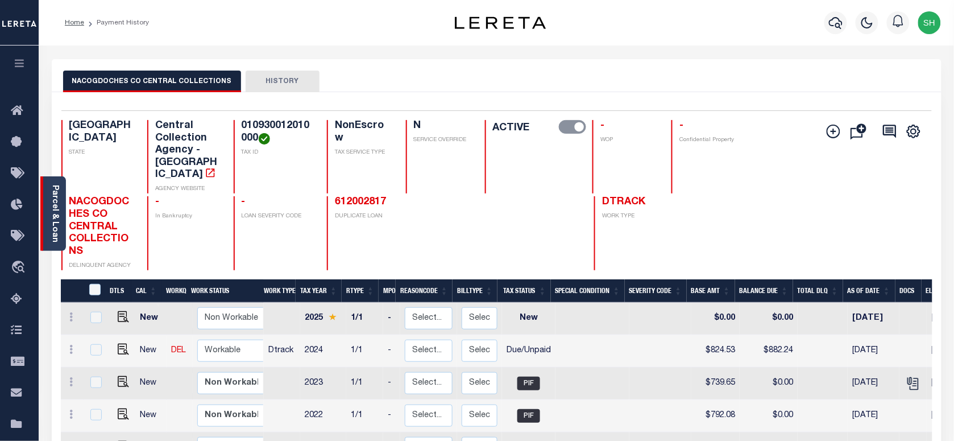
click at [57, 211] on link "Parcel & Loan" at bounding box center [55, 213] width 8 height 57
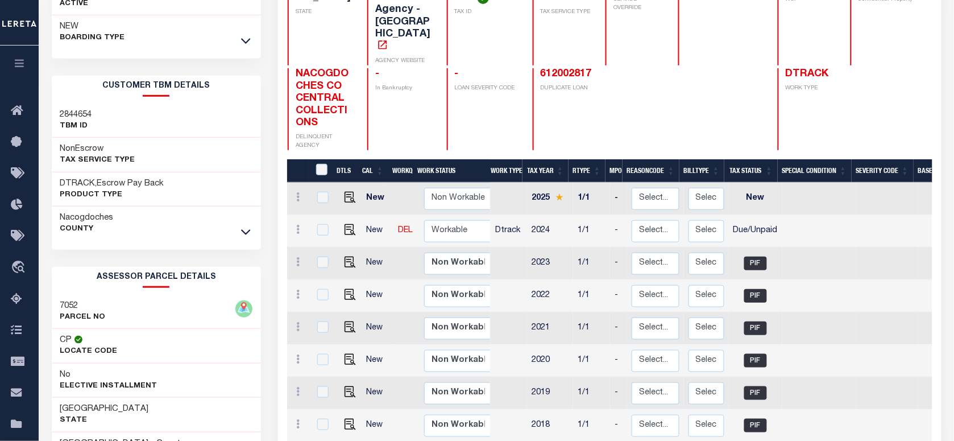
scroll to position [142, 0]
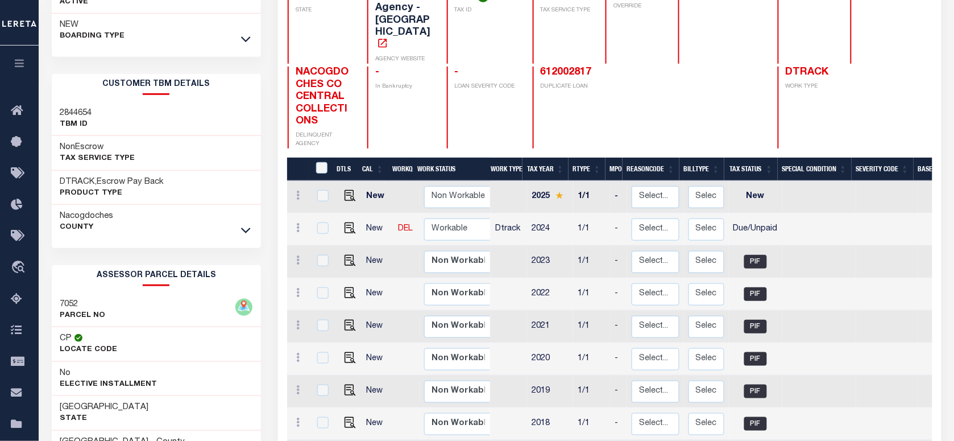
click at [57, 302] on div "7052 PARCEL NO" at bounding box center [157, 310] width 210 height 35
copy h3 "7052"
click at [341, 232] on link at bounding box center [347, 229] width 17 height 8
checkbox input "true"
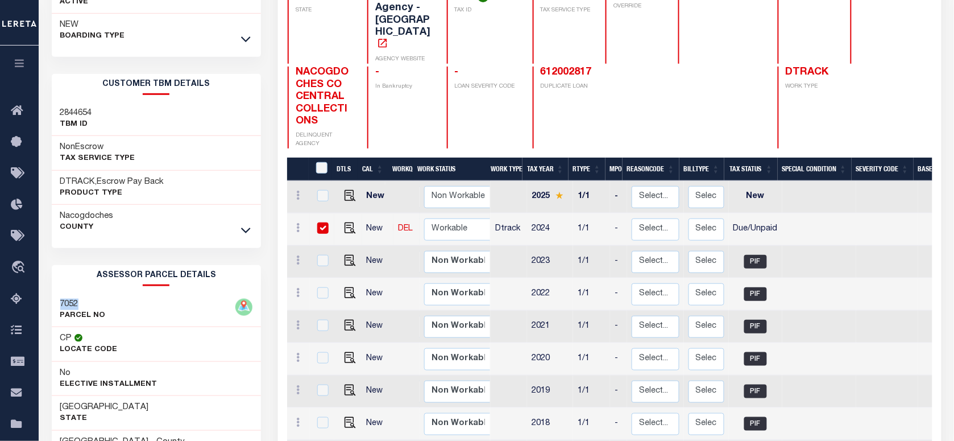
checkbox input "true"
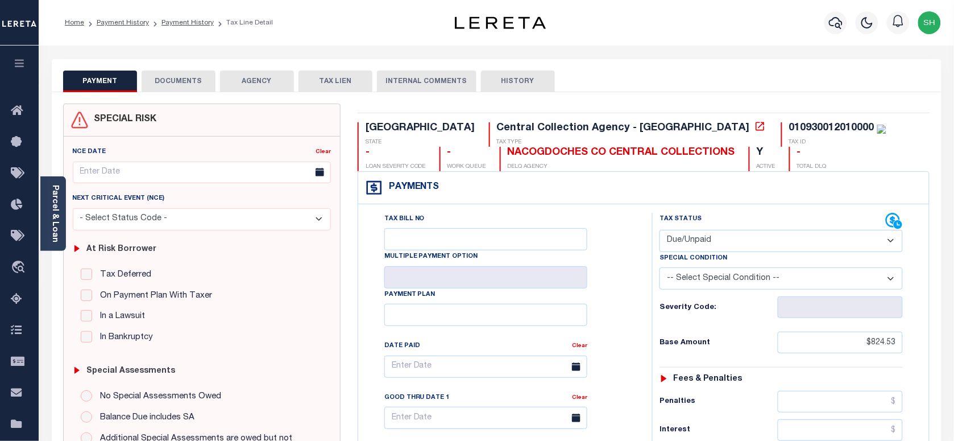
click at [734, 238] on select "- Select Status Code - Open Due/Unpaid Paid Incomplete No Tax Due Internal Refu…" at bounding box center [780, 241] width 243 height 22
select select "PYD"
click at [659, 231] on select "- Select Status Code - Open Due/Unpaid Paid Incomplete No Tax Due Internal Refu…" at bounding box center [780, 241] width 243 height 22
type input "[DATE]"
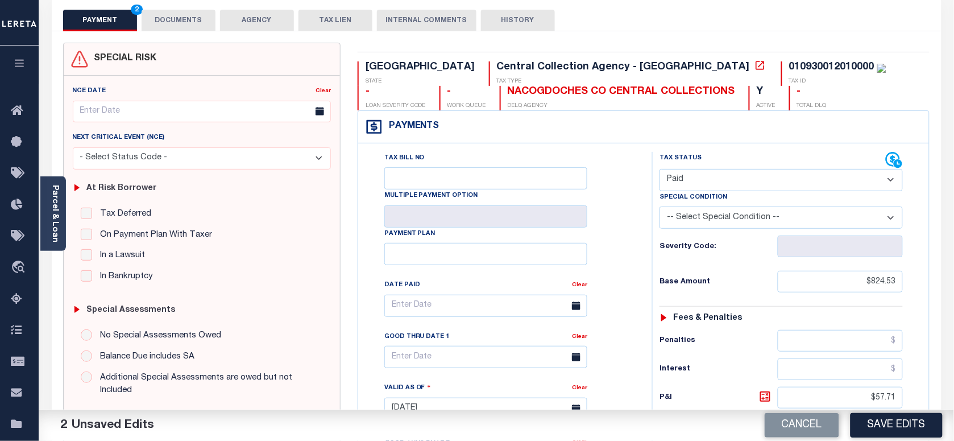
scroll to position [284, 0]
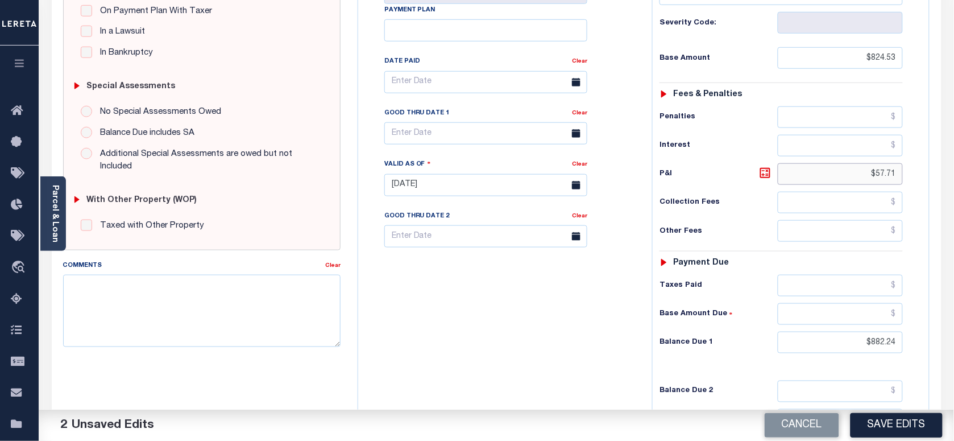
drag, startPoint x: 856, startPoint y: 172, endPoint x: 950, endPoint y: 182, distance: 95.4
click at [950, 182] on div "Parcel & Loan Tax Bill Details 010930012010000 TAX ID" at bounding box center [496, 169] width 915 height 816
drag, startPoint x: 840, startPoint y: 344, endPoint x: 1010, endPoint y: 367, distance: 172.0
click at [953, 367] on html "Home Payment History Payment History Tax Line Detail Profile Sign out" at bounding box center [477, 147] width 954 height 862
type input "$0.00"
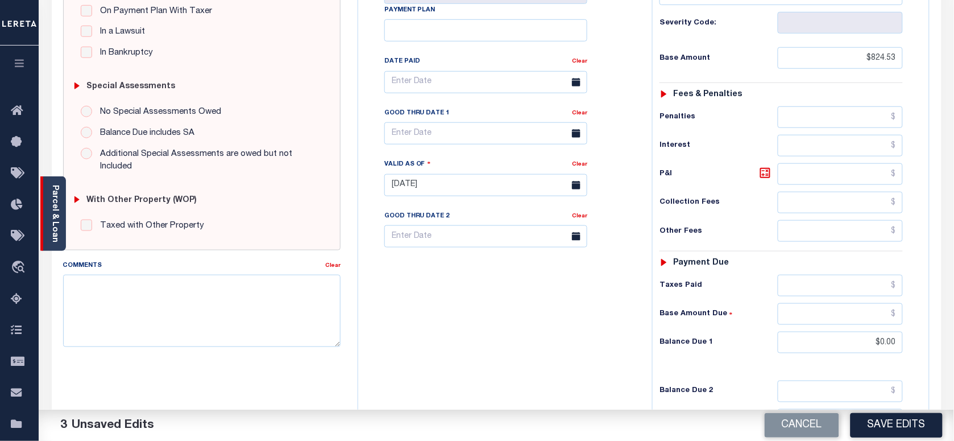
click at [51, 197] on link "Parcel & Loan" at bounding box center [55, 213] width 8 height 57
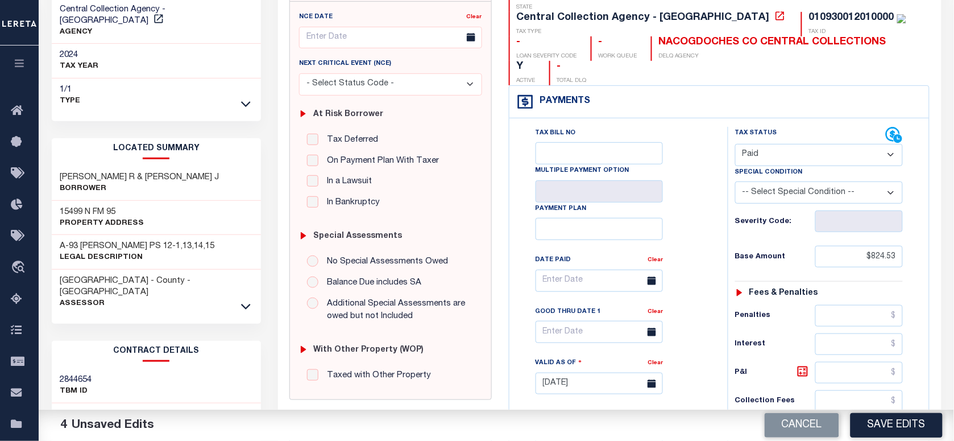
scroll to position [0, 0]
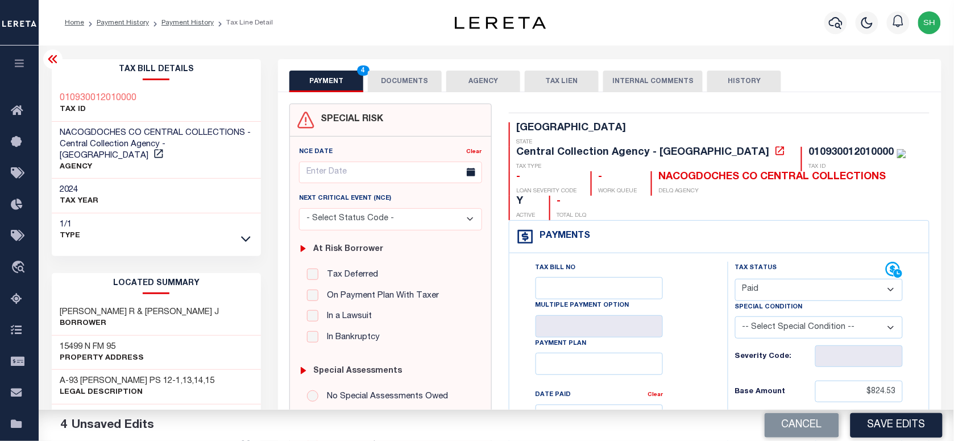
click at [52, 89] on div "010930012010000 TAX ID" at bounding box center [157, 104] width 210 height 35
copy h3 "010930012010000"
click at [415, 69] on div "PAYMENT 4 DOCUMENTS AGENCY DELINQUENT PAYEE TAX LIEN" at bounding box center [609, 75] width 663 height 33
click at [395, 84] on button "DOCUMENTS" at bounding box center [405, 81] width 74 height 22
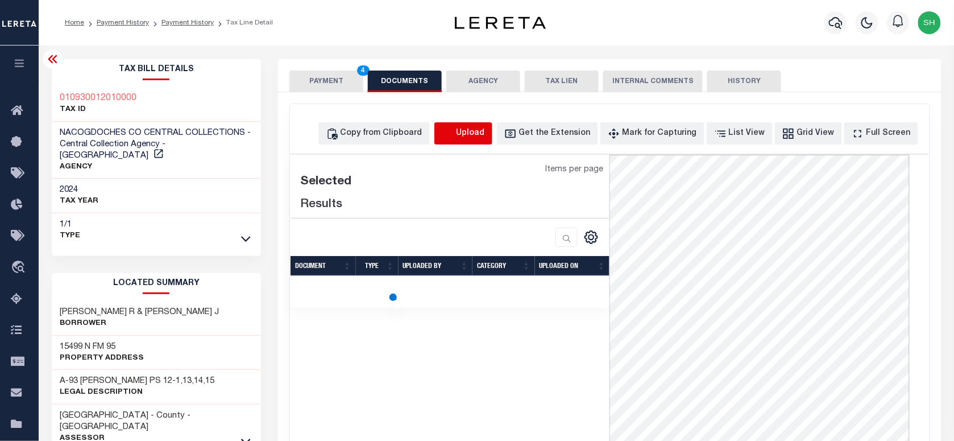
click at [452, 135] on icon "button" at bounding box center [447, 132] width 10 height 9
select select "POP"
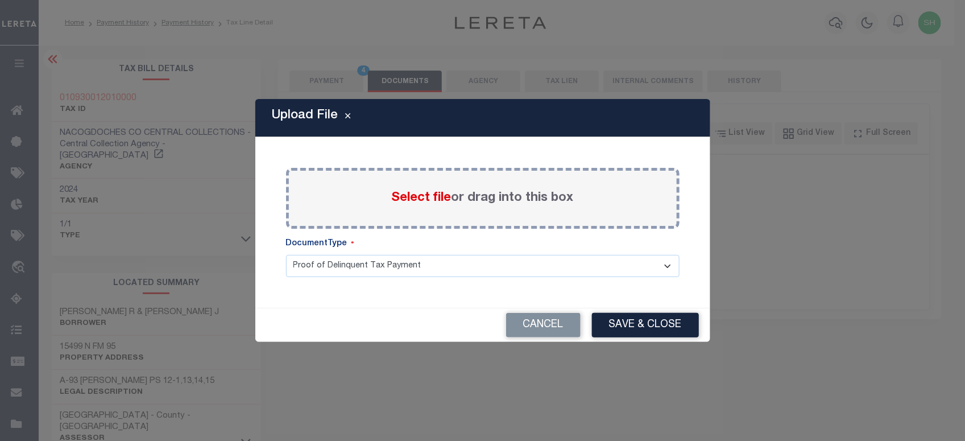
click at [394, 194] on span "Select file" at bounding box center [422, 198] width 60 height 13
click at [0, 0] on input "Select file or drag into this box" at bounding box center [0, 0] width 0 height 0
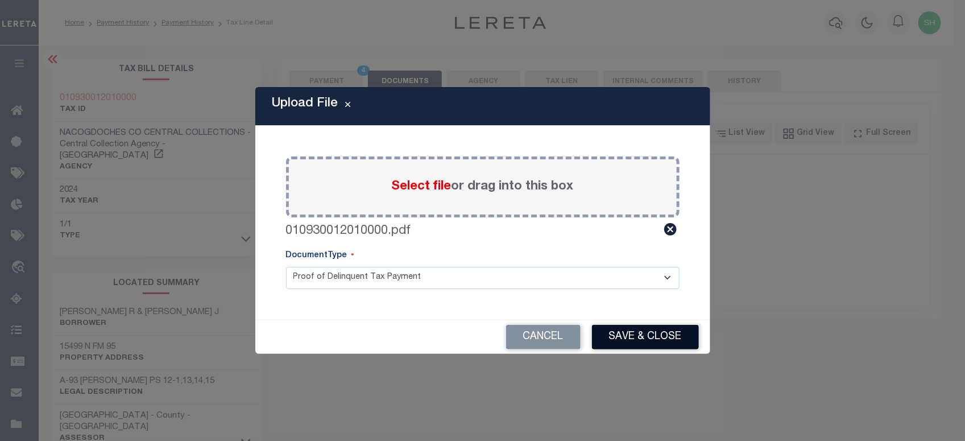
click at [655, 337] on button "Save & Close" at bounding box center [645, 337] width 107 height 24
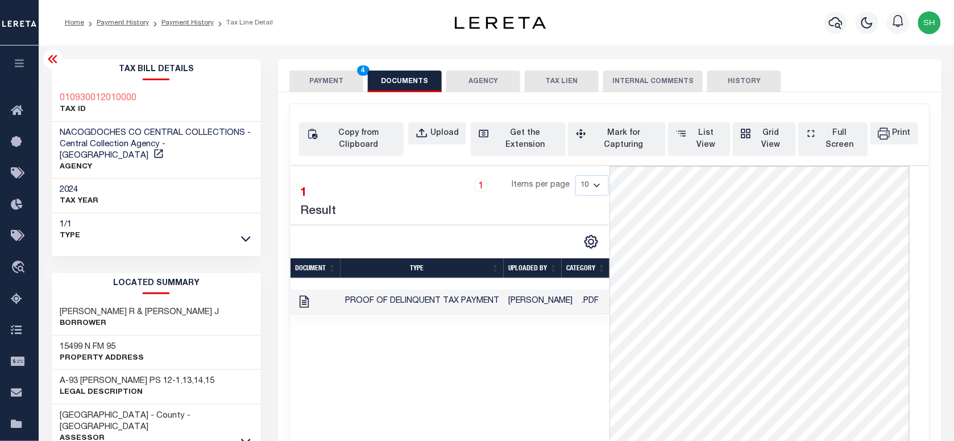
click at [333, 78] on button "PAYMENT 4" at bounding box center [326, 81] width 74 height 22
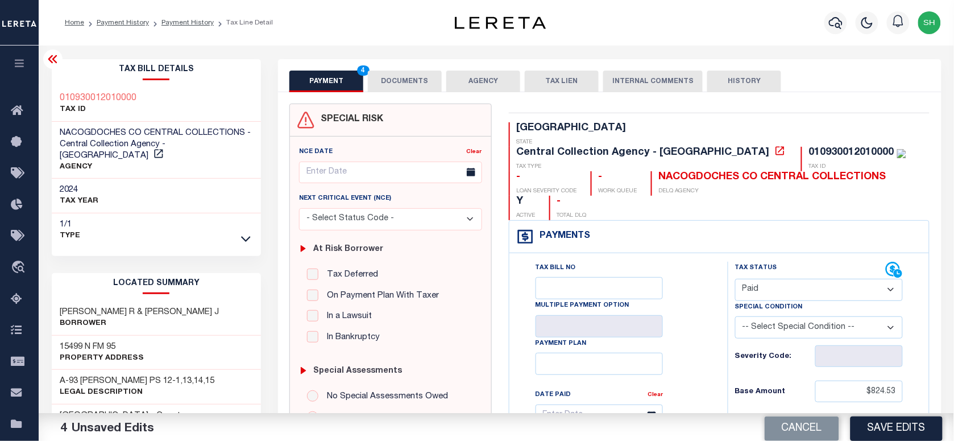
scroll to position [355, 0]
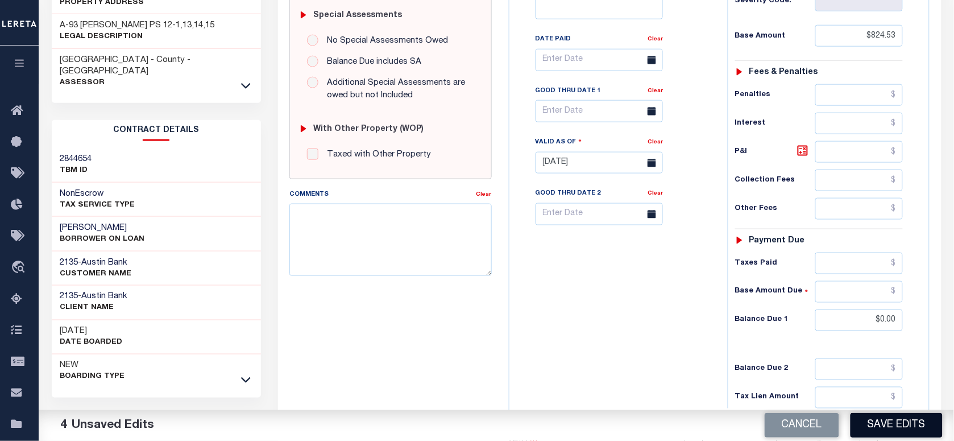
click at [900, 425] on button "Save Edits" at bounding box center [896, 425] width 92 height 24
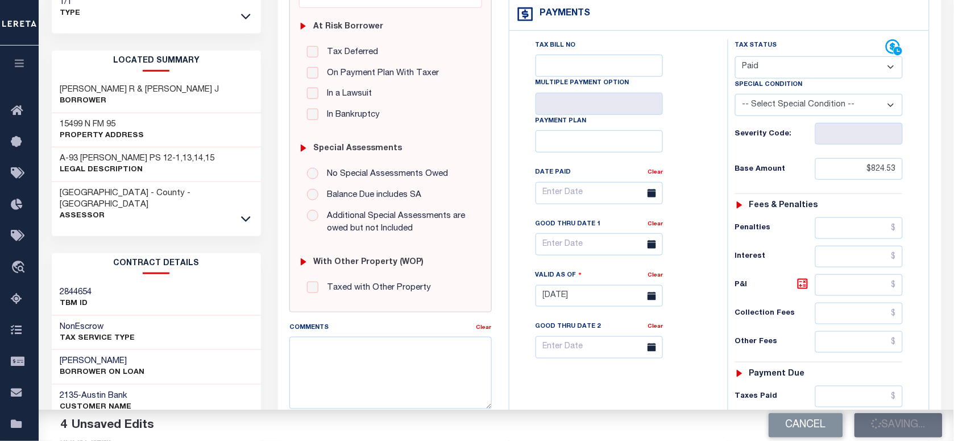
scroll to position [71, 0]
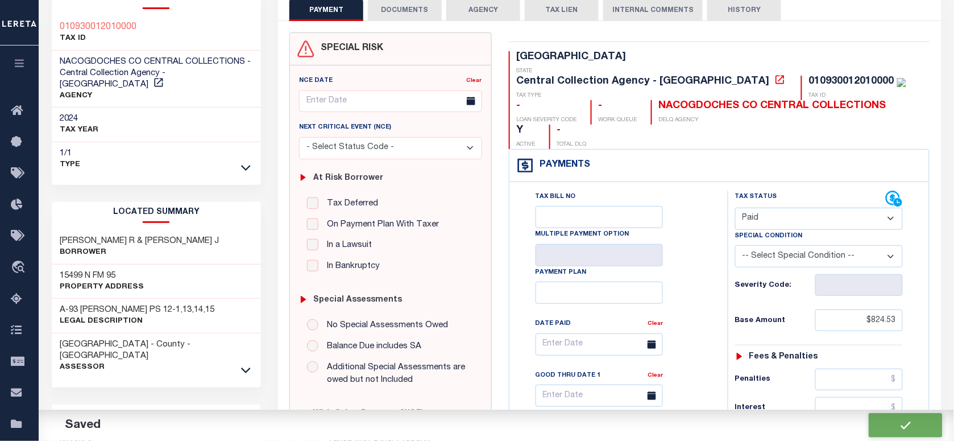
checkbox input "false"
type input "$824.53"
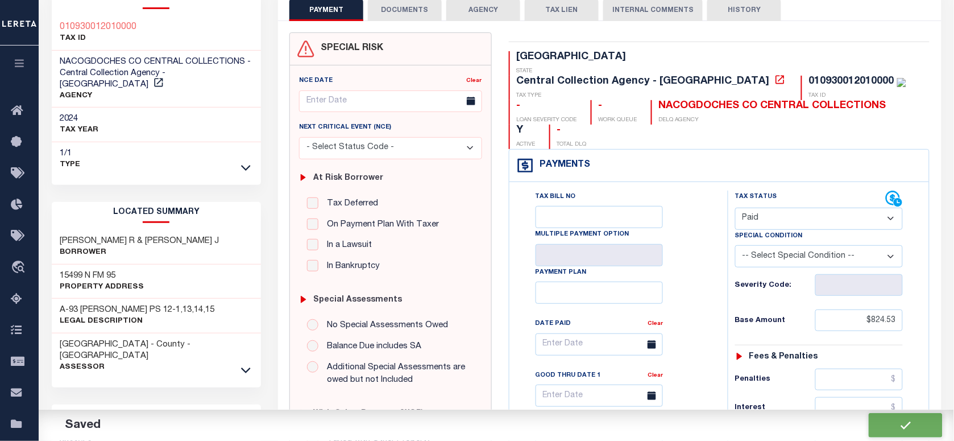
type input "$0"
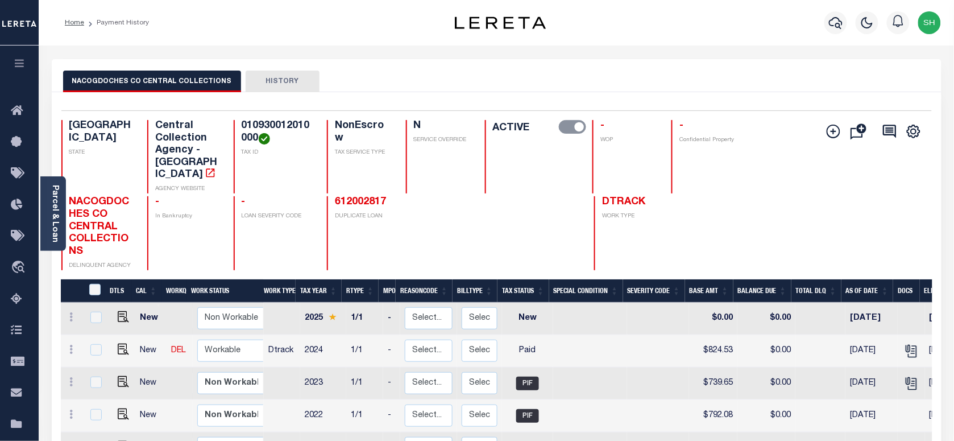
click at [61, 211] on body "Home Payment History Profile Sign out" at bounding box center [477, 356] width 954 height 712
click at [48, 218] on div "Parcel & Loan" at bounding box center [53, 213] width 26 height 74
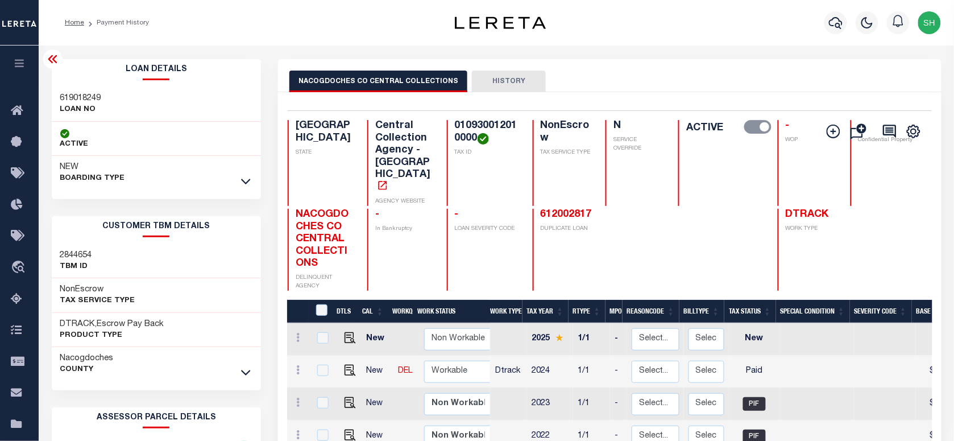
click at [75, 95] on h3 "619018249" at bounding box center [80, 98] width 41 height 11
copy h3 "619018249"
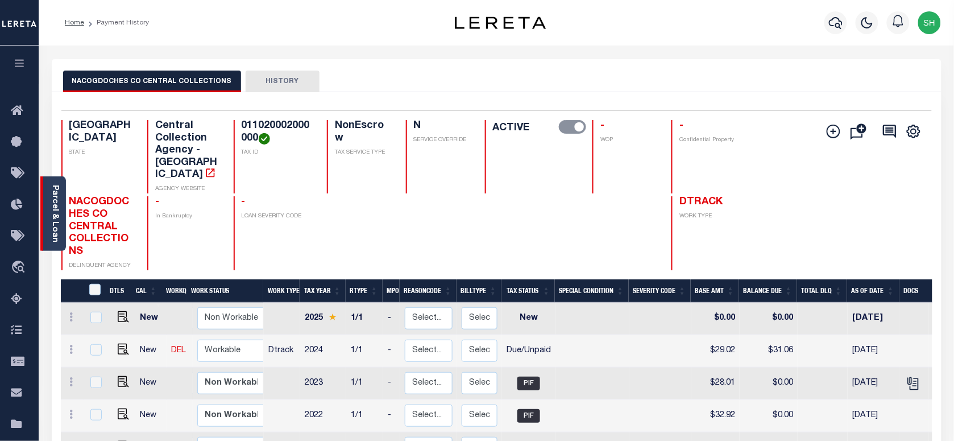
click at [63, 219] on div "Parcel & Loan" at bounding box center [53, 213] width 26 height 74
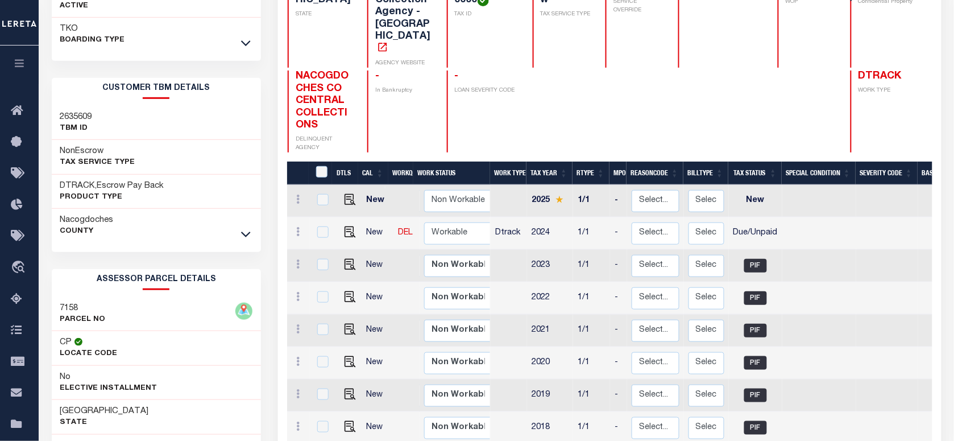
scroll to position [142, 0]
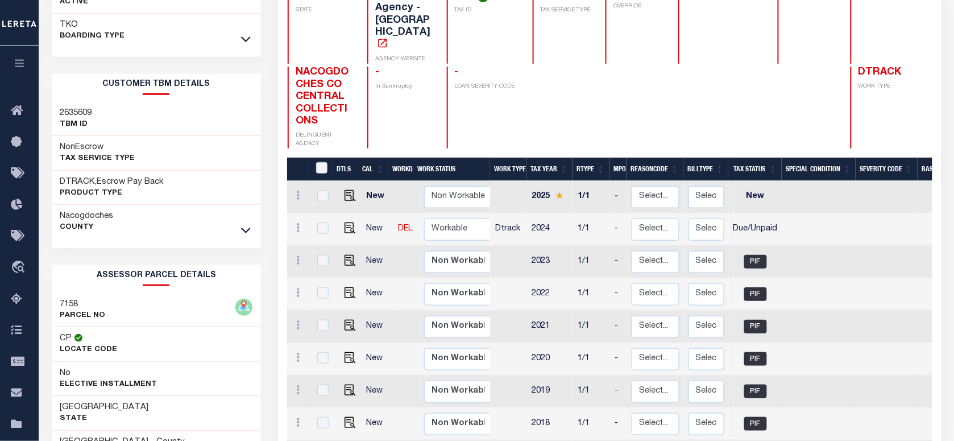
click at [58, 300] on div "7158 PARCEL NO" at bounding box center [157, 310] width 210 height 35
copy h3 "7158"
click at [348, 234] on img "" at bounding box center [349, 227] width 11 height 11
checkbox input "true"
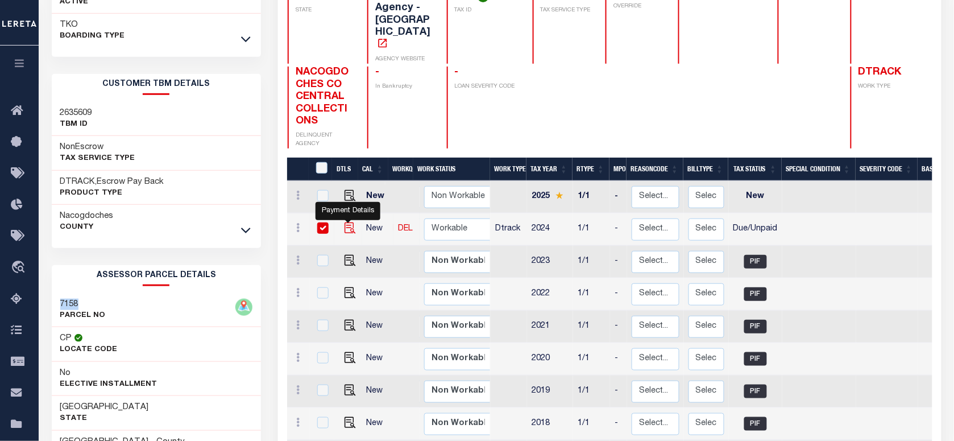
checkbox input "true"
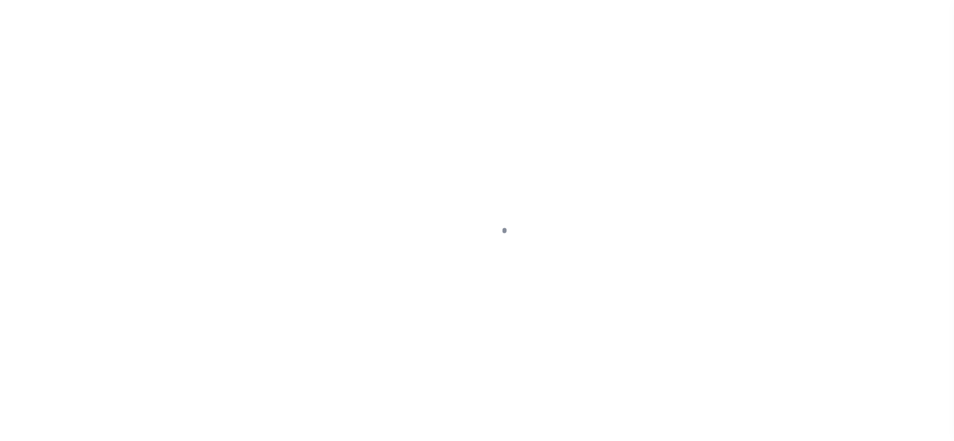
checkbox input "false"
type input "[DATE]"
select select "DUE"
type input "$29.02"
type input "$2.04"
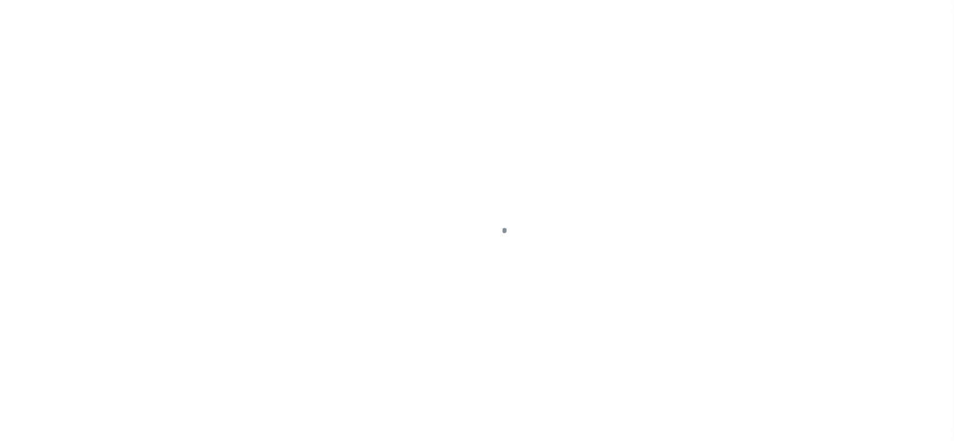
type input "$31.06"
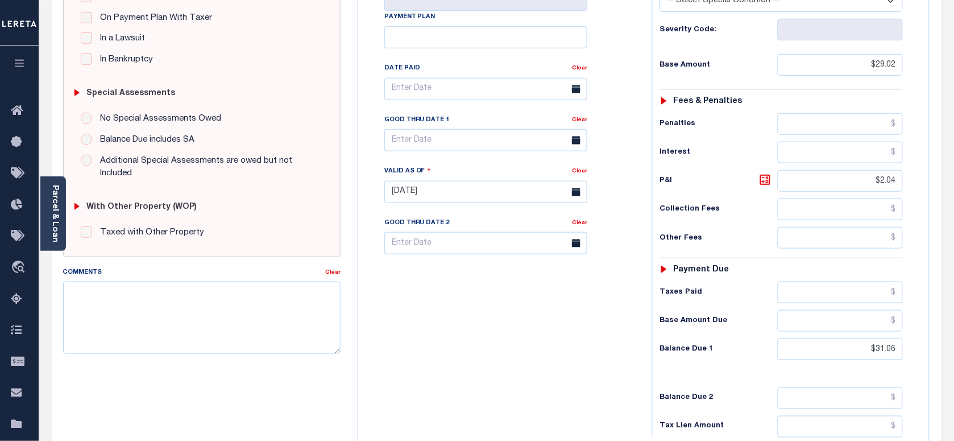
scroll to position [284, 0]
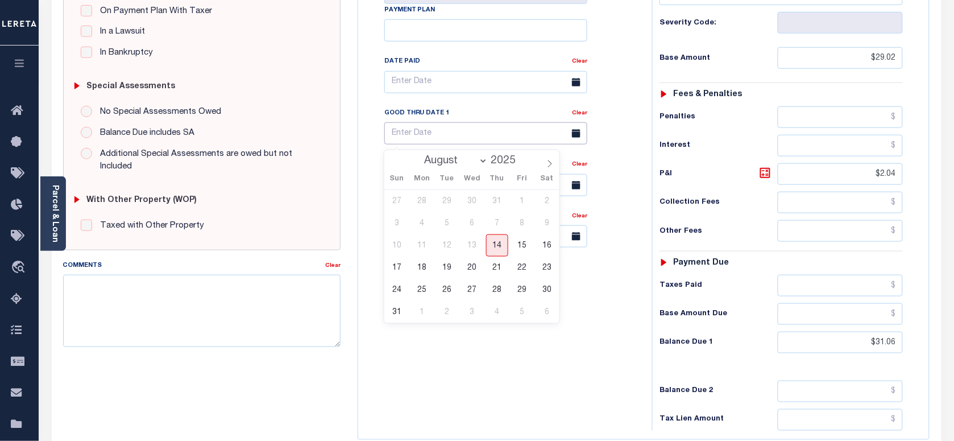
click at [438, 134] on input "text" at bounding box center [485, 133] width 203 height 22
click at [394, 308] on span "31" at bounding box center [397, 312] width 22 height 22
type input "08/31/2025"
type input "[DATE]"
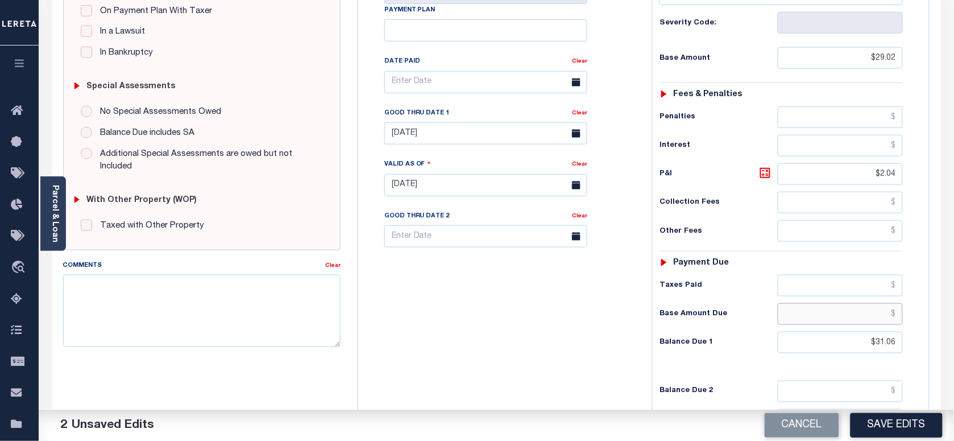
click at [852, 320] on input "text" at bounding box center [841, 314] width 126 height 22
paste input "27.12"
type input "$27.12"
click at [893, 288] on input "text" at bounding box center [841, 286] width 126 height 22
paste input "27.12"
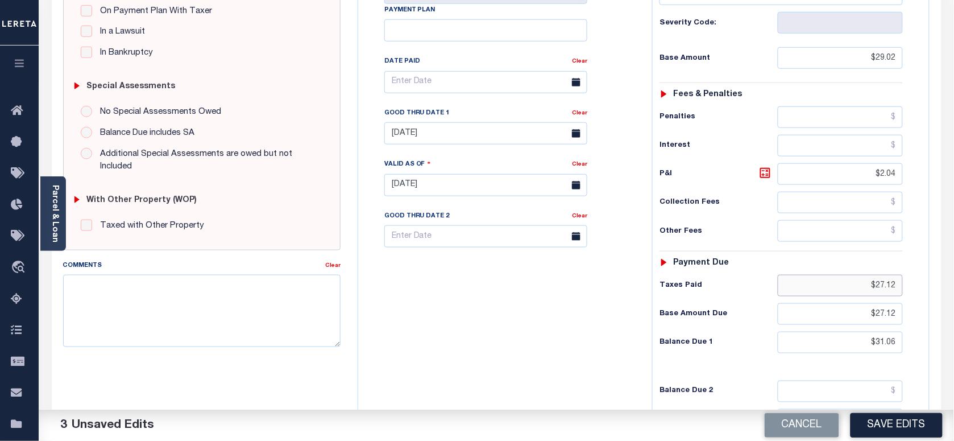
type input "$27.12"
drag, startPoint x: 852, startPoint y: 315, endPoint x: 995, endPoint y: 329, distance: 143.8
click at [953, 329] on html "Home Payment History Tax Line Detail" at bounding box center [477, 147] width 954 height 862
paste input "1.90"
type input "$1.90"
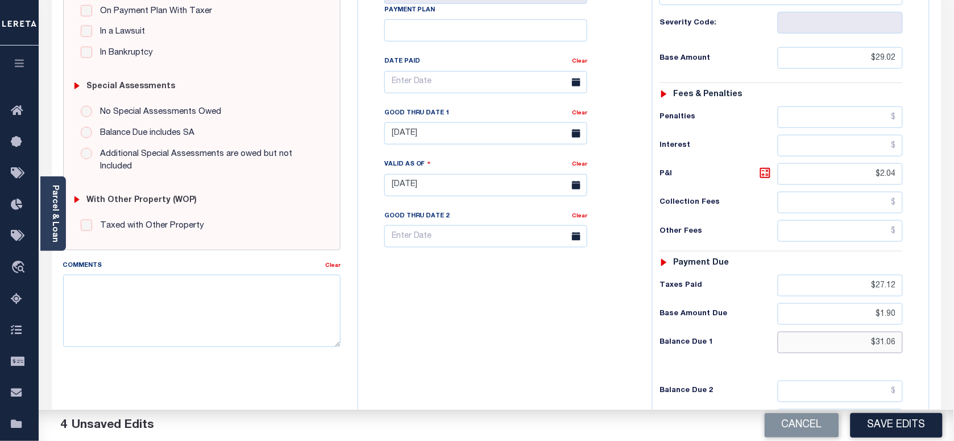
paste input "2.60"
drag, startPoint x: 979, startPoint y: 357, endPoint x: 1022, endPoint y: 357, distance: 43.2
click at [953, 357] on html "Home Payment History Tax Line Detail" at bounding box center [477, 147] width 954 height 862
type input "$2.60"
paste input "0.7"
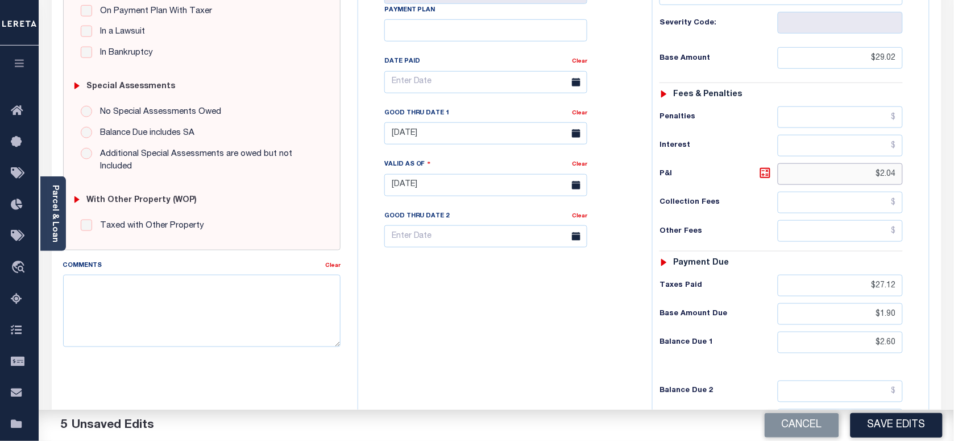
drag, startPoint x: 868, startPoint y: 178, endPoint x: 904, endPoint y: 201, distance: 42.9
click at [936, 183] on div "TX STATE Central Collection Agency - TX TAX TYPE 011020002000000 TAX ID - LOAN …" at bounding box center [643, 185] width 589 height 732
type input "$0.70"
drag, startPoint x: 430, startPoint y: 347, endPoint x: 479, endPoint y: 222, distance: 134.3
click at [430, 343] on div "Tax Bill No Multiple Payment Option Payment Plan Clear" at bounding box center [502, 179] width 283 height 502
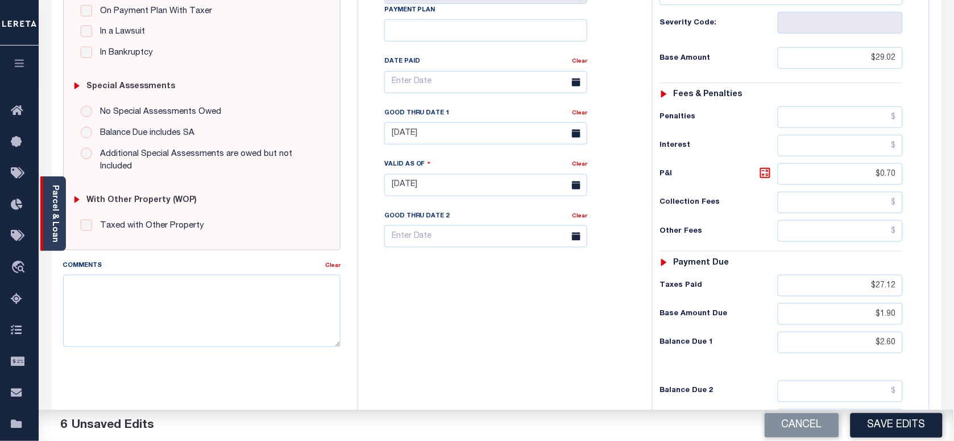
click at [59, 207] on link "Parcel & Loan" at bounding box center [55, 213] width 8 height 57
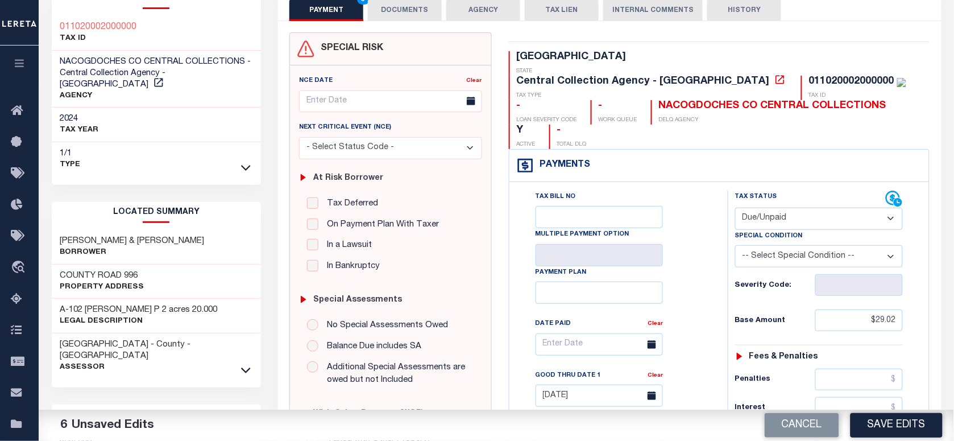
scroll to position [0, 0]
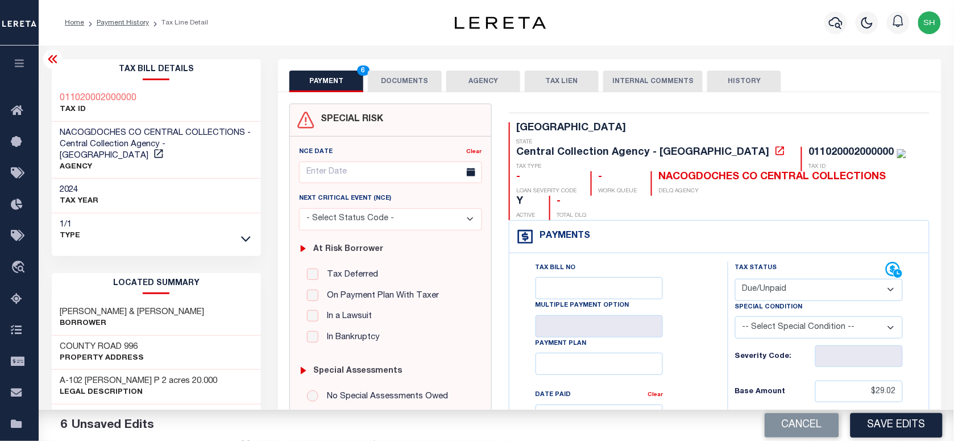
click at [52, 88] on div "011020002000000 TAX ID" at bounding box center [157, 104] width 210 height 35
copy h3 "011020002000000"
click at [404, 73] on button "DOCUMENTS" at bounding box center [405, 81] width 74 height 22
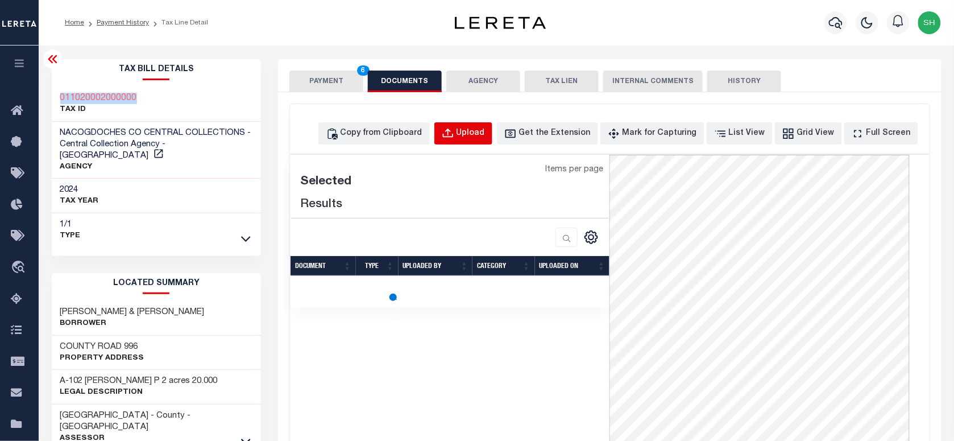
click at [479, 131] on div "Upload" at bounding box center [470, 133] width 28 height 13
select select "POP"
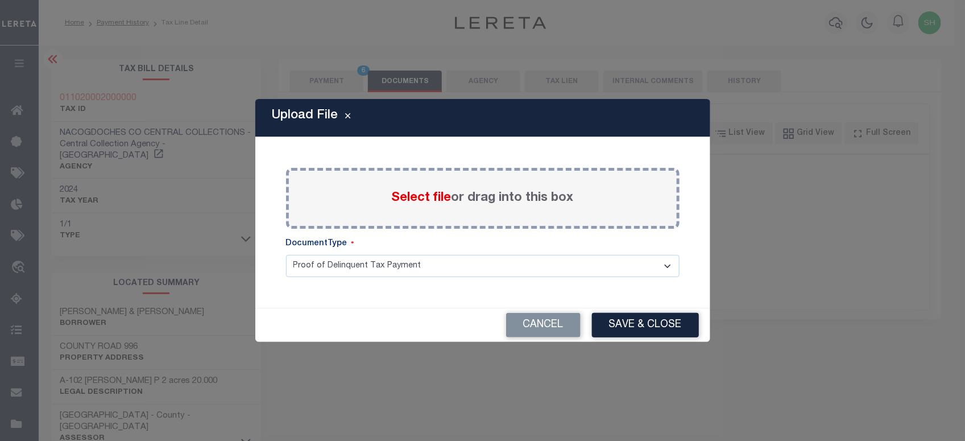
click at [410, 197] on span "Select file" at bounding box center [422, 198] width 60 height 13
click at [0, 0] on input "Select file or drag into this box" at bounding box center [0, 0] width 0 height 0
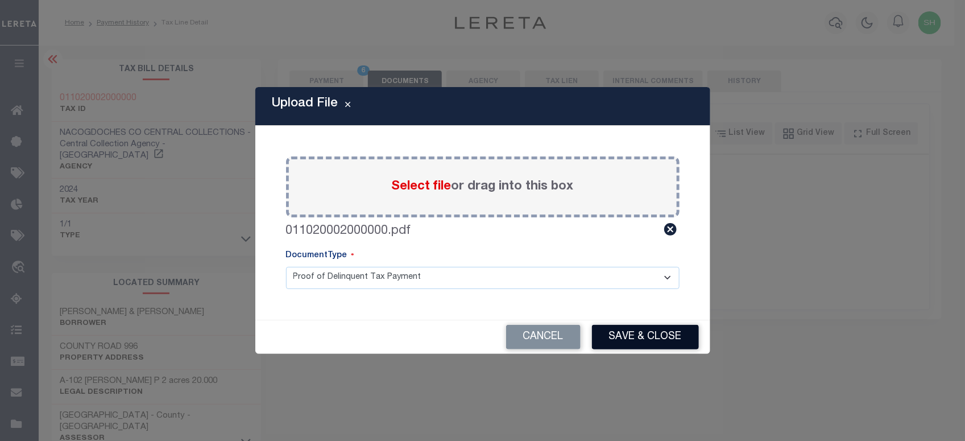
click at [647, 334] on button "Save & Close" at bounding box center [645, 337] width 107 height 24
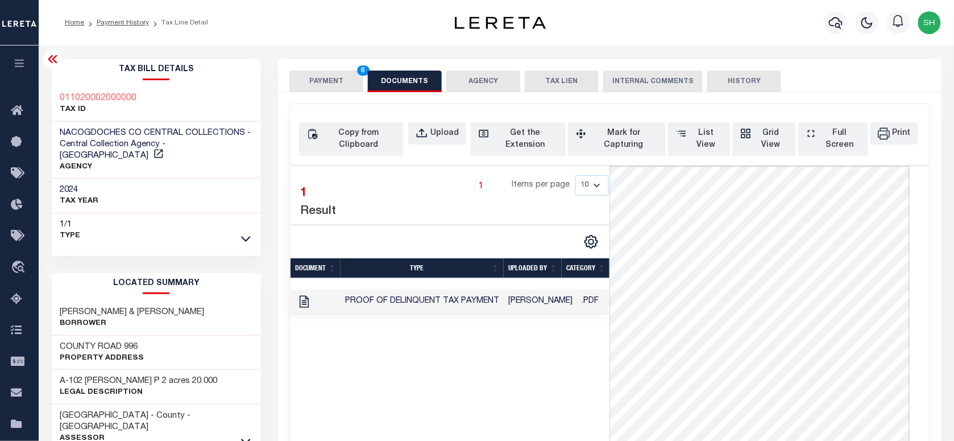
drag, startPoint x: 314, startPoint y: 70, endPoint x: 314, endPoint y: 89, distance: 18.8
click at [314, 76] on button "PAYMENT 6" at bounding box center [326, 81] width 74 height 22
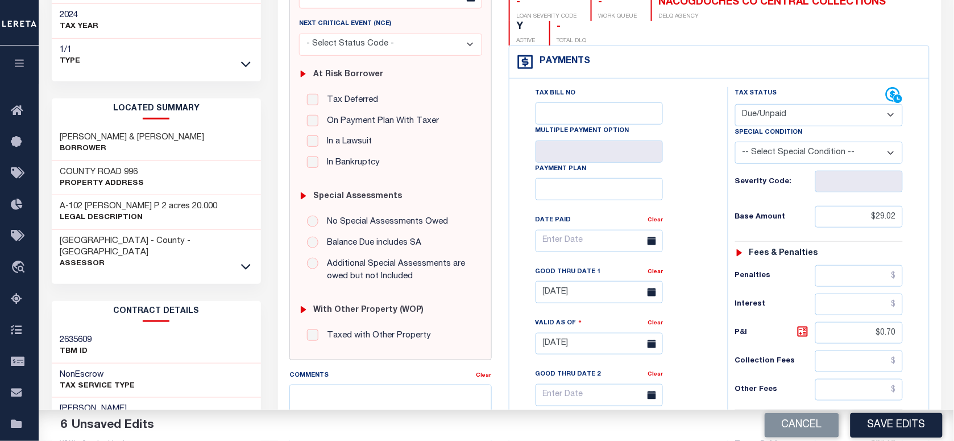
scroll to position [355, 0]
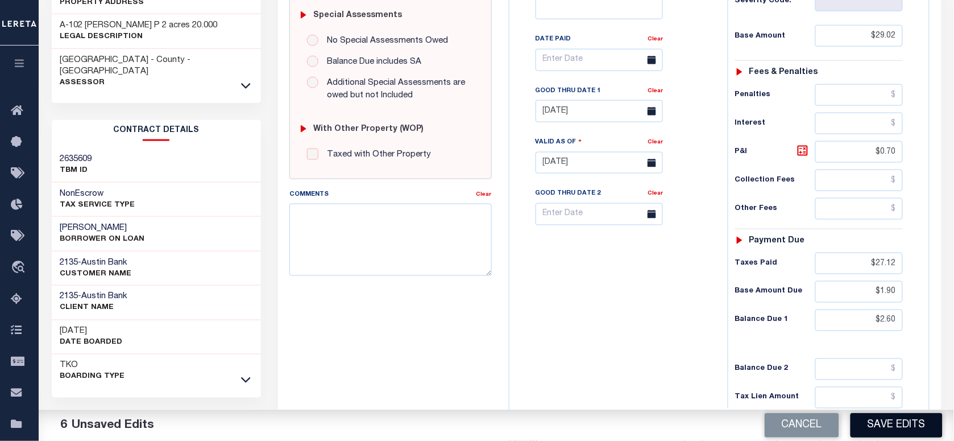
click at [887, 425] on button "Save Edits" at bounding box center [896, 425] width 92 height 24
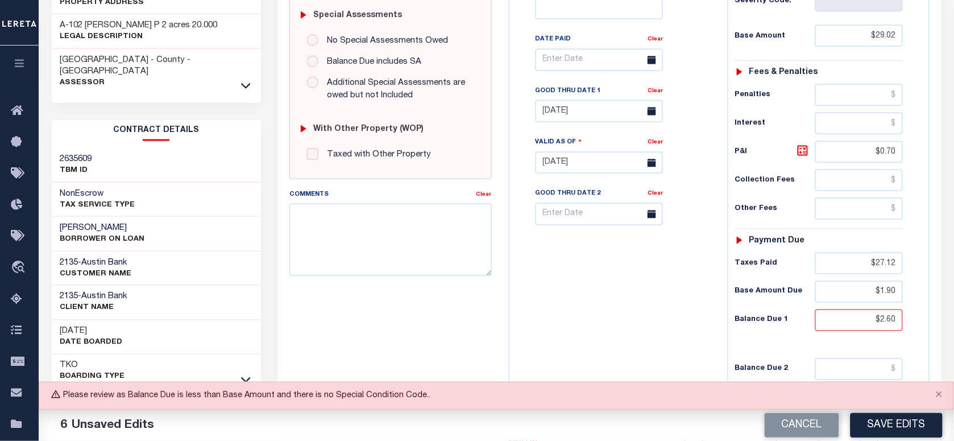
click at [543, 317] on div "Tax Bill No Multiple Payment Option Payment Plan Clear" at bounding box center [615, 157] width 207 height 502
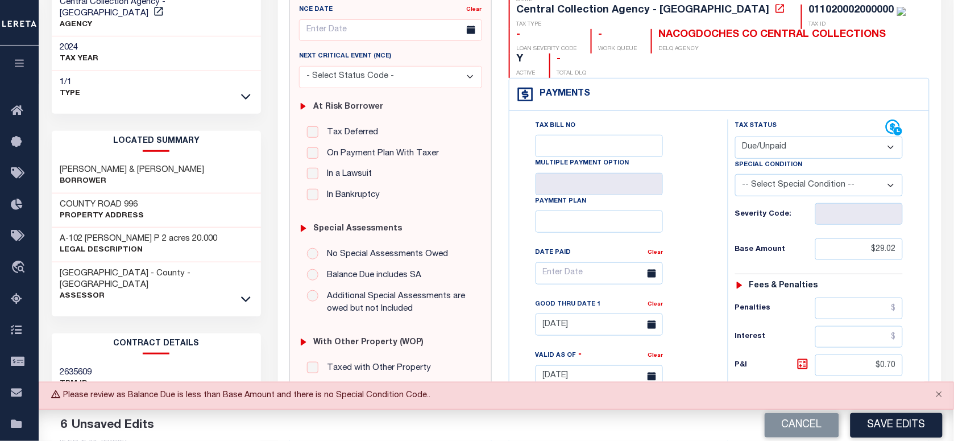
click at [793, 174] on select "-- Select Special Condition -- 3RD PARTY TAX LIEN AGENCY TAX LIEN (A.K.A Inside…" at bounding box center [819, 185] width 168 height 22
select select "15"
click at [793, 174] on select "-- Select Special Condition -- 3RD PARTY TAX LIEN AGENCY TAX LIEN (A.K.A Inside…" at bounding box center [819, 185] width 168 height 22
click at [892, 430] on button "Save Edits" at bounding box center [896, 425] width 92 height 24
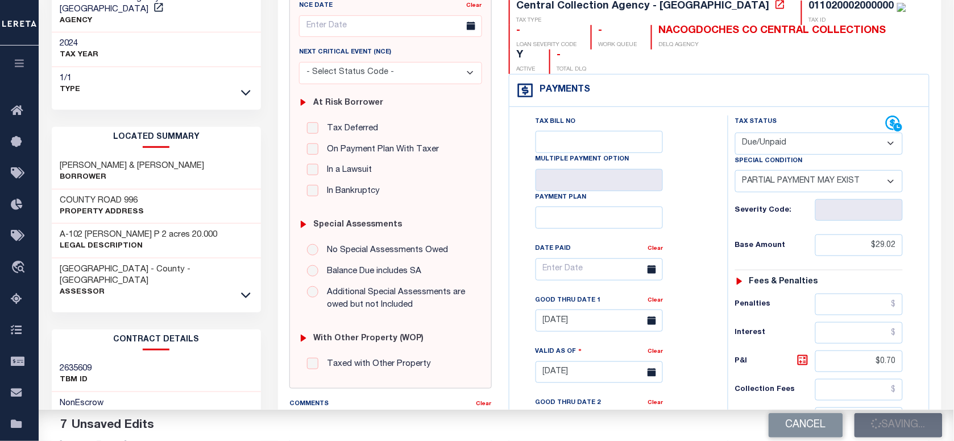
scroll to position [284, 0]
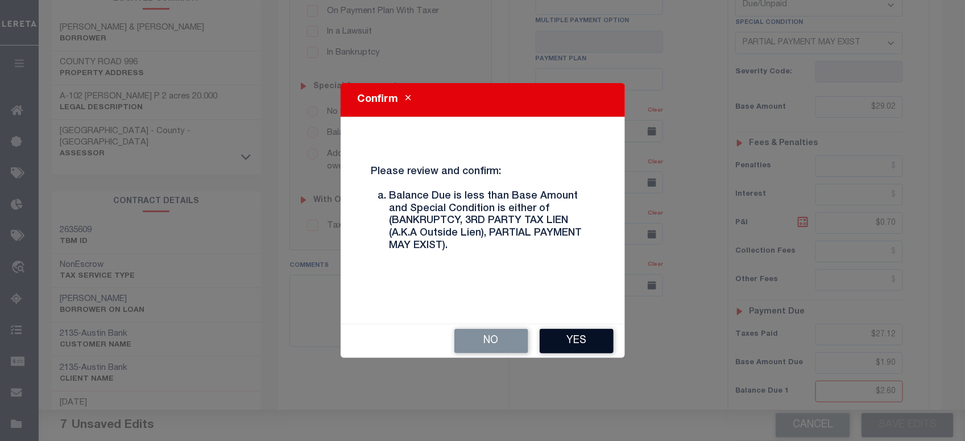
click at [573, 344] on button "Yes" at bounding box center [576, 341] width 74 height 24
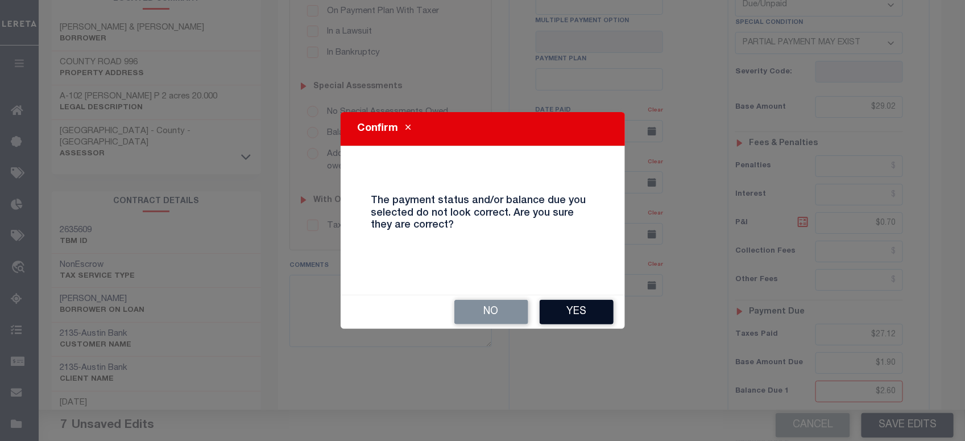
click at [583, 310] on button "Yes" at bounding box center [576, 312] width 74 height 24
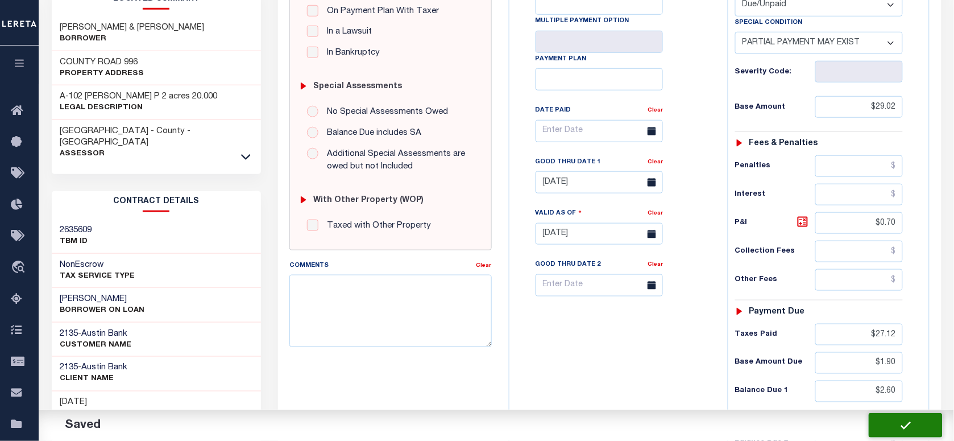
checkbox input "false"
type input "$29.02"
type input "$0.7"
type input "$27.12"
type input "$1.9"
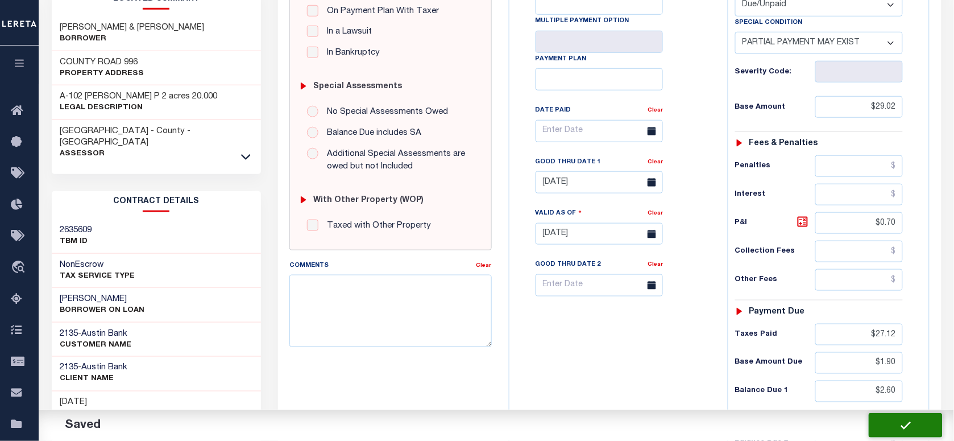
type input "$2.6"
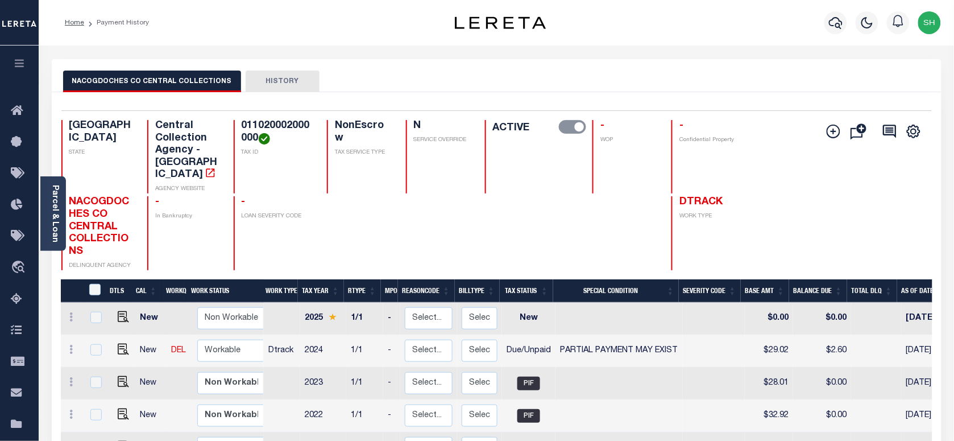
click at [41, 200] on div "Parcel & Loan" at bounding box center [53, 213] width 26 height 74
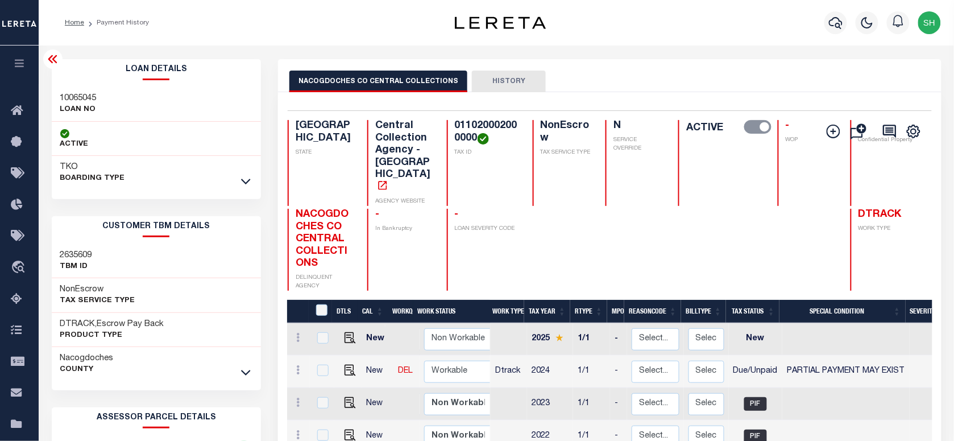
click at [73, 91] on div "10065045 LOAN NO" at bounding box center [157, 104] width 210 height 35
copy h3 "10065045"
